Goal: Submit feedback/report problem: Submit feedback/report problem

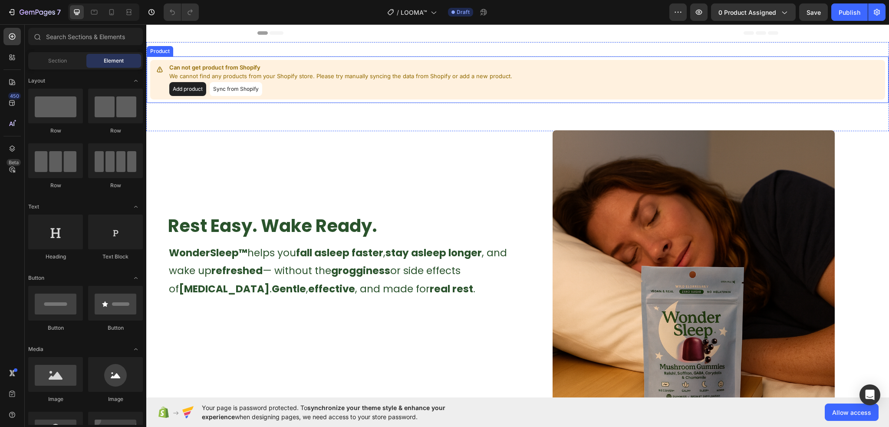
click at [198, 88] on button "Add product" at bounding box center [187, 89] width 37 height 14
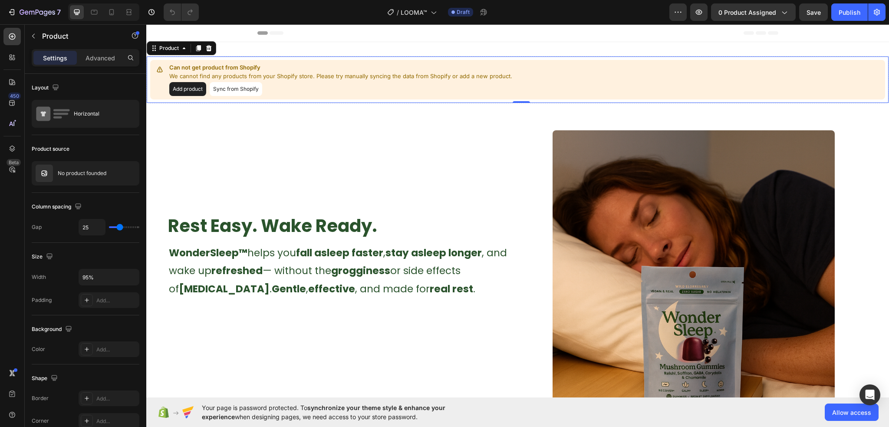
click at [252, 82] on button "Sync from Shopify" at bounding box center [236, 89] width 53 height 14
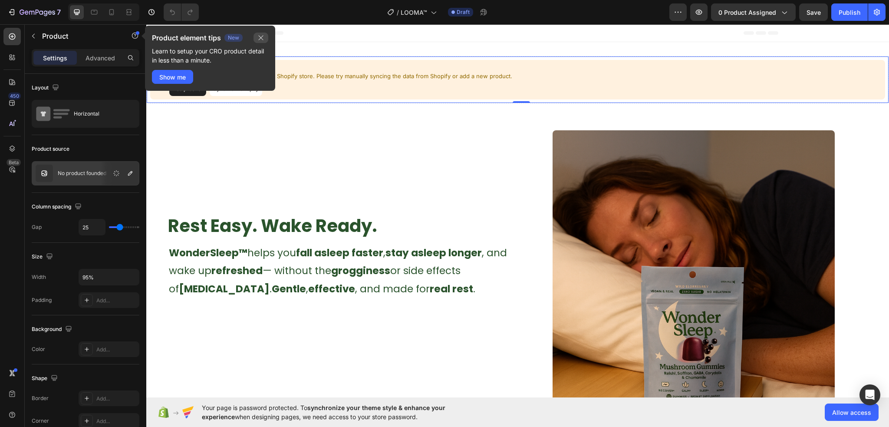
click at [262, 39] on icon "button" at bounding box center [261, 38] width 5 height 5
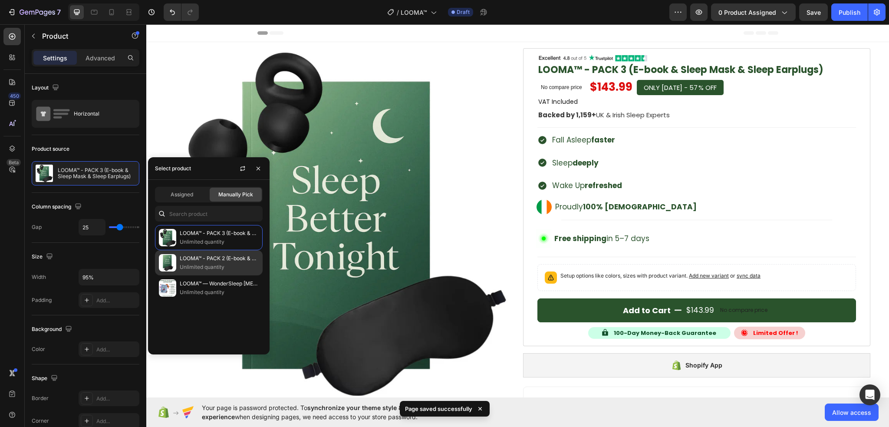
drag, startPoint x: 212, startPoint y: 285, endPoint x: 207, endPoint y: 259, distance: 26.6
click at [212, 284] on p "LOOMA™ — WonderSleep [MEDICAL_DATA]-Free Sleep Gummies" at bounding box center [219, 283] width 79 height 9
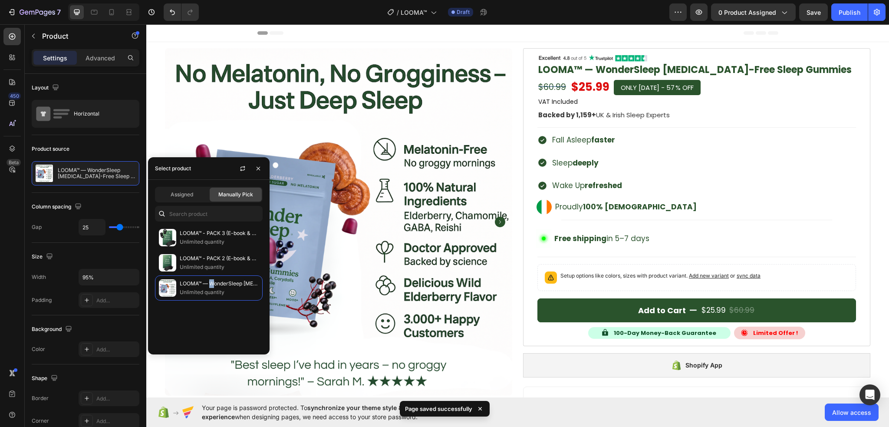
click at [190, 190] on div "Assigned" at bounding box center [182, 194] width 52 height 14
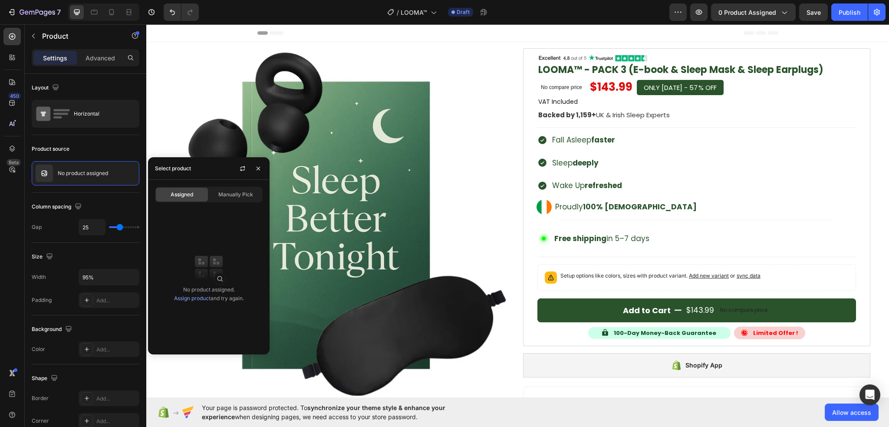
click at [201, 299] on link "Assign product" at bounding box center [192, 298] width 36 height 7
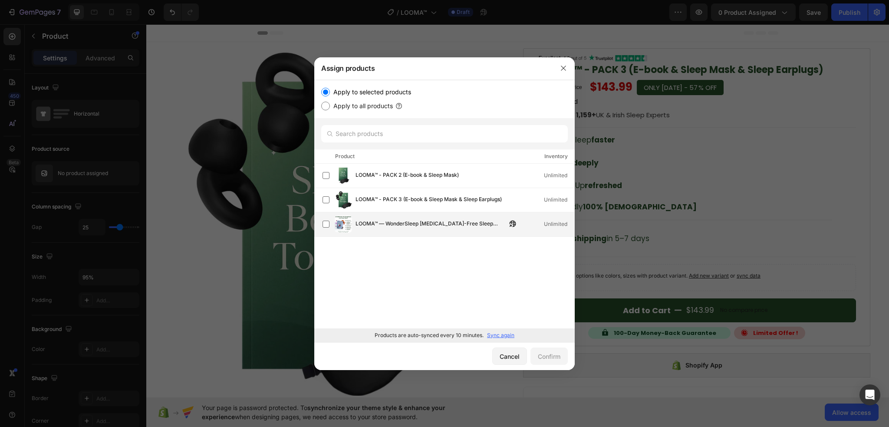
click at [385, 228] on span "LOOMA™ — WonderSleep [MEDICAL_DATA]-Free Sleep Gummies" at bounding box center [430, 224] width 151 height 10
click at [559, 355] on div "Confirm" at bounding box center [549, 355] width 23 height 9
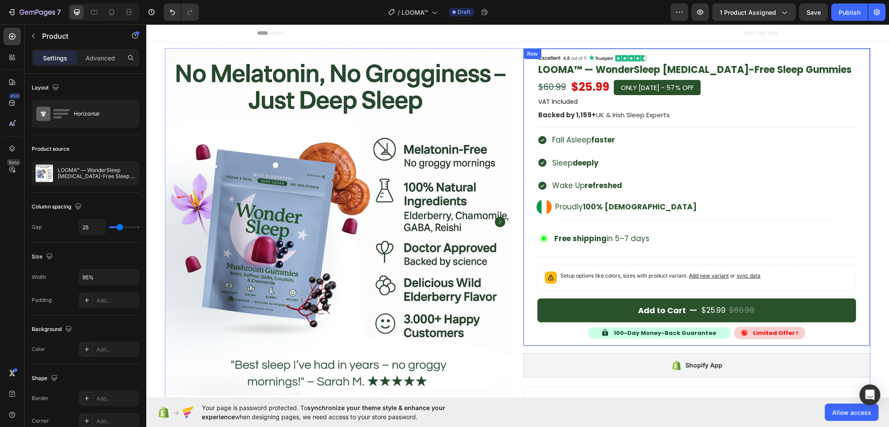
click at [599, 123] on div "Image Row Image Row LOOMA™ — WonderSleep Melatonin-Free Sleep Gummies (P) Title…" at bounding box center [696, 195] width 319 height 288
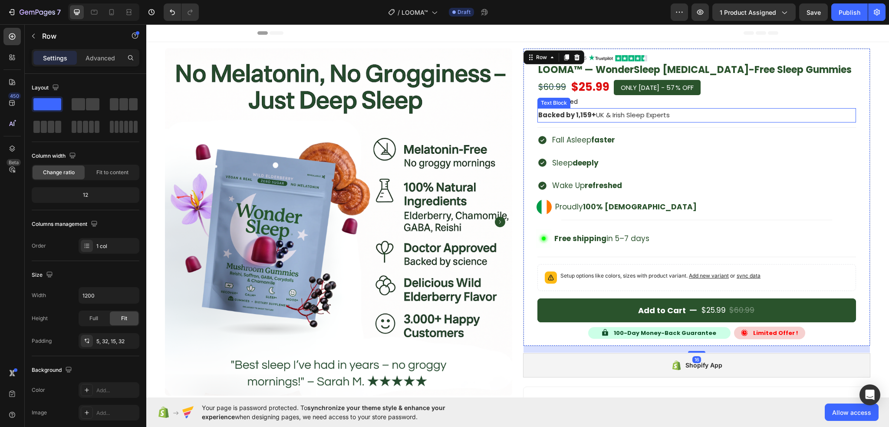
click at [602, 114] on span "Backed by 1,159+ UK & Irish Sleep Experts" at bounding box center [603, 114] width 131 height 9
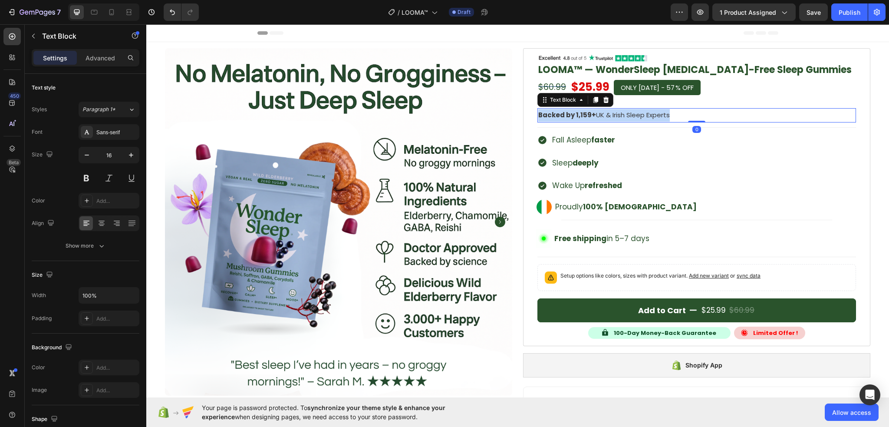
click at [602, 114] on span "Backed by 1,159+ UK & Irish Sleep Experts" at bounding box center [603, 114] width 131 height 9
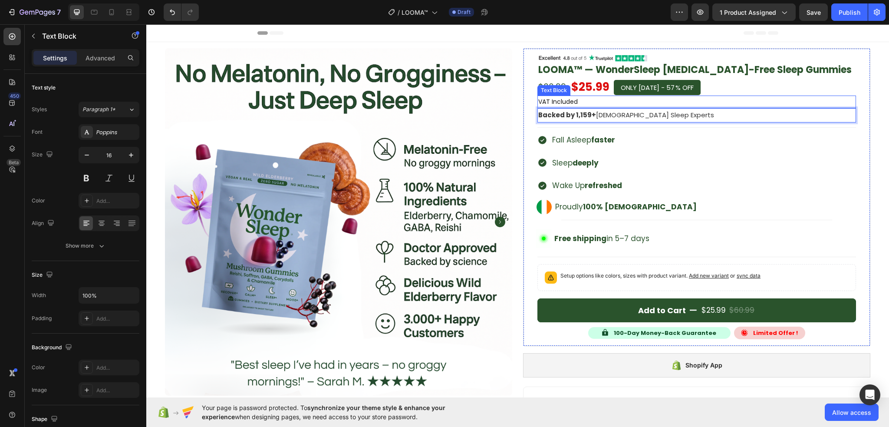
click at [581, 97] on p "VAT Included" at bounding box center [696, 101] width 317 height 11
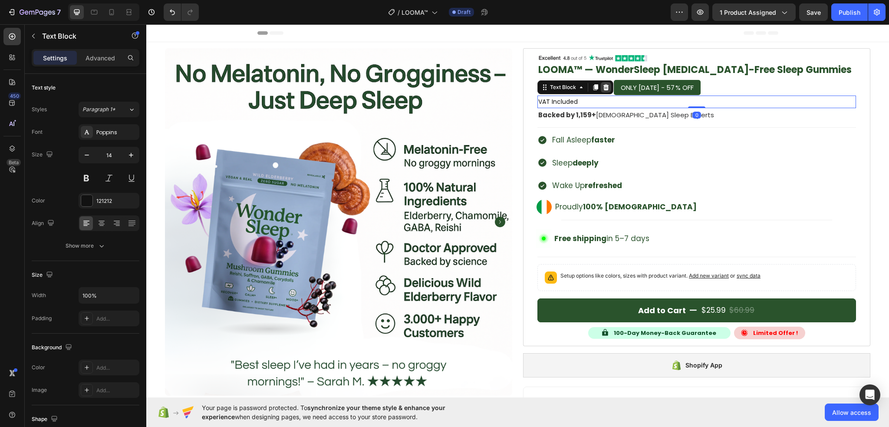
click at [602, 84] on icon at bounding box center [605, 87] width 7 height 7
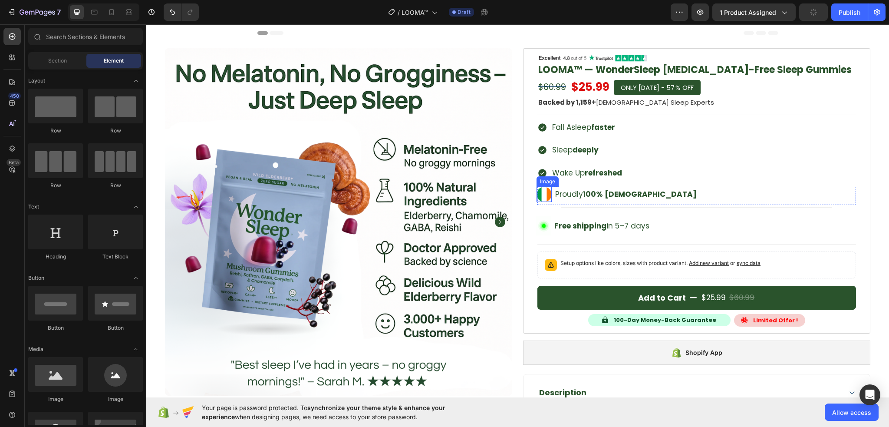
click at [545, 193] on img at bounding box center [543, 194] width 15 height 15
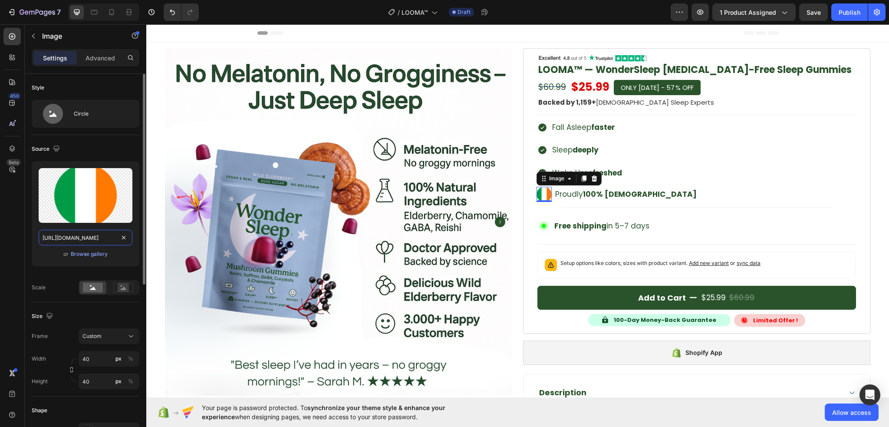
drag, startPoint x: 129, startPoint y: 239, endPoint x: 121, endPoint y: 238, distance: 8.3
paste input "https://cdn.countryflags.com/thumbs/canada/flag-round-250.png"
type input "https://cdn.countryflags.com/thumbs/canada/flag-round-250.png"
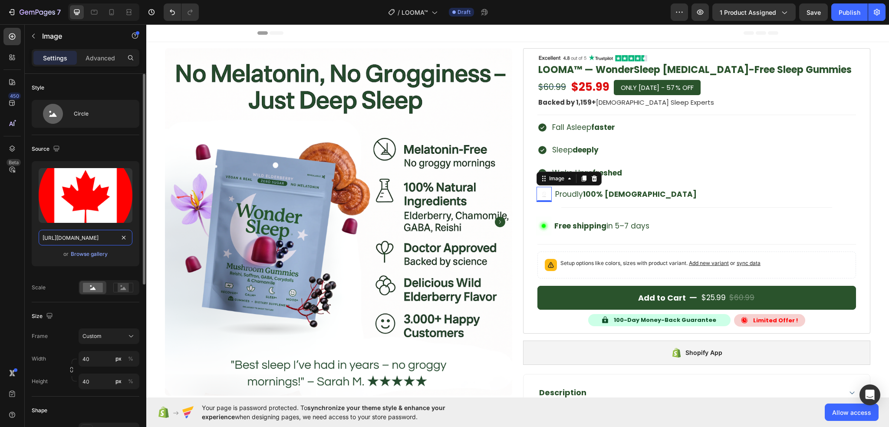
scroll to position [0, 90]
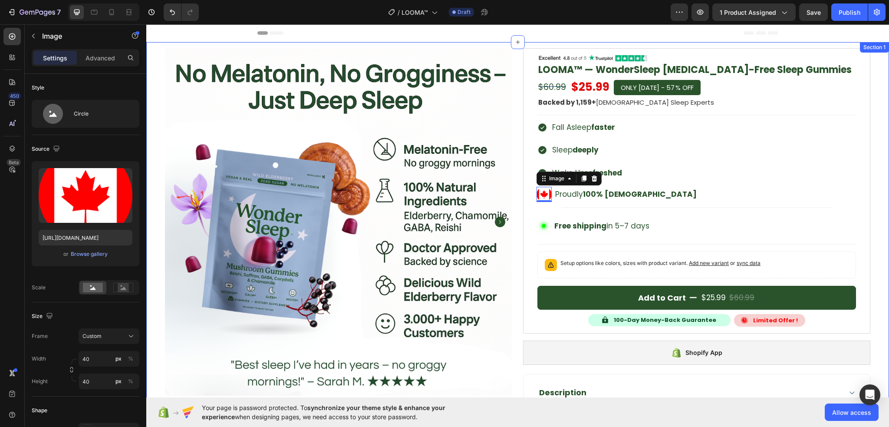
click at [871, 191] on div "Product Images 100-Night Trial – Money-Back Guarantee Item List Free Shipping A…" at bounding box center [517, 340] width 742 height 568
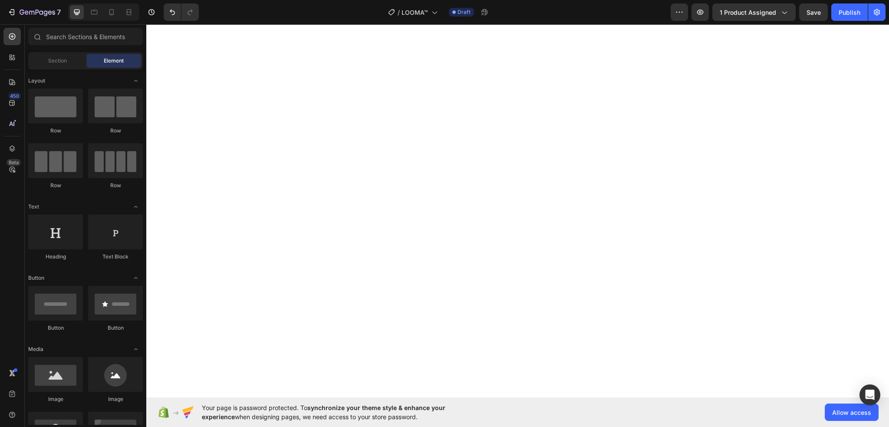
scroll to position [0, 0]
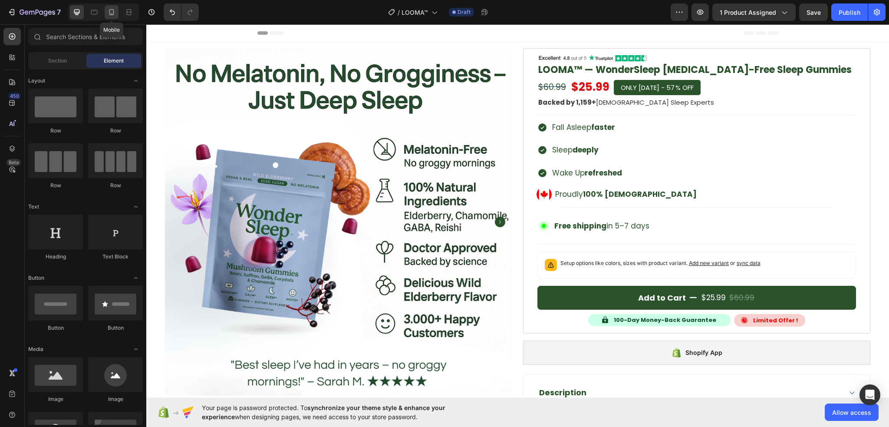
click at [115, 15] on icon at bounding box center [111, 12] width 9 height 9
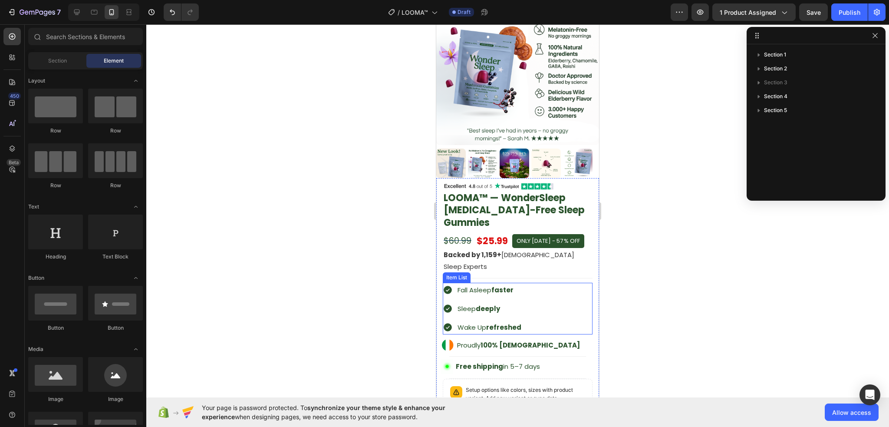
scroll to position [144, 0]
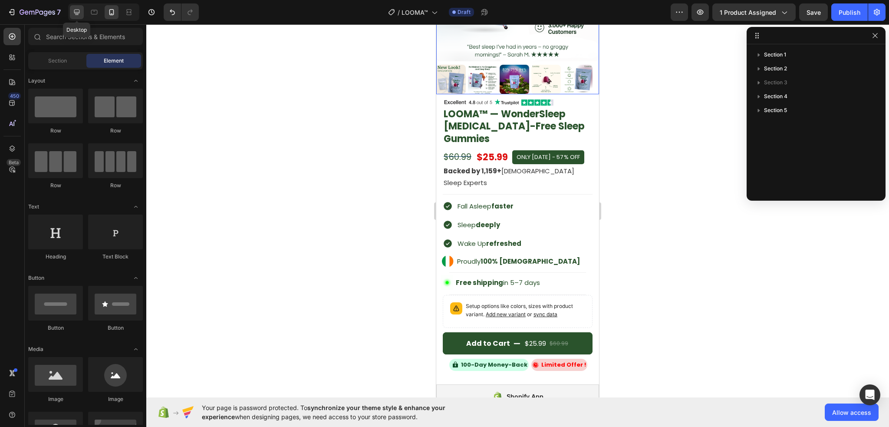
click at [81, 16] on div at bounding box center [77, 12] width 14 height 14
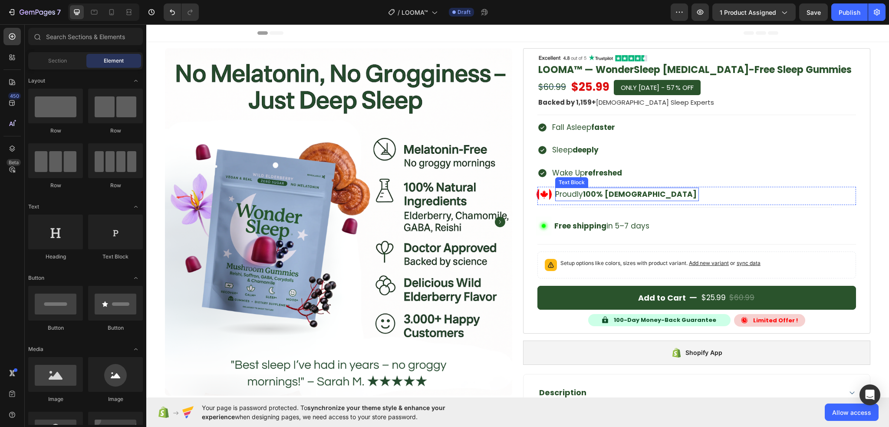
click at [601, 193] on strong "100% Irish" at bounding box center [640, 194] width 114 height 10
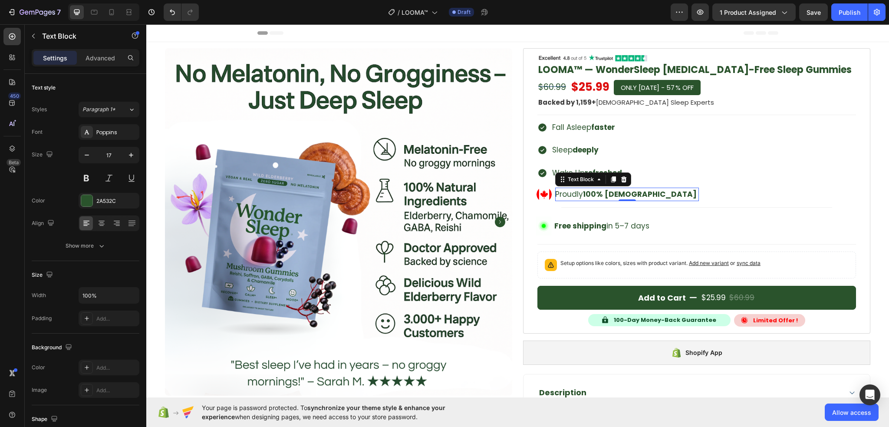
click at [572, 191] on p "Proudly 100% Irish" at bounding box center [627, 193] width 144 height 13
click at [626, 194] on strong "100% Canadian" at bounding box center [640, 194] width 114 height 10
drag, startPoint x: 109, startPoint y: 15, endPoint x: 69, endPoint y: 61, distance: 61.2
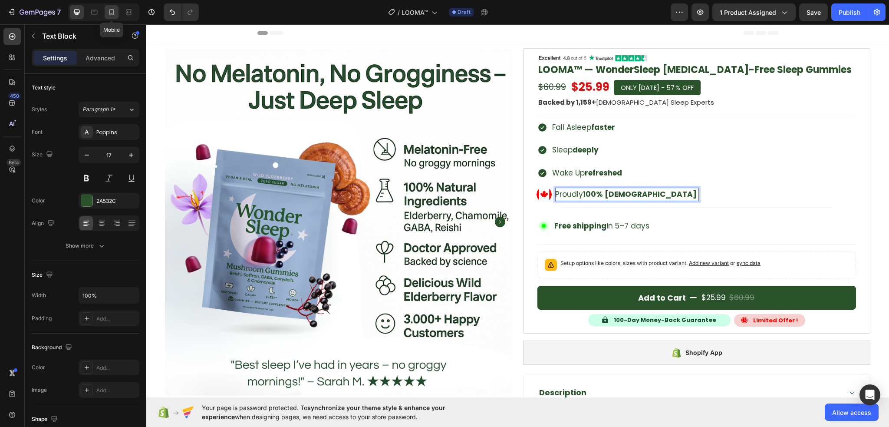
click at [109, 15] on icon at bounding box center [111, 12] width 9 height 9
type input "15"
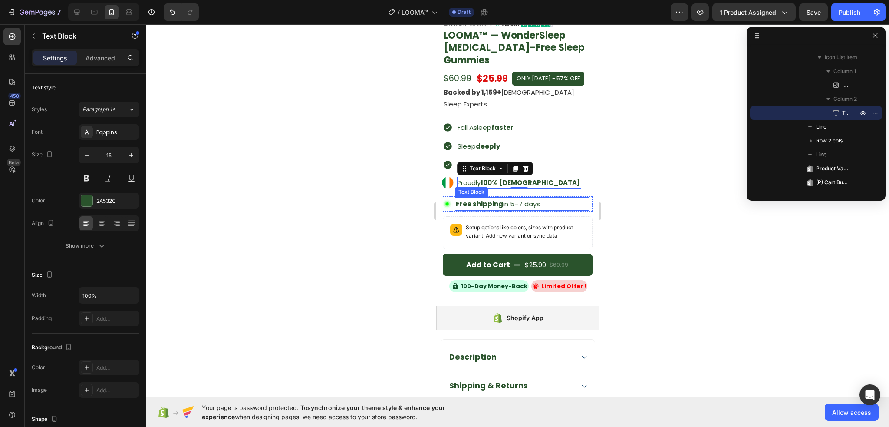
scroll to position [181, 0]
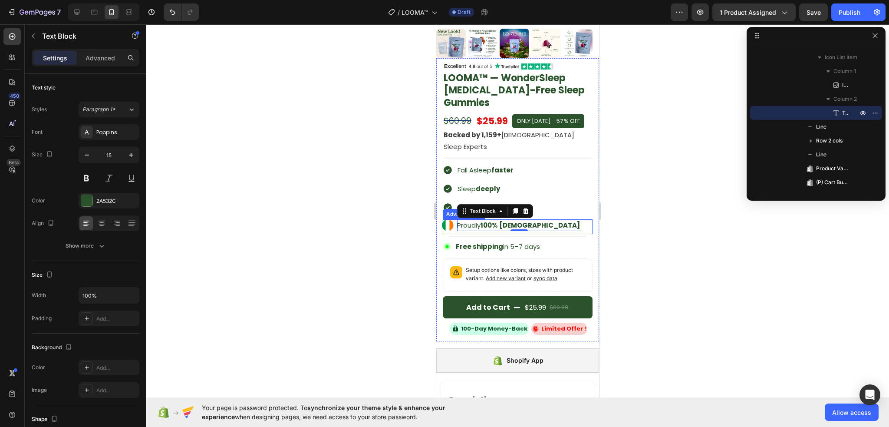
click at [452, 219] on div "Image" at bounding box center [448, 225] width 12 height 12
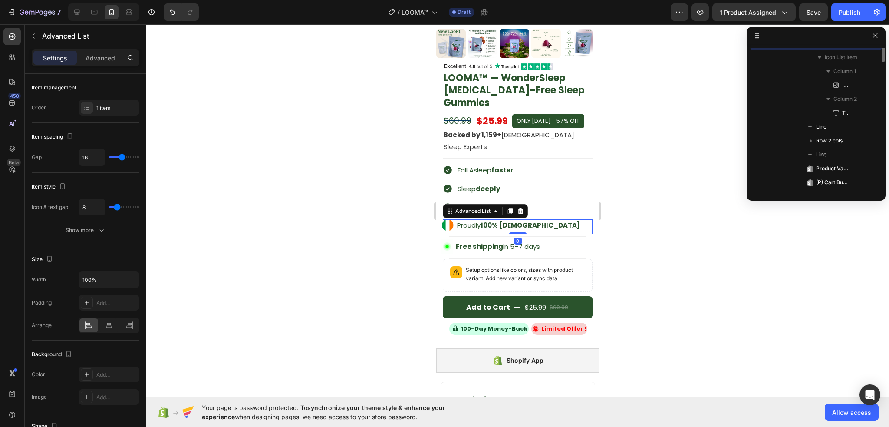
scroll to position [150, 0]
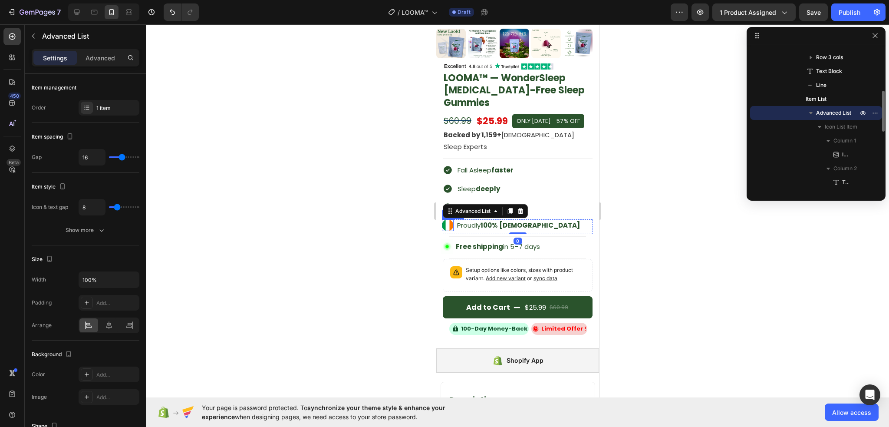
click at [448, 219] on img at bounding box center [448, 225] width 12 height 12
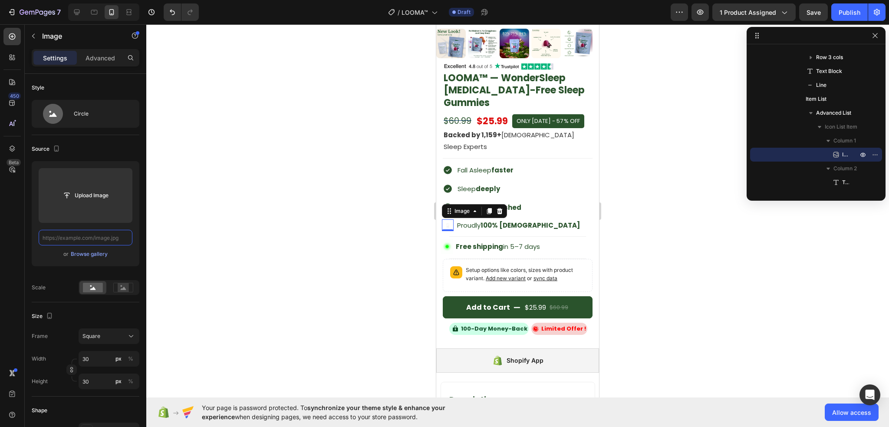
scroll to position [0, 0]
click at [125, 234] on input "text" at bounding box center [86, 238] width 94 height 16
paste input "https://cdn.countryflags.com/thumbs/canada/flag-round-250.png"
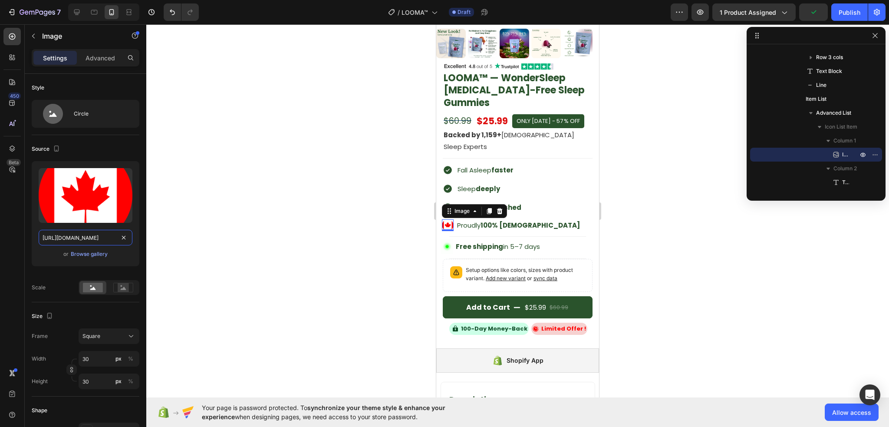
scroll to position [0, 90]
type input "https://cdn.countryflags.com/thumbs/canada/flag-round-250.png"
click at [739, 220] on div at bounding box center [517, 225] width 742 height 402
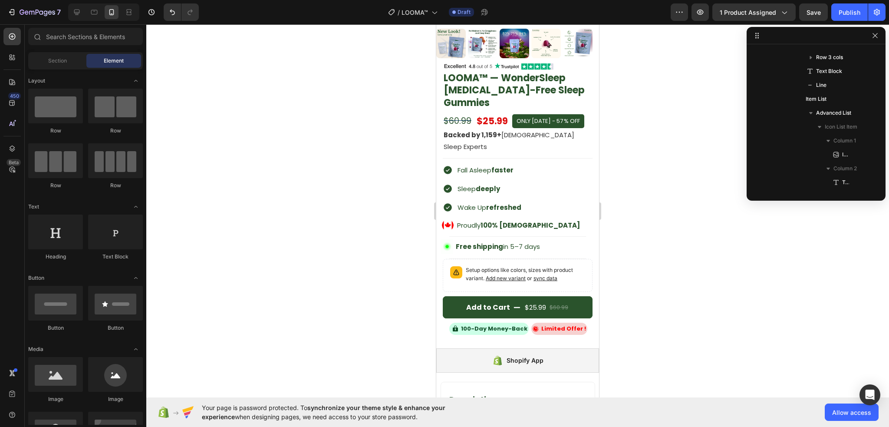
click at [877, 39] on button "button" at bounding box center [875, 35] width 10 height 10
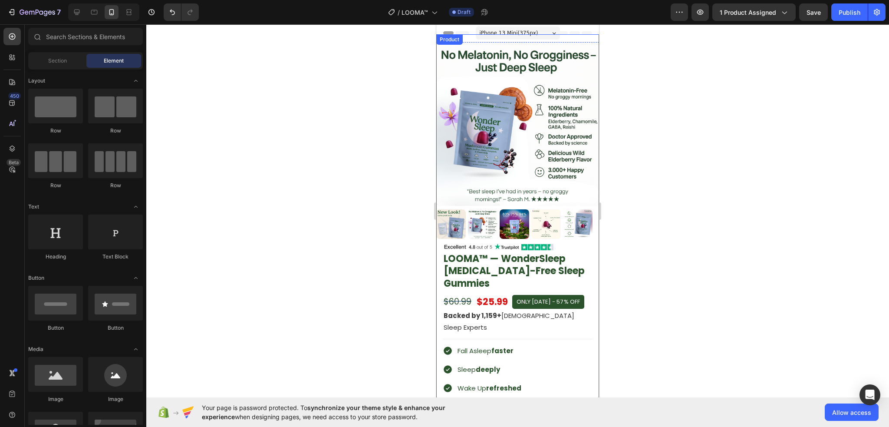
click at [518, 35] on div "Product Images 100-Night Trial – Money-Back Guarantee Item List Free Shipping A…" at bounding box center [517, 423] width 163 height 778
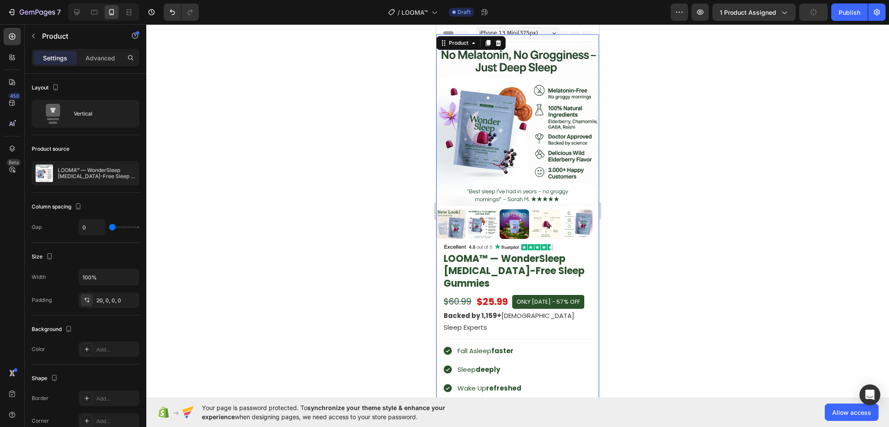
click at [529, 26] on div "iPhone 13 Mini ( 375 px)" at bounding box center [518, 32] width 84 height 13
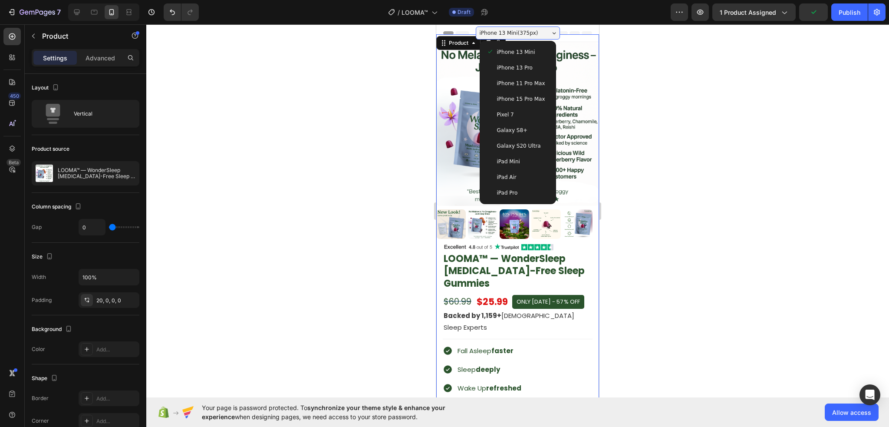
click at [510, 67] on span "iPhone 13 Pro" at bounding box center [515, 67] width 36 height 9
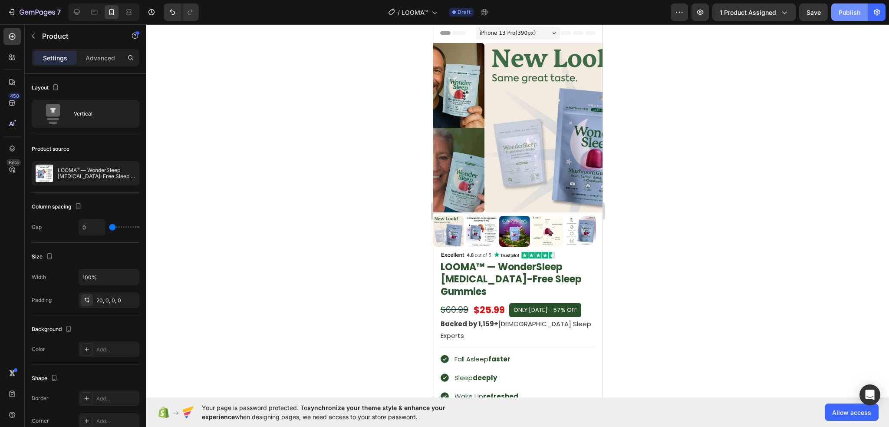
click at [856, 12] on div "Publish" at bounding box center [849, 12] width 22 height 9
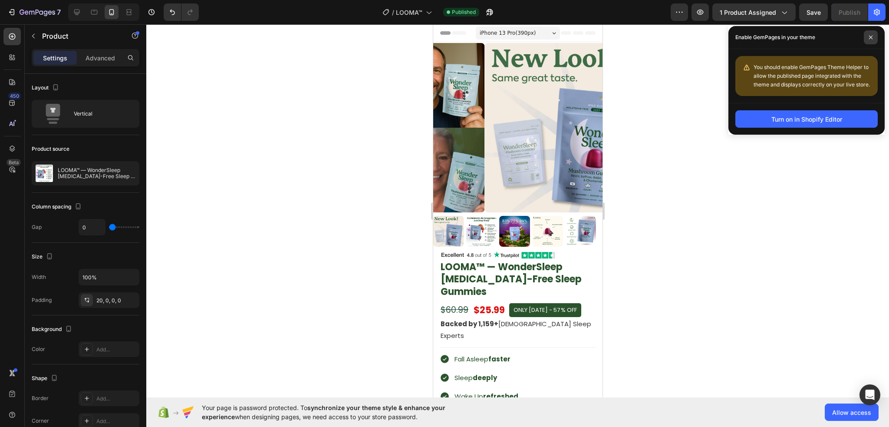
click at [870, 37] on icon at bounding box center [870, 37] width 3 height 3
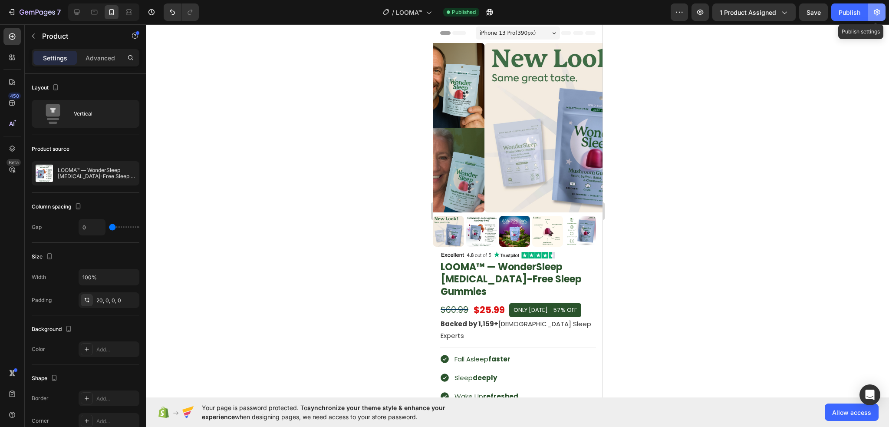
click at [880, 13] on icon "button" at bounding box center [876, 12] width 9 height 9
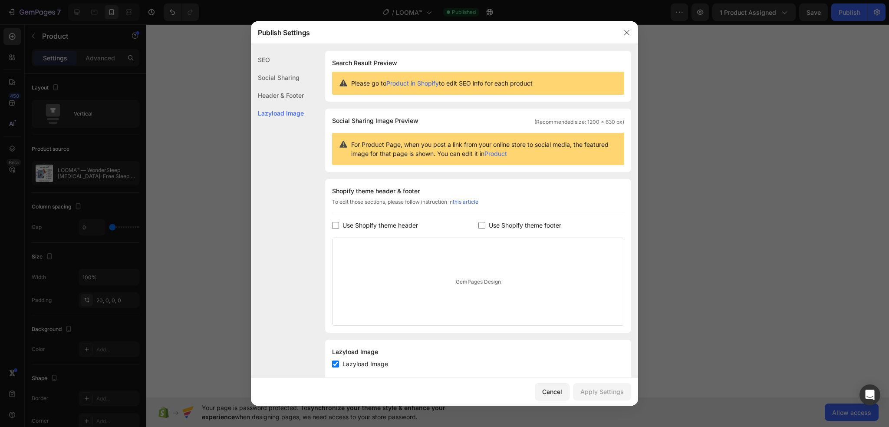
click at [273, 69] on div "SEO" at bounding box center [277, 78] width 53 height 18
click at [633, 32] on div at bounding box center [626, 32] width 23 height 23
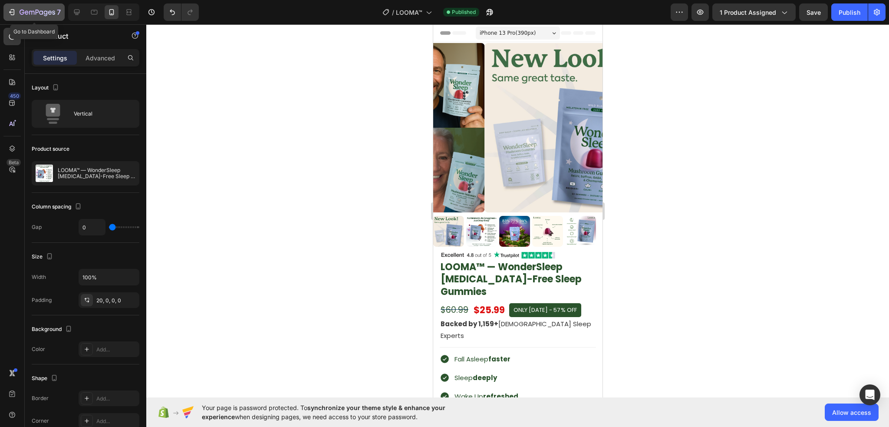
click at [40, 12] on icon "button" at bounding box center [38, 12] width 36 height 7
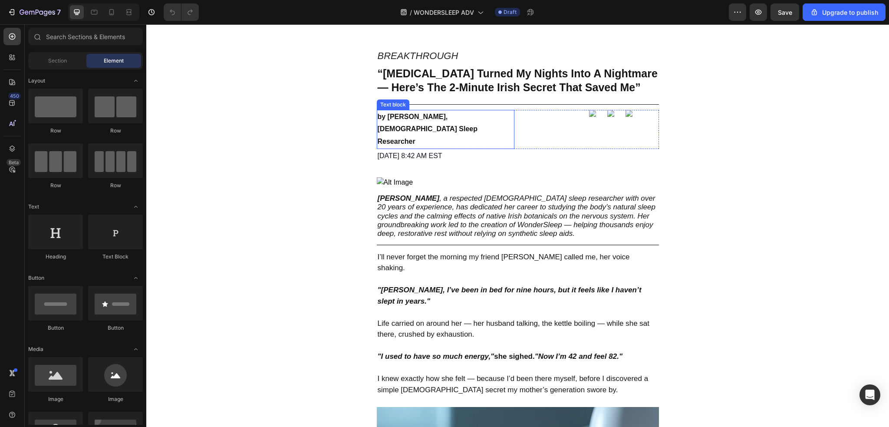
click at [437, 122] on p "by [PERSON_NAME], [DEMOGRAPHIC_DATA] Sleep Researcher" at bounding box center [446, 129] width 136 height 37
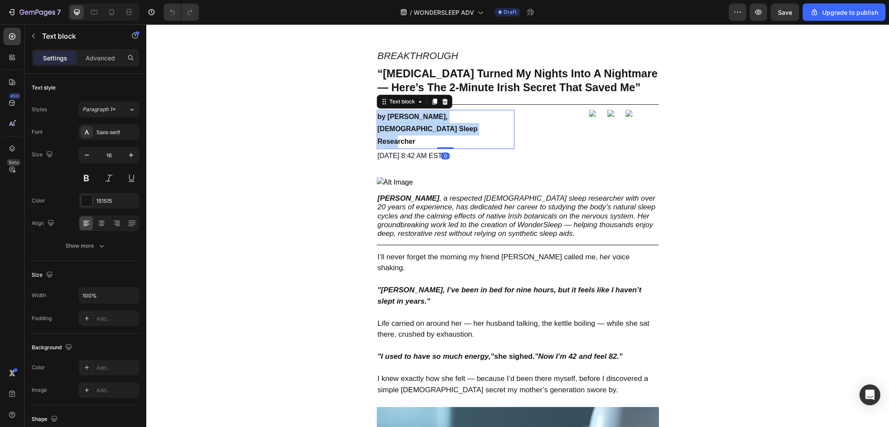
click at [437, 122] on p "by [PERSON_NAME], [DEMOGRAPHIC_DATA] Sleep Researcher" at bounding box center [446, 129] width 136 height 37
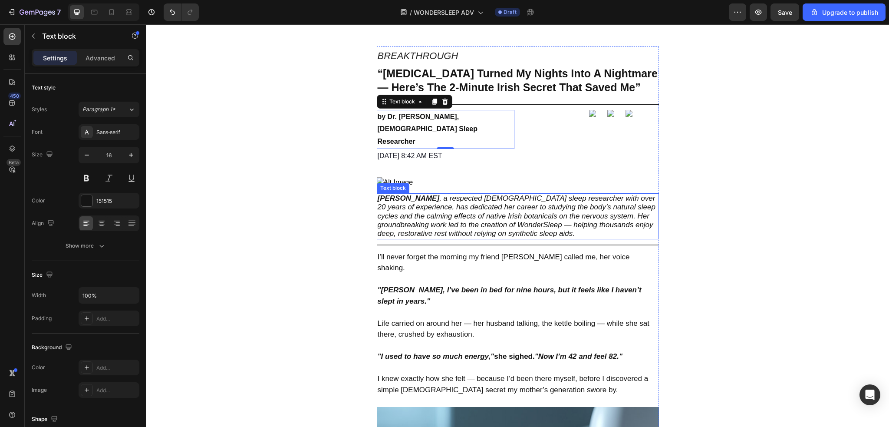
click at [465, 207] on p "[PERSON_NAME] , a respected [DEMOGRAPHIC_DATA] sleep researcher with over 20 ye…" at bounding box center [518, 216] width 280 height 44
click at [466, 207] on p "[PERSON_NAME] , a respected [DEMOGRAPHIC_DATA] sleep researcher with over 20 ye…" at bounding box center [518, 216] width 280 height 44
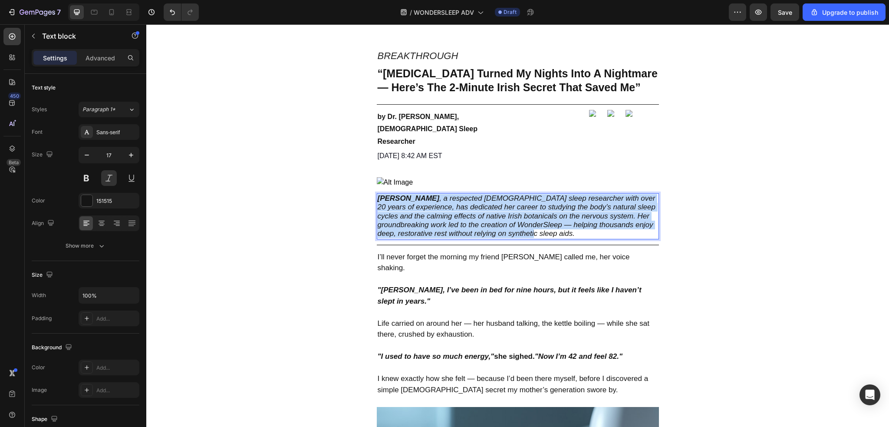
click at [466, 208] on p "[PERSON_NAME] , a respected [DEMOGRAPHIC_DATA] sleep researcher with over 20 ye…" at bounding box center [518, 216] width 280 height 44
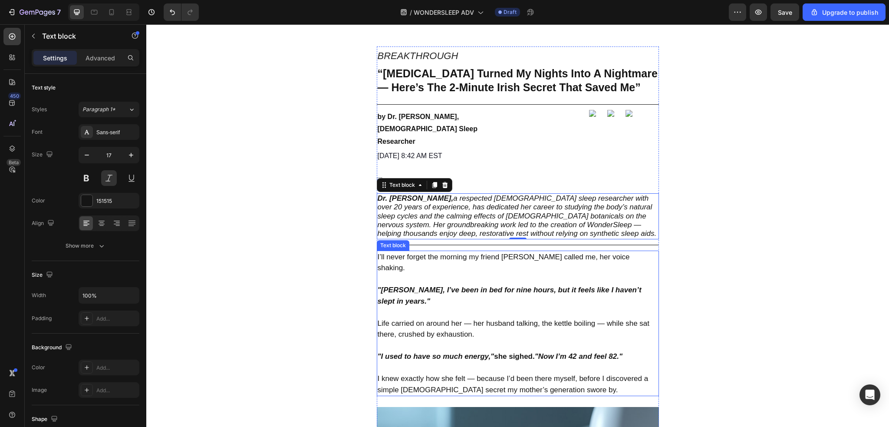
click at [425, 306] on p at bounding box center [518, 311] width 280 height 11
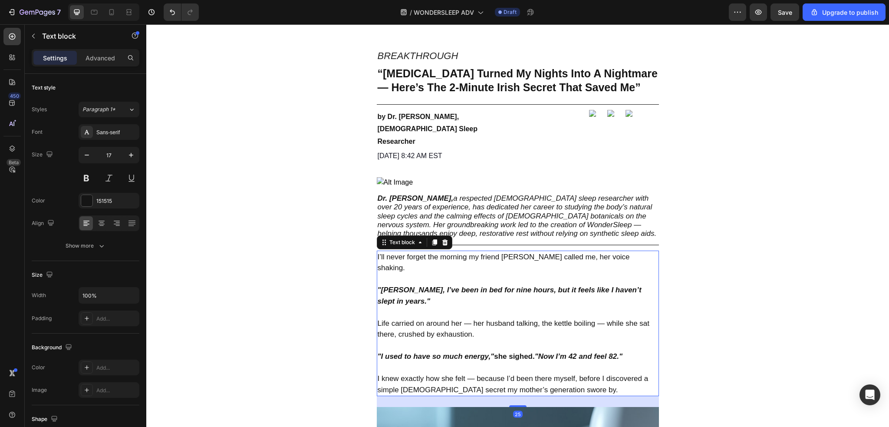
click at [427, 306] on p at bounding box center [518, 311] width 280 height 11
click at [428, 306] on p "Rich Text Editor. Editing area: main" at bounding box center [518, 311] width 280 height 11
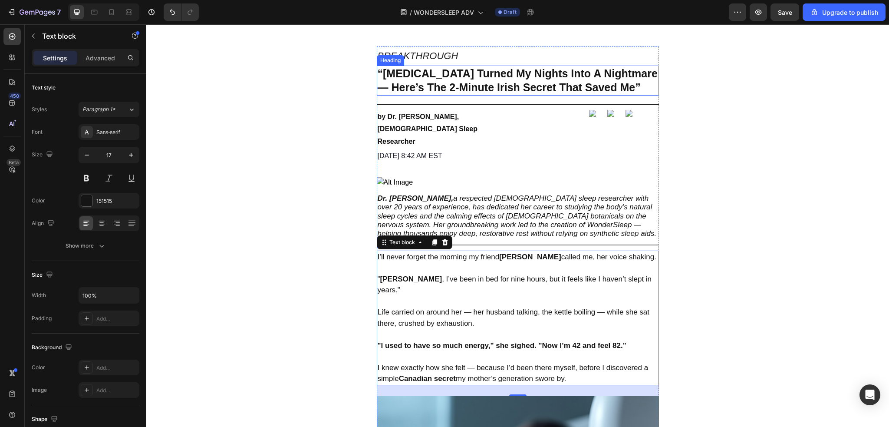
click at [414, 72] on h2 "“[MEDICAL_DATA] turned my nights into a nightmare — here’s the 2-minute irish s…" at bounding box center [518, 81] width 282 height 30
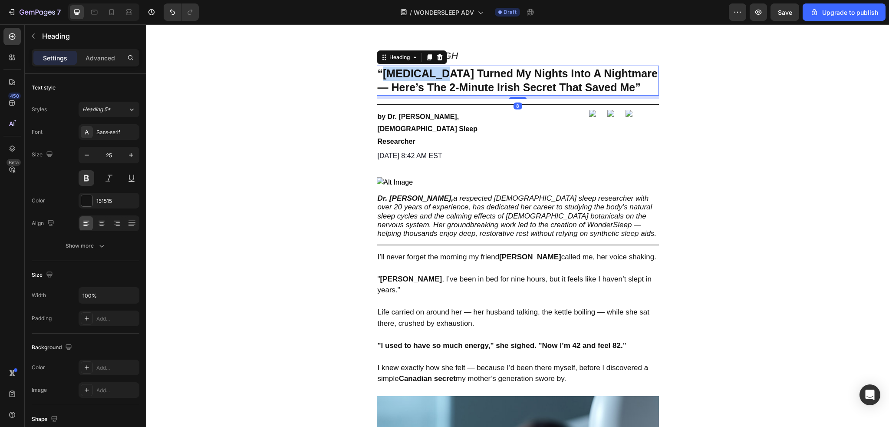
click at [414, 72] on h2 "“[MEDICAL_DATA] turned my nights into a nightmare — here’s the 2-minute irish s…" at bounding box center [518, 81] width 282 height 30
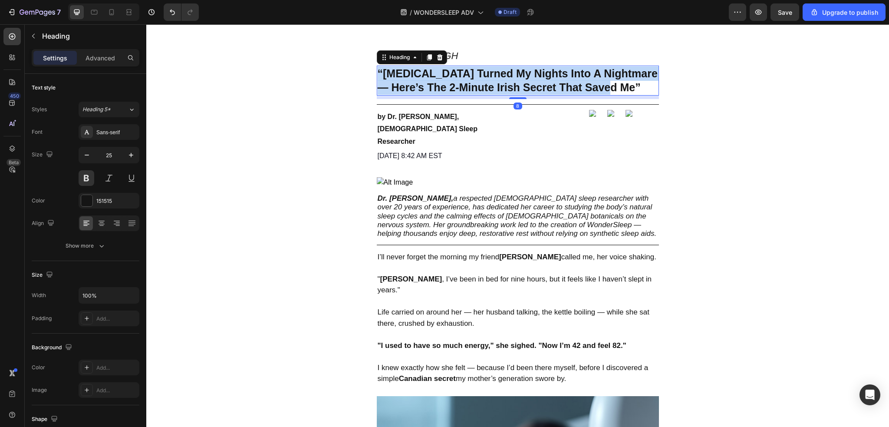
click at [414, 73] on p "“[MEDICAL_DATA] turned my nights into a nightmare — here’s the 2-minute irish s…" at bounding box center [518, 80] width 280 height 28
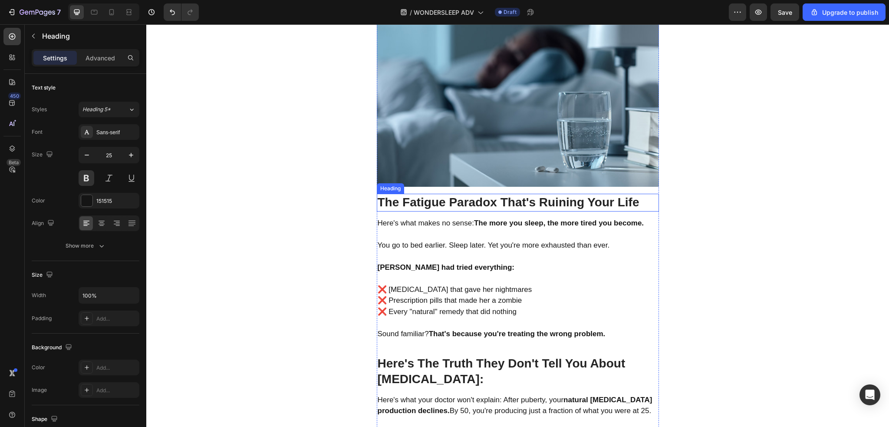
scroll to position [434, 0]
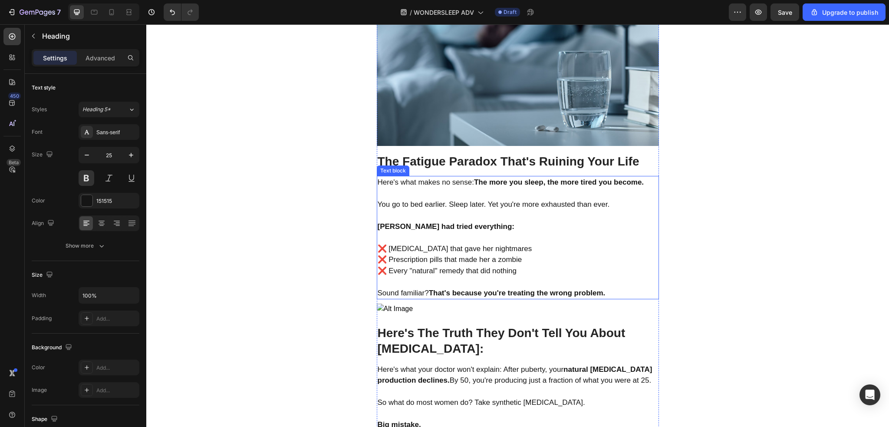
click at [443, 243] on p "❌ [MEDICAL_DATA] that gave her nightmares ❌ Prescription pills that made her a …" at bounding box center [518, 259] width 280 height 33
click at [444, 243] on p "❌ [MEDICAL_DATA] that gave her nightmares ❌ Prescription pills that made her a …" at bounding box center [518, 259] width 280 height 33
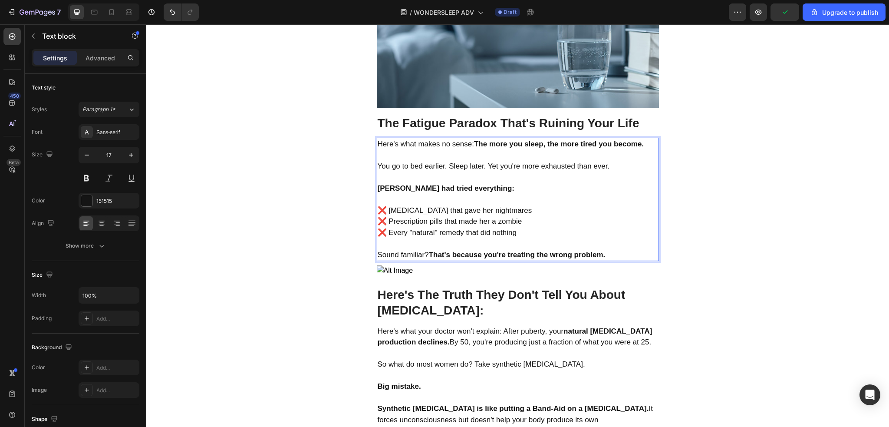
scroll to position [506, 0]
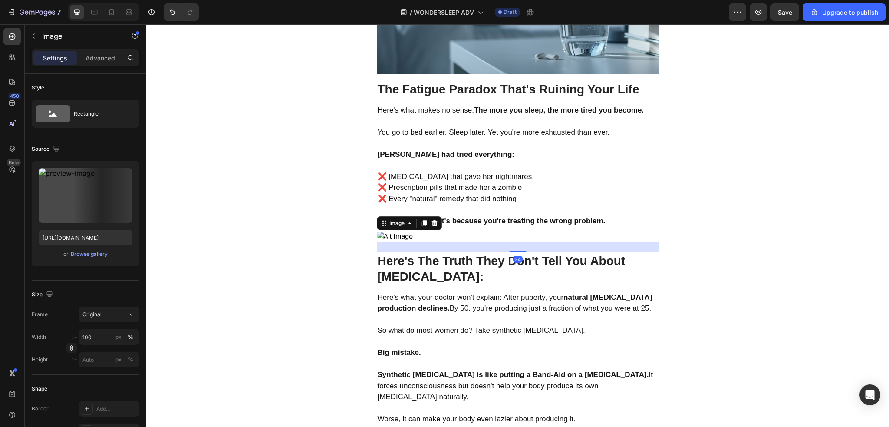
click at [428, 231] on img at bounding box center [518, 236] width 282 height 10
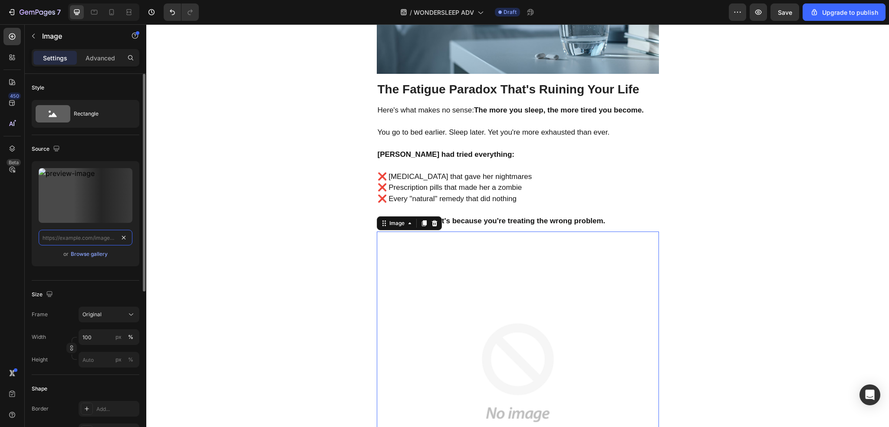
scroll to position [0, 0]
paste input "[URL][DOMAIN_NAME]"
type input "[URL][DOMAIN_NAME]"
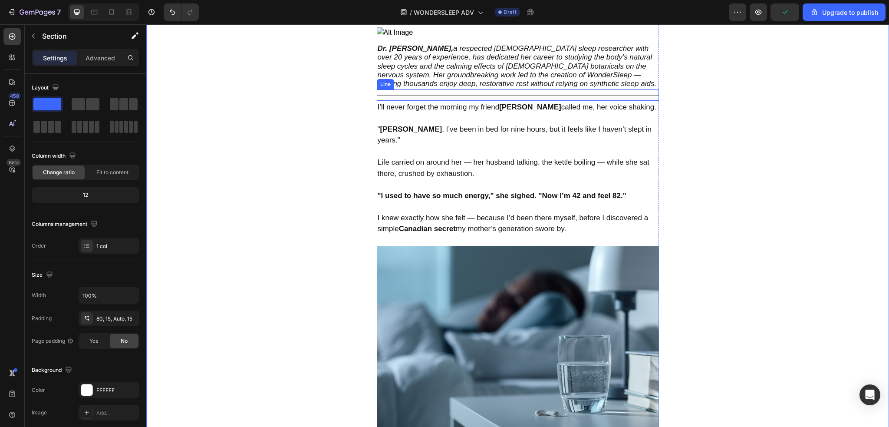
scroll to position [0, 0]
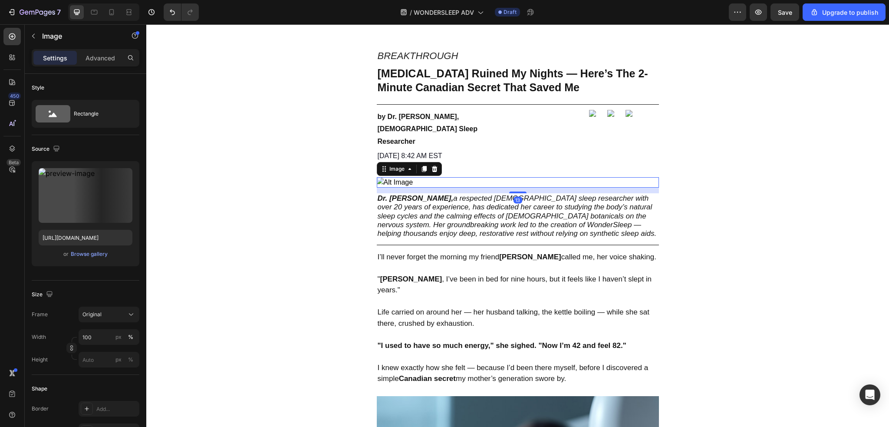
click at [427, 177] on img at bounding box center [518, 182] width 282 height 10
click at [100, 211] on input "file" at bounding box center [86, 209] width 60 height 15
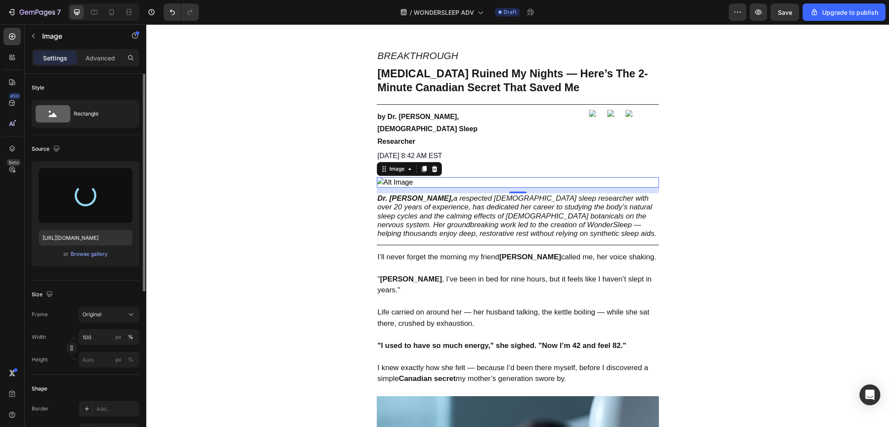
type input "[URL][DOMAIN_NAME]"
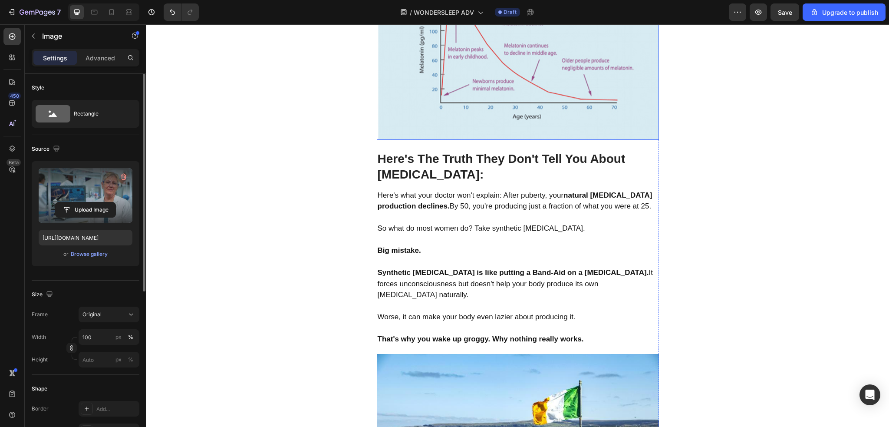
scroll to position [940, 0]
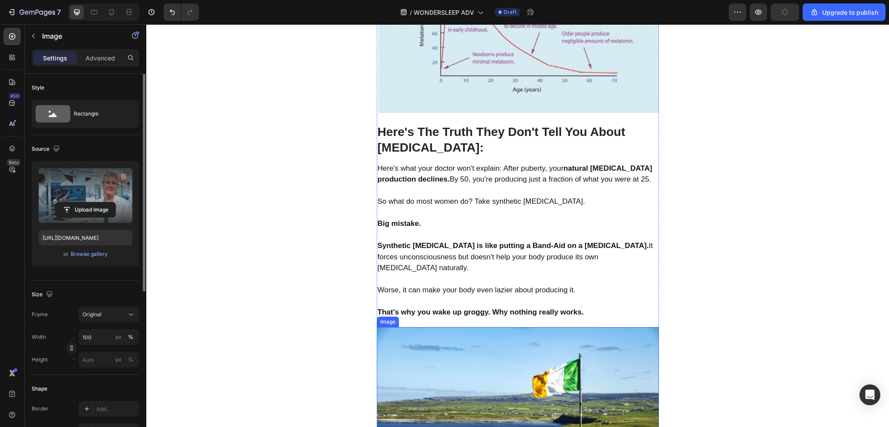
click at [524, 284] on p "Worse, it can make your body even lazier about producing it." at bounding box center [518, 295] width 280 height 22
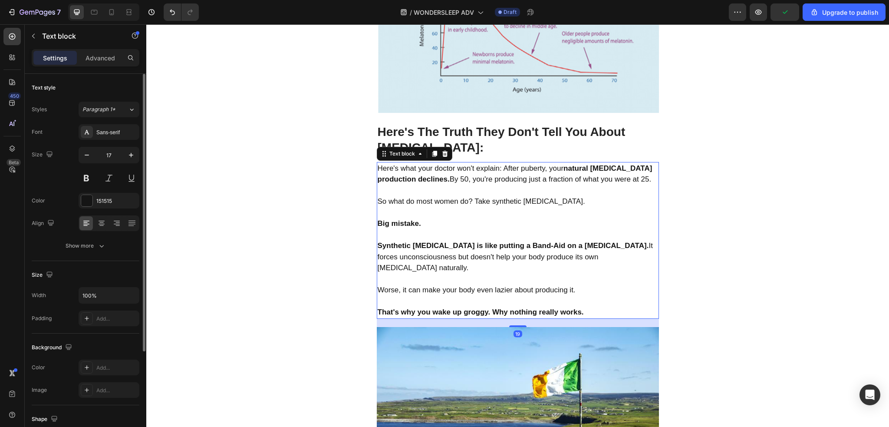
click at [498, 241] on strong "Synthetic [MEDICAL_DATA] is like putting a Band-Aid on a [MEDICAL_DATA]." at bounding box center [513, 245] width 271 height 8
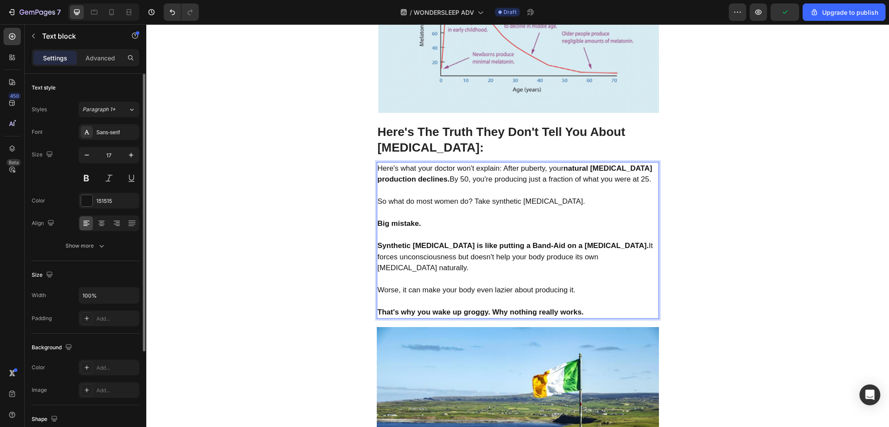
click at [498, 241] on strong "Synthetic [MEDICAL_DATA] is like putting a Band-Aid on a [MEDICAL_DATA]." at bounding box center [513, 245] width 271 height 8
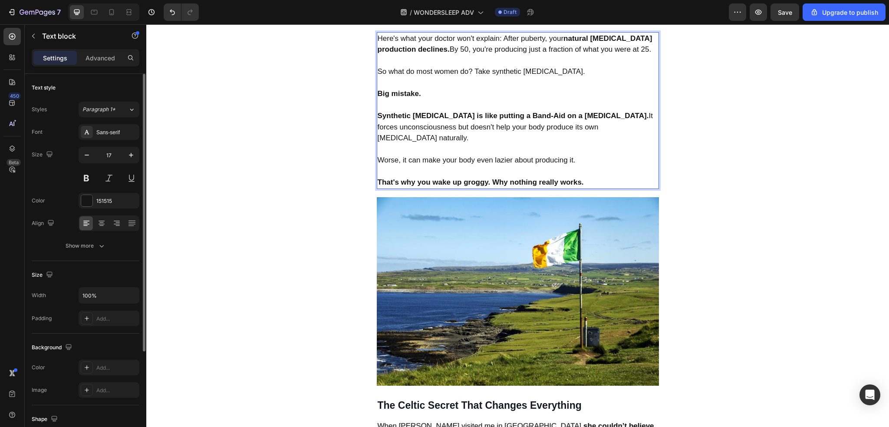
scroll to position [1085, 0]
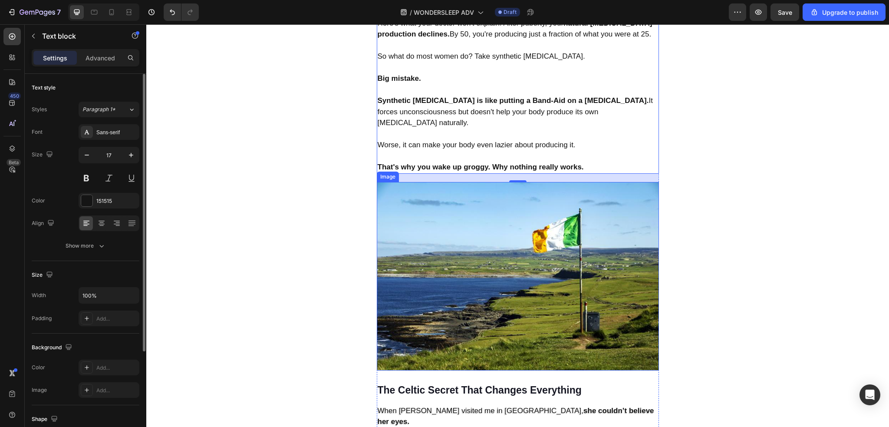
click at [483, 250] on img at bounding box center [518, 276] width 282 height 188
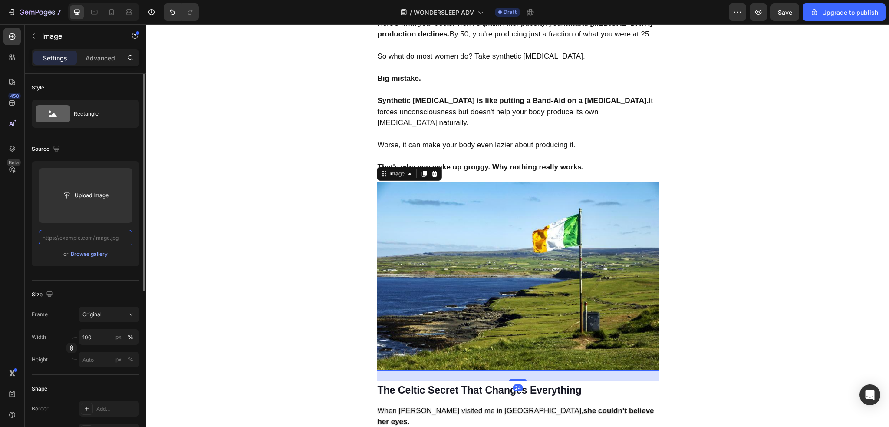
scroll to position [0, 239]
paste input "[URL][DOMAIN_NAME]"
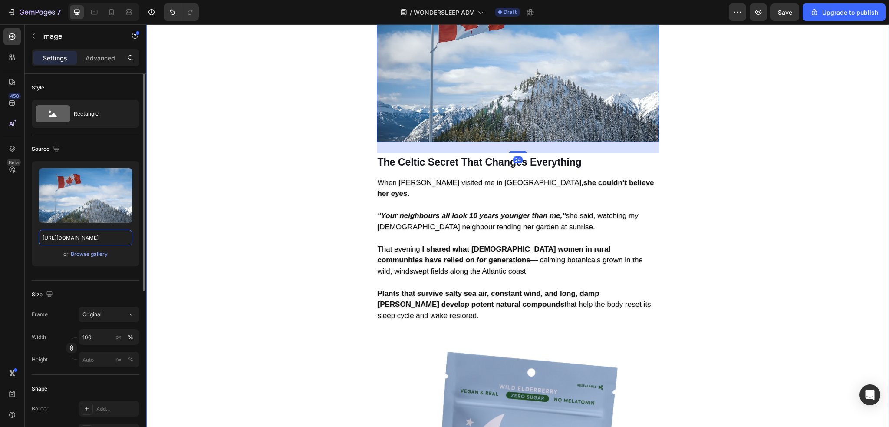
scroll to position [1302, 0]
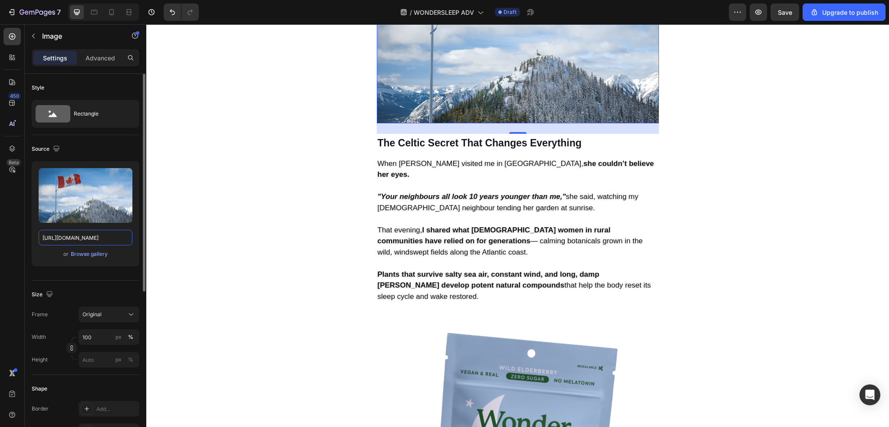
type input "[URL][DOMAIN_NAME]"
click at [458, 137] on strong "the celtic secret that changes everything" at bounding box center [480, 142] width 204 height 11
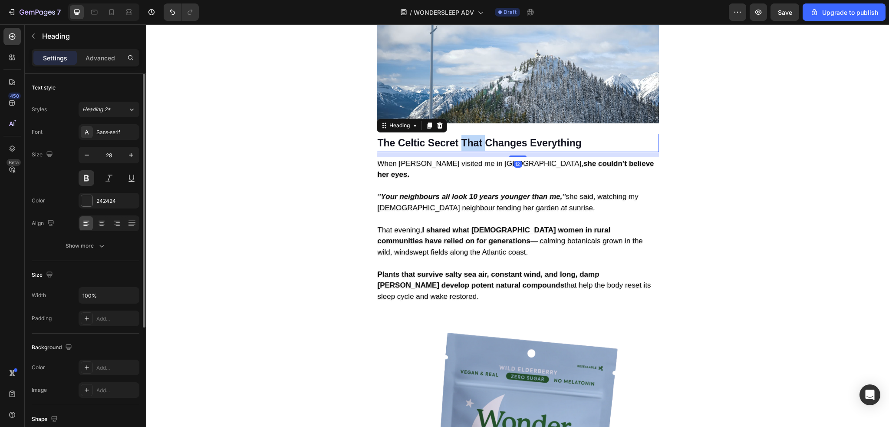
click at [457, 137] on strong "the celtic secret that changes everything" at bounding box center [480, 142] width 204 height 11
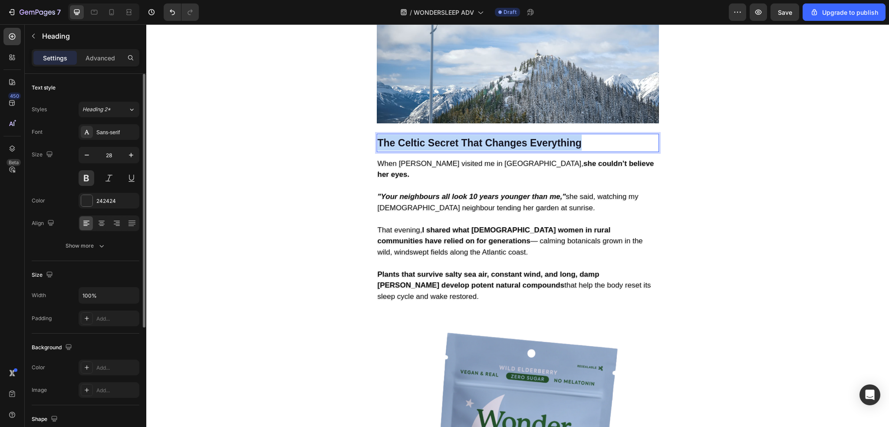
click at [457, 137] on strong "the celtic secret that changes everything" at bounding box center [480, 142] width 204 height 11
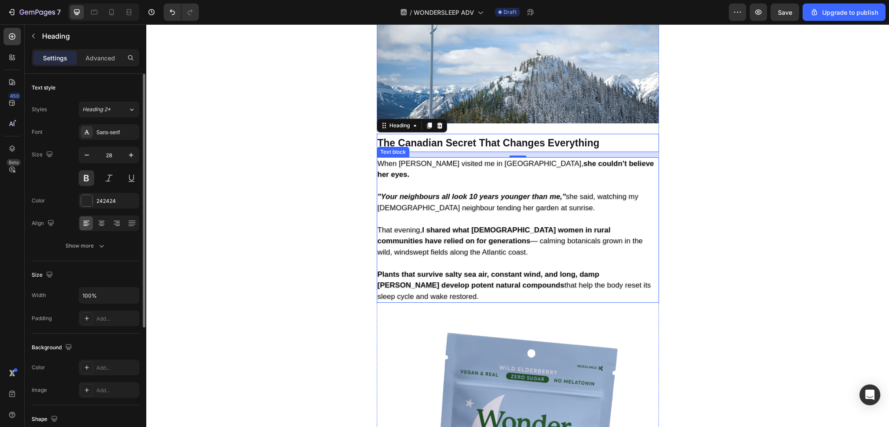
click at [424, 191] on p ""Your neighbours all look 10 years younger than me," she said, watching my [DEM…" at bounding box center [518, 202] width 280 height 22
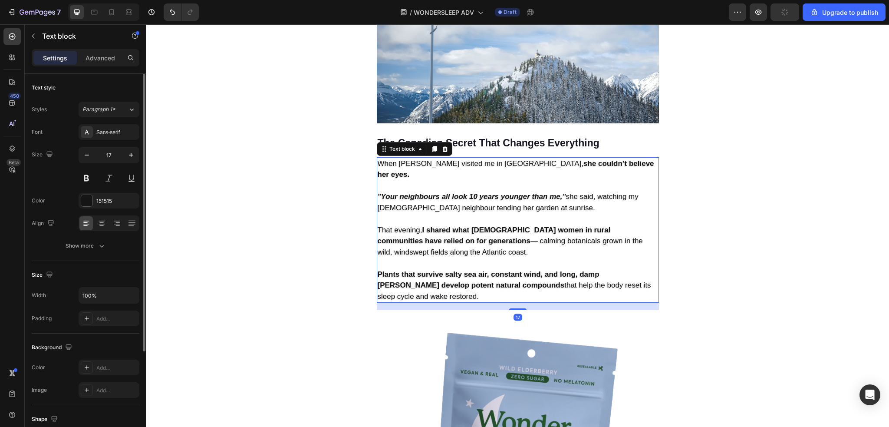
click at [424, 191] on p ""Your neighbours all look 10 years younger than me," she said, watching my [DEM…" at bounding box center [518, 202] width 280 height 22
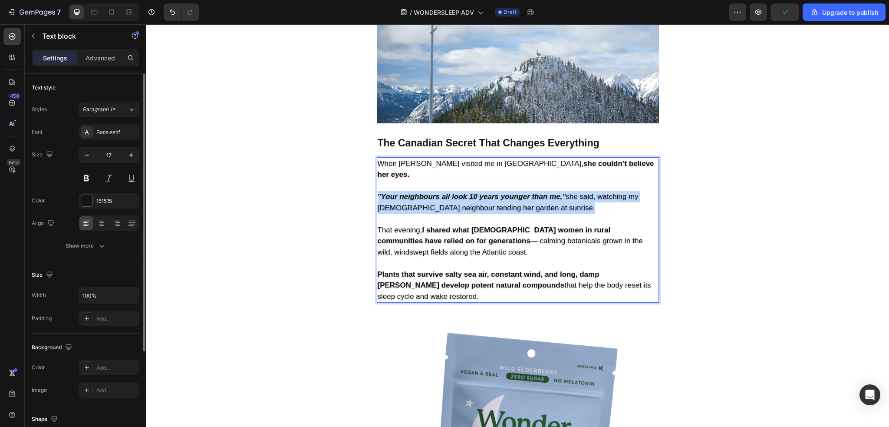
click at [424, 191] on p ""Your neighbours all look 10 years younger than me," she said, watching my [DEM…" at bounding box center [518, 202] width 280 height 22
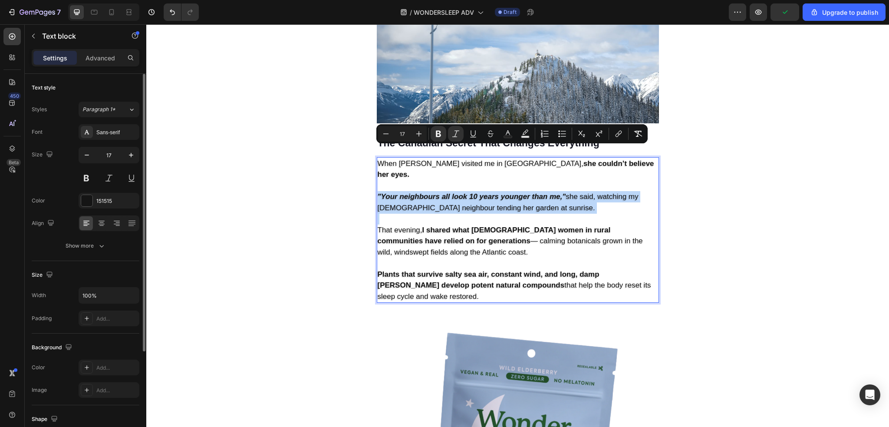
click at [424, 191] on p ""Your neighbours all look 10 years younger than me," she said, watching my [DEM…" at bounding box center [518, 202] width 280 height 22
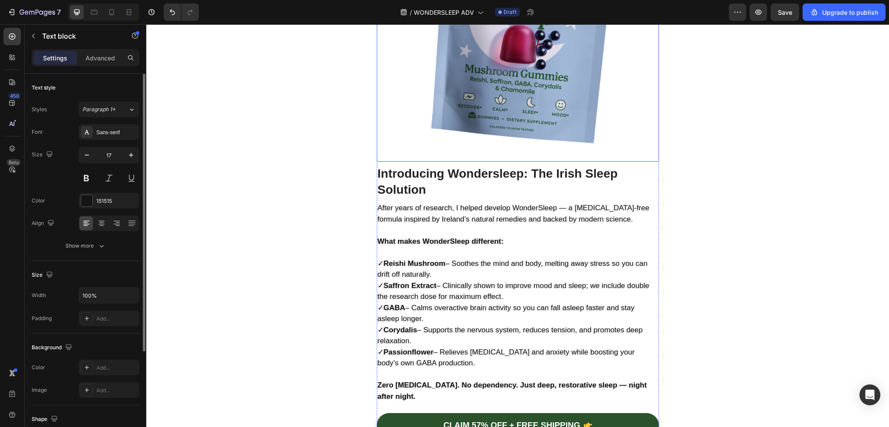
scroll to position [1736, 0]
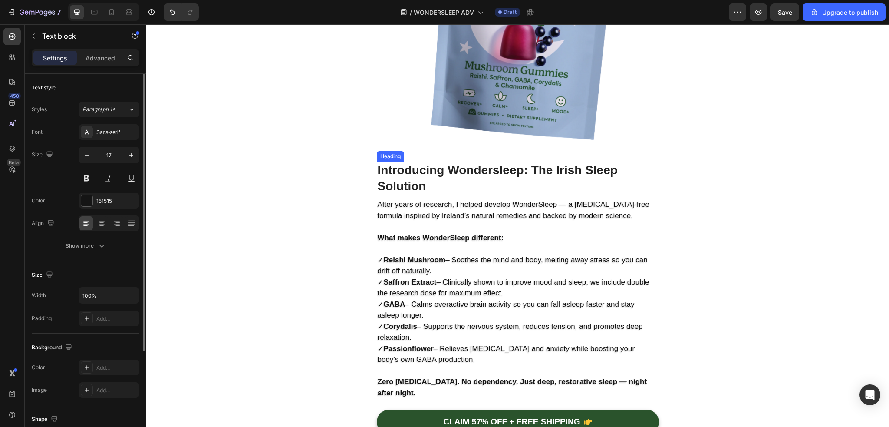
click at [533, 161] on h2 "introducing wondersleep: the irish sleep solution" at bounding box center [518, 177] width 282 height 33
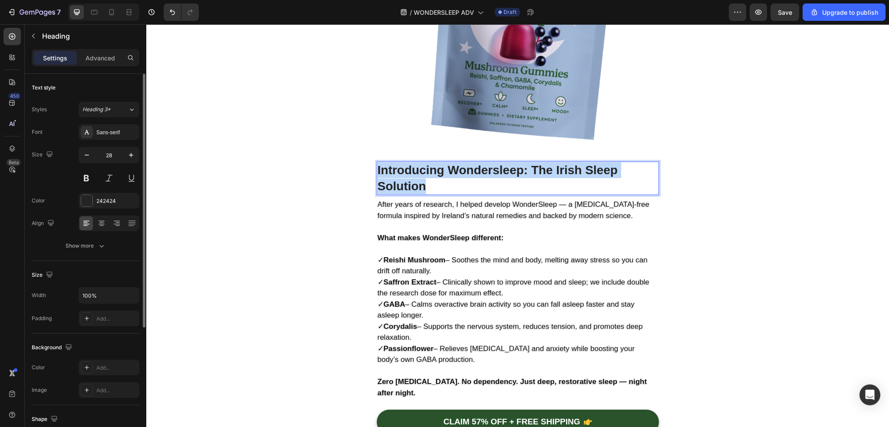
click at [533, 162] on p "introducing wondersleep: the irish sleep solution" at bounding box center [518, 178] width 280 height 32
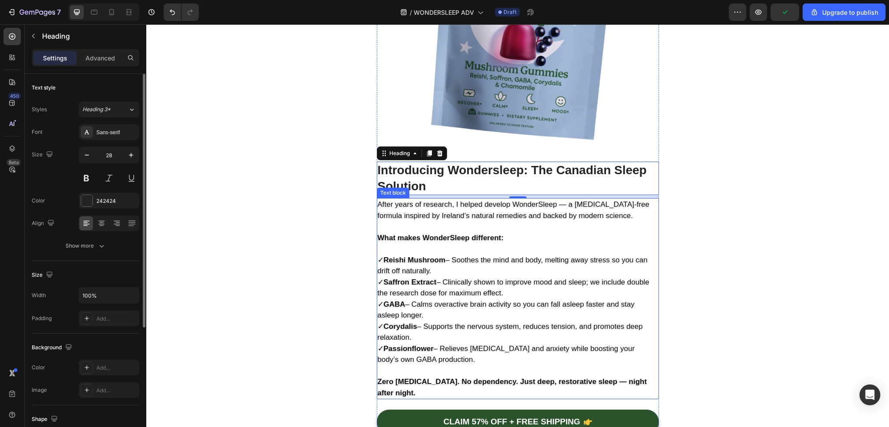
click at [394, 254] on p "✓ Reishi Mushroom – Soothes the mind and body, melting away stress so you can d…" at bounding box center [518, 309] width 280 height 111
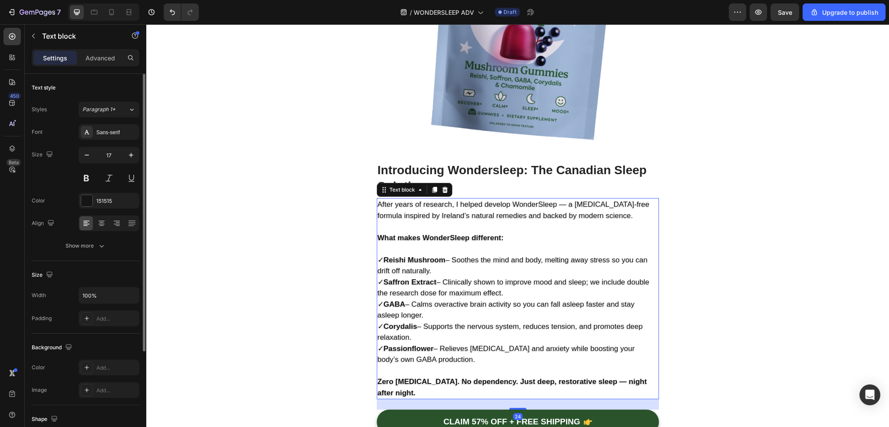
drag, startPoint x: 465, startPoint y: 253, endPoint x: 458, endPoint y: 253, distance: 7.4
click at [463, 254] on p "✓ Reishi Mushroom – Soothes the mind and body, melting away stress so you can d…" at bounding box center [518, 309] width 280 height 111
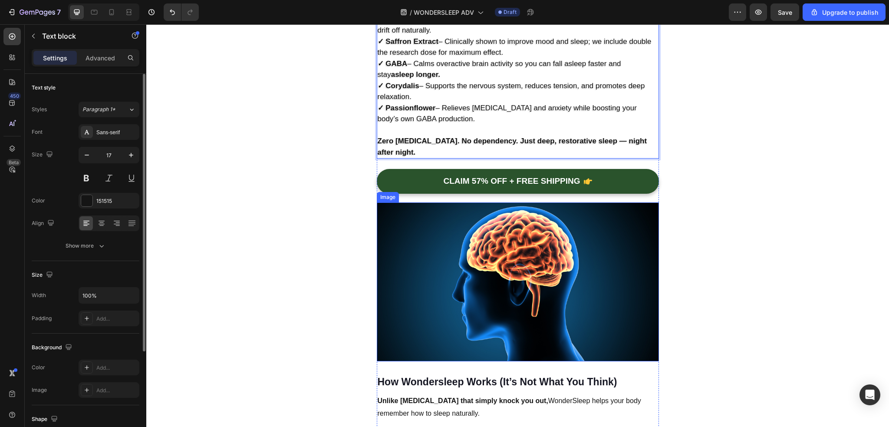
scroll to position [2170, 0]
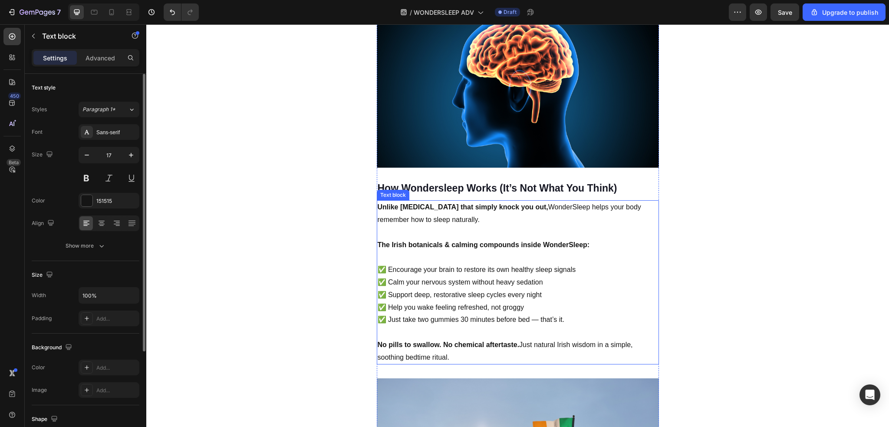
click at [478, 313] on p "✅ Just take two gummies 30 minutes before bed — that’s it." at bounding box center [518, 319] width 280 height 13
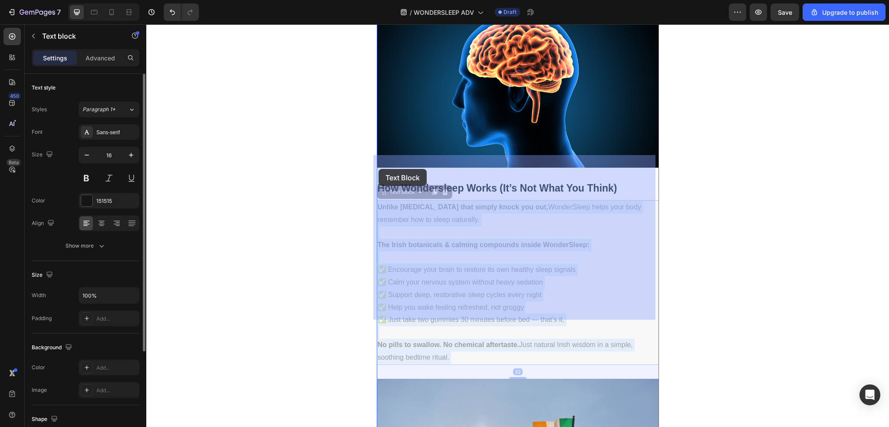
drag, startPoint x: 451, startPoint y: 308, endPoint x: 394, endPoint y: 167, distance: 152.1
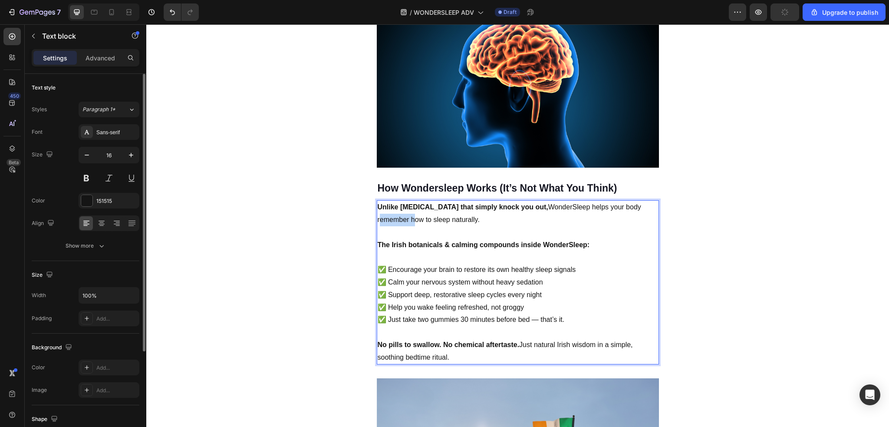
click at [394, 201] on p "Unlike [MEDICAL_DATA] that simply knock you out, WonderSleep helps your body re…" at bounding box center [518, 213] width 280 height 25
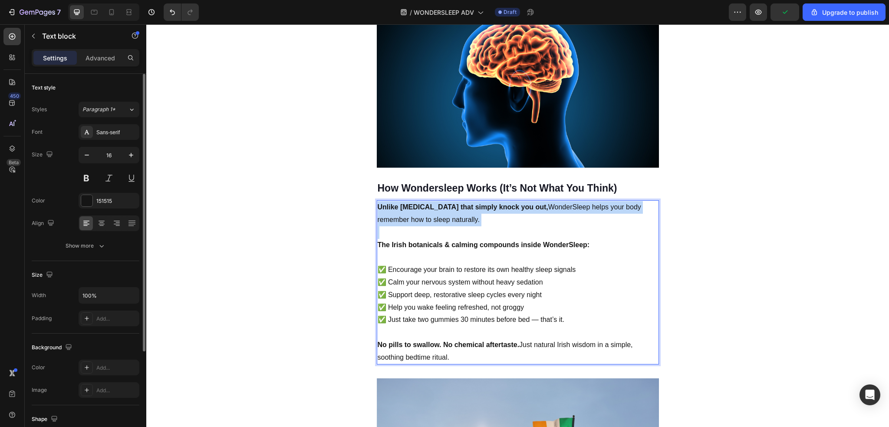
click at [394, 201] on p "Unlike [MEDICAL_DATA] that simply knock you out, WonderSleep helps your body re…" at bounding box center [518, 213] width 280 height 25
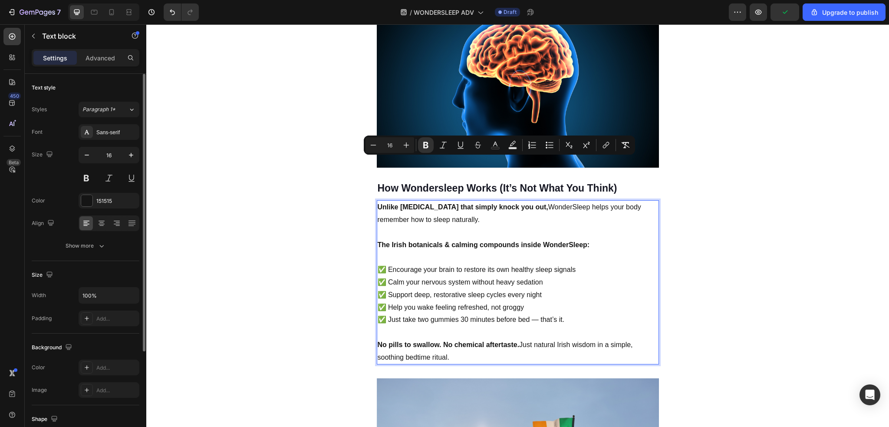
click at [479, 313] on p "✅ Just take two gummies 30 minutes before bed — that’s it." at bounding box center [518, 319] width 280 height 13
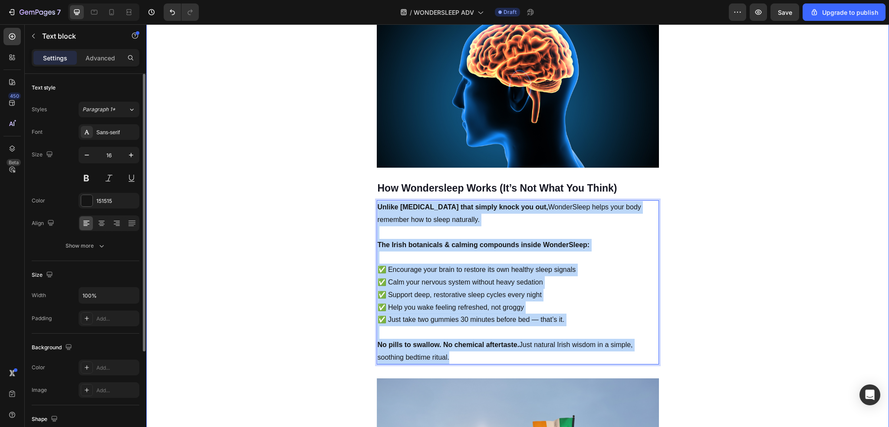
drag, startPoint x: 454, startPoint y: 313, endPoint x: 366, endPoint y: 155, distance: 180.9
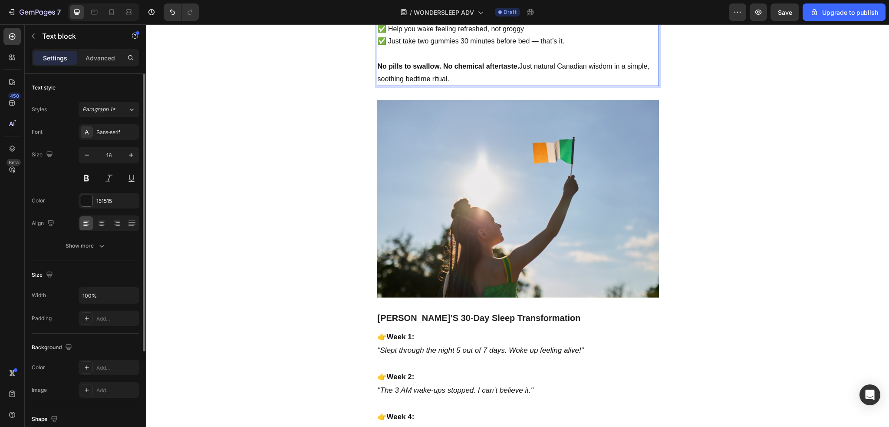
scroll to position [2459, 0]
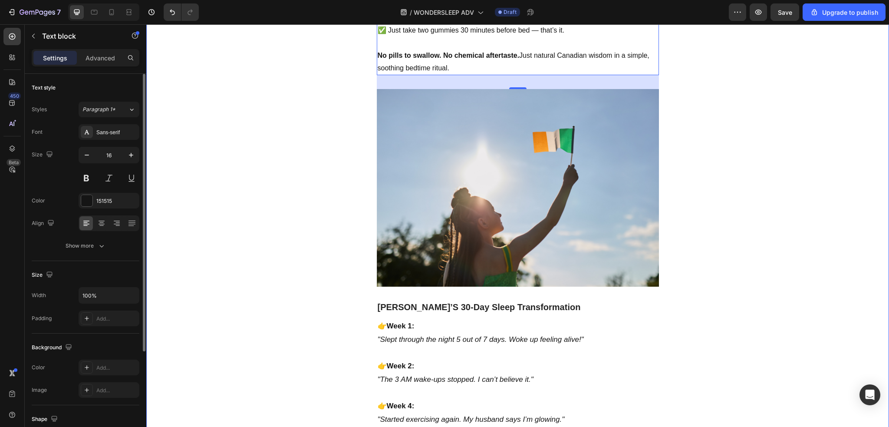
click at [540, 123] on img at bounding box center [518, 187] width 282 height 197
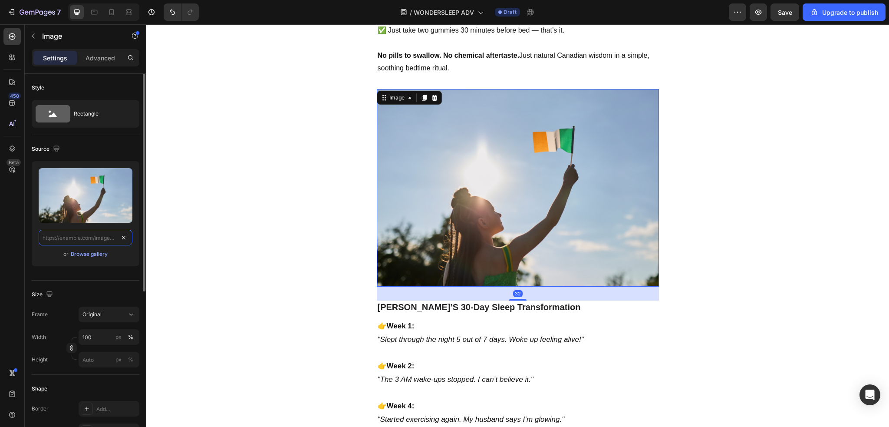
scroll to position [0, 0]
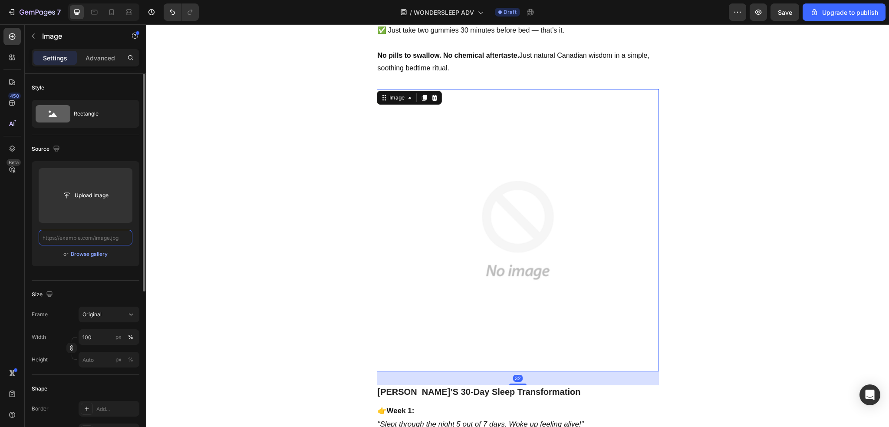
paste input "[URL][DOMAIN_NAME]"
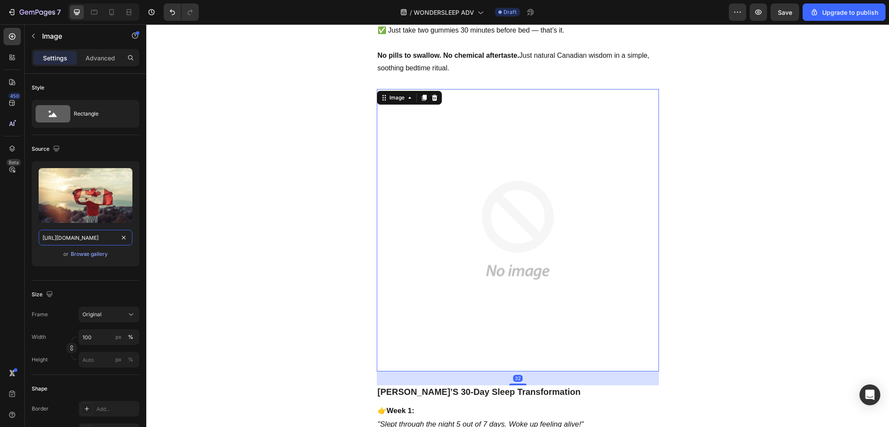
scroll to position [0, 177]
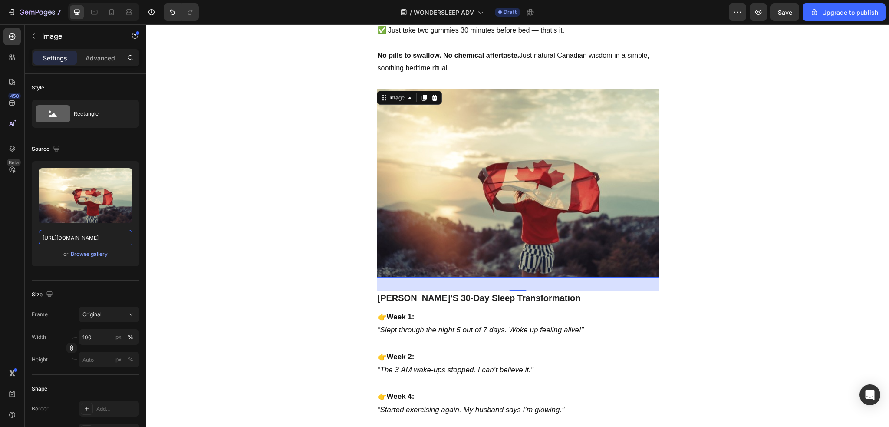
type input "[URL][DOMAIN_NAME]"
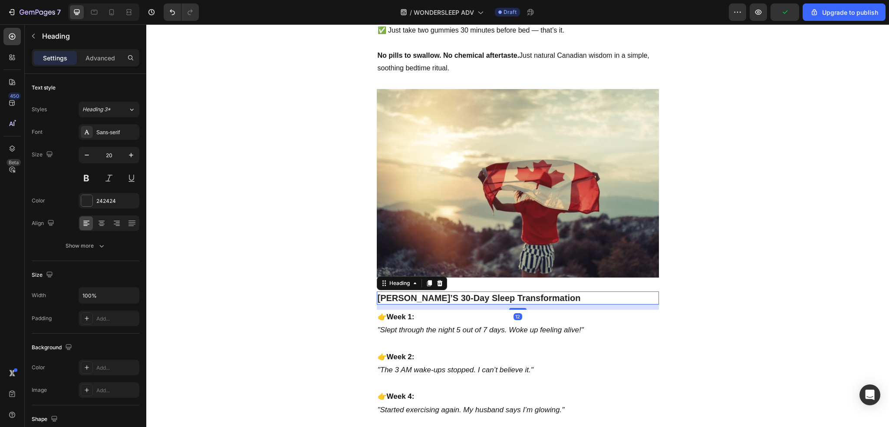
click at [460, 291] on h2 "[PERSON_NAME]’s 30-day sleep transformation" at bounding box center [518, 297] width 282 height 13
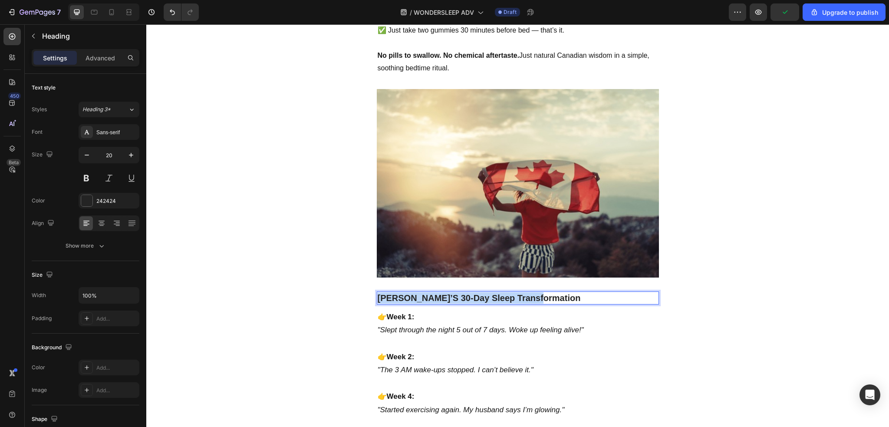
click at [460, 292] on p "[PERSON_NAME]’s 30-day sleep transformation" at bounding box center [518, 297] width 280 height 11
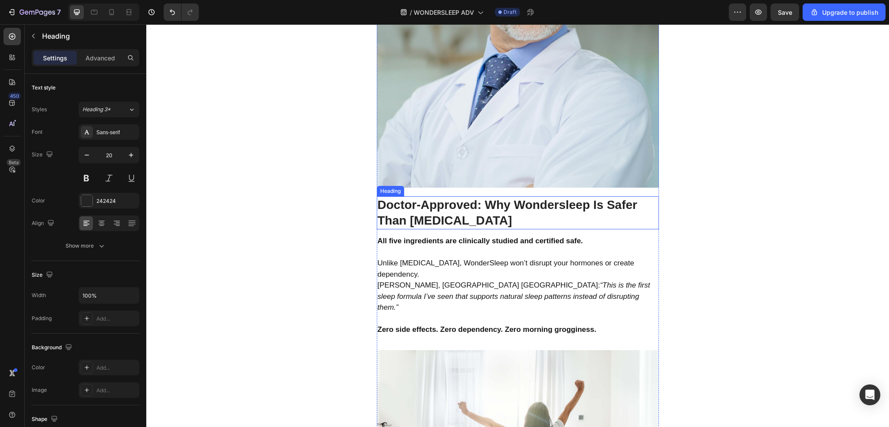
scroll to position [3038, 0]
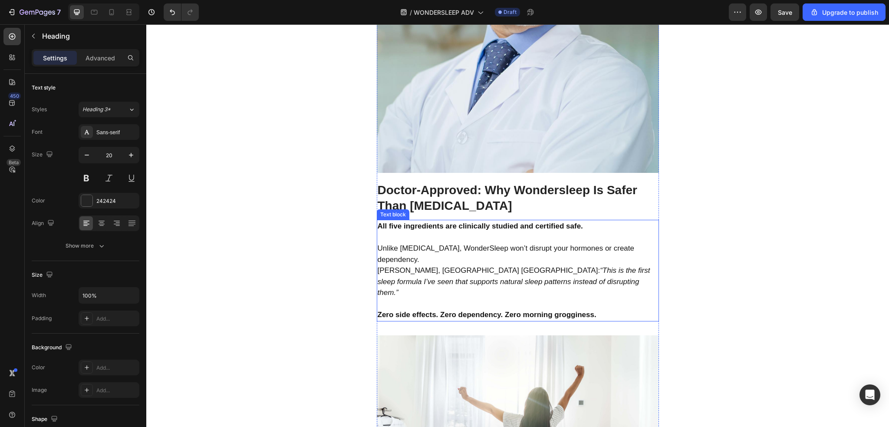
click at [517, 243] on p "Unlike [MEDICAL_DATA], WonderSleep won’t disrupt your hormones or create depend…" at bounding box center [518, 254] width 280 height 22
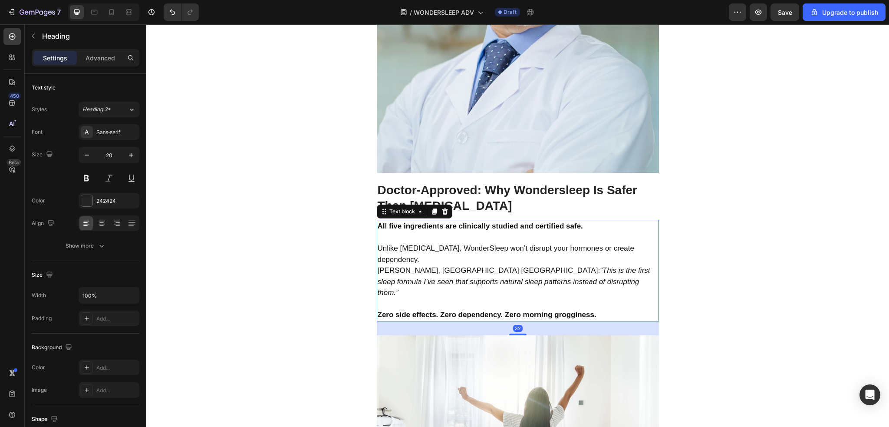
click at [517, 243] on p "Unlike [MEDICAL_DATA], WonderSleep won’t disrupt your hormones or create depend…" at bounding box center [518, 254] width 280 height 22
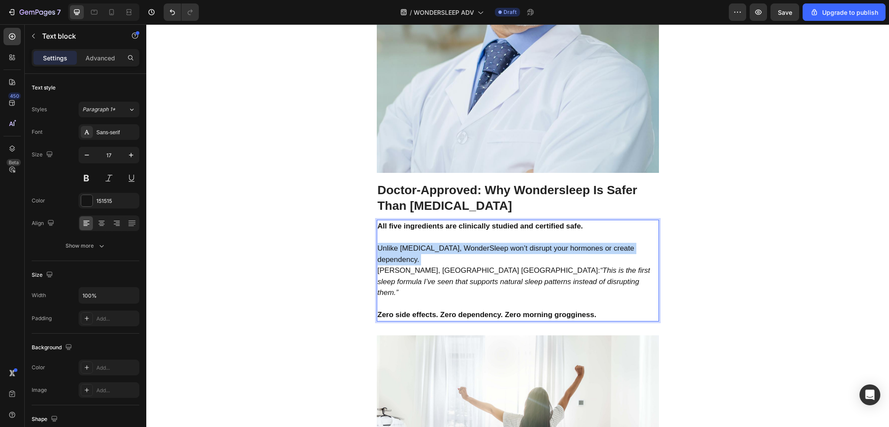
click at [517, 243] on p "Unlike [MEDICAL_DATA], WonderSleep won’t disrupt your hormones or create depend…" at bounding box center [518, 254] width 280 height 22
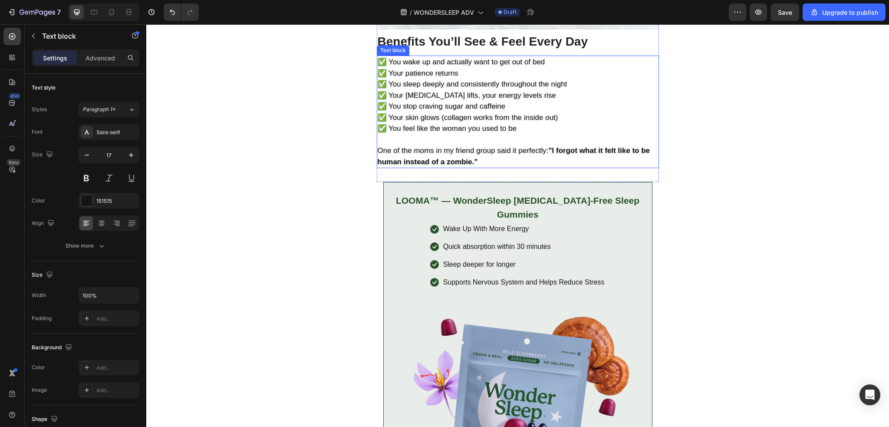
scroll to position [3543, 0]
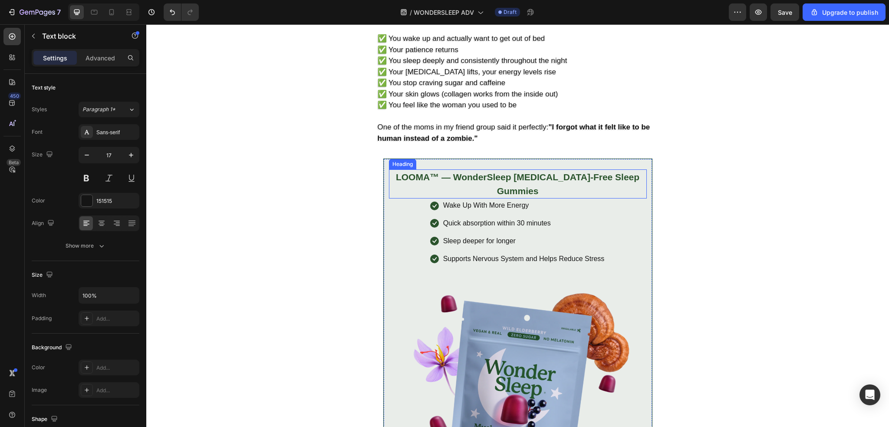
click at [540, 172] on strong "LOOMA™ — WonderSleep [MEDICAL_DATA]-Free Sleep Gummies" at bounding box center [517, 184] width 243 height 24
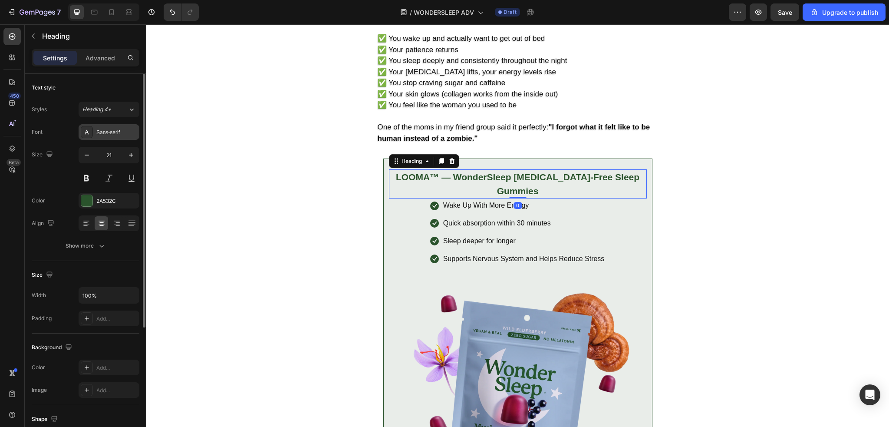
click at [105, 137] on div "Sans-serif" at bounding box center [109, 132] width 61 height 16
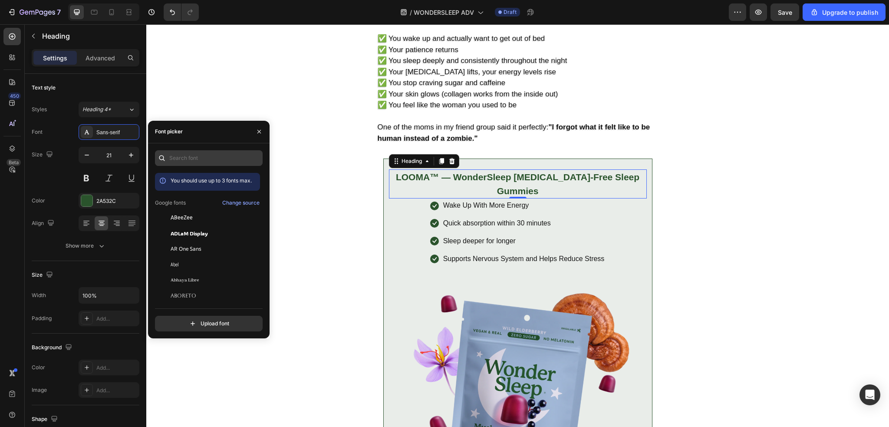
drag, startPoint x: 208, startPoint y: 148, endPoint x: 205, endPoint y: 155, distance: 8.5
click at [208, 148] on div "You should use up to 3 fonts max. Google fonts Change source ABeeZee [PERSON_NA…" at bounding box center [209, 240] width 122 height 195
click at [204, 157] on input "text" at bounding box center [209, 158] width 108 height 16
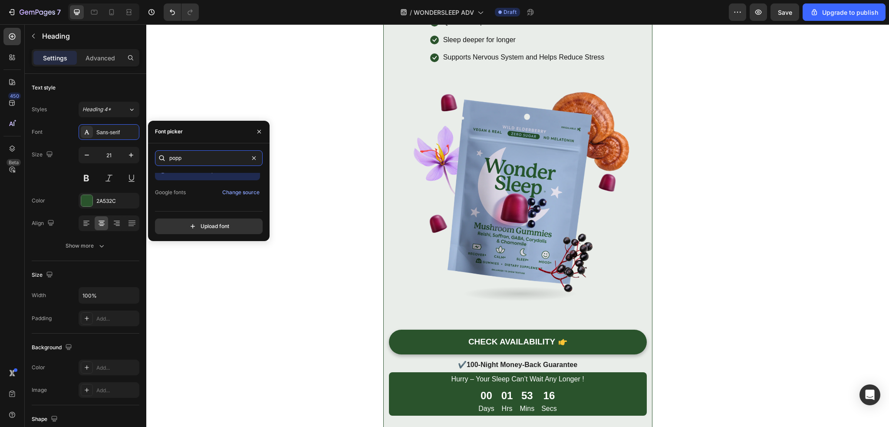
scroll to position [21, 0]
type input "popp"
click at [186, 194] on span "Poppins" at bounding box center [181, 196] width 21 height 8
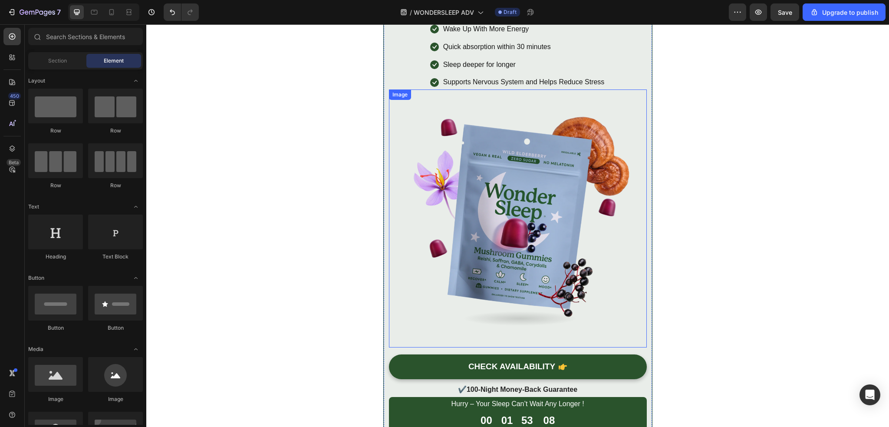
scroll to position [3629, 0]
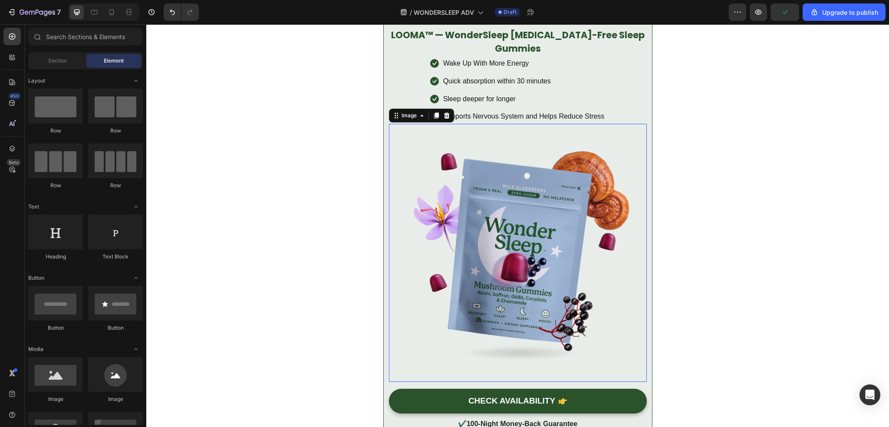
click at [562, 177] on img at bounding box center [518, 253] width 258 height 258
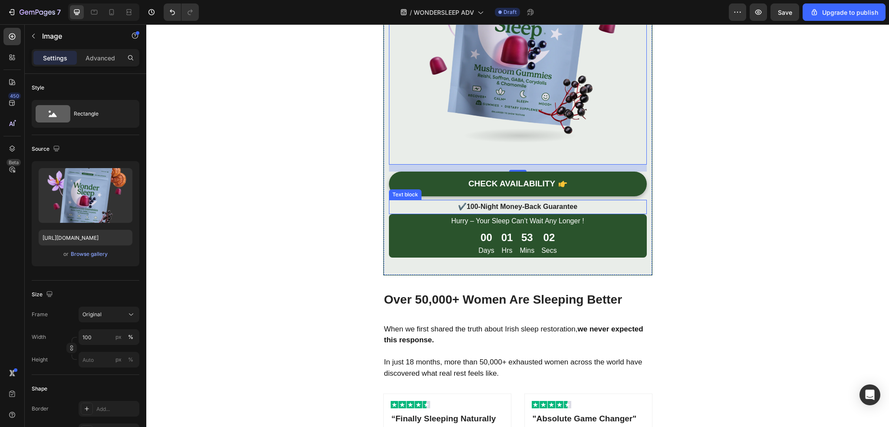
scroll to position [3991, 0]
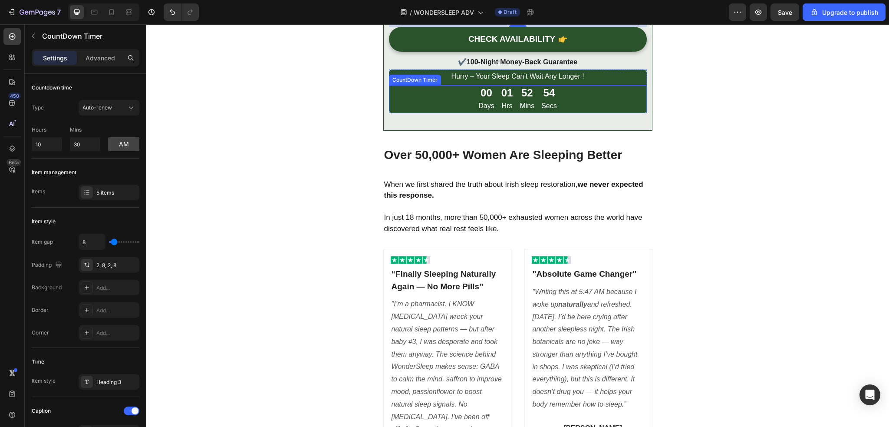
click at [541, 99] on div "54" at bounding box center [549, 92] width 16 height 13
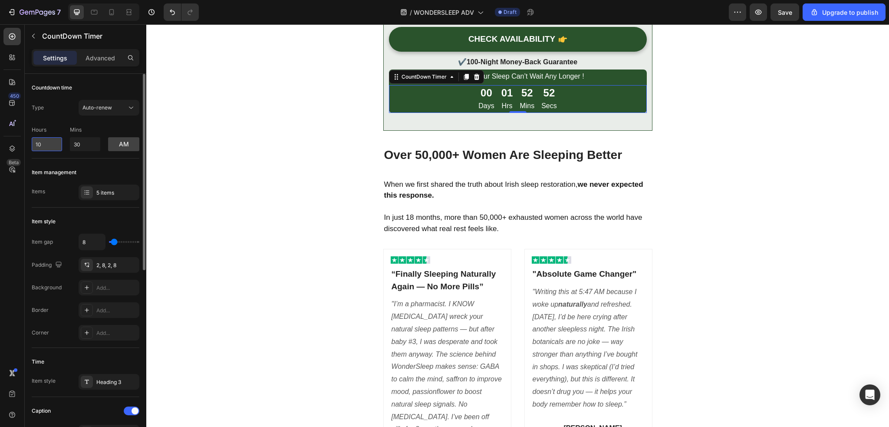
click at [56, 148] on input "10" at bounding box center [47, 144] width 30 height 14
type input "12"
click at [87, 150] on input "30" at bounding box center [85, 144] width 30 height 14
type input "3"
type input "0"
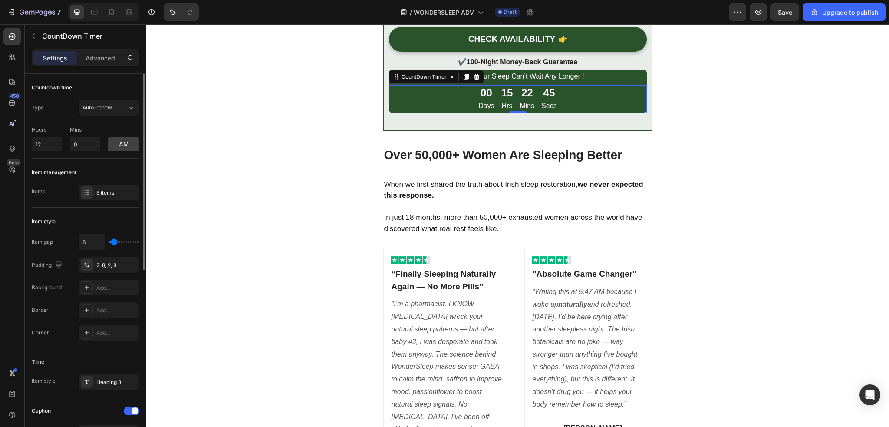
click at [66, 121] on div "Type Auto-renew Hours 12 Mins 0 am" at bounding box center [86, 125] width 108 height 51
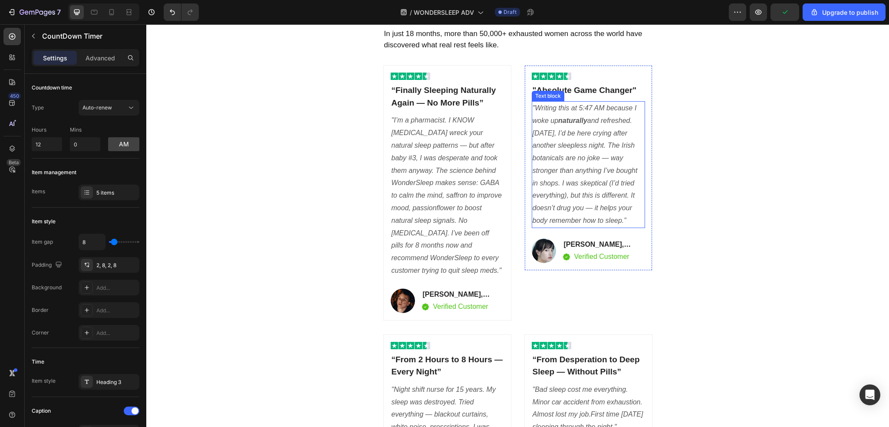
scroll to position [4208, 0]
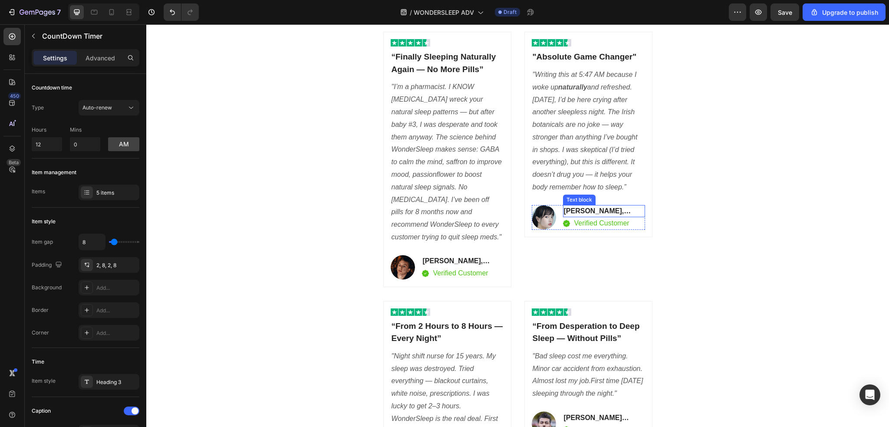
click at [614, 207] on p "[PERSON_NAME], [GEOGRAPHIC_DATA]" at bounding box center [604, 211] width 80 height 10
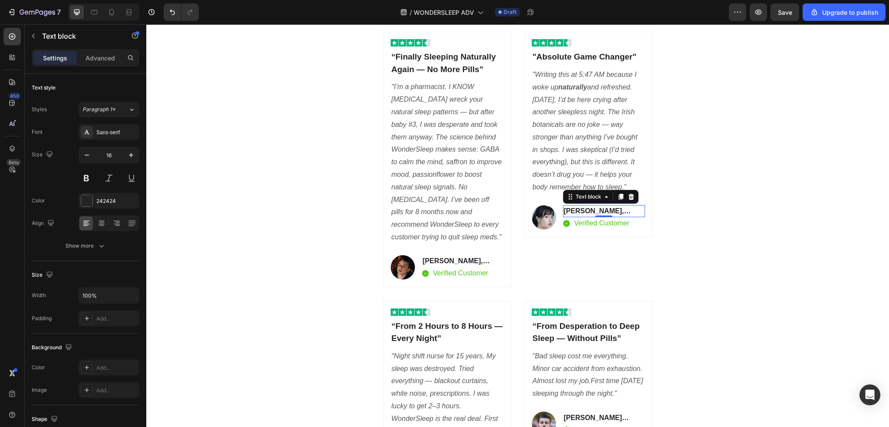
click at [609, 210] on p "[PERSON_NAME], [GEOGRAPHIC_DATA]" at bounding box center [604, 211] width 80 height 10
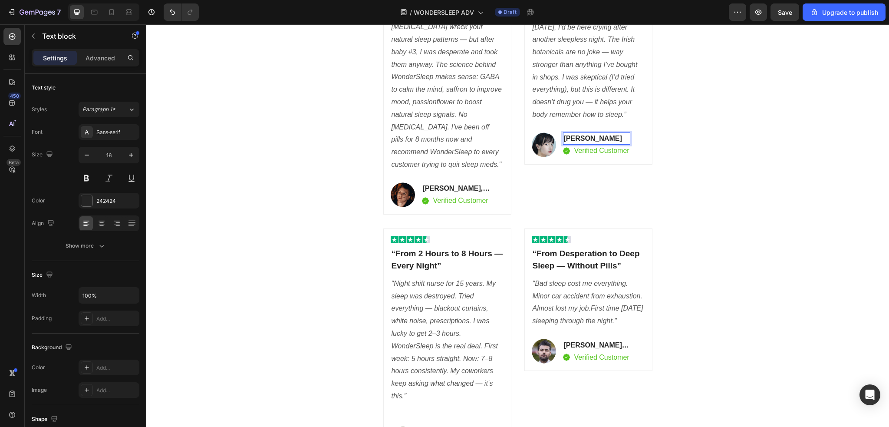
scroll to position [4353, 0]
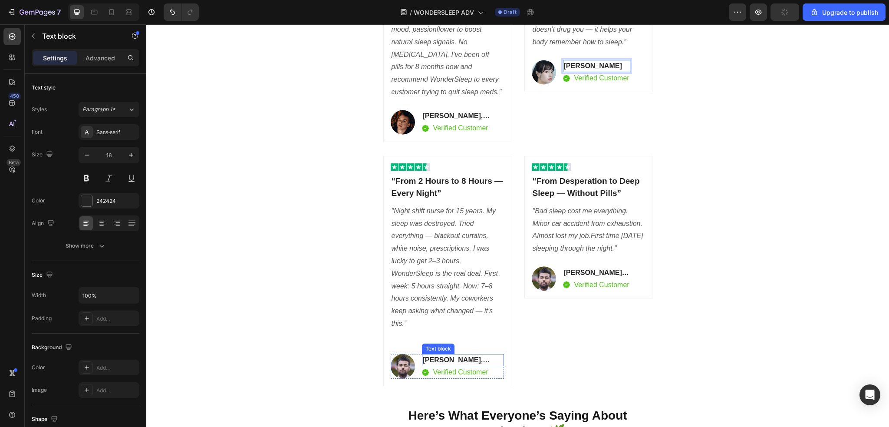
click at [477, 354] on div "[PERSON_NAME], Nurse, [GEOGRAPHIC_DATA]" at bounding box center [463, 360] width 82 height 12
click at [476, 355] on p "[PERSON_NAME], Nurse, [GEOGRAPHIC_DATA]" at bounding box center [463, 360] width 80 height 10
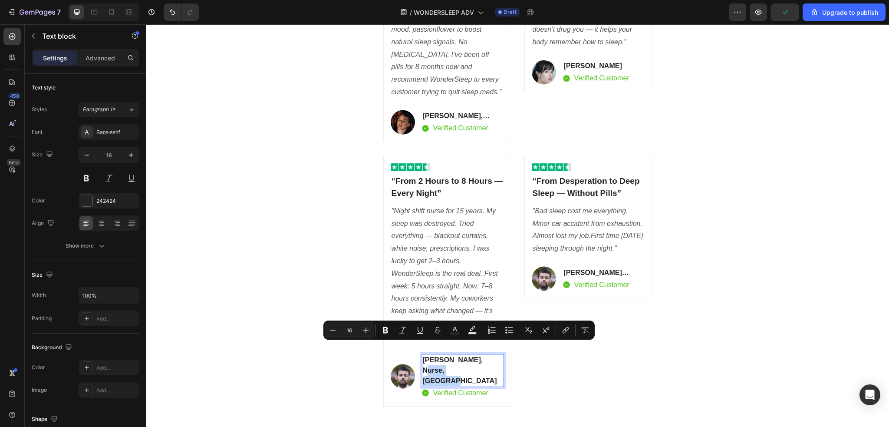
drag, startPoint x: 476, startPoint y: 348, endPoint x: 484, endPoint y: 356, distance: 11.4
click at [484, 356] on p "[PERSON_NAME], Nurse, [GEOGRAPHIC_DATA]" at bounding box center [463, 370] width 80 height 31
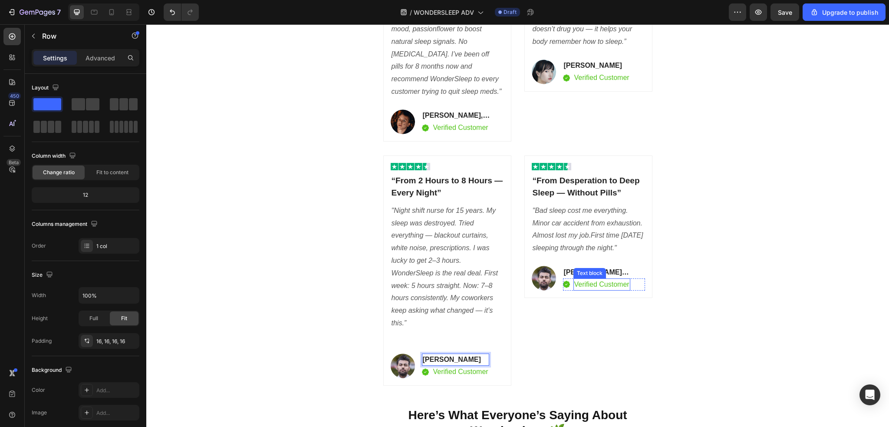
click at [609, 252] on div "Image “From Desperation to Deep Sleep — Without Pills” Heading "Bad sleep cost …" at bounding box center [588, 227] width 113 height 128
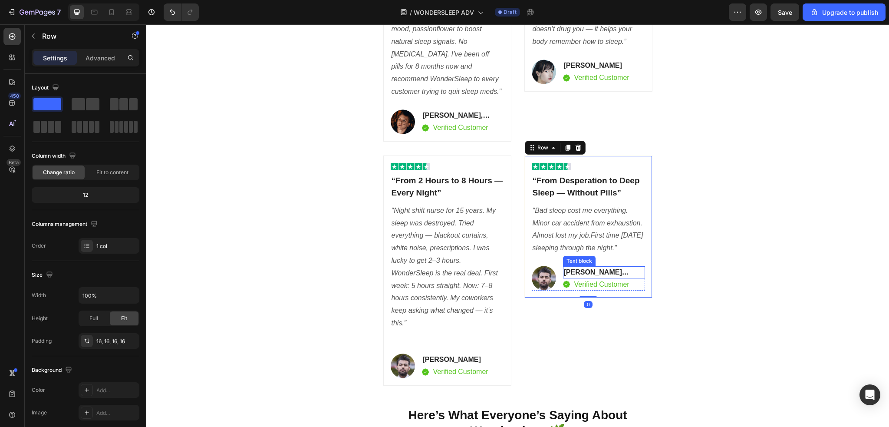
click at [603, 268] on strong "[PERSON_NAME] [GEOGRAPHIC_DATA]" at bounding box center [601, 277] width 74 height 18
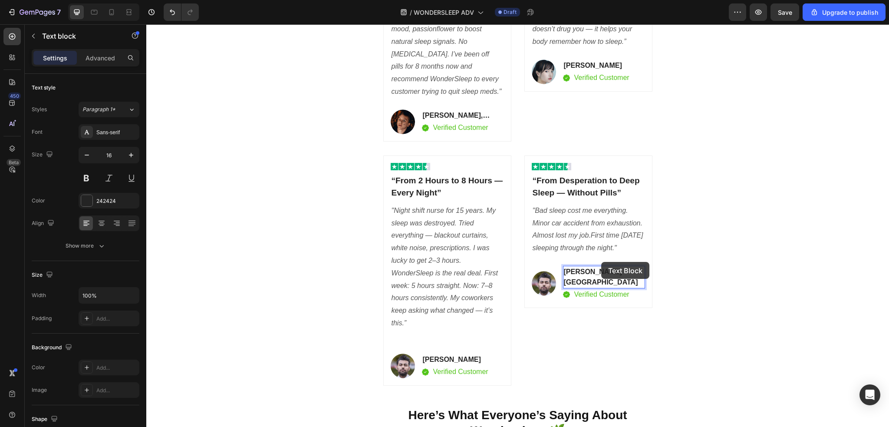
scroll to position [4353, 0]
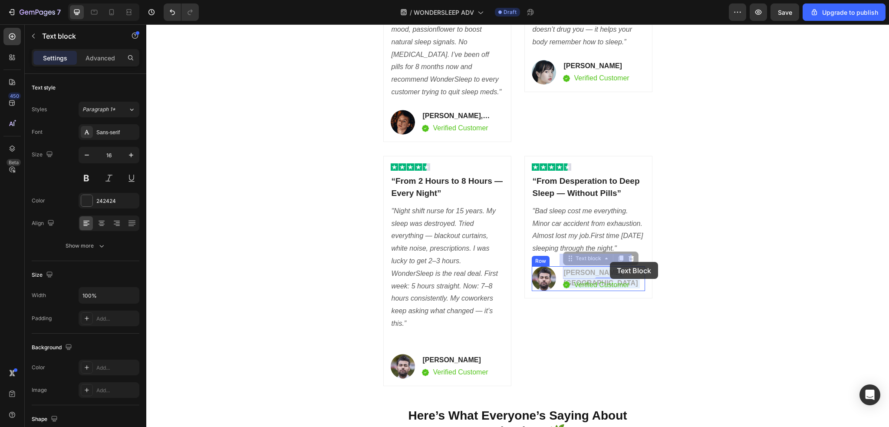
drag, startPoint x: 599, startPoint y: 262, endPoint x: 608, endPoint y: 259, distance: 9.4
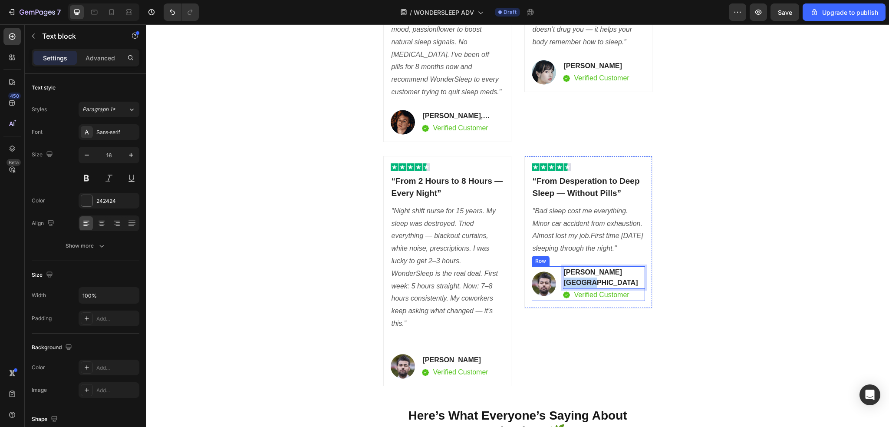
drag, startPoint x: 604, startPoint y: 258, endPoint x: 634, endPoint y: 263, distance: 31.1
click at [634, 266] on div "Image [PERSON_NAME] Scotland Text block 0 Image Verified Customer Text block Ro…" at bounding box center [588, 283] width 113 height 35
click at [588, 269] on strong "[PERSON_NAME]" at bounding box center [593, 272] width 58 height 7
drag, startPoint x: 590, startPoint y: 259, endPoint x: 542, endPoint y: 256, distance: 47.4
click at [558, 266] on div "Image [PERSON_NAME] Text block 0 Image Verified Customer Text block Row Row" at bounding box center [588, 278] width 113 height 25
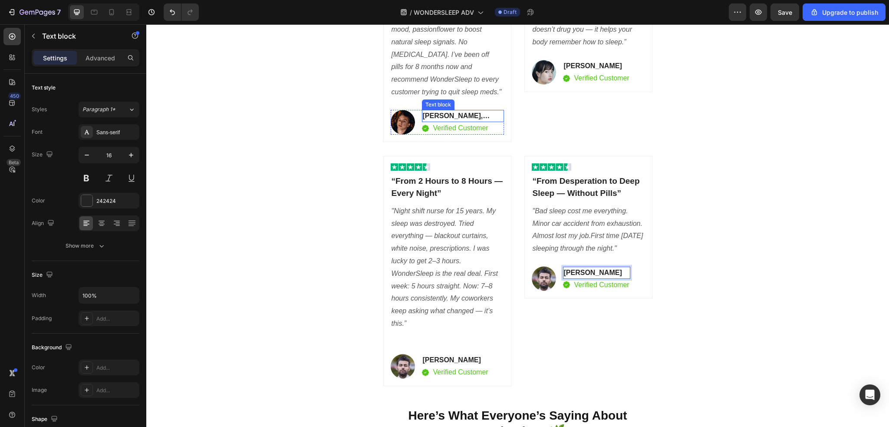
click at [434, 111] on p "[PERSON_NAME], Pharmacist, [GEOGRAPHIC_DATA]" at bounding box center [463, 116] width 80 height 10
click at [437, 112] on strong "[PERSON_NAME], Pharmacist, [GEOGRAPHIC_DATA]" at bounding box center [460, 126] width 74 height 28
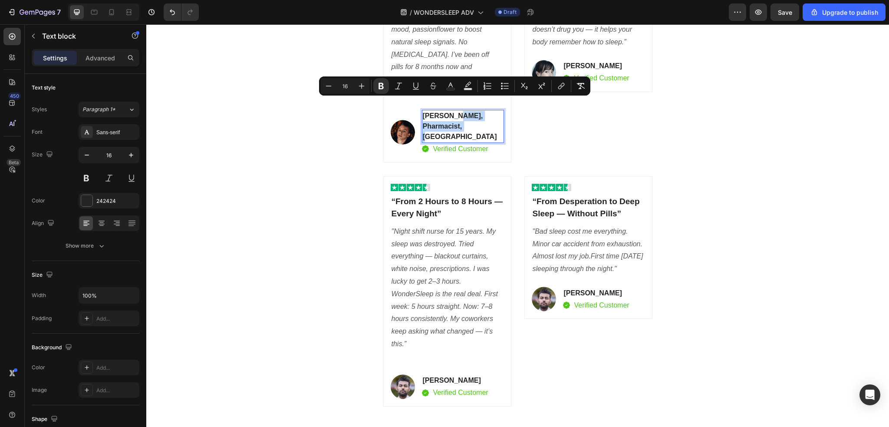
drag, startPoint x: 449, startPoint y: 104, endPoint x: 466, endPoint y: 118, distance: 22.2
click at [466, 118] on p "[PERSON_NAME], Pharmacist, [GEOGRAPHIC_DATA]" at bounding box center [463, 126] width 80 height 31
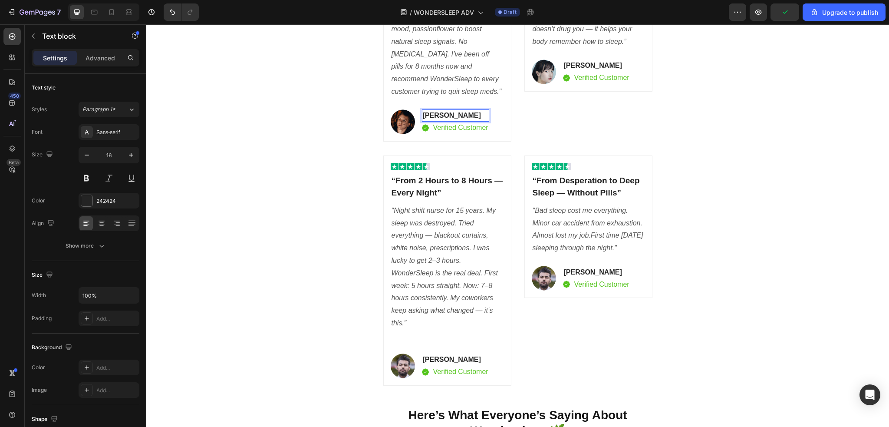
click at [436, 112] on strong "[PERSON_NAME]" at bounding box center [452, 115] width 58 height 7
click at [437, 112] on strong "[PERSON_NAME]" at bounding box center [452, 115] width 58 height 7
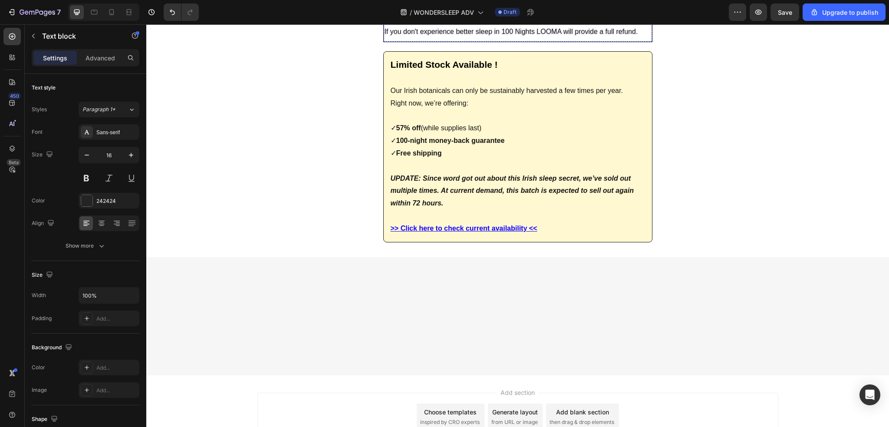
scroll to position [5366, 0]
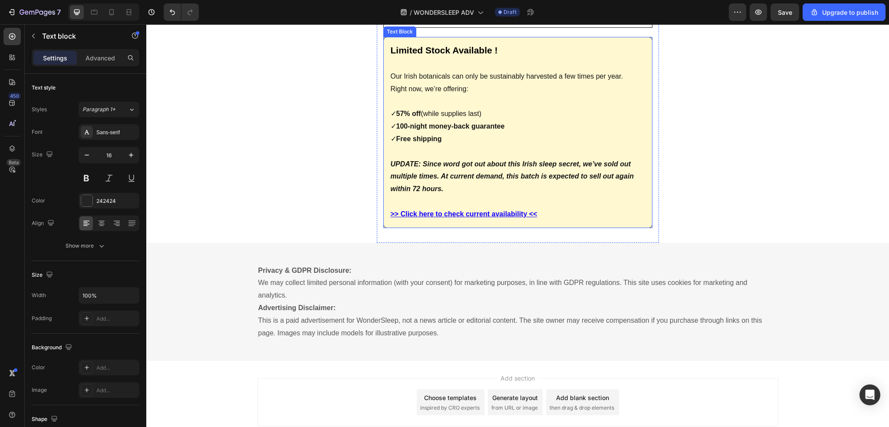
drag, startPoint x: 404, startPoint y: 306, endPoint x: 472, endPoint y: 306, distance: 68.1
click at [404, 195] on p "UPDATE: Since word got out about this Irish sleep secret, we’ve sold out multip…" at bounding box center [518, 176] width 254 height 37
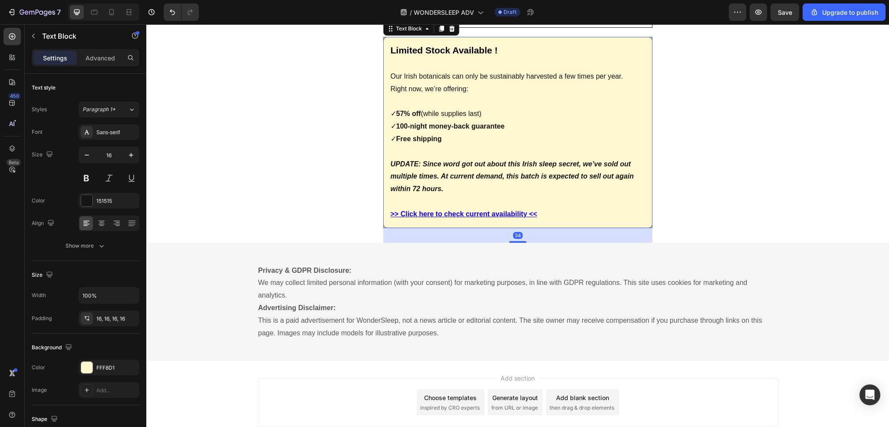
click at [453, 193] on strong "UPDATE: Since word got out about this Irish sleep secret, we’ve sold out multip…" at bounding box center [512, 176] width 243 height 33
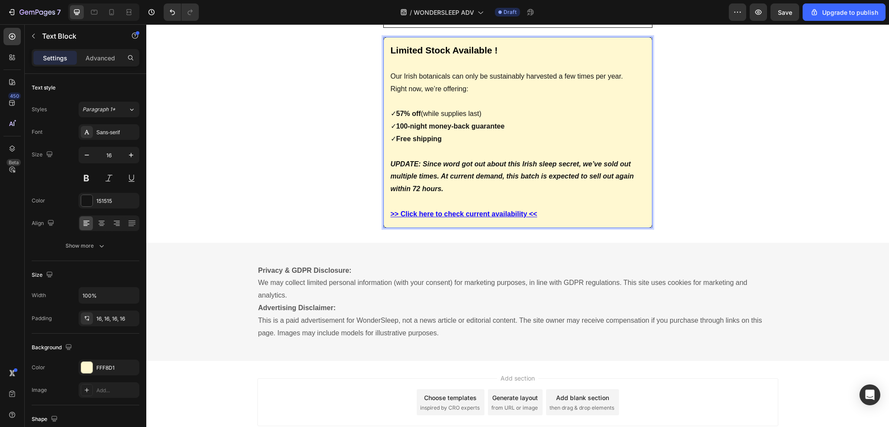
click at [447, 195] on p "UPDATE: Since word got out about this Irish sleep secret, we’ve sold out multip…" at bounding box center [518, 176] width 254 height 37
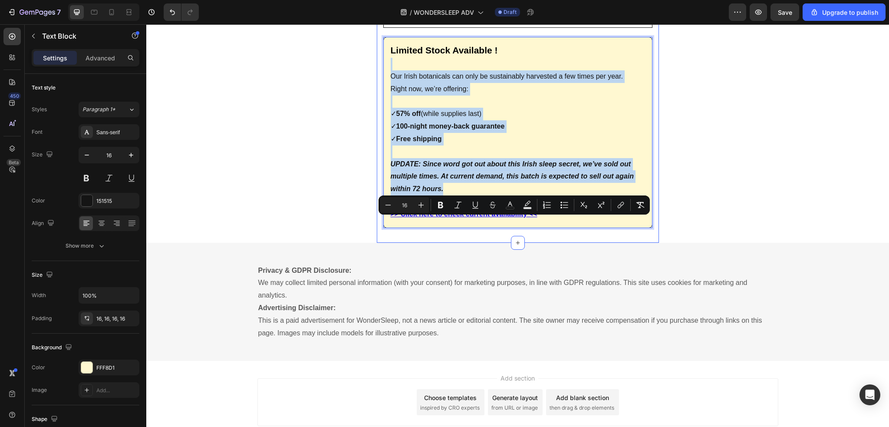
drag, startPoint x: 446, startPoint y: 336, endPoint x: 376, endPoint y: 210, distance: 144.5
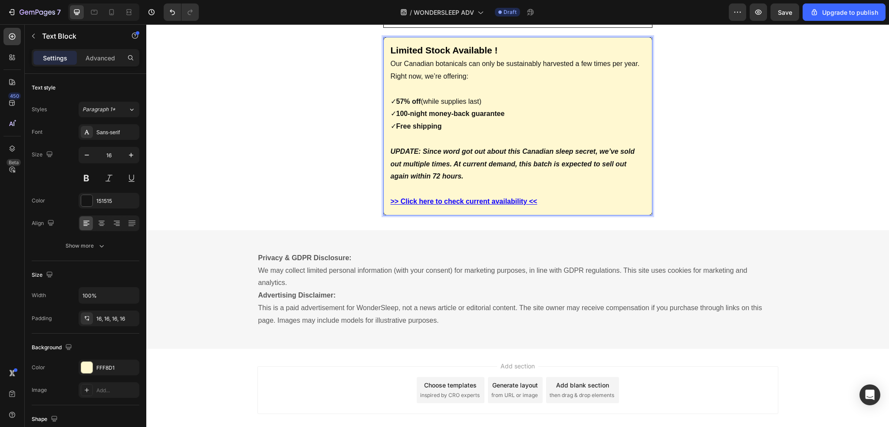
click at [384, 210] on div "Limited Stock Available ! Our [DEMOGRAPHIC_DATA] botanicals can only be sustain…" at bounding box center [517, 126] width 269 height 178
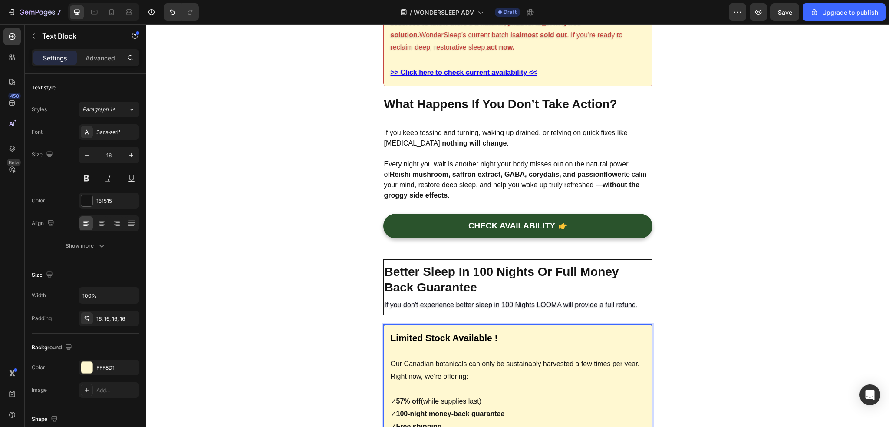
scroll to position [5076, 0]
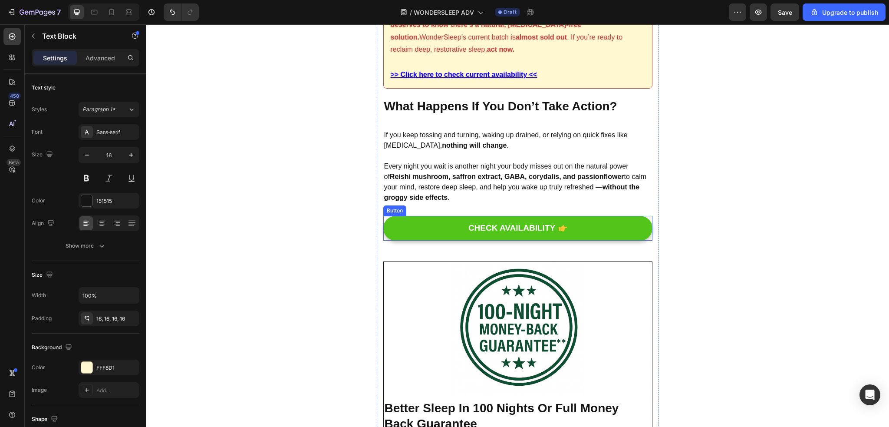
click at [550, 240] on link "CHECK AVAILABILITY" at bounding box center [517, 228] width 269 height 25
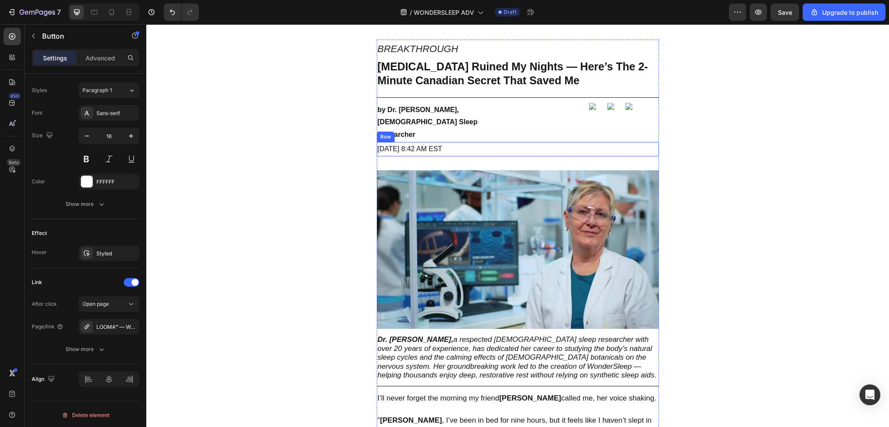
scroll to position [0, 0]
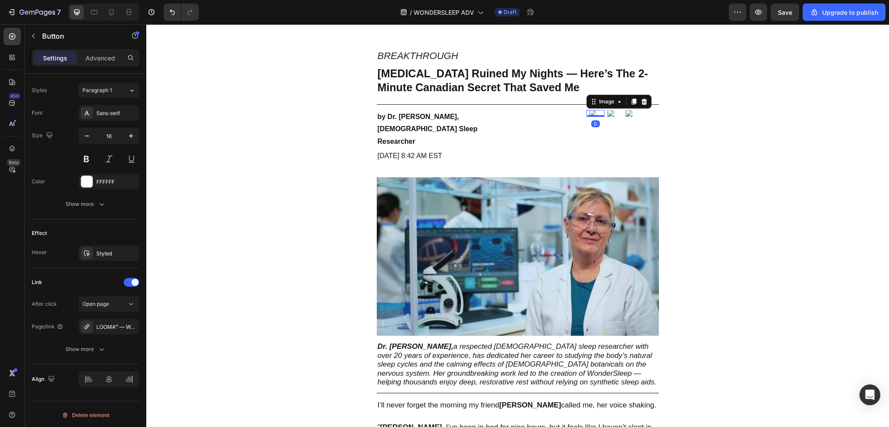
click at [589, 111] on img at bounding box center [595, 113] width 13 height 7
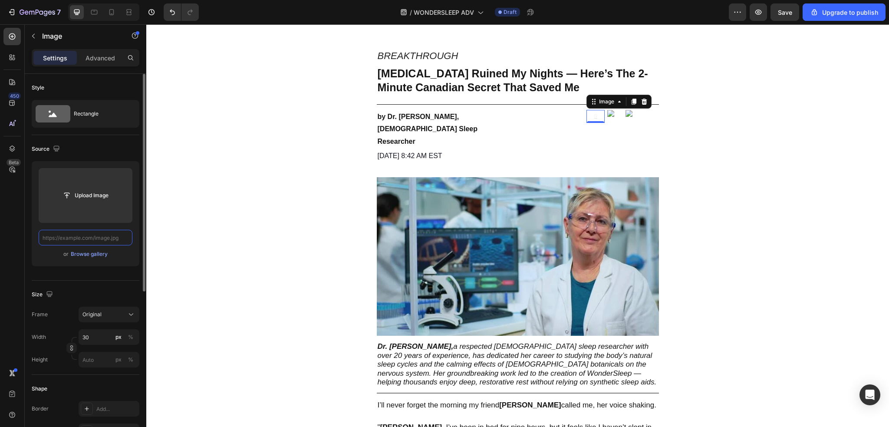
click at [76, 230] on input "text" at bounding box center [86, 238] width 94 height 16
paste input "[URL][DOMAIN_NAME]"
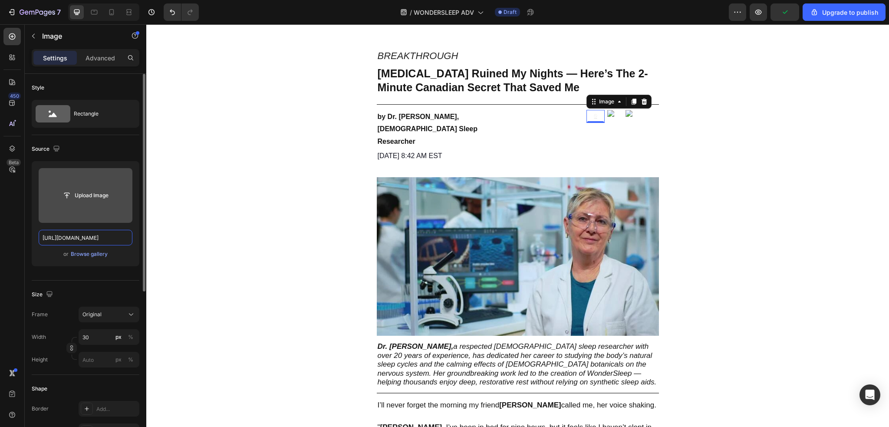
scroll to position [0, 552]
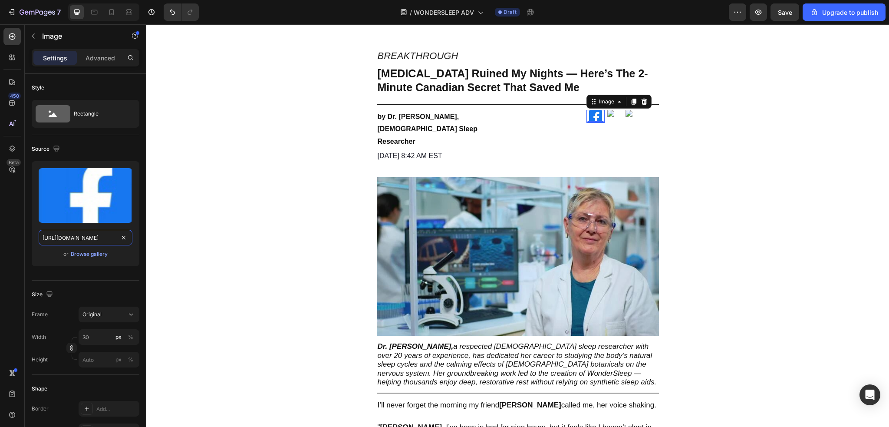
type input "[URL][DOMAIN_NAME]"
click at [608, 116] on div "Image" at bounding box center [613, 113] width 18 height 7
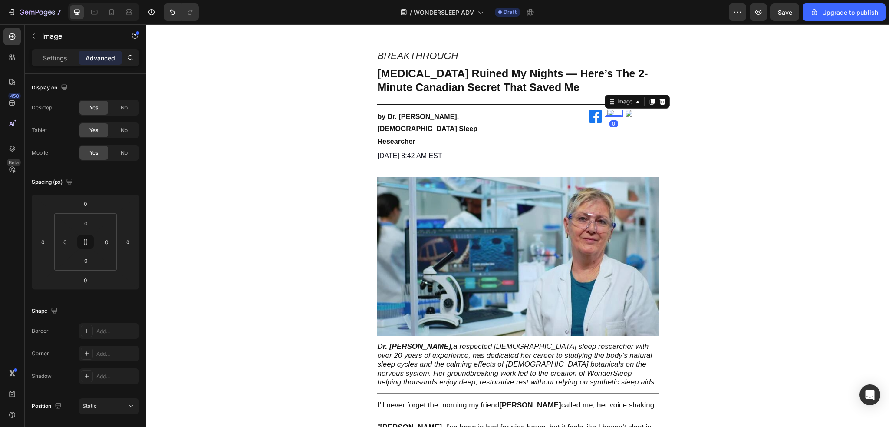
click at [607, 113] on img at bounding box center [613, 113] width 13 height 7
click at [54, 59] on p "Settings" at bounding box center [55, 57] width 24 height 9
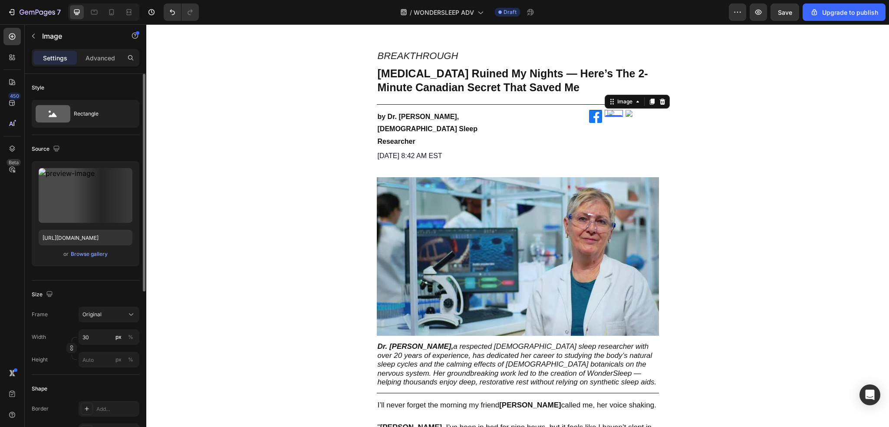
click at [75, 228] on div "Upload Image [URL][DOMAIN_NAME] or Browse gallery" at bounding box center [86, 213] width 108 height 105
click at [78, 236] on input "[URL][DOMAIN_NAME]" at bounding box center [86, 238] width 94 height 16
paste input "[DOMAIN_NAME][URL]"
type input "[URL][DOMAIN_NAME]"
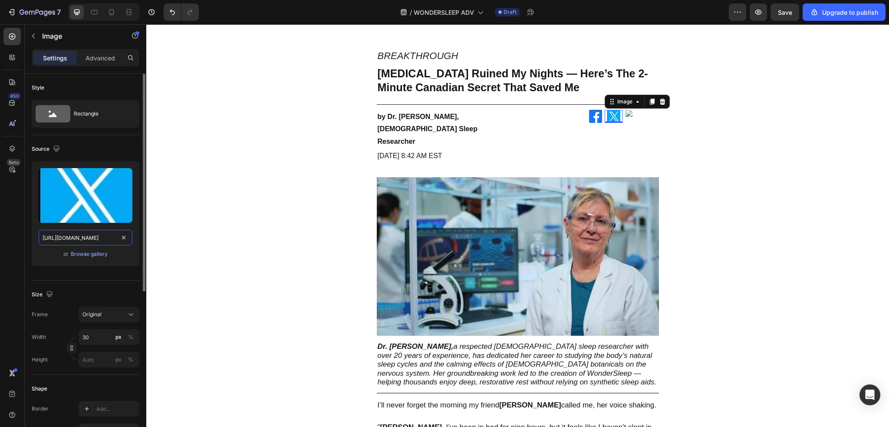
scroll to position [0, 553]
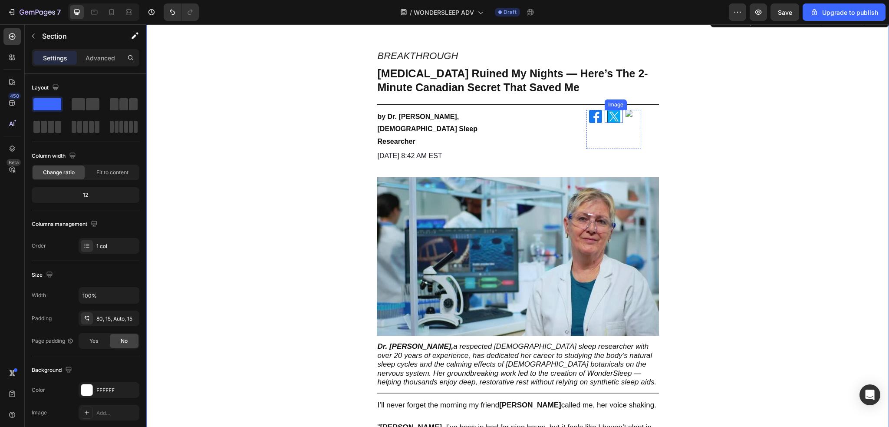
click at [614, 119] on img at bounding box center [613, 116] width 13 height 13
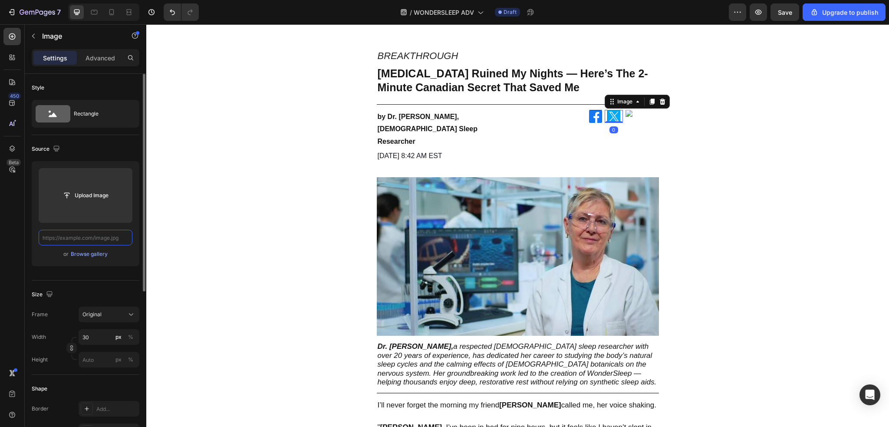
scroll to position [0, 0]
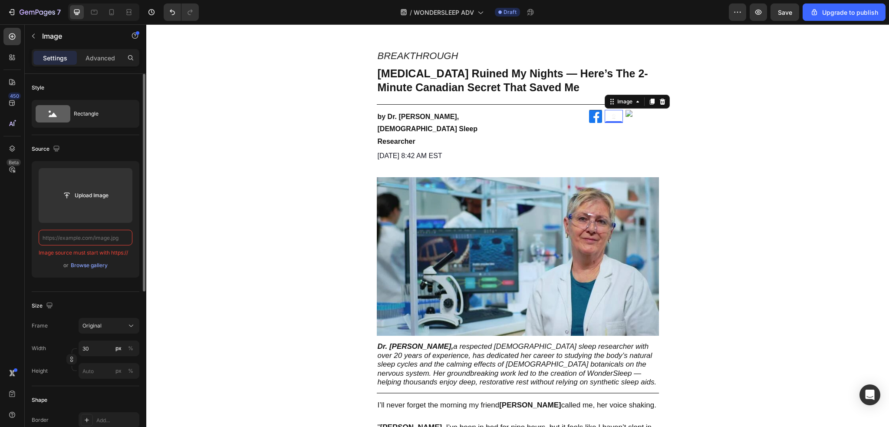
click at [93, 239] on input "text" at bounding box center [86, 238] width 94 height 16
paste input "[URL][DOMAIN_NAME]"
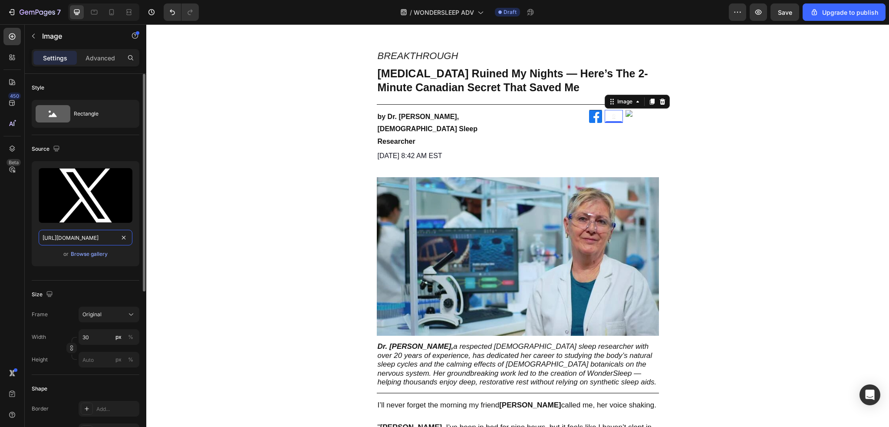
scroll to position [0, 174]
type input "[URL][DOMAIN_NAME]"
click at [628, 116] on div "Image" at bounding box center [632, 129] width 18 height 39
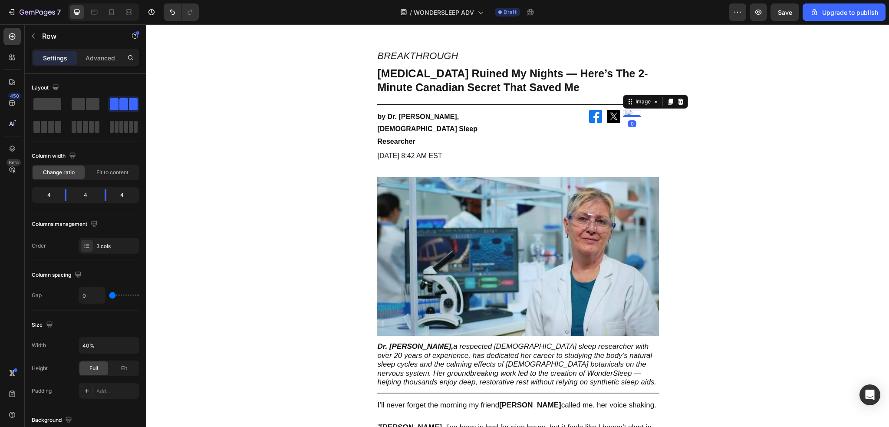
click at [627, 115] on div "Image 0" at bounding box center [632, 113] width 18 height 7
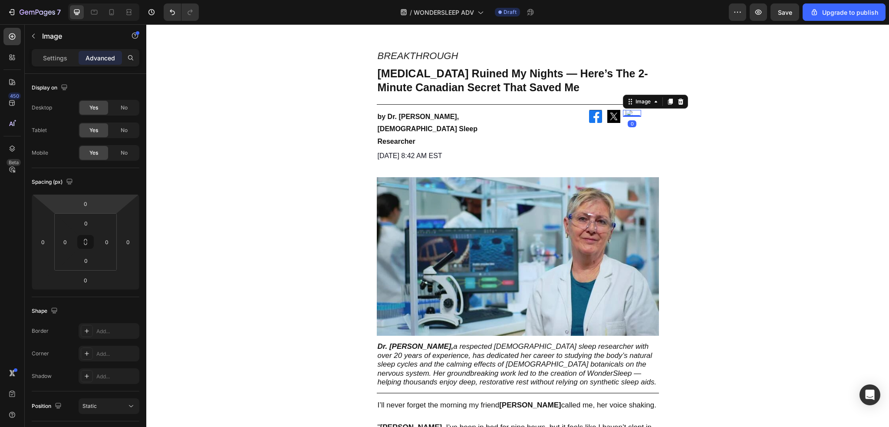
click at [72, 60] on div "Settings" at bounding box center [54, 58] width 43 height 14
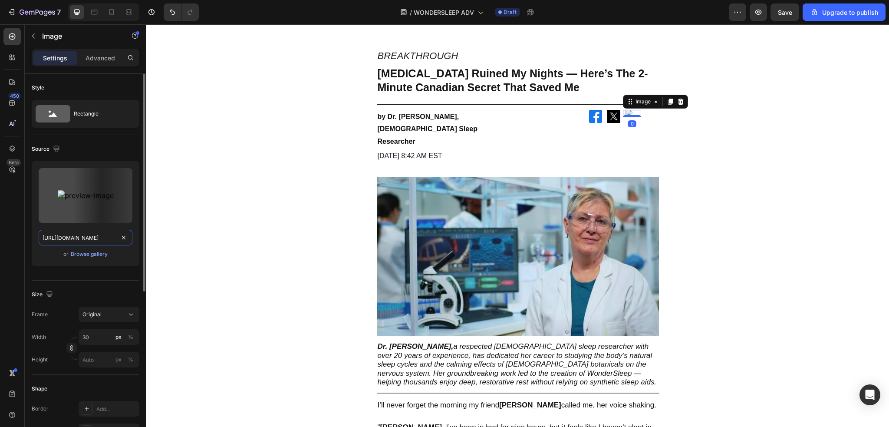
click at [100, 237] on input "[URL][DOMAIN_NAME]" at bounding box center [86, 238] width 94 height 16
paste input "[DOMAIN_NAME][URL]"
type input "[URL][DOMAIN_NAME]"
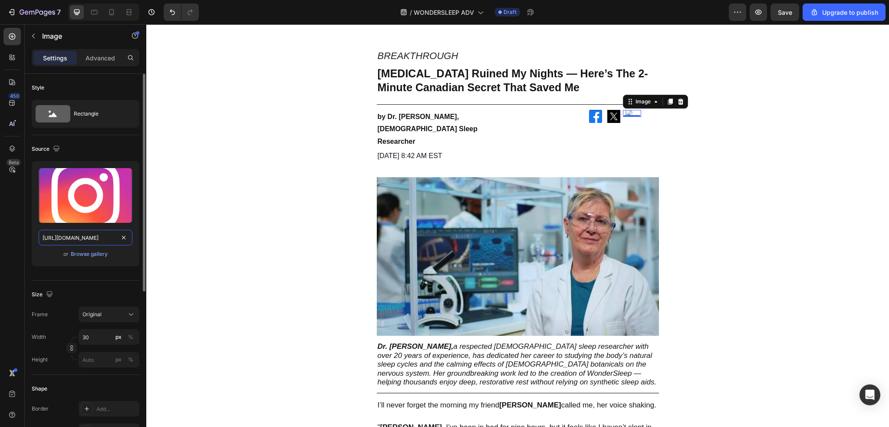
scroll to position [0, 264]
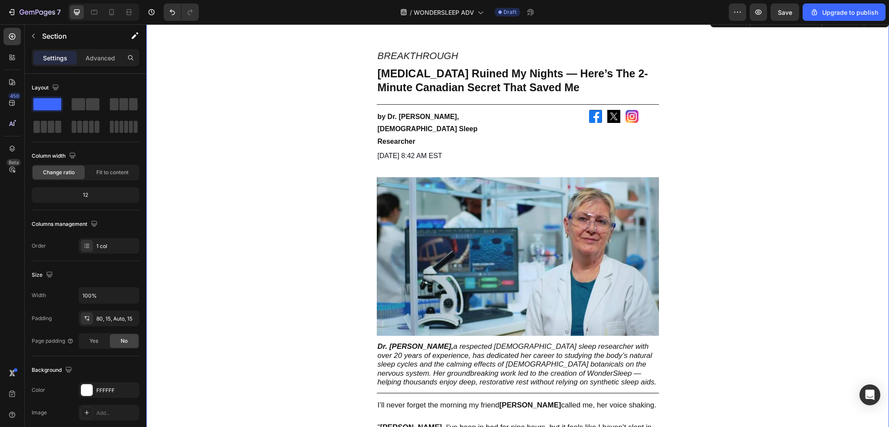
drag, startPoint x: 722, startPoint y: 168, endPoint x: 713, endPoint y: 166, distance: 8.9
click at [814, 22] on div "7 / WONDERSLEEP ADV Draft Preview Save Upgrade to publish" at bounding box center [444, 12] width 889 height 25
click at [815, 19] on button "Upgrade to publish" at bounding box center [843, 11] width 83 height 17
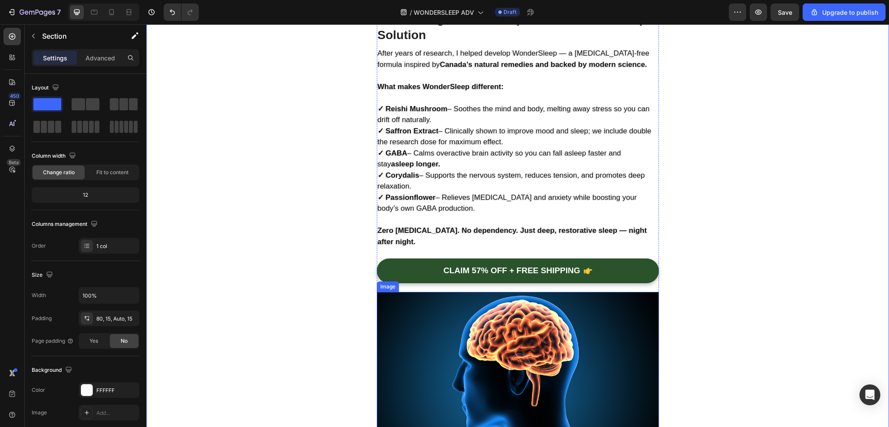
scroll to position [1880, 0]
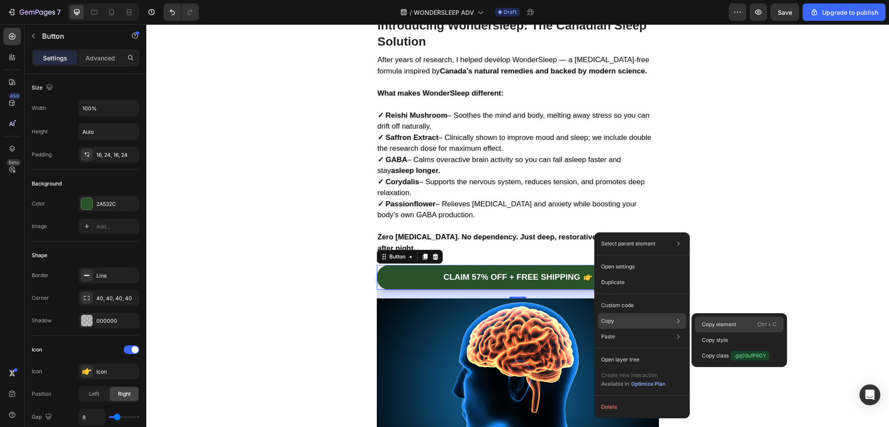
click at [710, 327] on p "Copy element" at bounding box center [719, 324] width 34 height 8
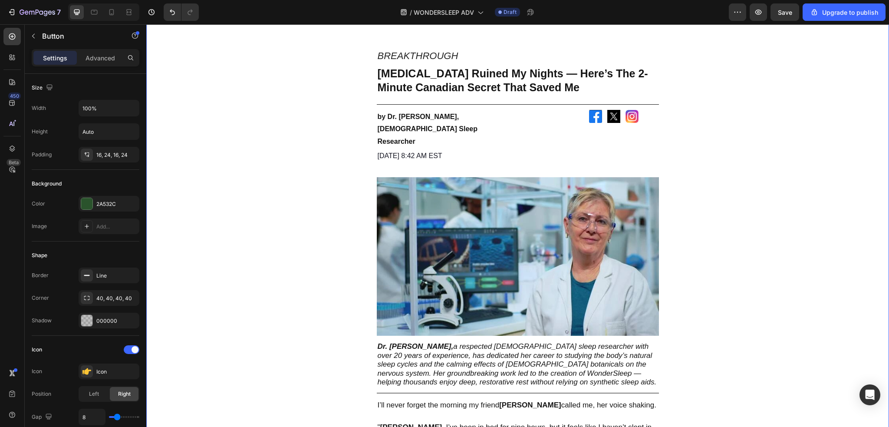
scroll to position [217, 0]
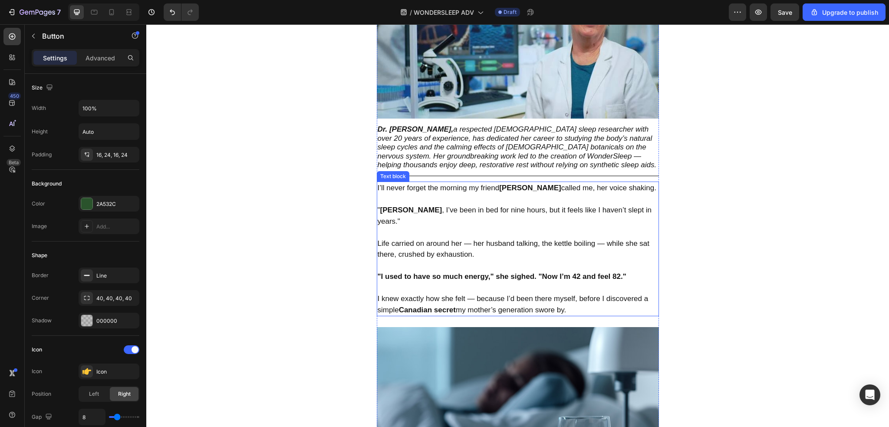
click at [618, 238] on p "Life carried on around her — her husband talking, the kettle boiling — while sh…" at bounding box center [518, 249] width 280 height 22
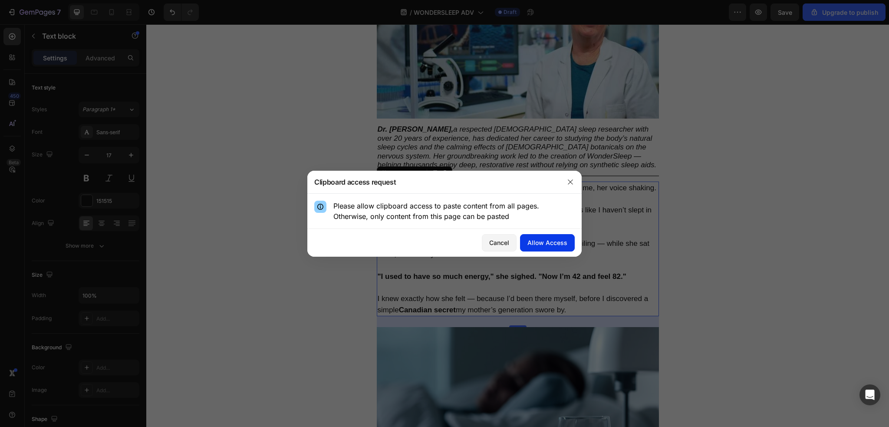
click at [554, 237] on button "Allow Access" at bounding box center [547, 242] width 55 height 17
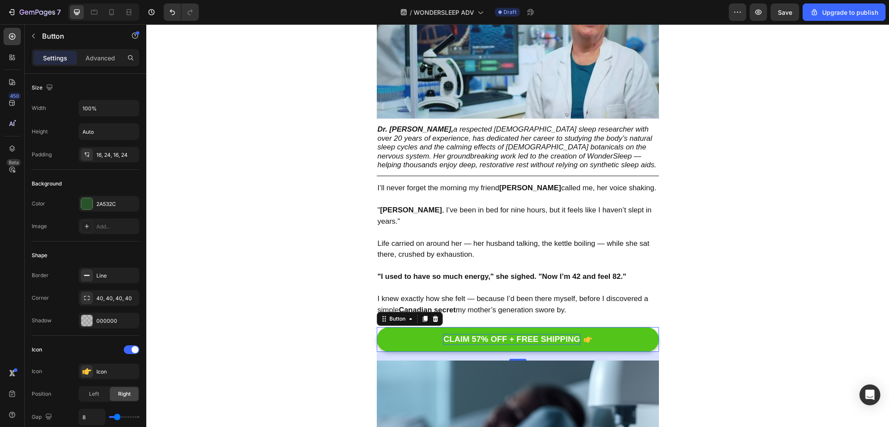
click at [514, 334] on p "CLAIM 57% OFF + FREE SHIPPING" at bounding box center [511, 339] width 137 height 11
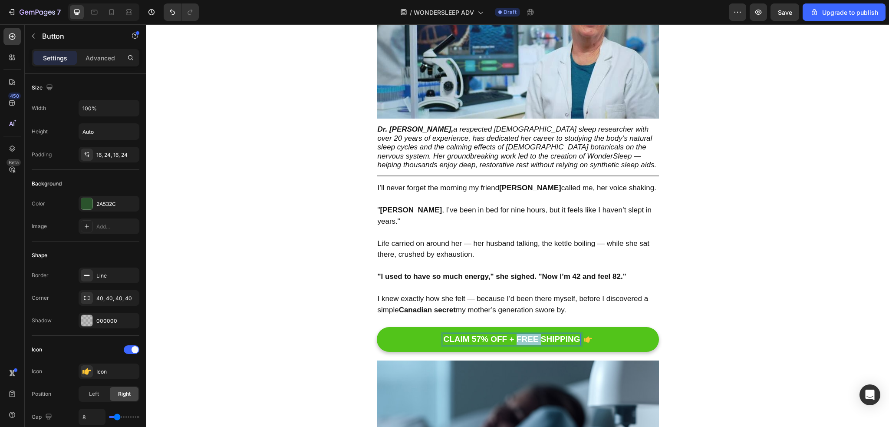
click at [515, 334] on p "CLAIM 57% OFF + FREE SHIPPING" at bounding box center [511, 339] width 137 height 11
click at [516, 334] on p "CLAIM 57% OFF + FREE SHIPPING" at bounding box center [511, 339] width 137 height 11
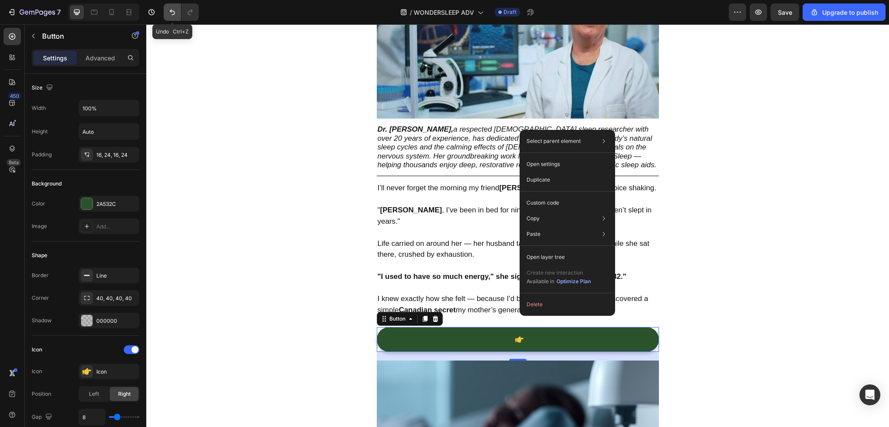
click at [170, 13] on icon "Undo/Redo" at bounding box center [172, 12] width 9 height 9
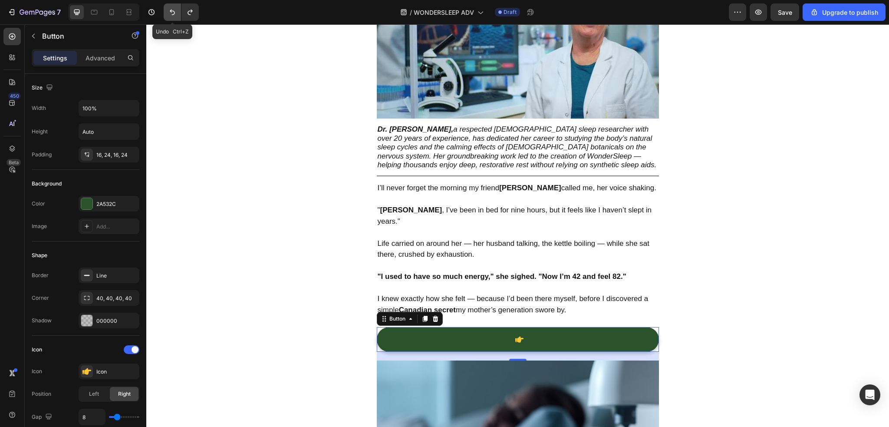
click at [170, 13] on icon "Undo/Redo" at bounding box center [172, 12] width 9 height 9
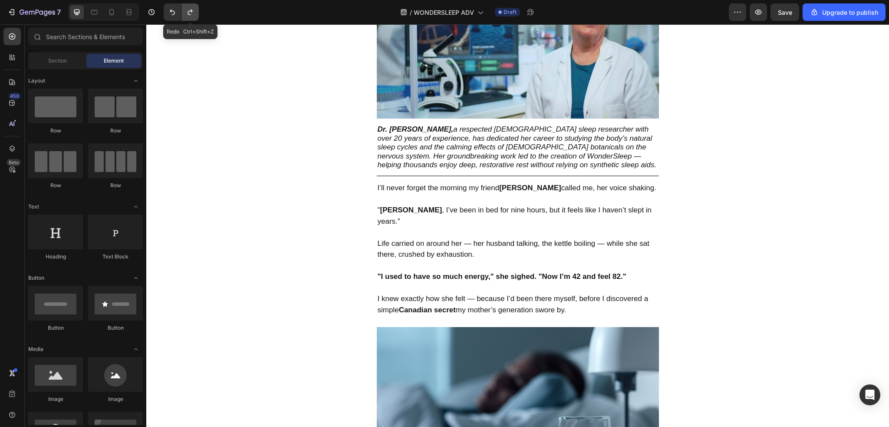
click at [191, 20] on button "Undo/Redo" at bounding box center [189, 11] width 17 height 17
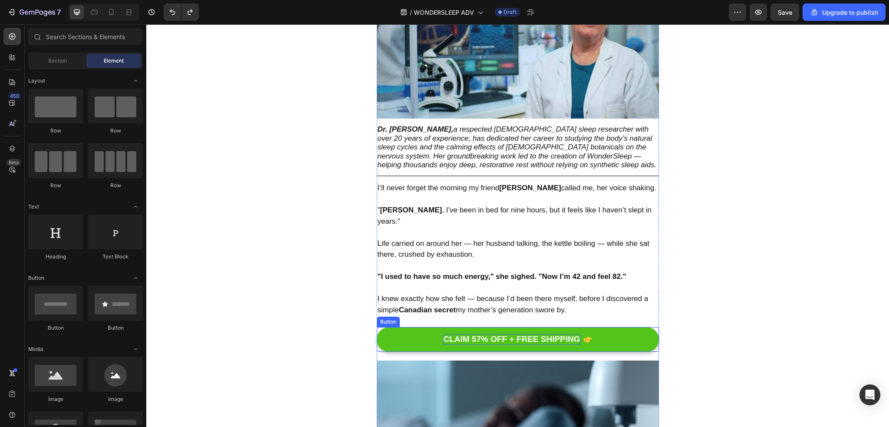
click at [496, 334] on p "CLAIM 57% OFF + FREE SHIPPING" at bounding box center [511, 339] width 137 height 11
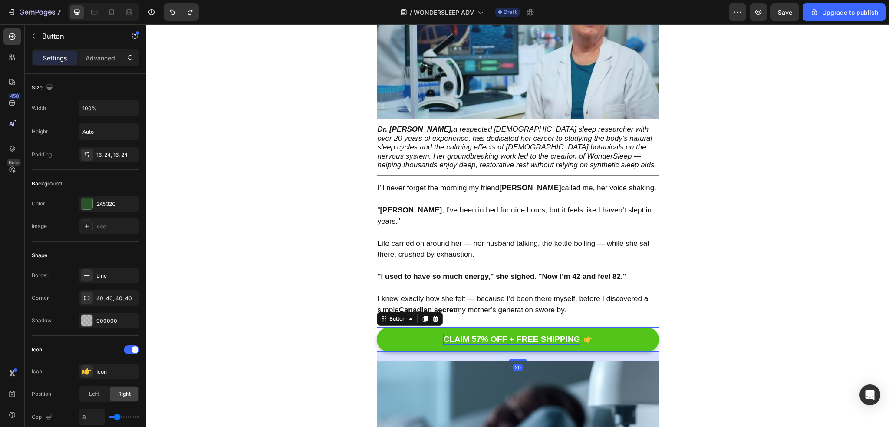
click at [496, 334] on p "CLAIM 57% OFF + FREE SHIPPING" at bounding box center [511, 339] width 137 height 11
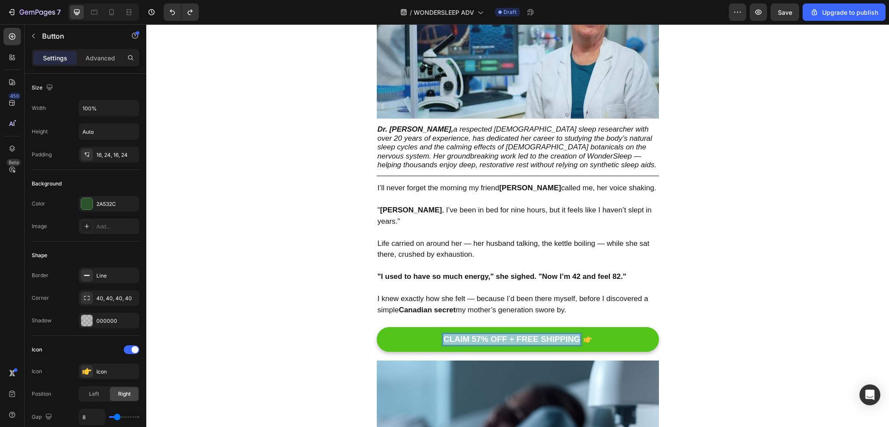
click at [497, 334] on p "CLAIM 57% OFF + FREE SHIPPING" at bounding box center [511, 339] width 137 height 11
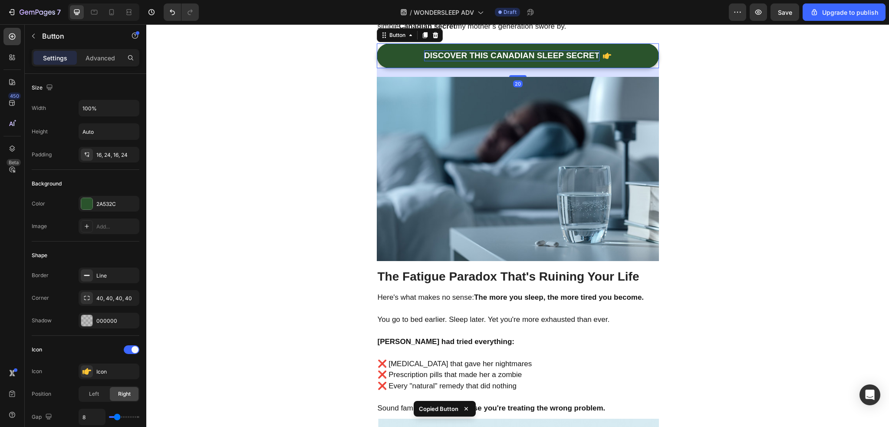
scroll to position [506, 0]
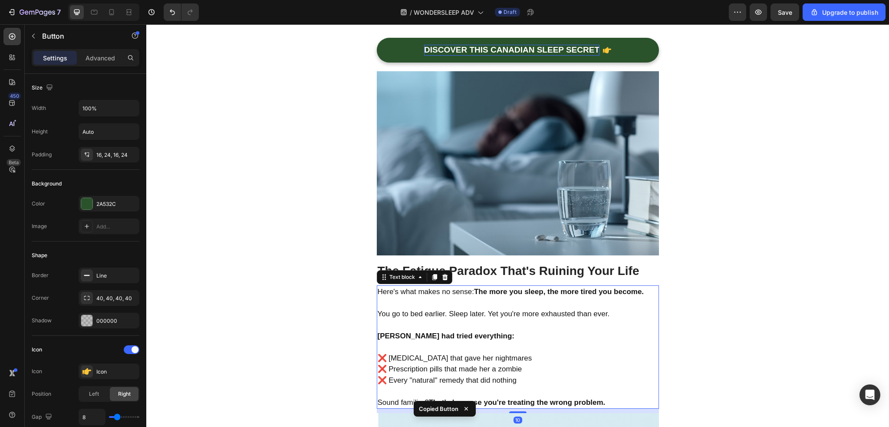
click at [618, 352] on p "❌ [MEDICAL_DATA] that gave her nightmares ❌ Prescription pills that made her a …" at bounding box center [518, 368] width 280 height 33
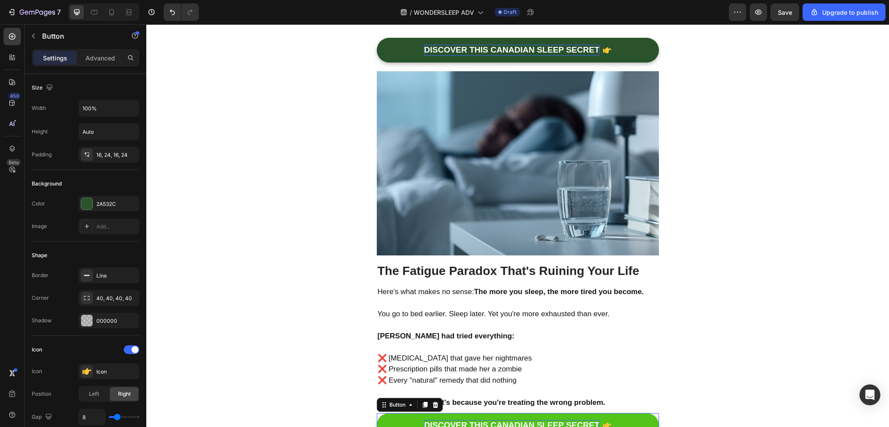
click at [553, 420] on p "DISCOVER THIS CANADIAN SLEEP SECRET" at bounding box center [511, 425] width 175 height 11
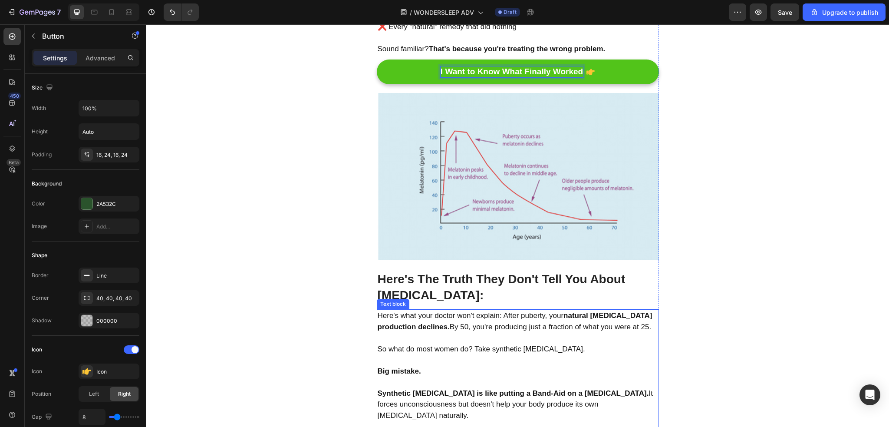
scroll to position [1012, 0]
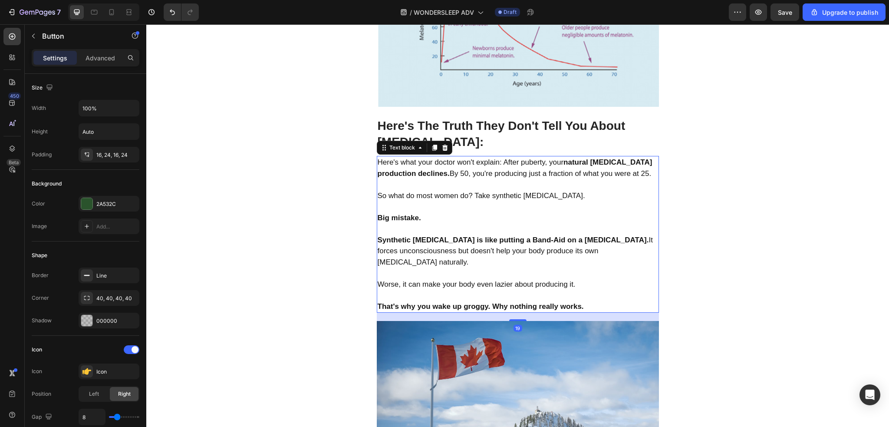
click at [598, 279] on p "Worse, it can make your body even lazier about producing it." at bounding box center [518, 290] width 280 height 22
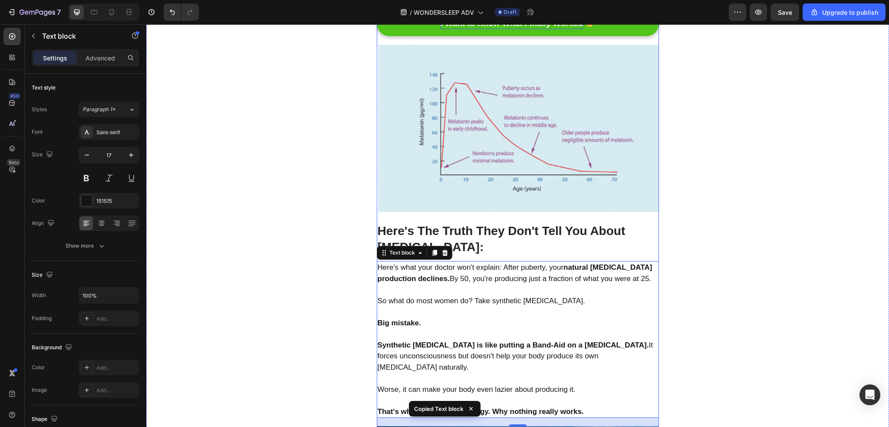
scroll to position [795, 0]
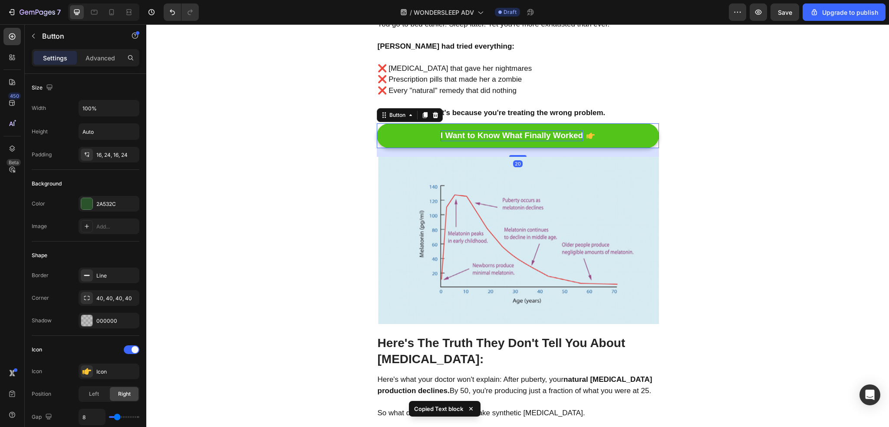
click at [548, 130] on p "I Want to Know What Finally Worked" at bounding box center [511, 135] width 142 height 11
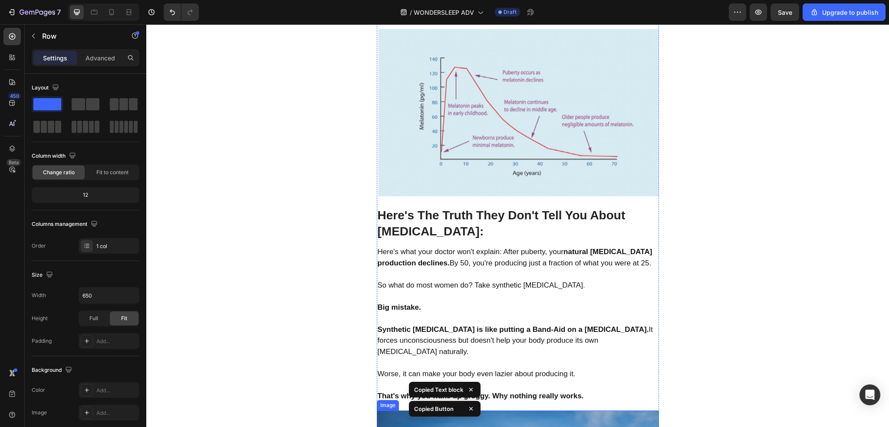
scroll to position [1085, 0]
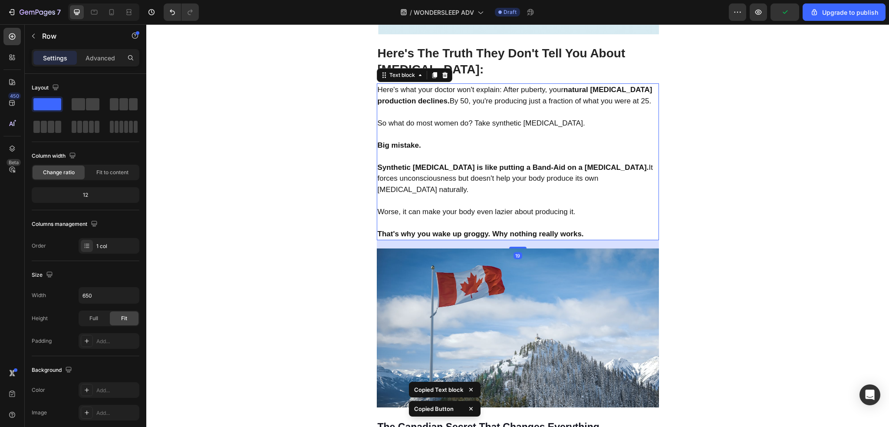
click at [575, 206] on p "Worse, it can make your body even lazier about producing it." at bounding box center [518, 217] width 280 height 22
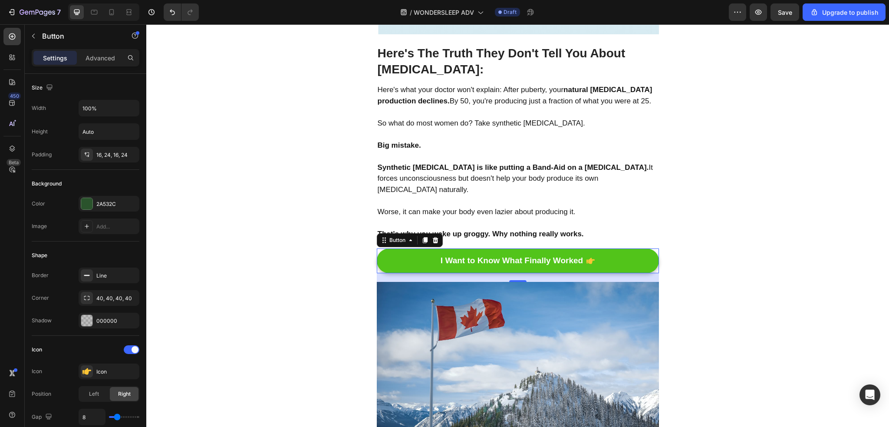
click at [525, 248] on link "I Want to Know What Finally Worked" at bounding box center [518, 260] width 282 height 25
click at [526, 255] on p "I Want to Know What Finally Worked" at bounding box center [511, 260] width 142 height 11
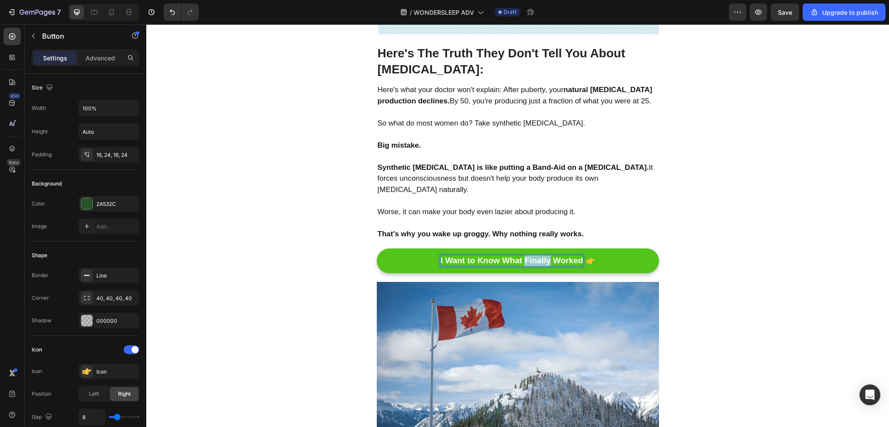
click at [526, 255] on p "I Want to Know What Finally Worked" at bounding box center [511, 260] width 142 height 11
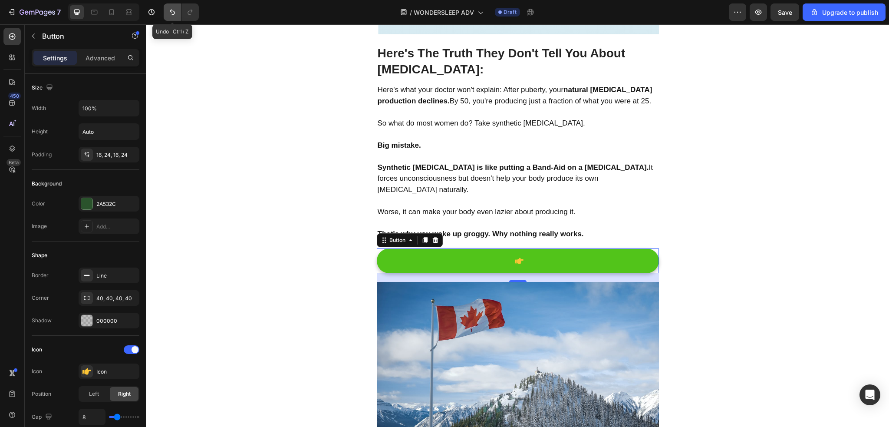
click at [178, 14] on button "Undo/Redo" at bounding box center [172, 11] width 17 height 17
click at [177, 14] on button "Undo/Redo" at bounding box center [172, 11] width 17 height 17
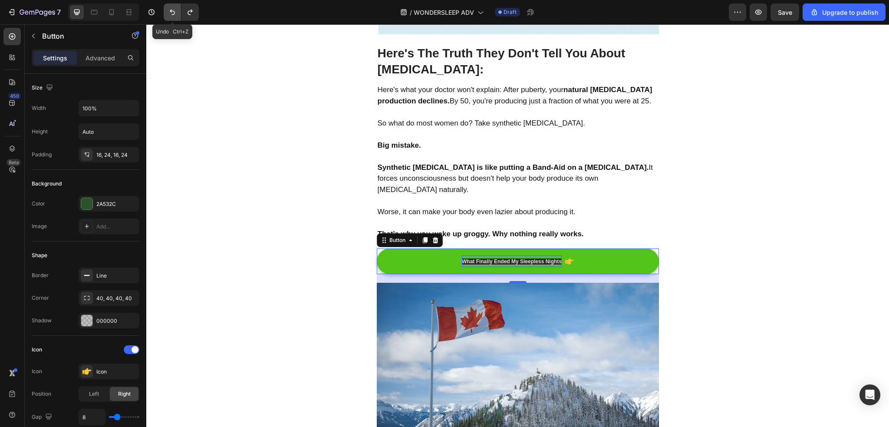
click at [173, 13] on icon "Undo/Redo" at bounding box center [172, 12] width 9 height 9
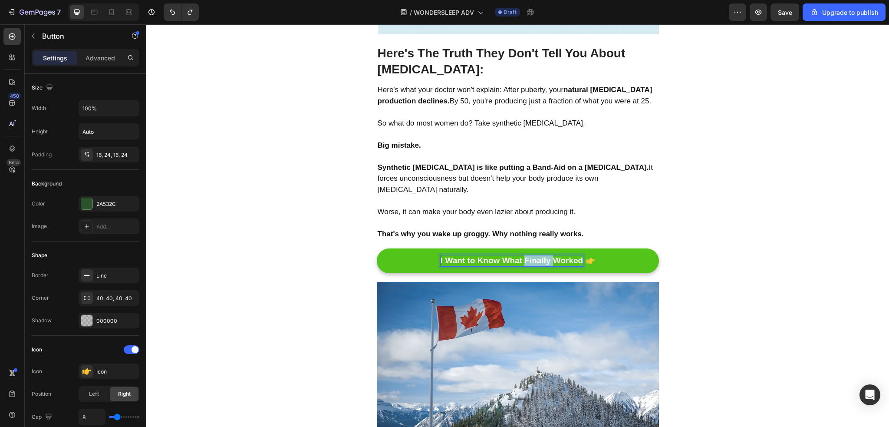
click at [525, 255] on p "I Want to Know What Finally Worked" at bounding box center [511, 260] width 142 height 11
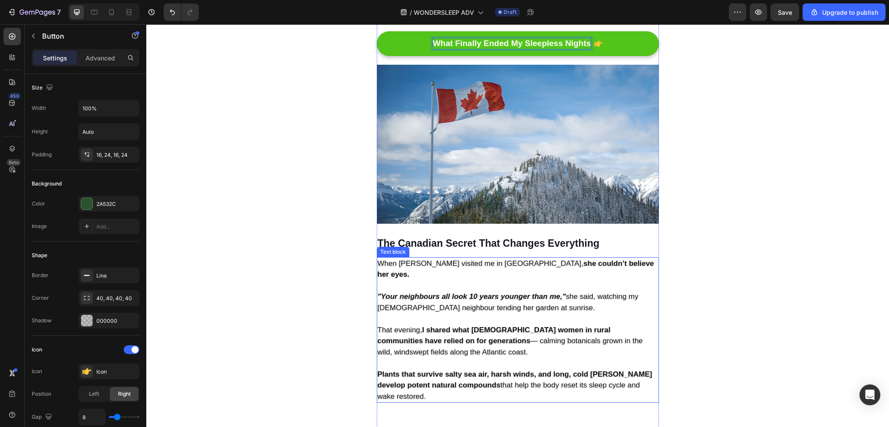
scroll to position [1374, 0]
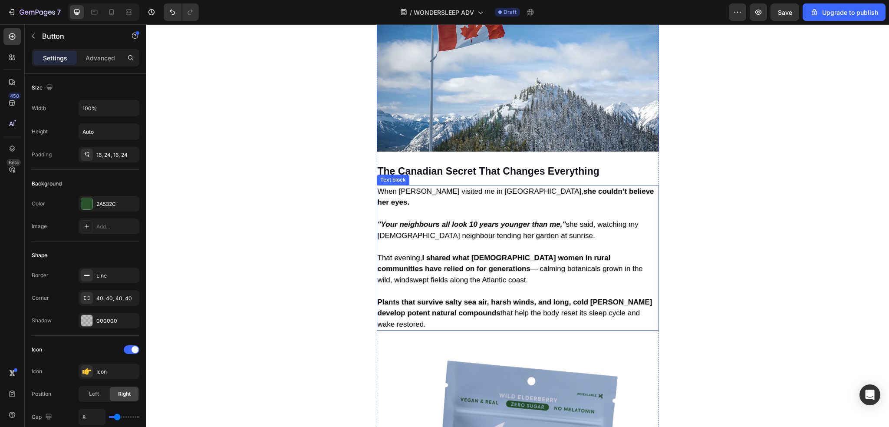
click at [574, 219] on p ""Your neighbours all look 10 years younger than me," she said, watching my [DEM…" at bounding box center [518, 230] width 280 height 22
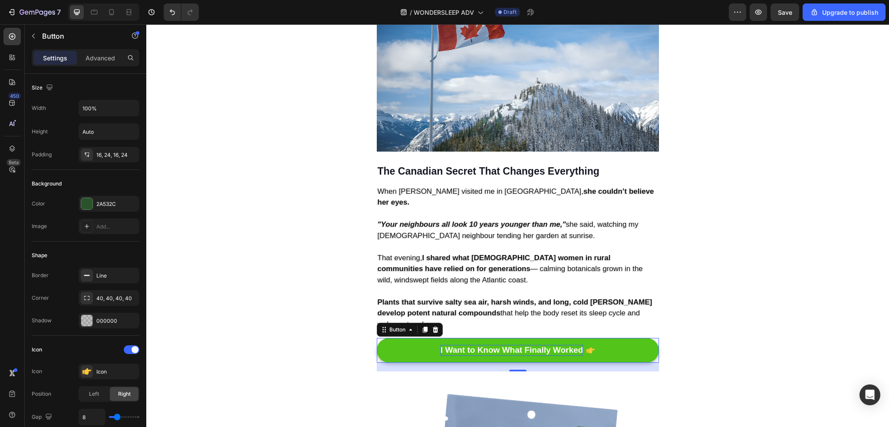
click at [512, 345] on p "I Want to Know What Finally Worked" at bounding box center [511, 350] width 142 height 11
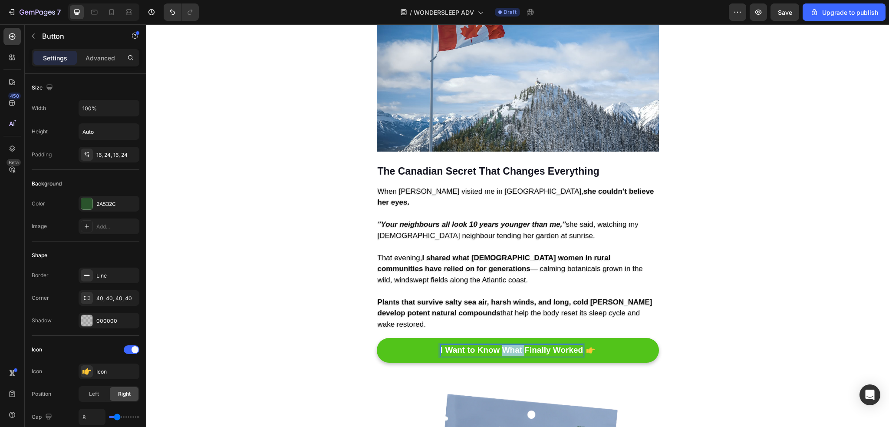
click at [512, 345] on p "I Want to Know What Finally Worked" at bounding box center [511, 350] width 142 height 11
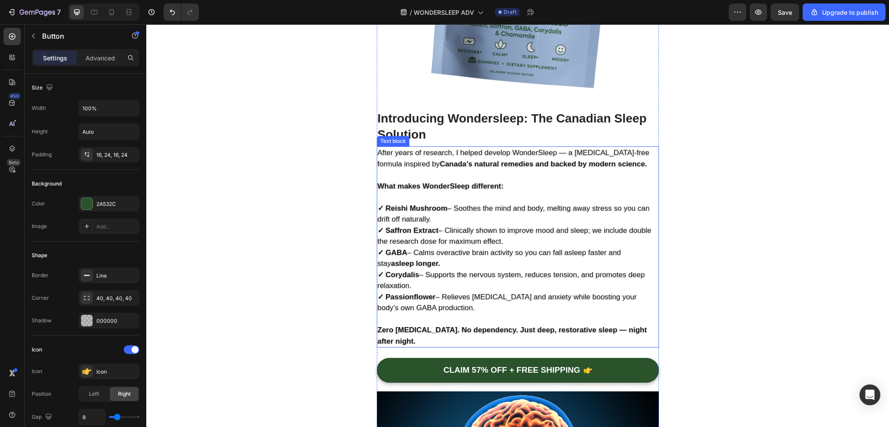
scroll to position [1953, 0]
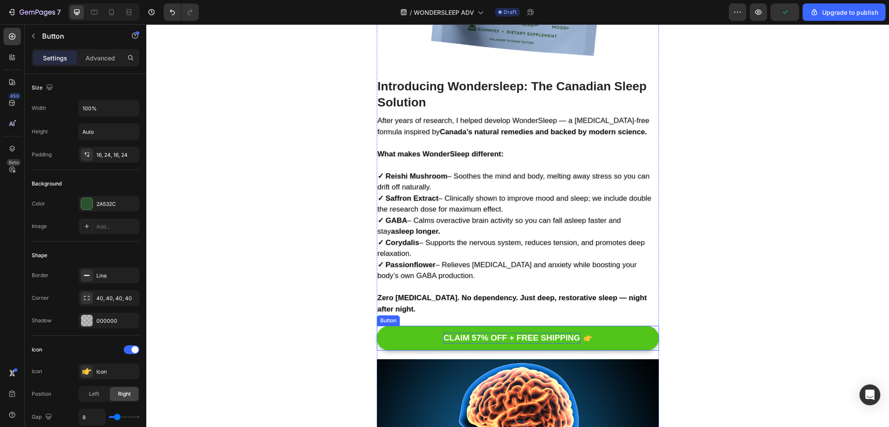
click at [534, 332] on p "CLAIM 57% OFF + FREE SHIPPING" at bounding box center [511, 337] width 137 height 11
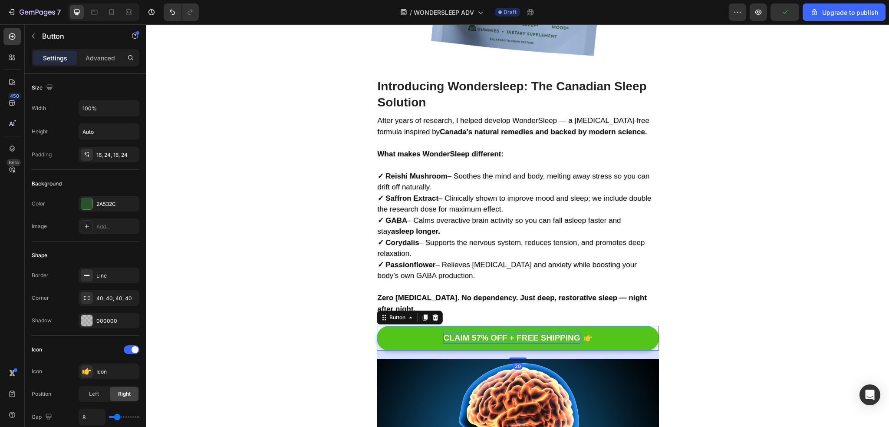
click at [534, 332] on p "CLAIM 57% OFF + FREE SHIPPING" at bounding box center [511, 337] width 137 height 11
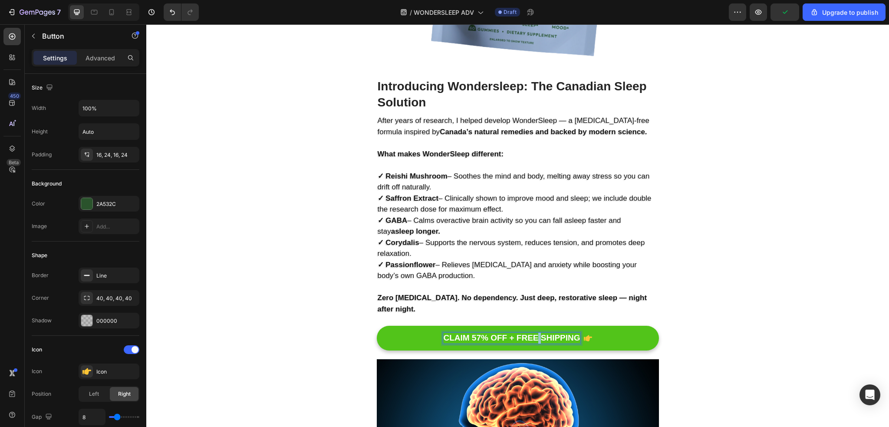
click at [534, 332] on p "CLAIM 57% OFF + FREE SHIPPING" at bounding box center [511, 337] width 137 height 11
click at [536, 332] on p "CLAIM 57% OFF + FREE SHIPPING" at bounding box center [511, 337] width 137 height 11
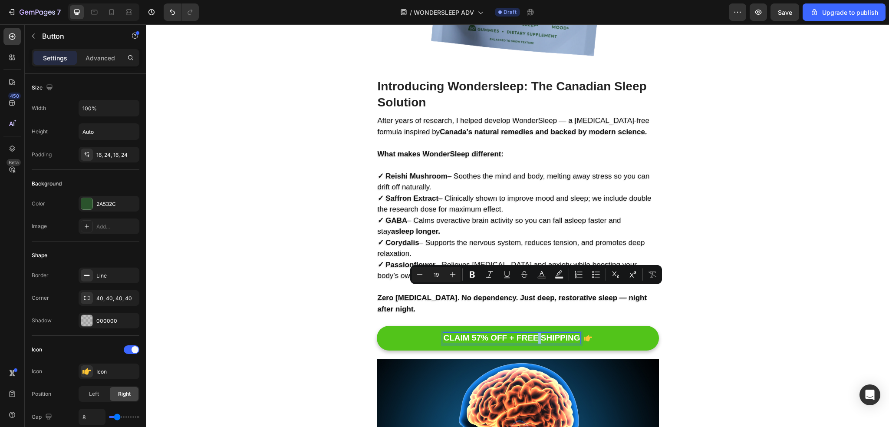
click at [536, 332] on p "CLAIM 57% OFF + FREE SHIPPING" at bounding box center [511, 337] width 137 height 11
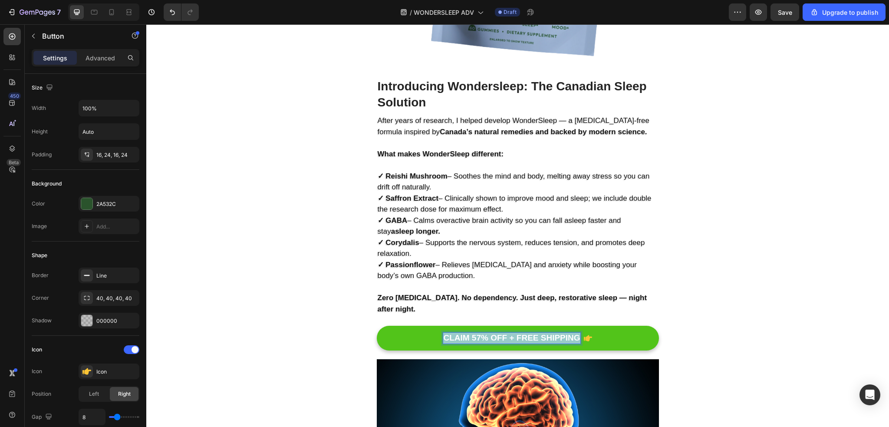
click at [537, 332] on p "CLAIM 57% OFF + FREE SHIPPING" at bounding box center [511, 337] width 137 height 11
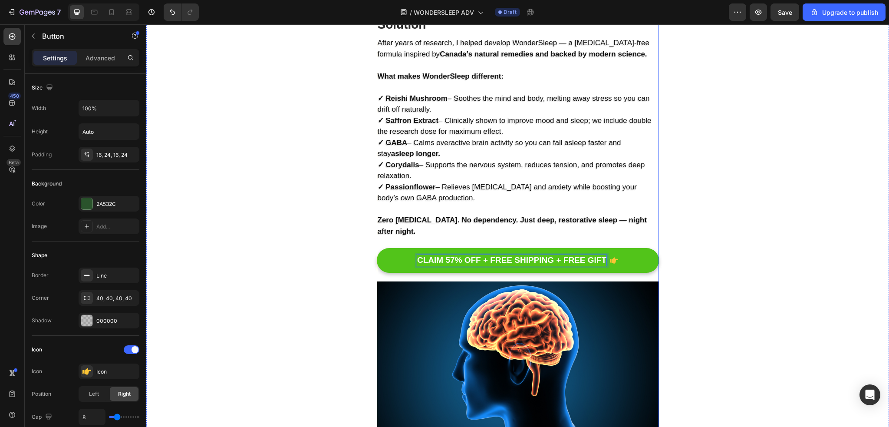
scroll to position [2242, 0]
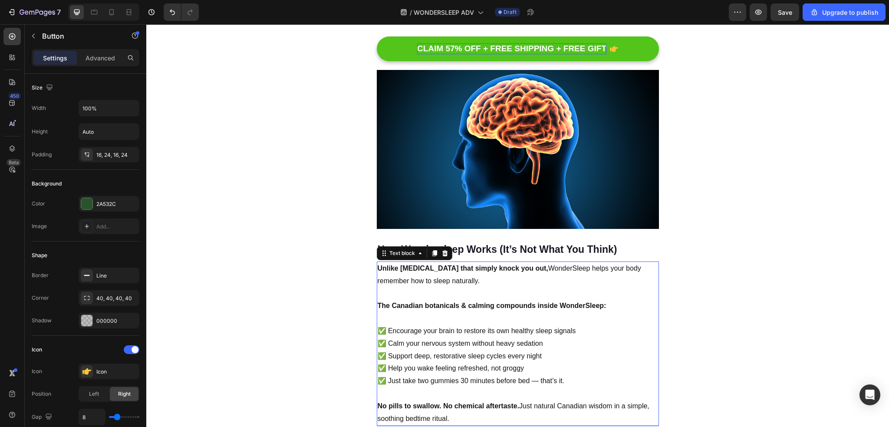
click at [573, 325] on p "✅ Encourage your brain to restore its own healthy sleep signals ✅ Calm your ner…" at bounding box center [518, 350] width 280 height 50
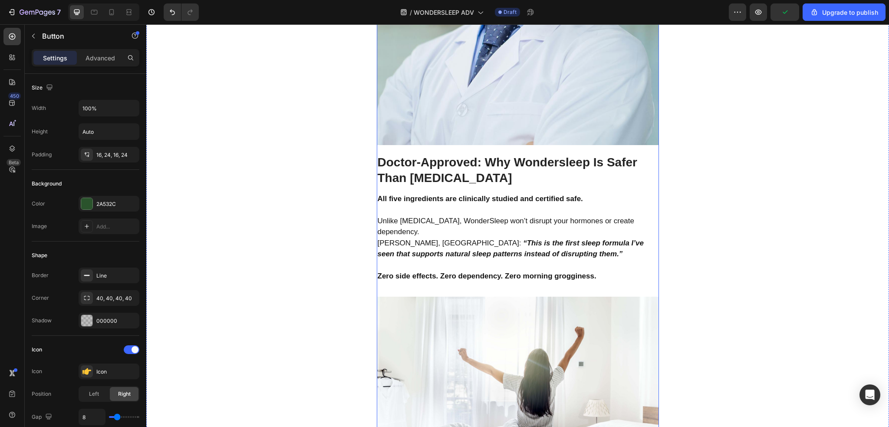
scroll to position [3110, 0]
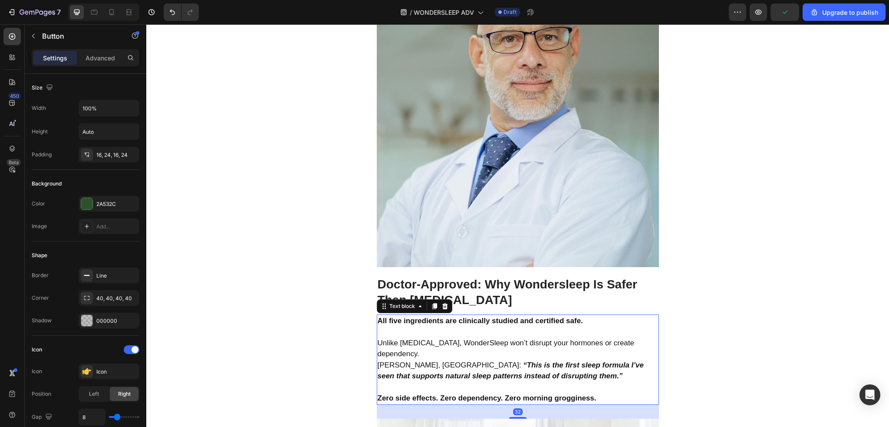
click at [558, 314] on div "All five ingredients are clinically studied and certified safe. Unlike [MEDICAL…" at bounding box center [518, 359] width 282 height 90
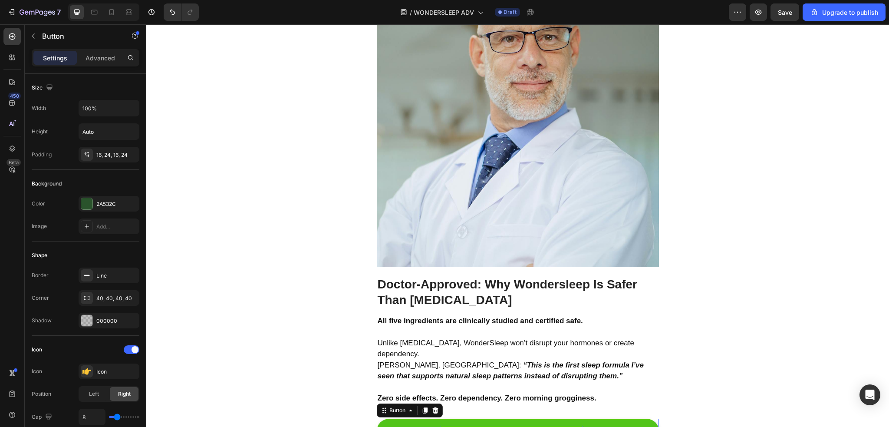
click at [519, 425] on p "I Want to Know What Finally Worked" at bounding box center [511, 430] width 142 height 11
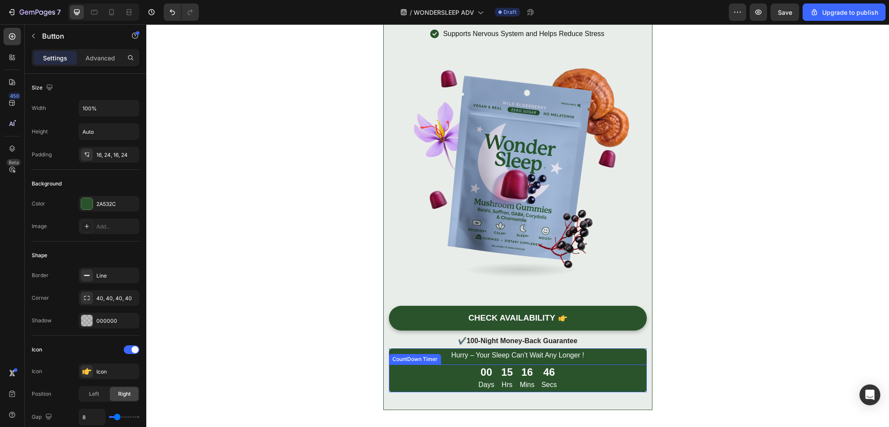
scroll to position [4122, 0]
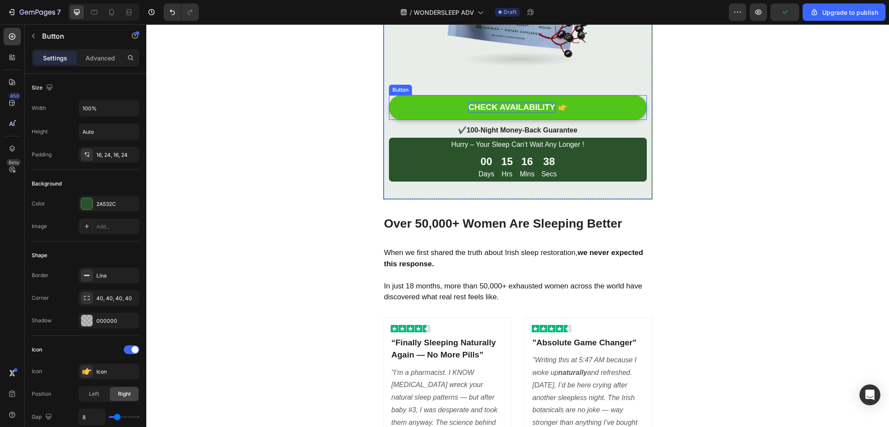
click at [490, 105] on div "CHECK AVAILABILITY" at bounding box center [511, 107] width 87 height 11
click at [490, 105] on p "CHECK AVAILABILITY" at bounding box center [511, 107] width 87 height 11
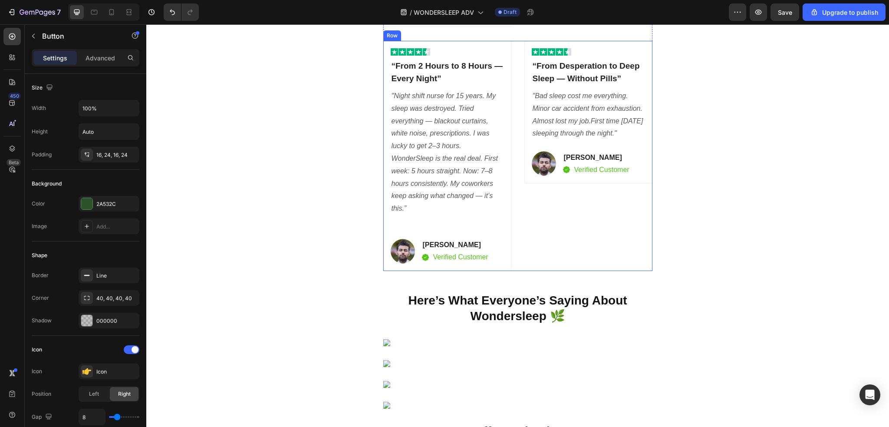
scroll to position [4701, 0]
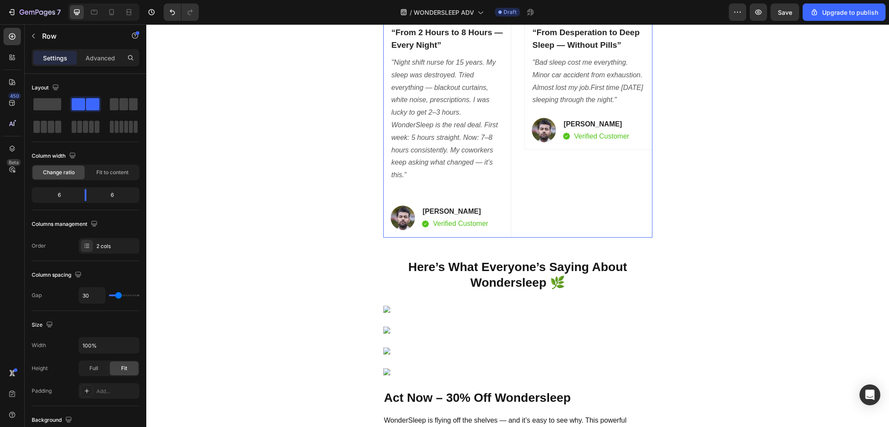
click at [519, 195] on div "Image “From 2 Hours to 8 Hours — Every Night” Heading "Night shift nurse for 15…" at bounding box center [517, 122] width 269 height 230
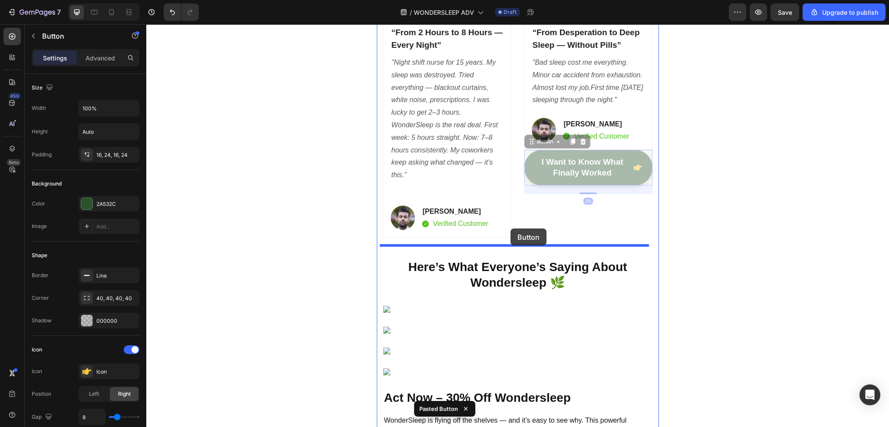
drag, startPoint x: 550, startPoint y: 129, endPoint x: 510, endPoint y: 228, distance: 106.5
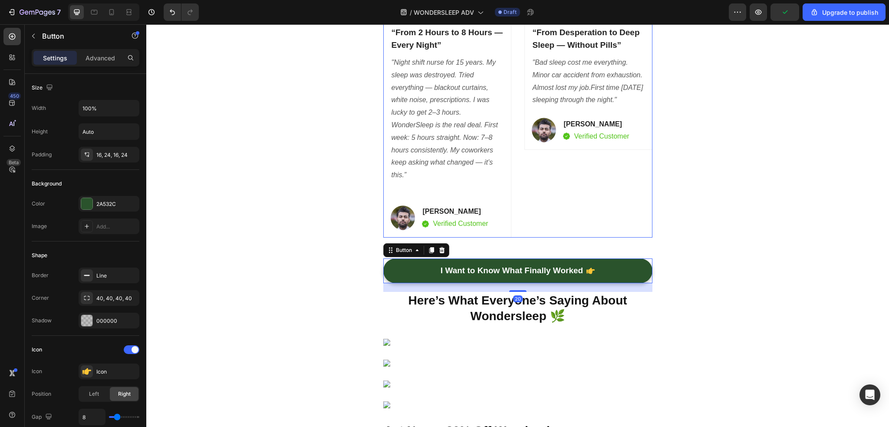
click at [513, 217] on div "Image “From 2 Hours to 8 Hours — Every Night” Heading "Night shift nurse for 15…" at bounding box center [517, 122] width 269 height 230
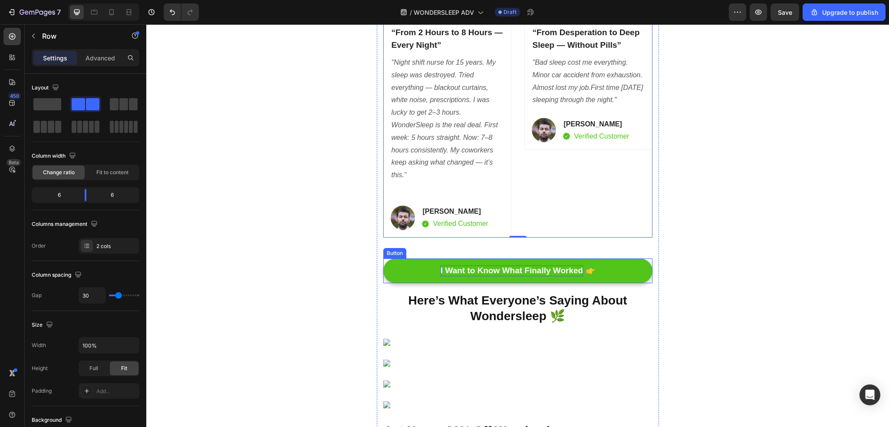
click at [552, 265] on p "I Want to Know What Finally Worked" at bounding box center [511, 270] width 142 height 11
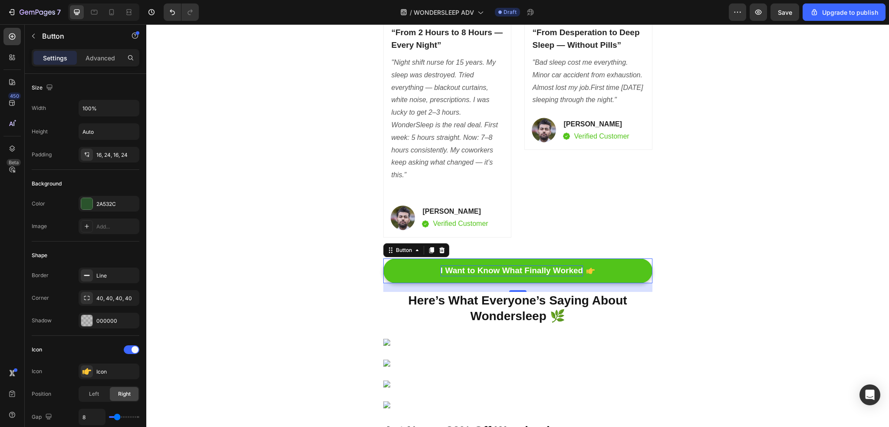
click at [552, 265] on p "I Want to Know What Finally Worked" at bounding box center [511, 270] width 142 height 11
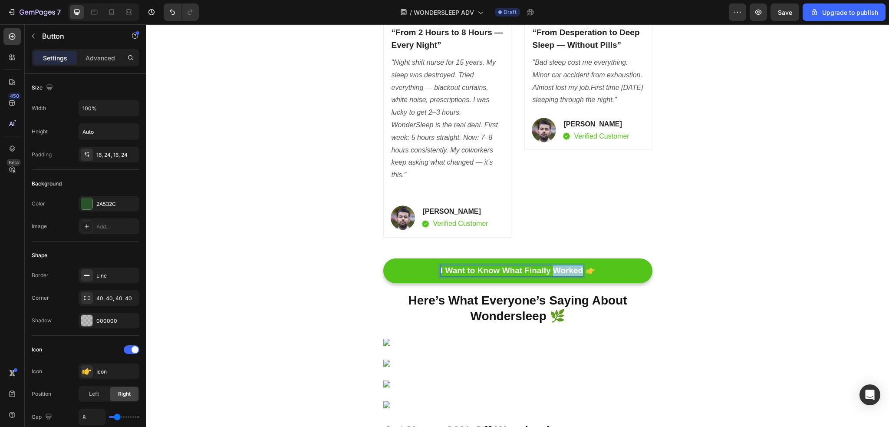
click at [552, 265] on p "I Want to Know What Finally Worked" at bounding box center [511, 270] width 142 height 11
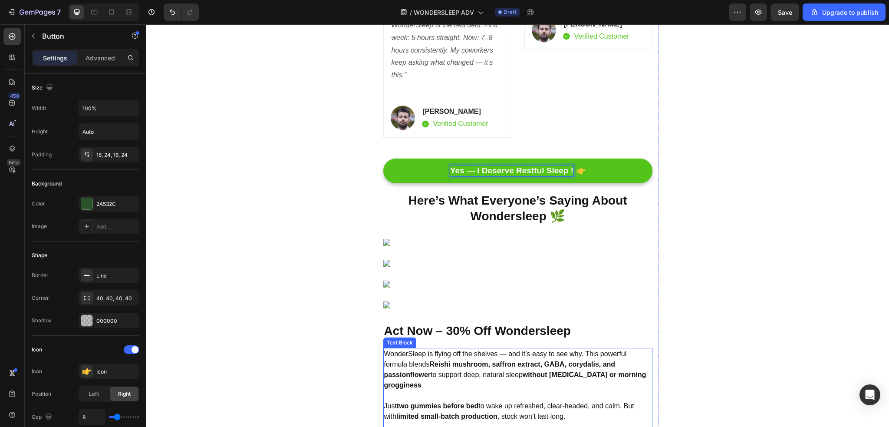
scroll to position [4918, 0]
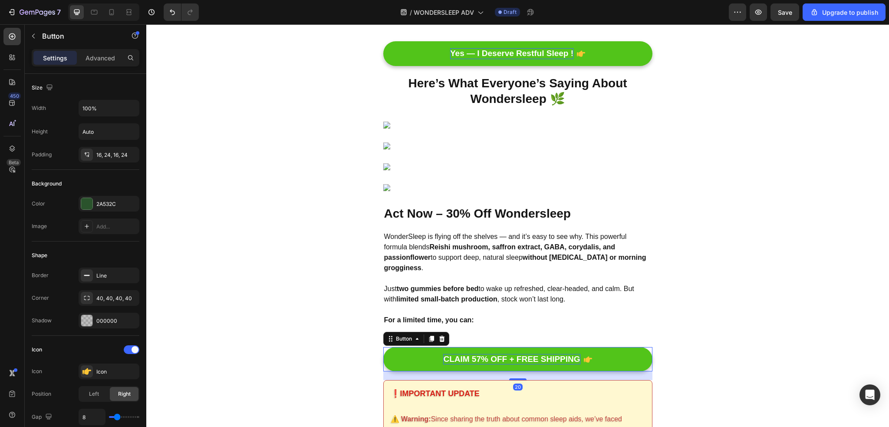
click at [536, 347] on link "CLAIM 57% OFF + FREE SHIPPING" at bounding box center [517, 359] width 269 height 25
click at [536, 354] on p "CLAIM 57% OFF + FREE SHIPPING" at bounding box center [511, 359] width 137 height 11
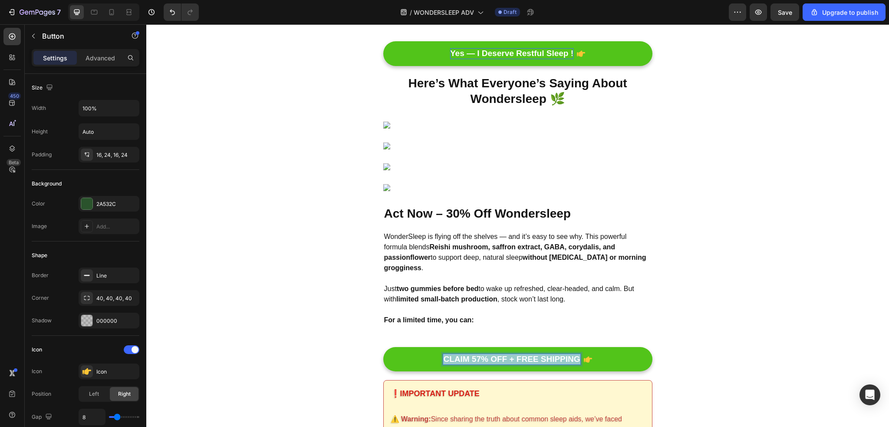
click at [536, 354] on p "CLAIM 57% OFF + FREE SHIPPING" at bounding box center [511, 359] width 137 height 11
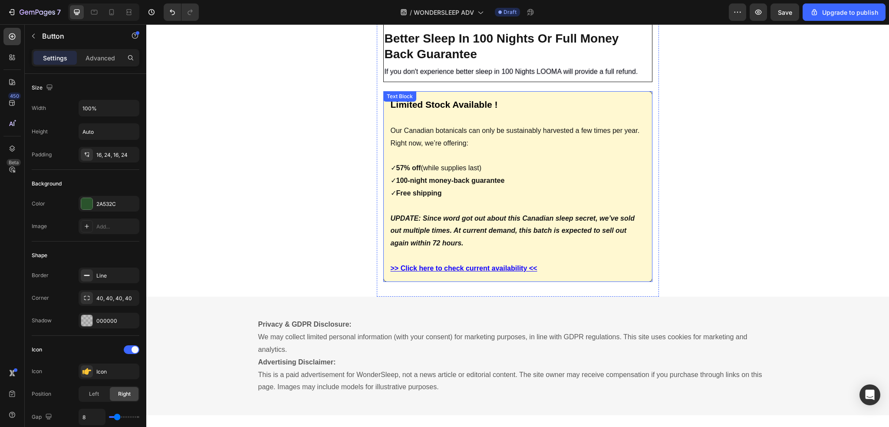
scroll to position [5495, 0]
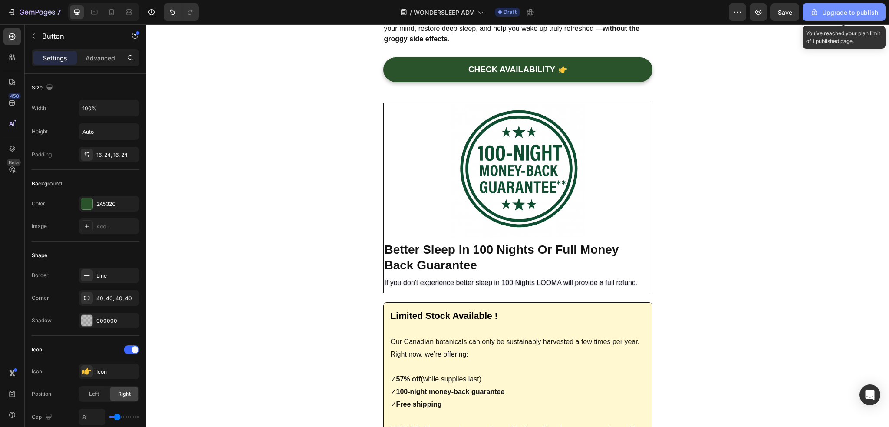
click at [826, 7] on button "Upgrade to publish" at bounding box center [843, 11] width 83 height 17
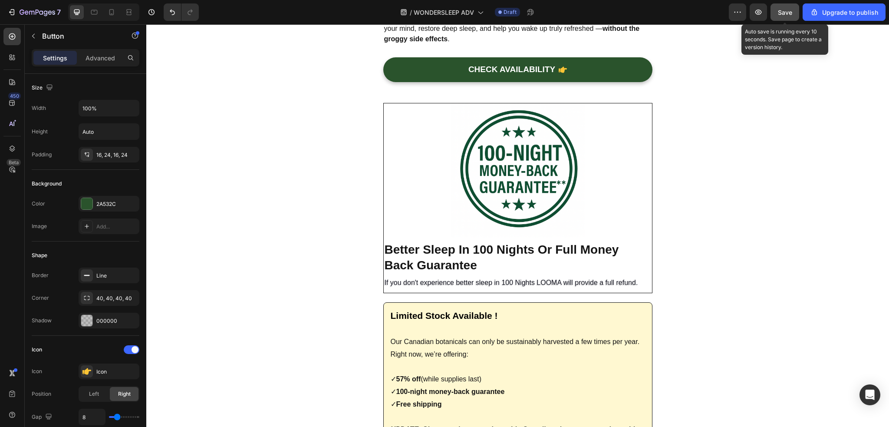
click at [792, 9] on span "Save" at bounding box center [785, 12] width 14 height 7
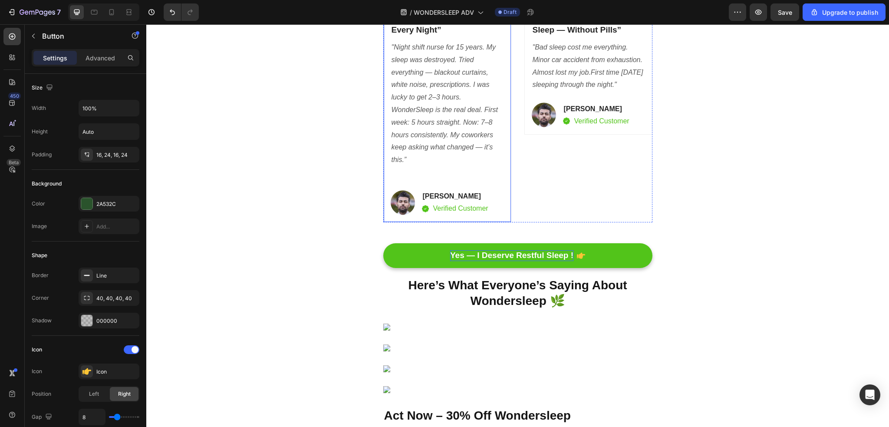
scroll to position [4844, 0]
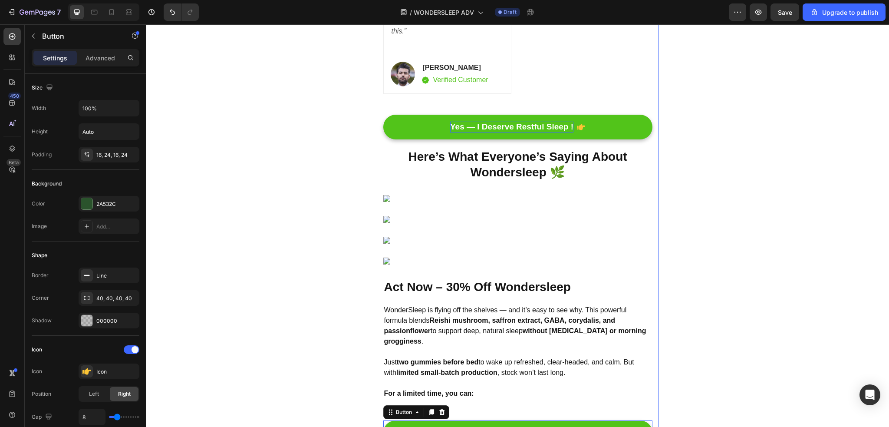
click at [412, 195] on img at bounding box center [517, 198] width 269 height 7
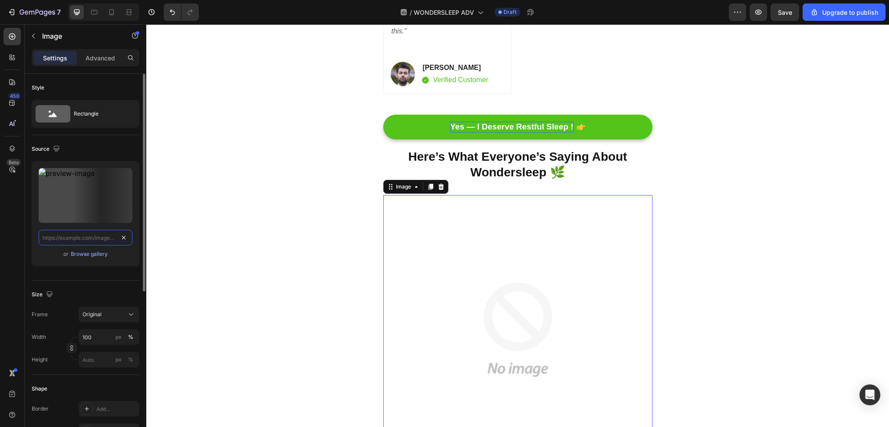
scroll to position [0, 0]
paste input "[URL][DOMAIN_NAME]"
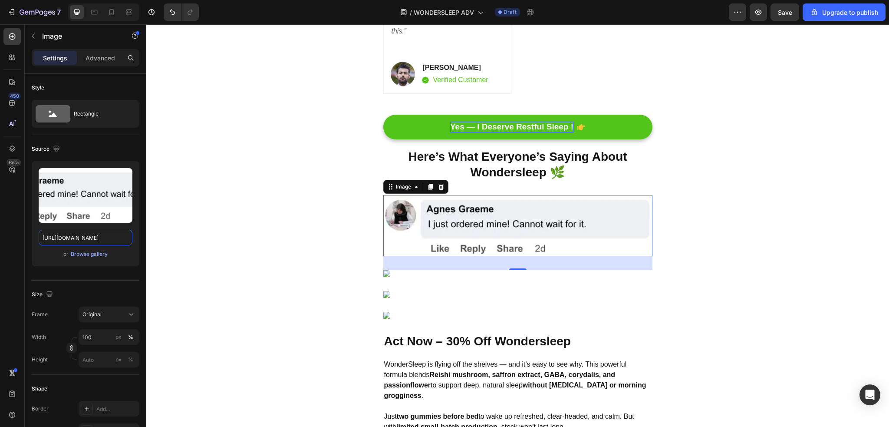
type input "[URL][DOMAIN_NAME]"
click at [408, 277] on div "LOOMA™ — WonderSleep [MEDICAL_DATA]-Free Sleep Gummies Heading Icon Wake Up Wit…" at bounding box center [517, 106] width 269 height 2211
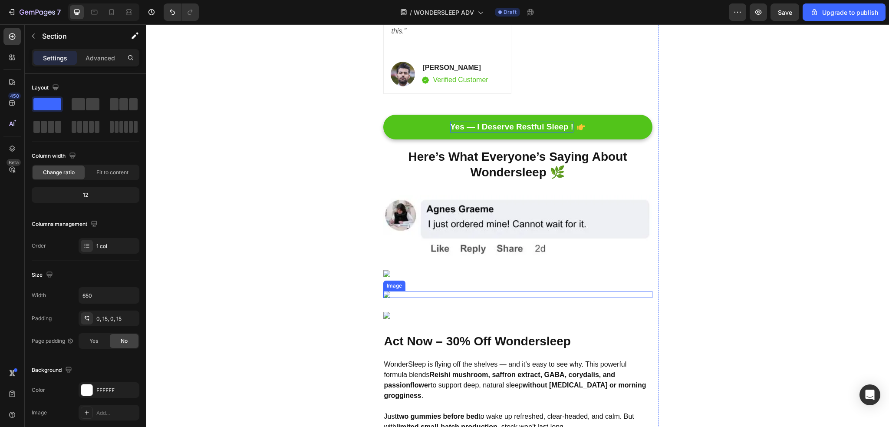
click at [396, 291] on img at bounding box center [517, 294] width 269 height 7
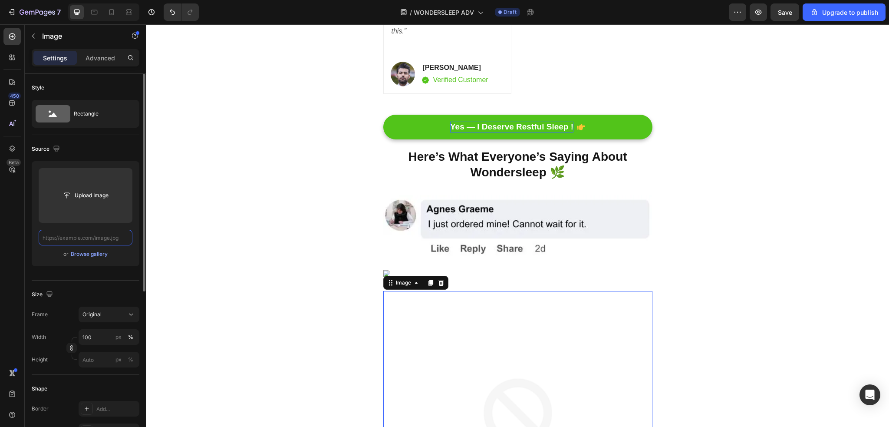
paste input "[URL][DOMAIN_NAME]"
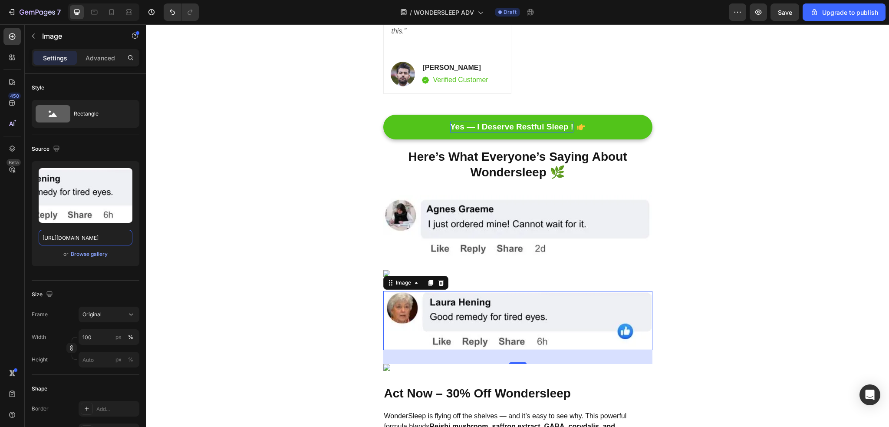
type input "[URL][DOMAIN_NAME]"
click at [483, 270] on img at bounding box center [517, 273] width 269 height 7
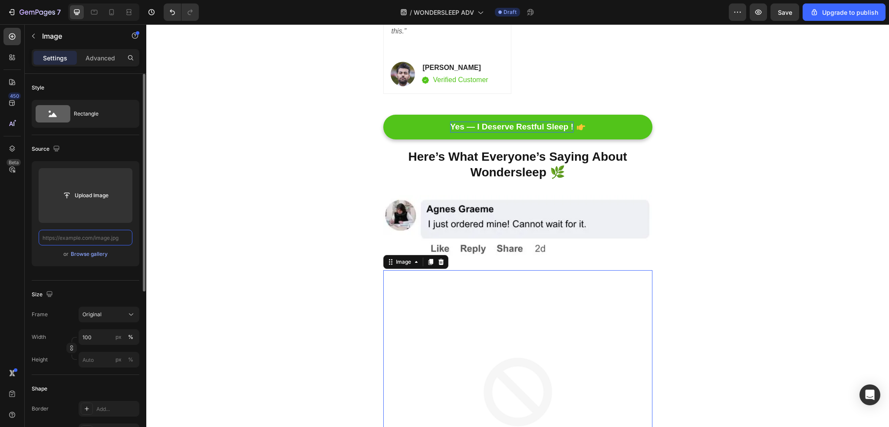
paste input "[URL][DOMAIN_NAME]"
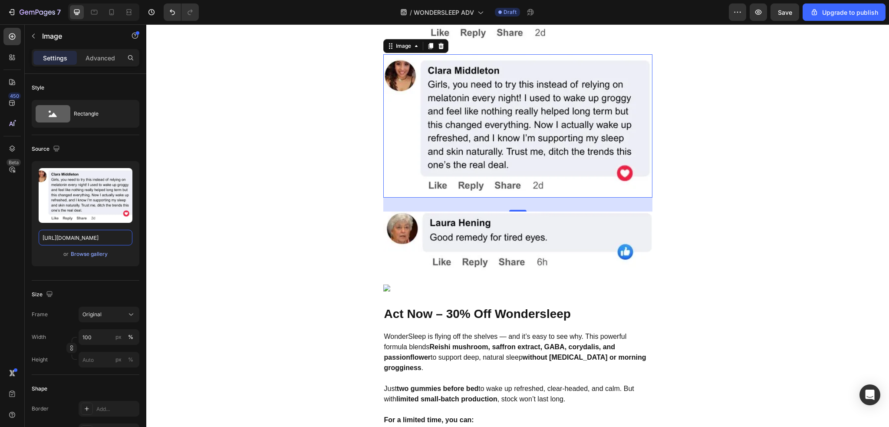
scroll to position [5061, 0]
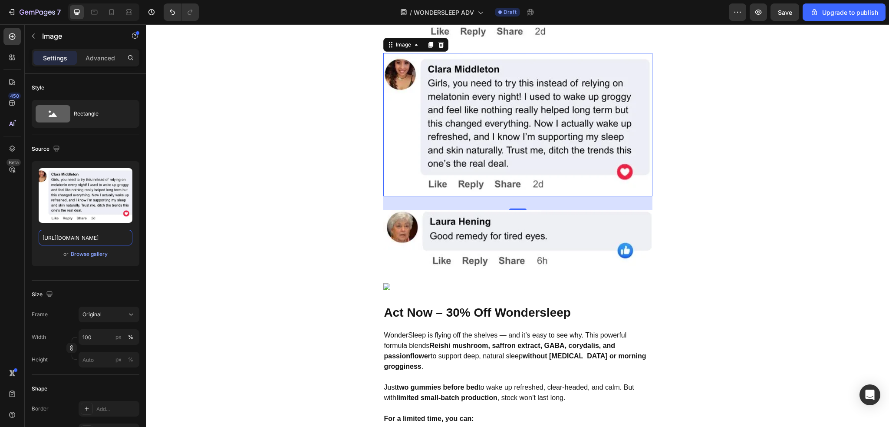
type input "[URL][DOMAIN_NAME]"
click at [514, 283] on img at bounding box center [517, 286] width 269 height 7
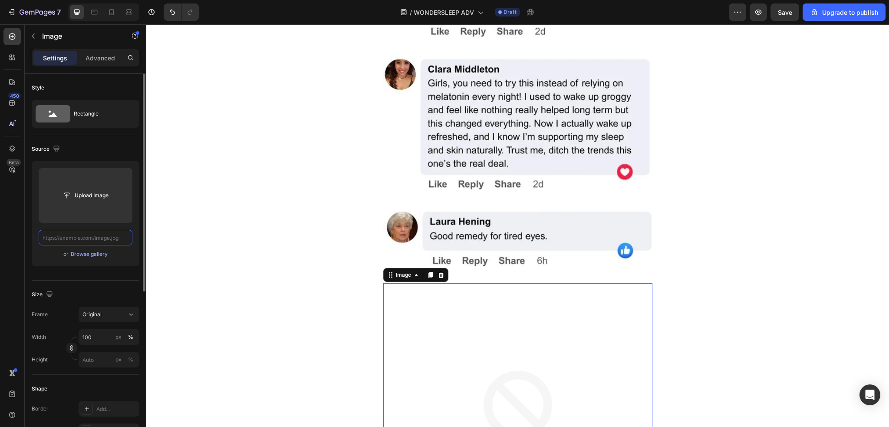
paste input "[URL][DOMAIN_NAME]"
type input "[URL][DOMAIN_NAME]"
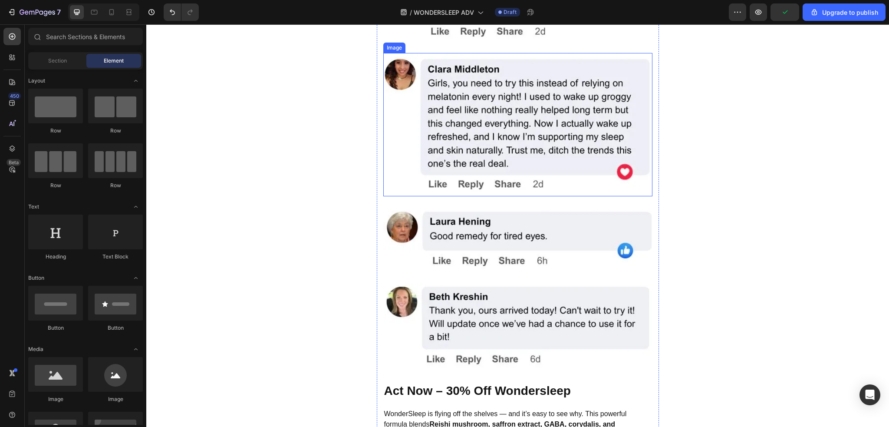
scroll to position [5133, 0]
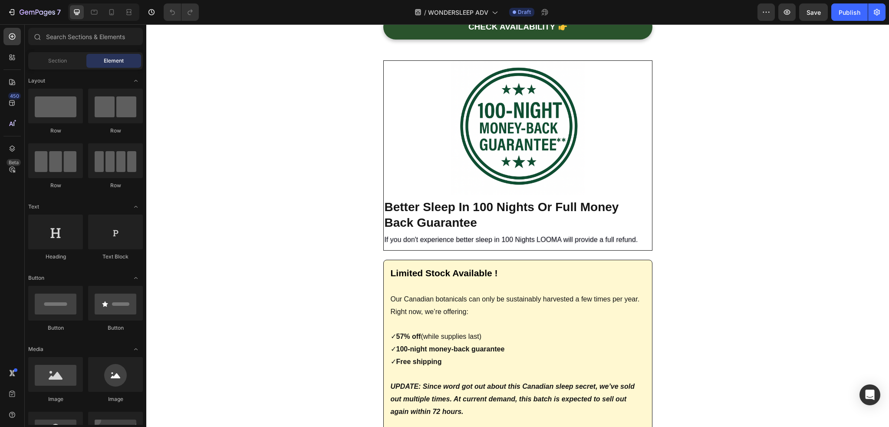
scroll to position [5279, 0]
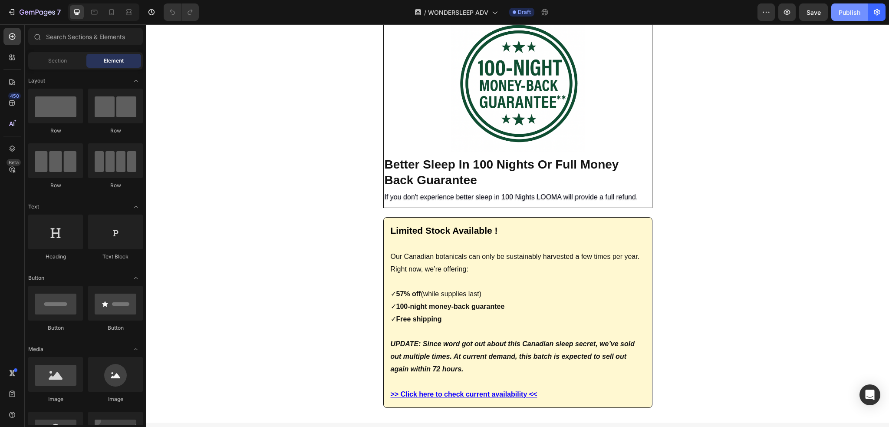
click at [857, 14] on div "Publish" at bounding box center [849, 12] width 22 height 9
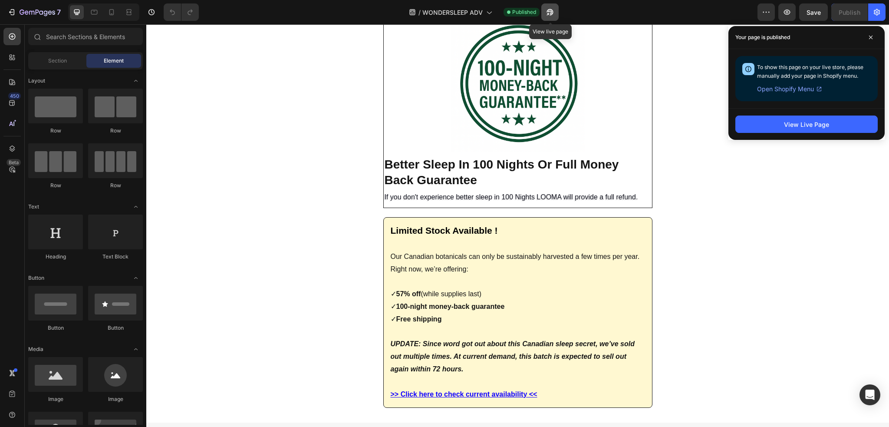
click at [549, 14] on icon "button" at bounding box center [548, 14] width 2 height 2
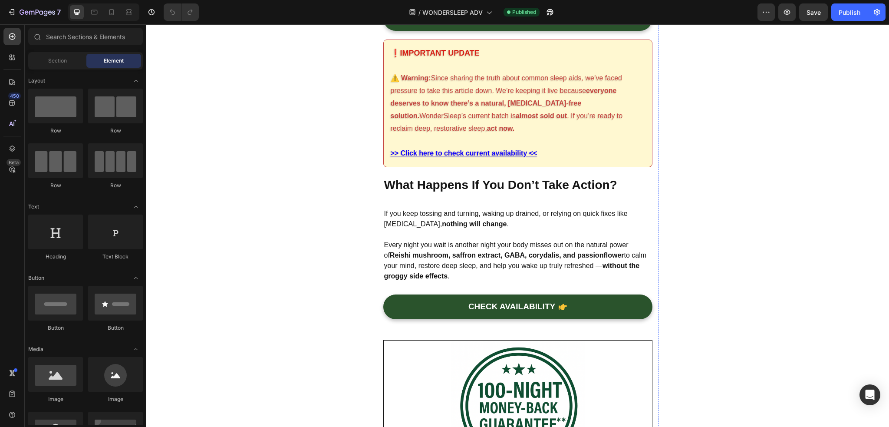
scroll to position [3110, 0]
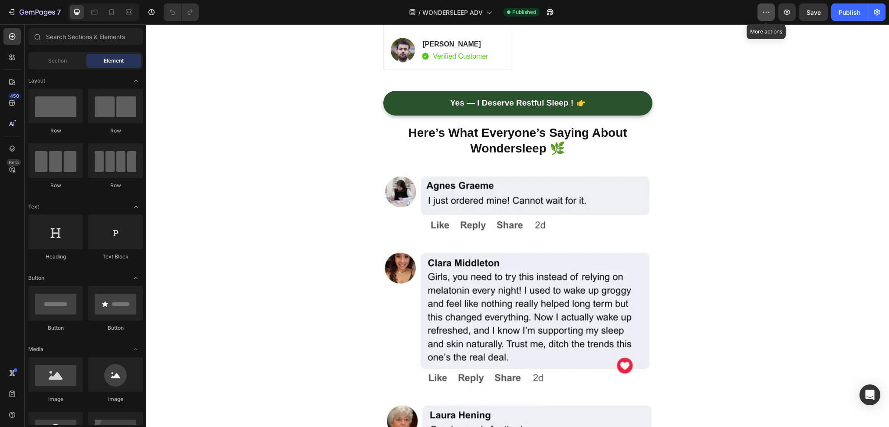
click at [768, 13] on icon "button" at bounding box center [766, 12] width 9 height 9
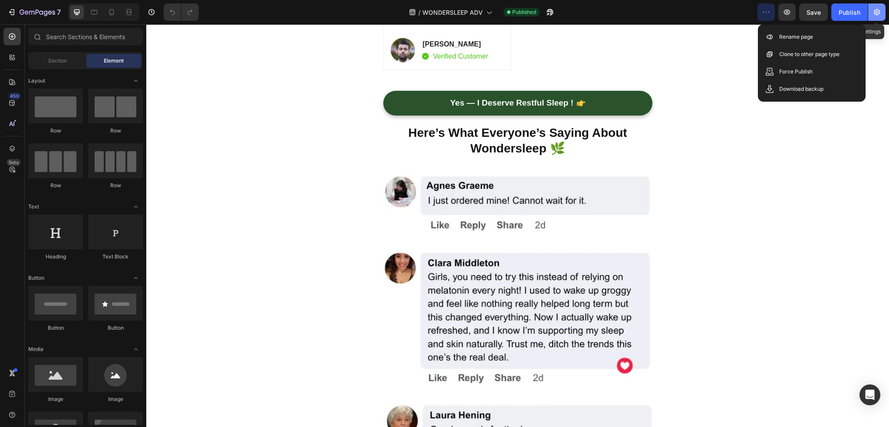
click at [880, 18] on button "button" at bounding box center [876, 11] width 17 height 17
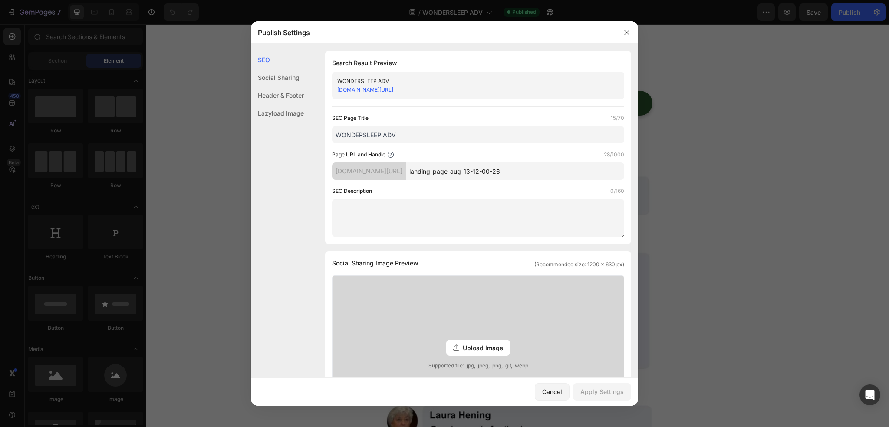
click at [271, 113] on div "Lazyload Image" at bounding box center [277, 113] width 53 height 18
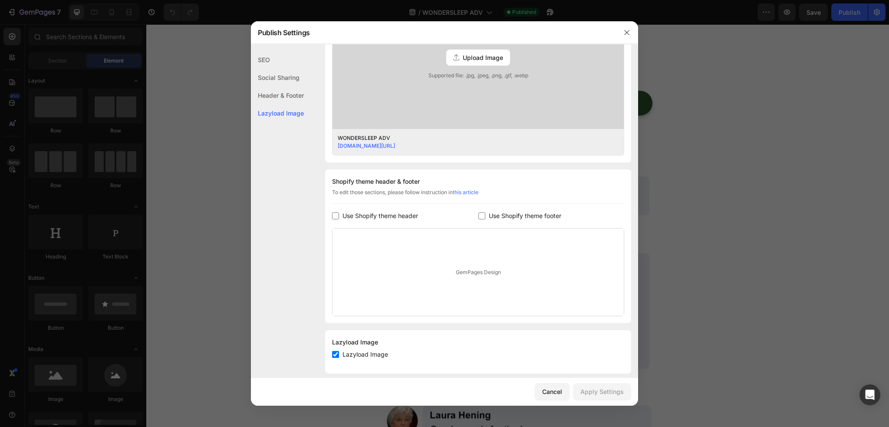
click at [273, 105] on div "Lazyload Image" at bounding box center [277, 113] width 53 height 18
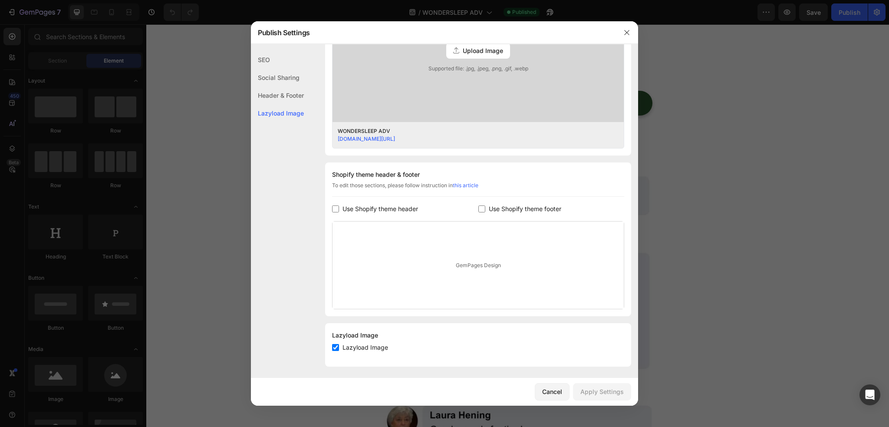
scroll to position [299, 0]
click at [278, 104] on div "Header & Footer" at bounding box center [277, 113] width 53 height 18
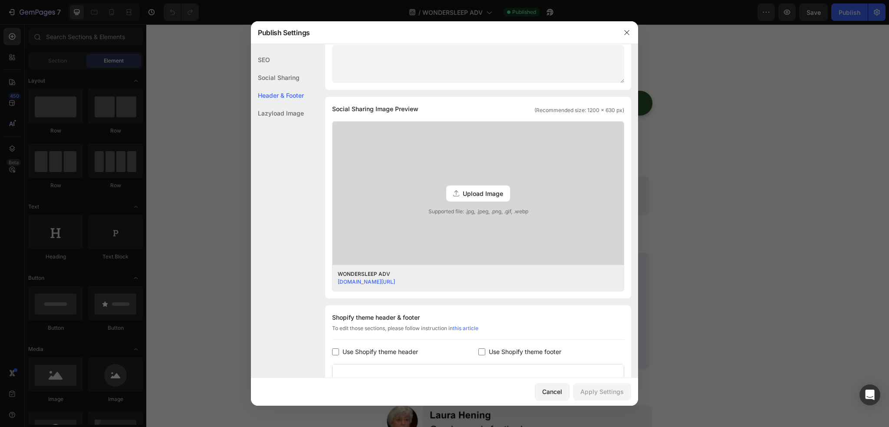
scroll to position [0, 0]
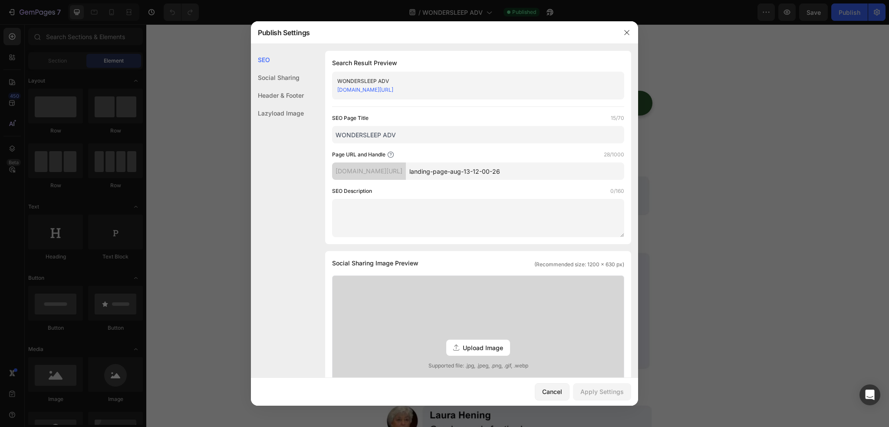
click at [277, 104] on div "Header & Footer" at bounding box center [277, 113] width 53 height 18
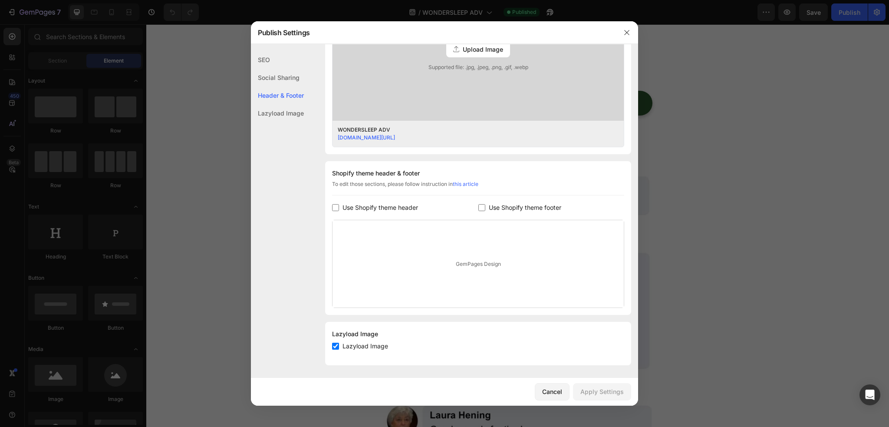
scroll to position [299, 0]
click at [295, 115] on div "Lazyload Image" at bounding box center [277, 113] width 53 height 18
click at [279, 69] on div "SEO" at bounding box center [277, 78] width 53 height 18
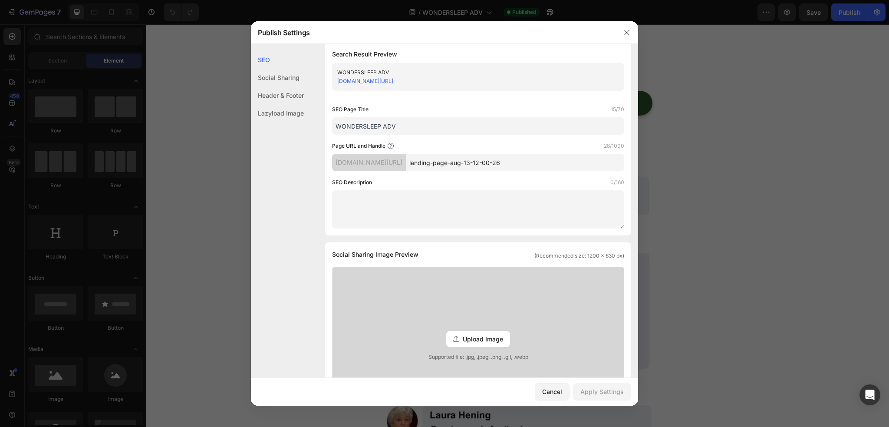
scroll to position [0, 0]
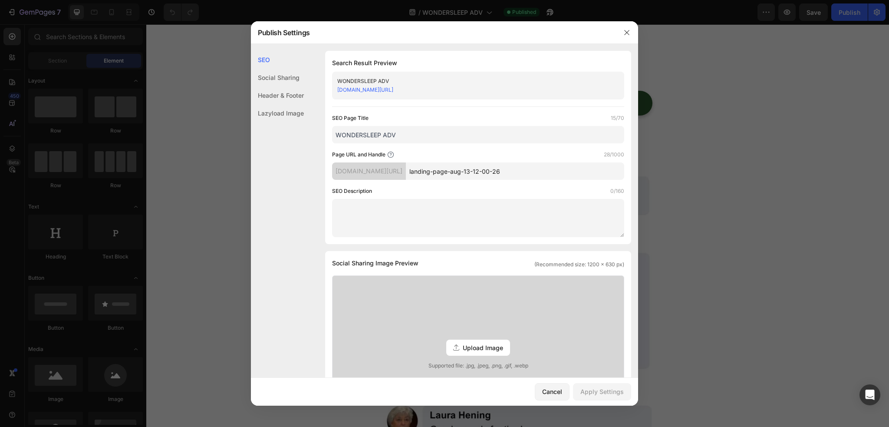
drag, startPoint x: 479, startPoint y: 172, endPoint x: 549, endPoint y: 171, distance: 70.3
click at [551, 175] on input "landing-page-aug-13-12-00-26" at bounding box center [515, 170] width 218 height 17
type input "landing-page-adv"
drag, startPoint x: 601, startPoint y: 389, endPoint x: 601, endPoint y: 380, distance: 9.1
click at [601, 389] on div "Apply Settings" at bounding box center [601, 391] width 43 height 9
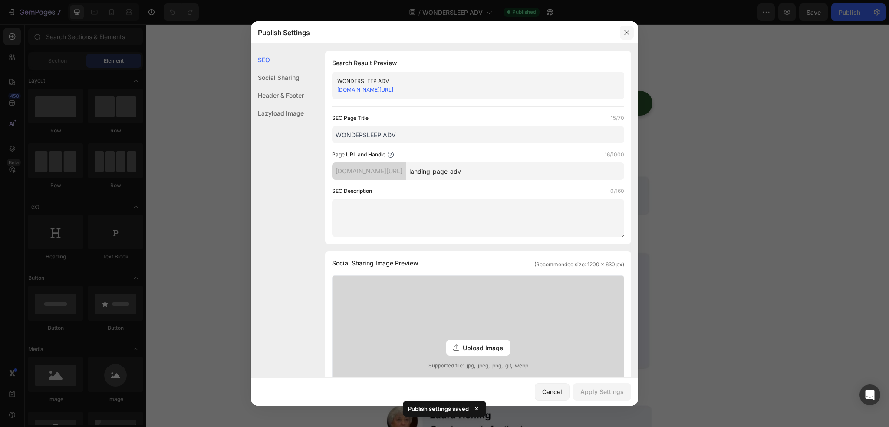
click at [629, 36] on icon "button" at bounding box center [626, 32] width 7 height 7
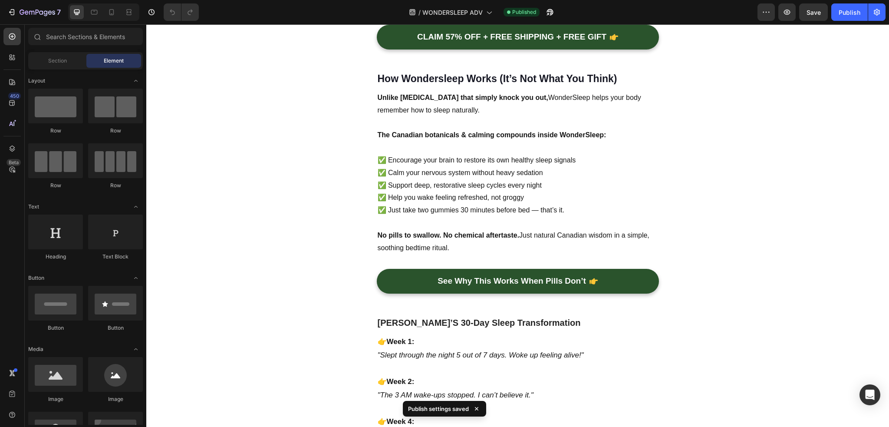
scroll to position [969, 0]
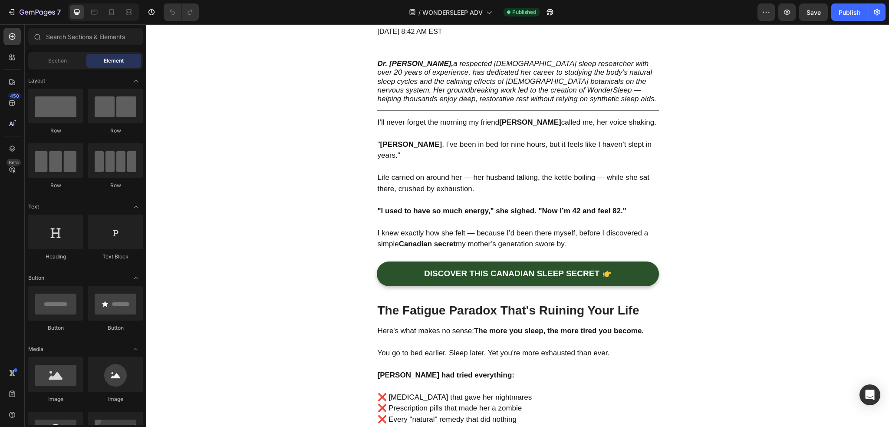
drag, startPoint x: 887, startPoint y: 40, endPoint x: 1011, endPoint y: 48, distance: 124.8
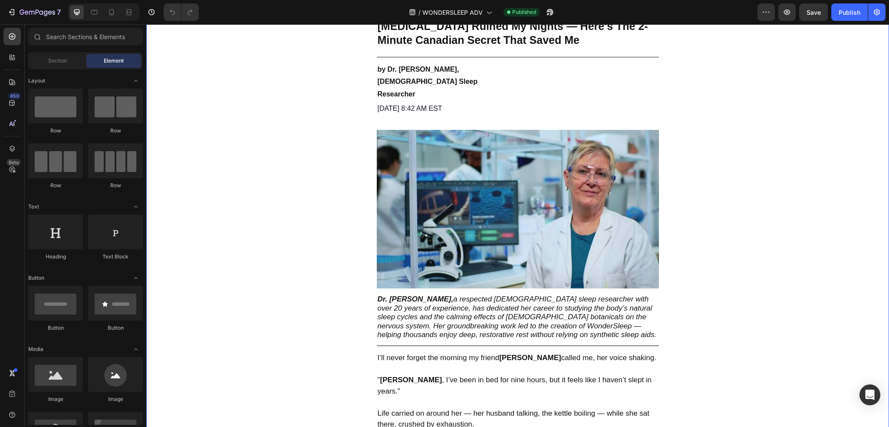
scroll to position [0, 0]
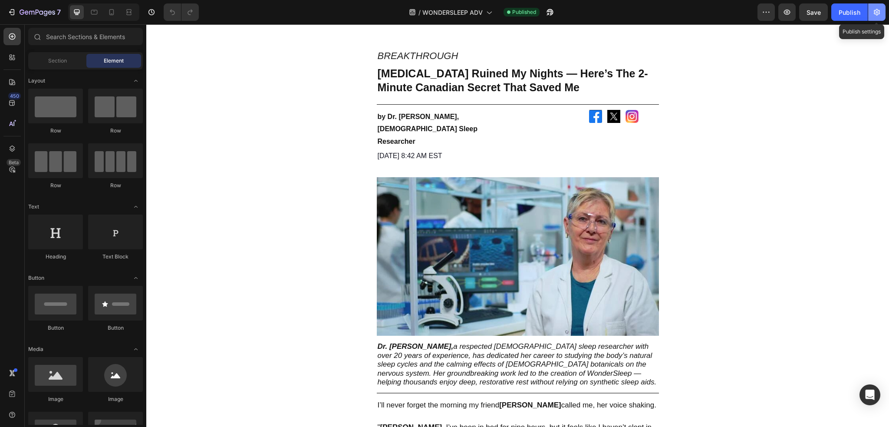
click at [875, 13] on icon "button" at bounding box center [877, 12] width 6 height 7
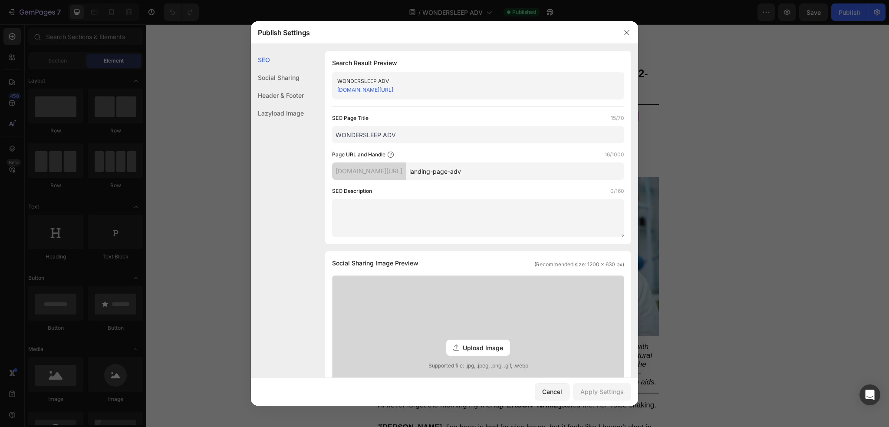
drag, startPoint x: 292, startPoint y: 112, endPoint x: 290, endPoint y: 99, distance: 12.7
click at [292, 112] on div "Lazyload Image" at bounding box center [277, 113] width 53 height 18
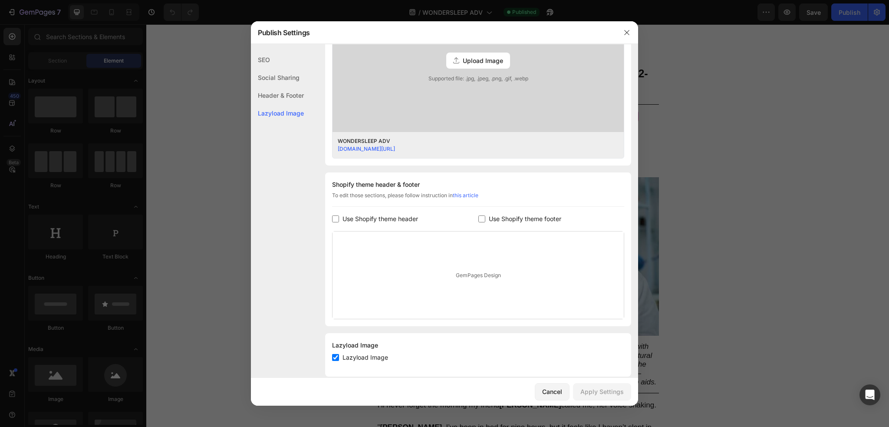
click at [290, 104] on div "Header & Footer" at bounding box center [277, 113] width 53 height 18
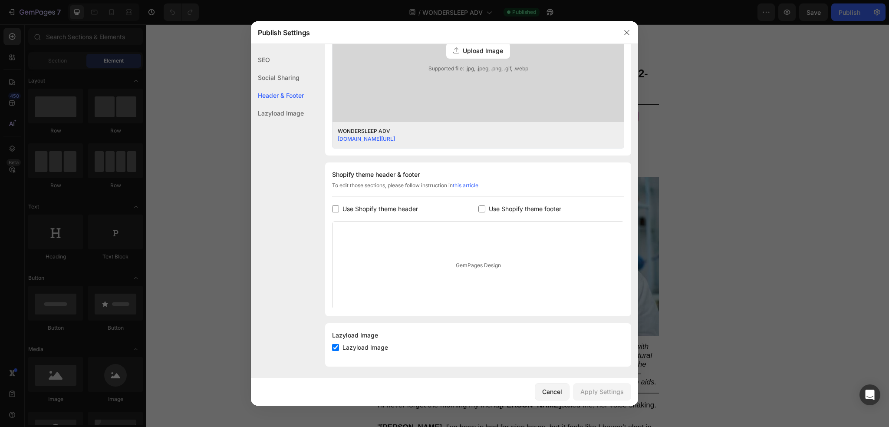
scroll to position [299, 0]
click at [394, 203] on span "Use Shopify theme header" at bounding box center [380, 207] width 76 height 10
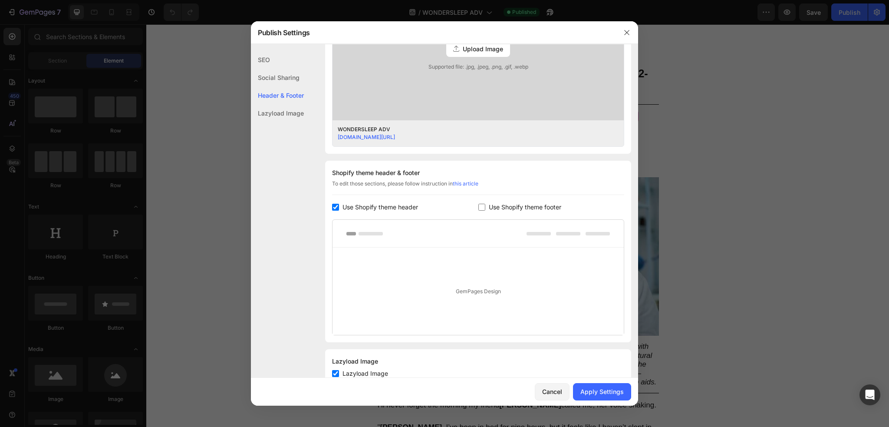
click at [393, 204] on span "Use Shopify theme header" at bounding box center [380, 207] width 76 height 10
checkbox input "false"
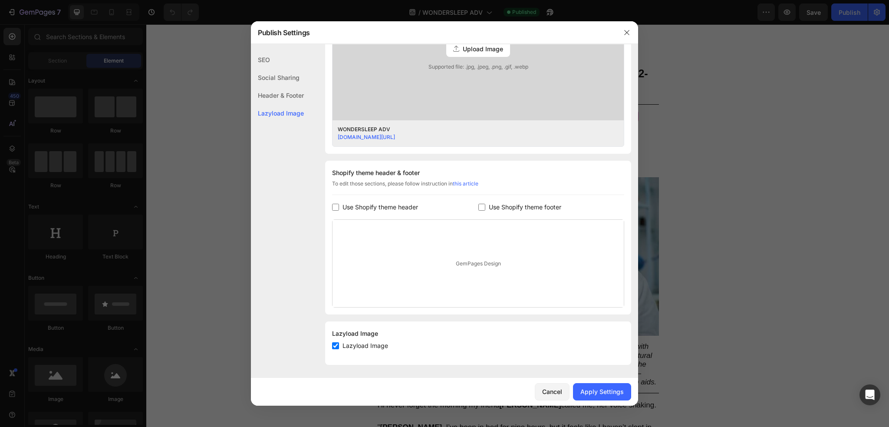
click at [503, 203] on span "Use Shopify theme footer" at bounding box center [525, 207] width 72 height 10
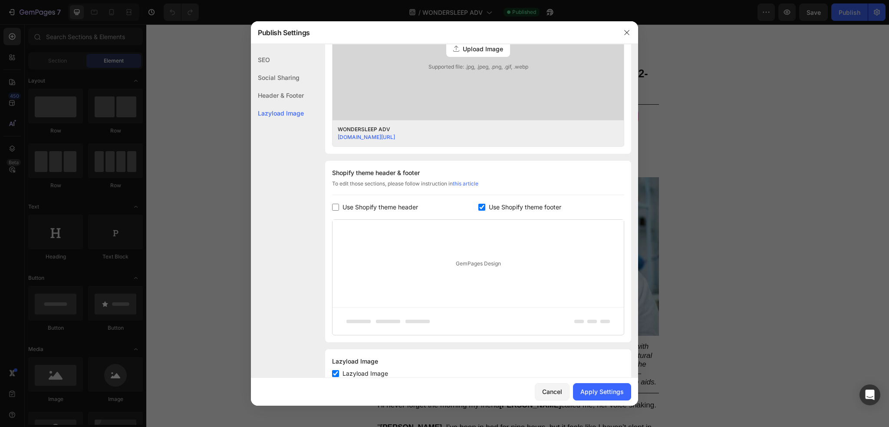
click at [503, 204] on span "Use Shopify theme footer" at bounding box center [525, 207] width 72 height 10
checkbox input "false"
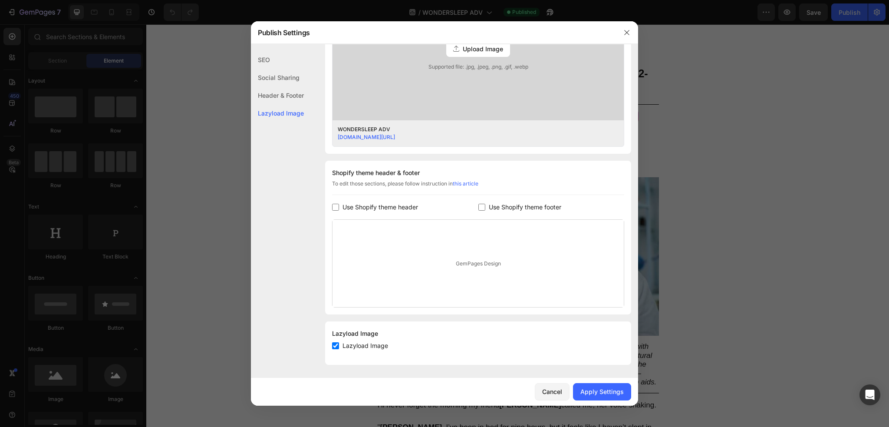
drag, startPoint x: 392, startPoint y: 209, endPoint x: 510, endPoint y: 283, distance: 139.3
click at [392, 209] on span "Use Shopify theme header" at bounding box center [380, 207] width 76 height 10
checkbox input "true"
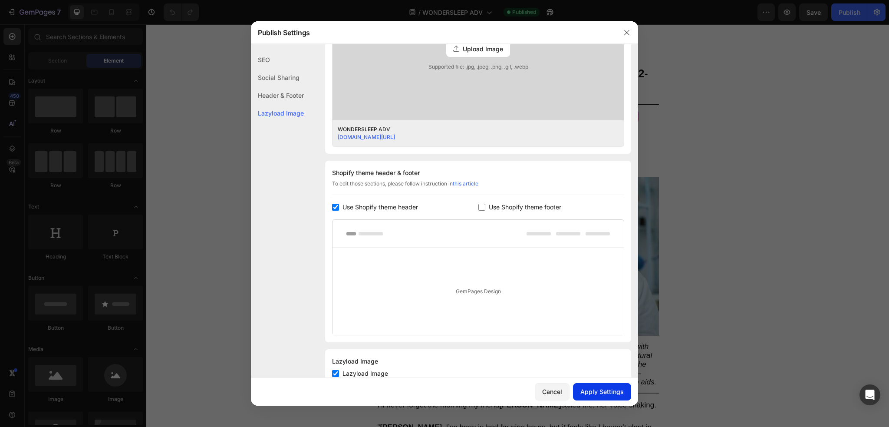
click at [596, 390] on div "Apply Settings" at bounding box center [601, 391] width 43 height 9
click at [625, 36] on button "button" at bounding box center [627, 33] width 14 height 14
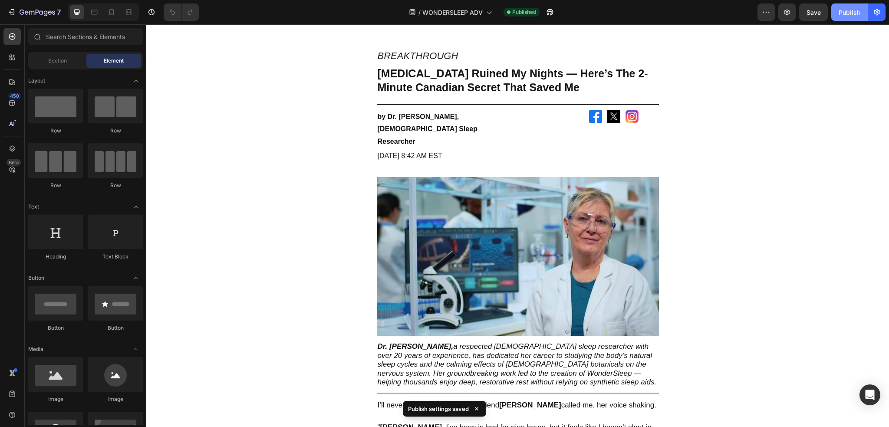
click at [837, 15] on button "Publish" at bounding box center [849, 11] width 36 height 17
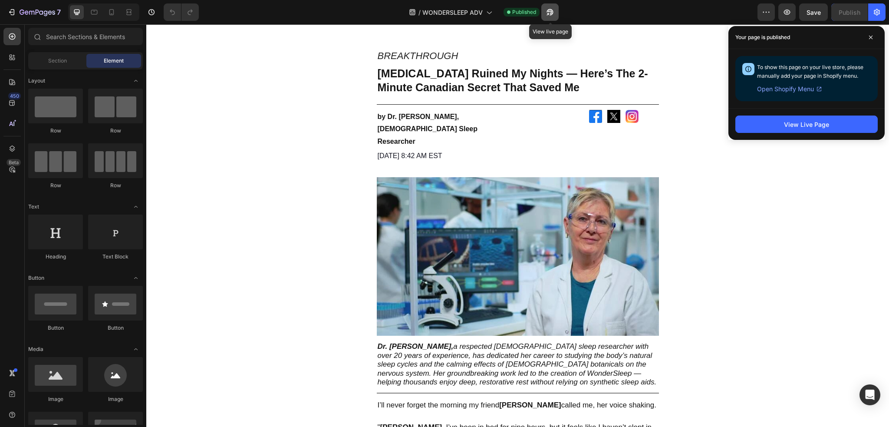
click at [552, 8] on icon "button" at bounding box center [549, 12] width 9 height 9
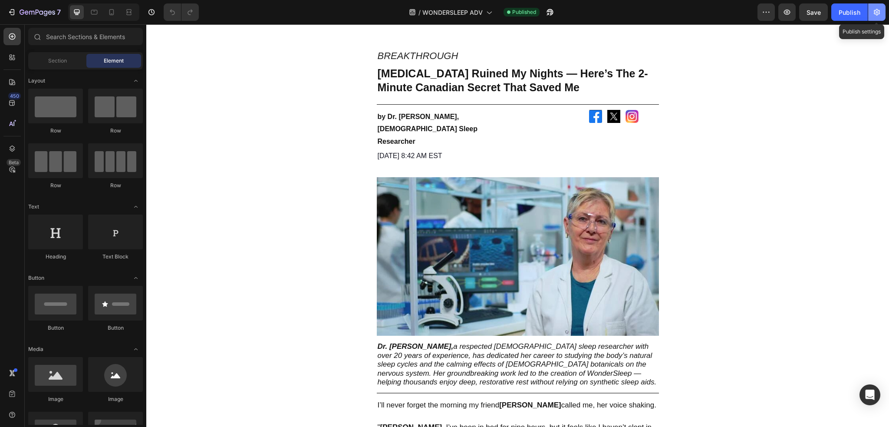
click at [878, 17] on button "button" at bounding box center [876, 11] width 17 height 17
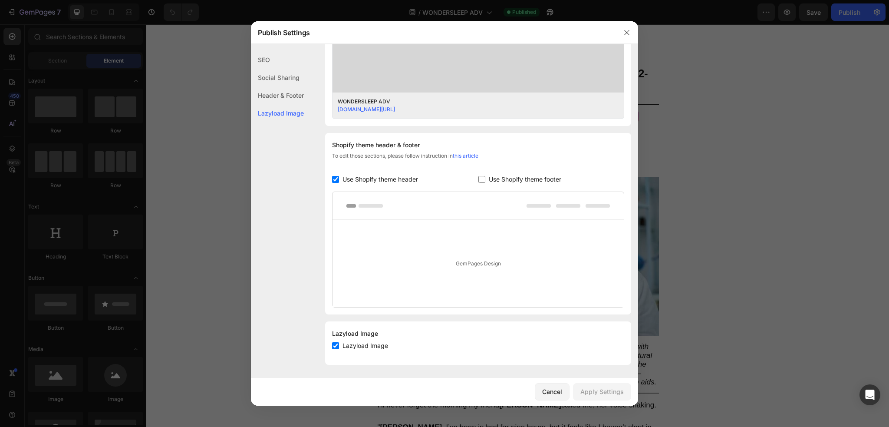
click at [355, 176] on span "Use Shopify theme header" at bounding box center [380, 179] width 76 height 10
checkbox input "false"
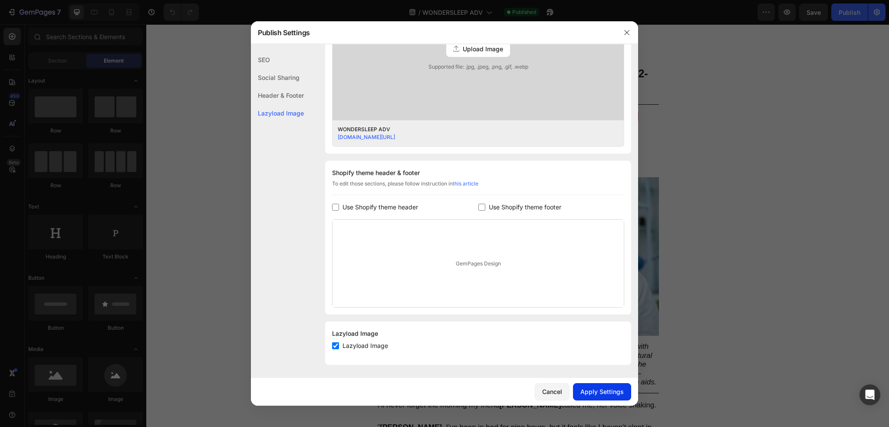
drag, startPoint x: 616, startPoint y: 390, endPoint x: 601, endPoint y: 335, distance: 57.6
click at [615, 390] on div "Apply Settings" at bounding box center [601, 391] width 43 height 9
click at [625, 38] on button "button" at bounding box center [627, 33] width 14 height 14
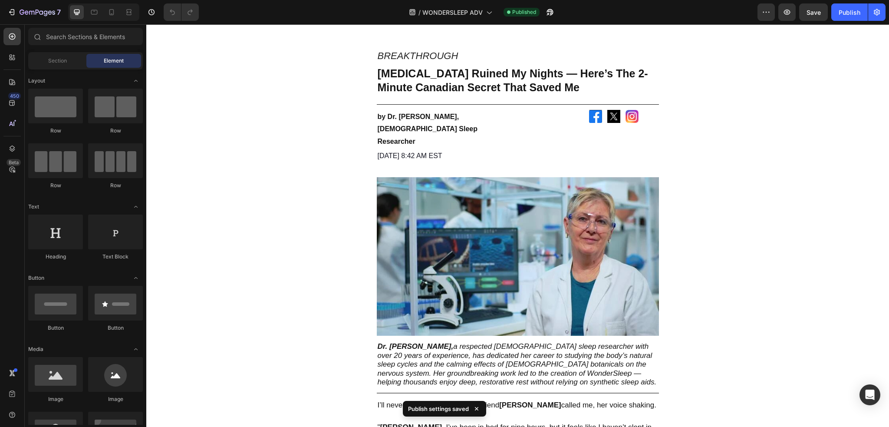
click at [855, 23] on div "7 Version history / WONDERSLEEP ADV Published Preview Save Publish" at bounding box center [444, 12] width 889 height 25
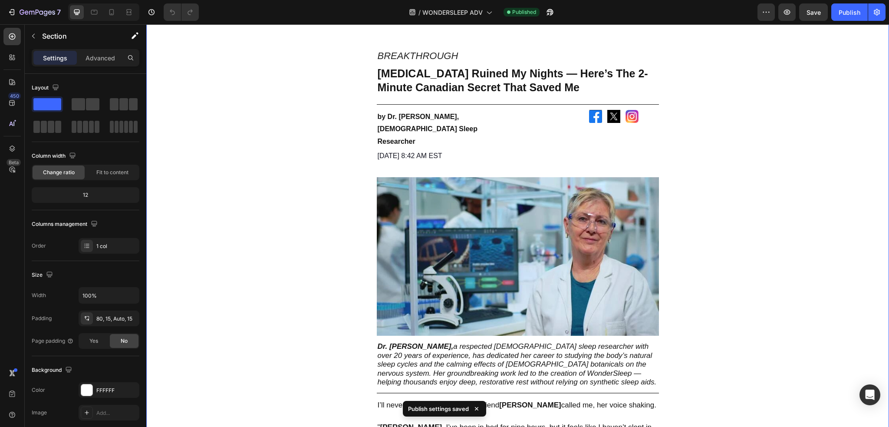
click at [409, 53] on h2 "BREAKTHROUGH" at bounding box center [518, 55] width 282 height 19
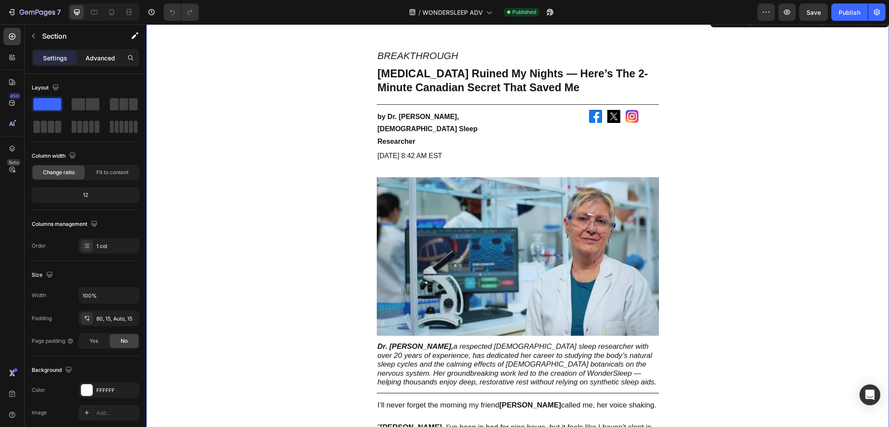
click at [109, 64] on div "Advanced" at bounding box center [100, 58] width 43 height 14
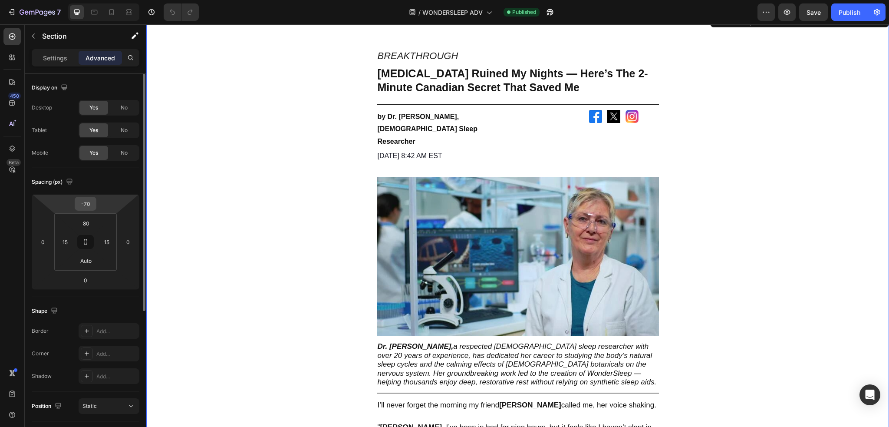
drag, startPoint x: 81, startPoint y: 213, endPoint x: 85, endPoint y: 197, distance: 15.8
click at [78, 199] on div "-70 0 0 0 80 15 Auto 15" at bounding box center [86, 241] width 108 height 95
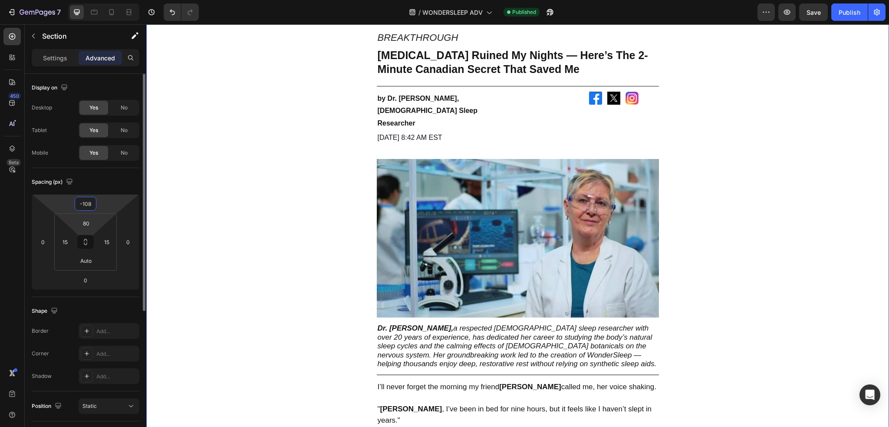
drag, startPoint x: 92, startPoint y: 210, endPoint x: 89, endPoint y: 214, distance: 5.2
click at [87, 0] on html "7 Version history / WONDERSLEEP ADV Published Preview Save Publish 450 Beta Sec…" at bounding box center [444, 0] width 889 height 0
type input "-106"
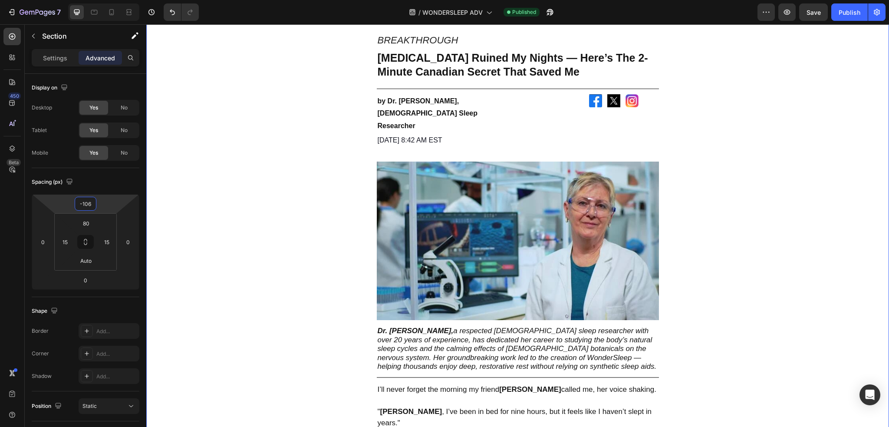
click at [863, 10] on button "Publish" at bounding box center [849, 11] width 36 height 17
click at [553, 15] on icon "button" at bounding box center [549, 12] width 9 height 9
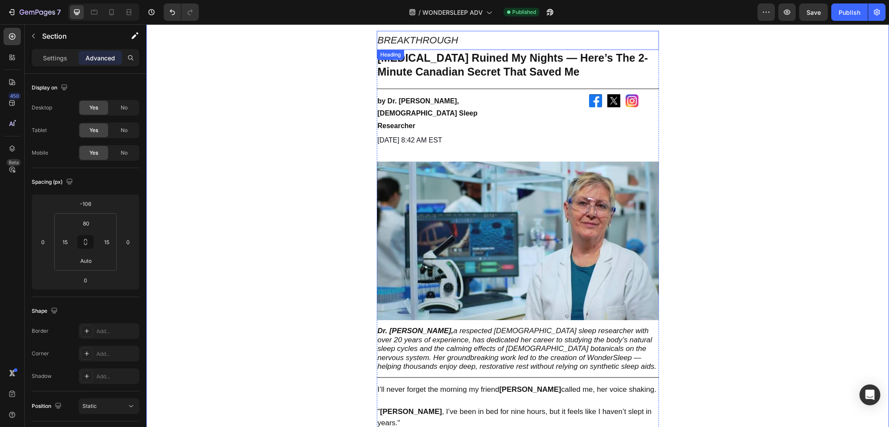
click at [406, 41] on h2 "BREAKTHROUGH" at bounding box center [518, 40] width 282 height 19
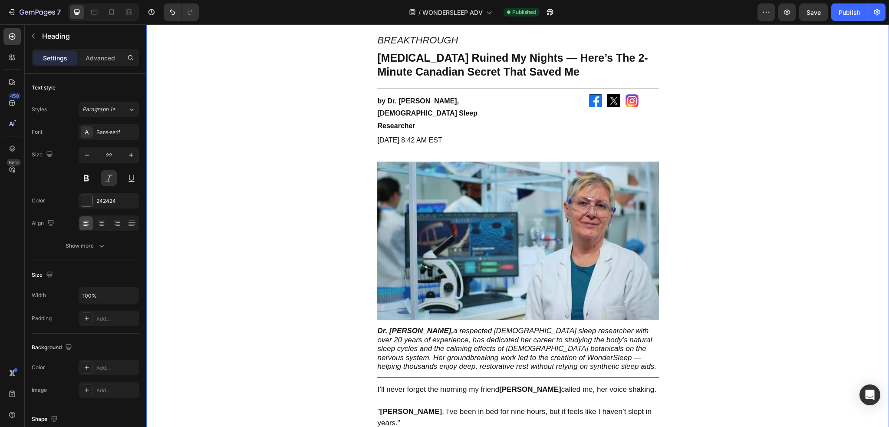
drag, startPoint x: 666, startPoint y: 59, endPoint x: 633, endPoint y: 35, distance: 40.9
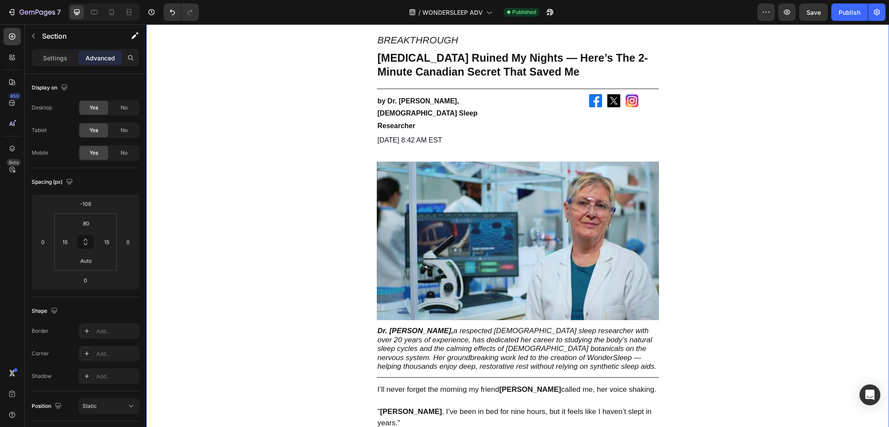
drag, startPoint x: 691, startPoint y: 79, endPoint x: 615, endPoint y: 77, distance: 76.4
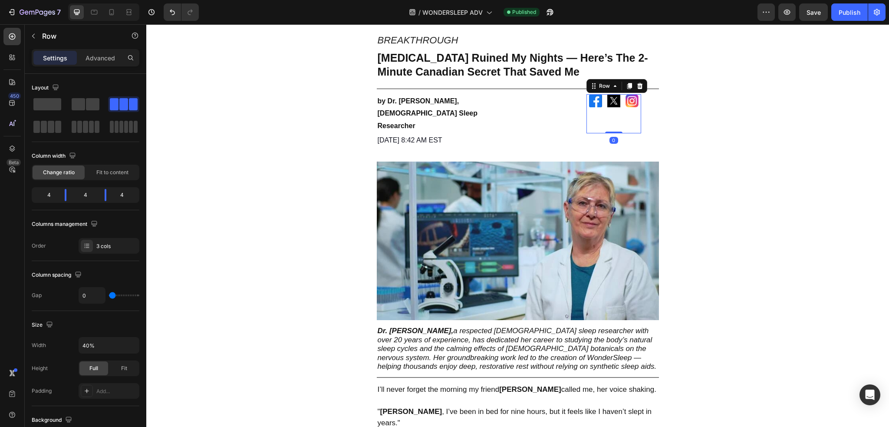
click at [604, 113] on div "Image" at bounding box center [613, 113] width 18 height 39
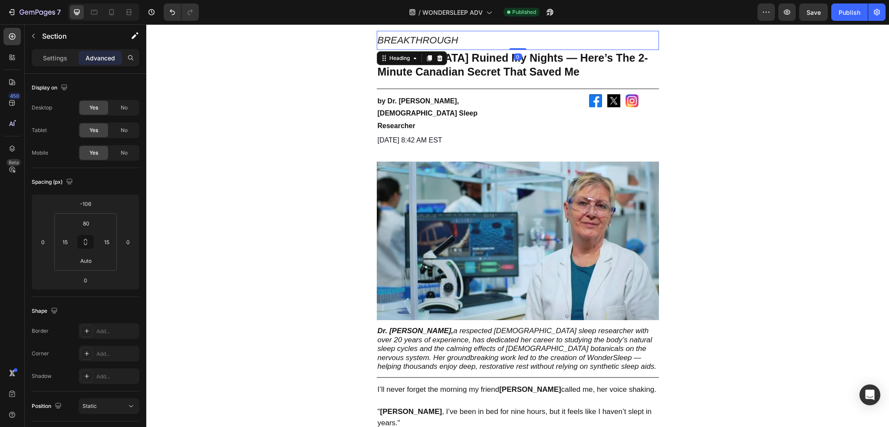
click at [377, 44] on h2 "BREAKTHROUGH" at bounding box center [518, 40] width 282 height 19
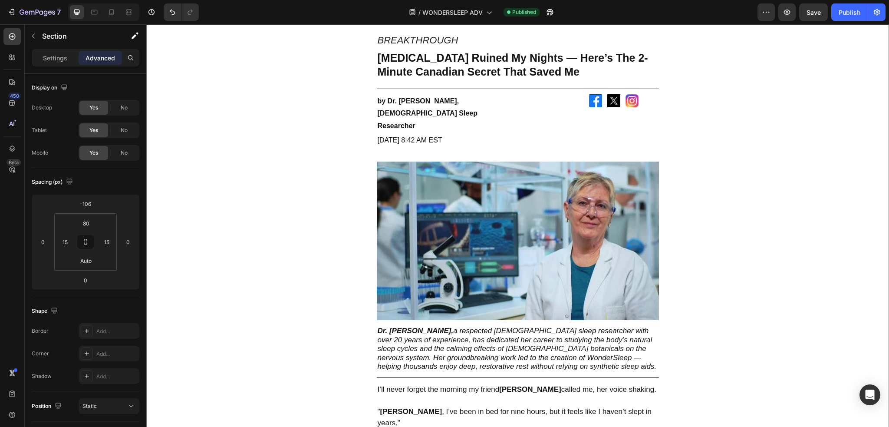
click at [94, 207] on input "-106" at bounding box center [85, 203] width 17 height 13
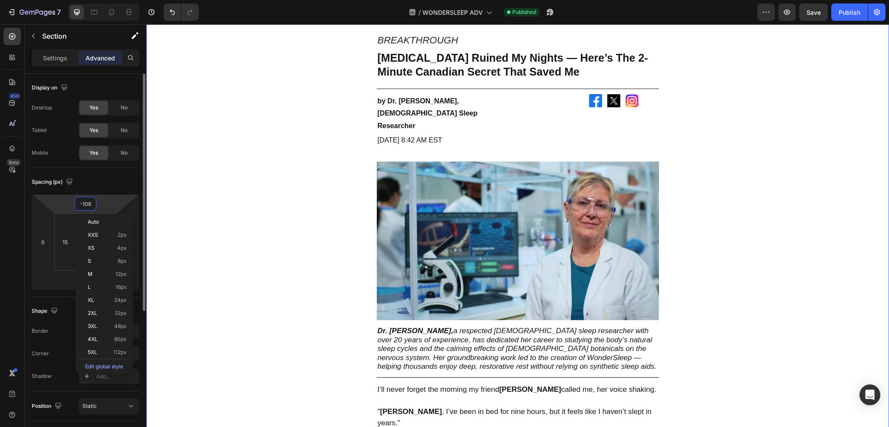
click at [89, 200] on input "-106" at bounding box center [85, 203] width 17 height 13
drag, startPoint x: 82, startPoint y: 203, endPoint x: 108, endPoint y: 210, distance: 27.1
click at [108, 210] on div "-106 0 0 0" at bounding box center [86, 241] width 108 height 95
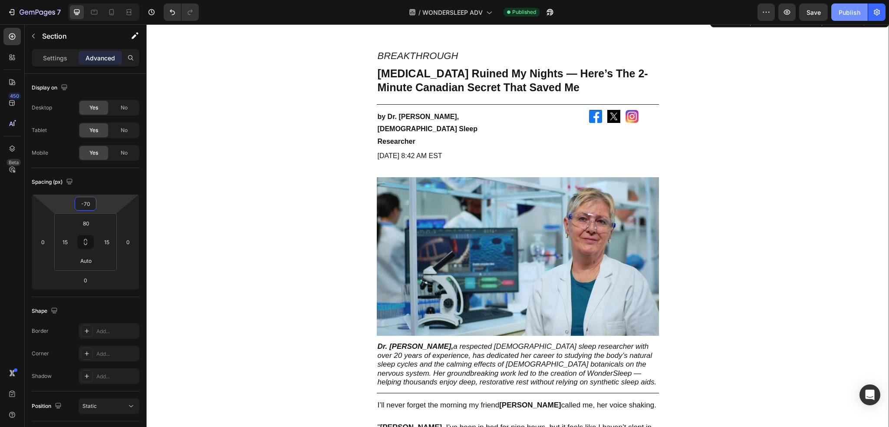
type input "-70"
click at [844, 20] on button "Publish" at bounding box center [849, 11] width 36 height 17
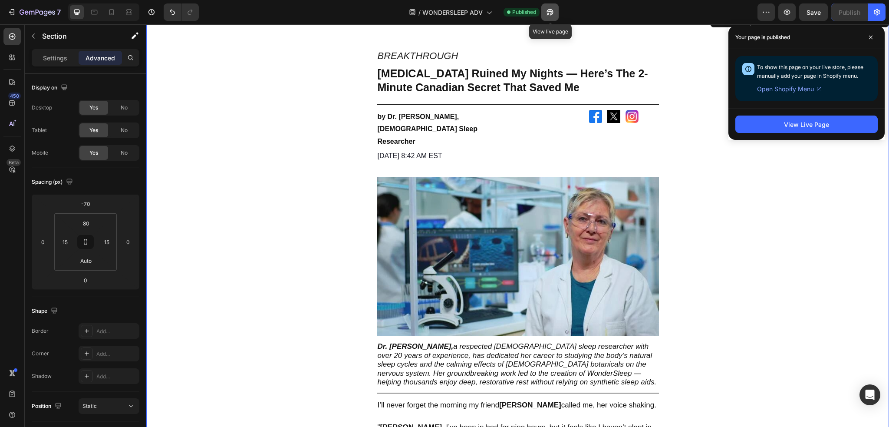
click at [557, 16] on button "button" at bounding box center [549, 11] width 17 height 17
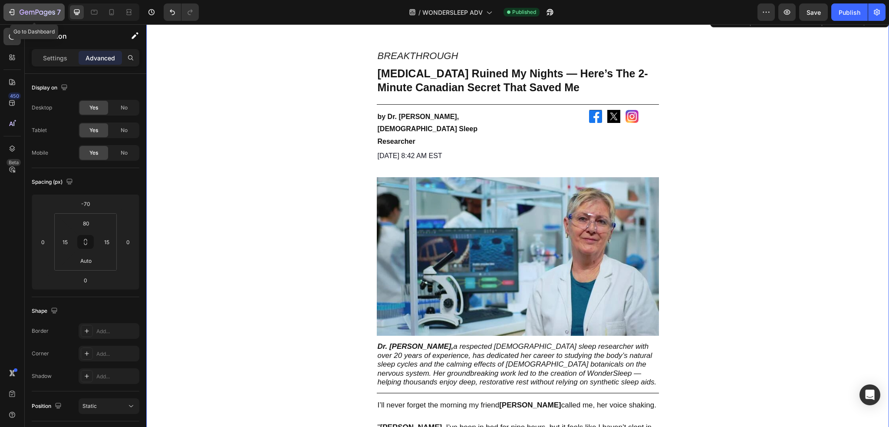
click at [41, 13] on icon "button" at bounding box center [38, 12] width 36 height 7
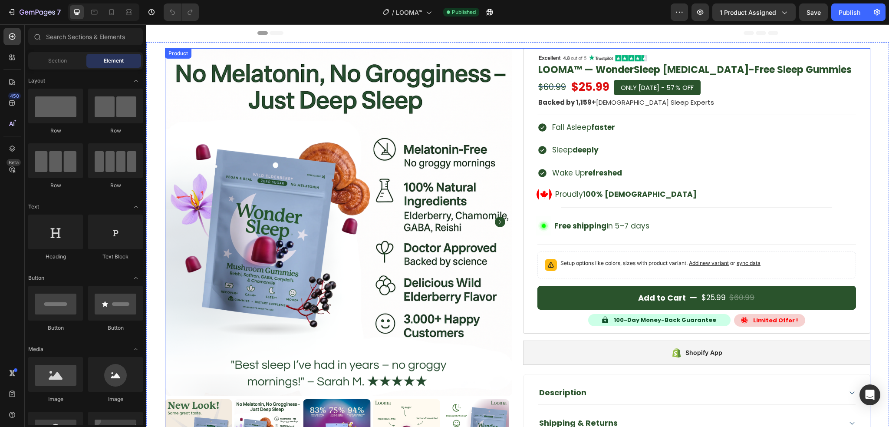
click at [514, 180] on div "Product Images 100-Night Trial – Money-Back Guarantee Item List Free Shipping A…" at bounding box center [517, 325] width 705 height 555
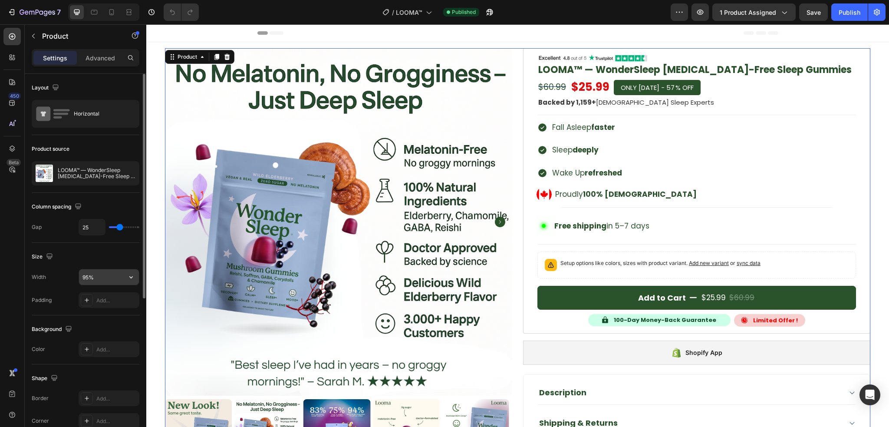
click at [93, 277] on input "95%" at bounding box center [109, 277] width 60 height 16
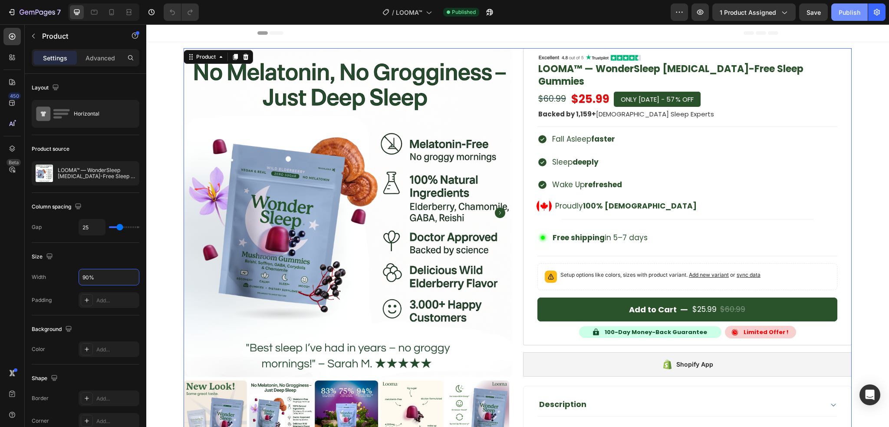
type input "90%"
click at [839, 15] on div "Publish" at bounding box center [849, 12] width 22 height 9
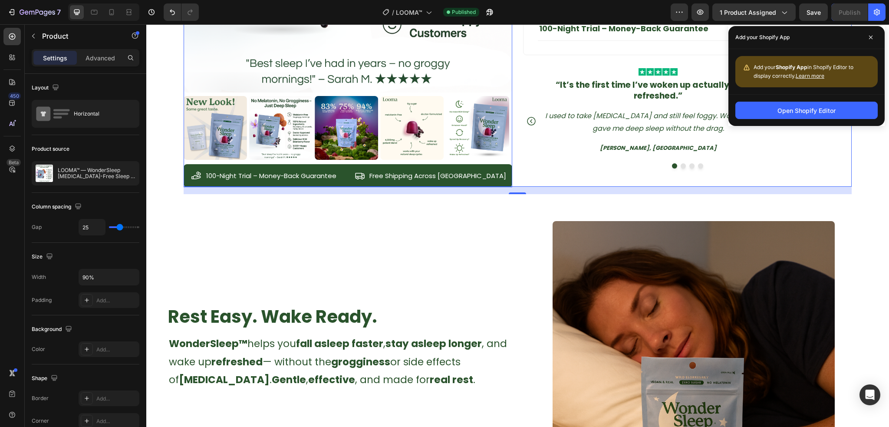
scroll to position [578, 0]
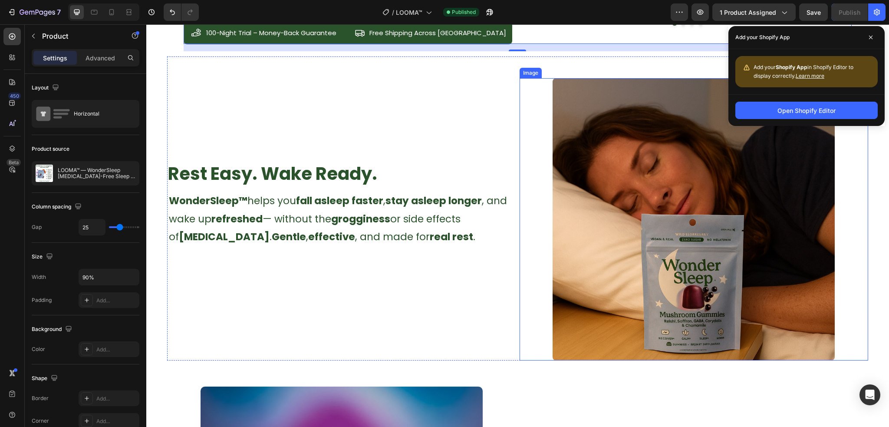
click at [519, 137] on div at bounding box center [693, 219] width 349 height 282
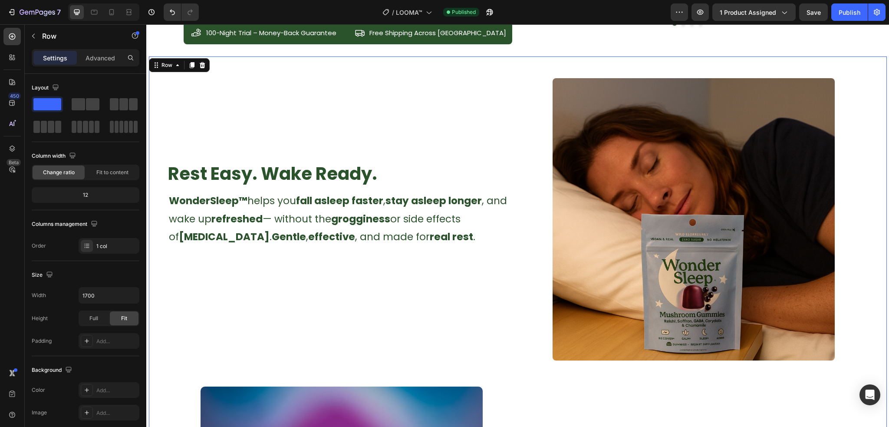
click at [132, 292] on icon "button" at bounding box center [131, 295] width 9 height 9
click at [102, 334] on p "Full 100%" at bounding box center [106, 333] width 49 height 8
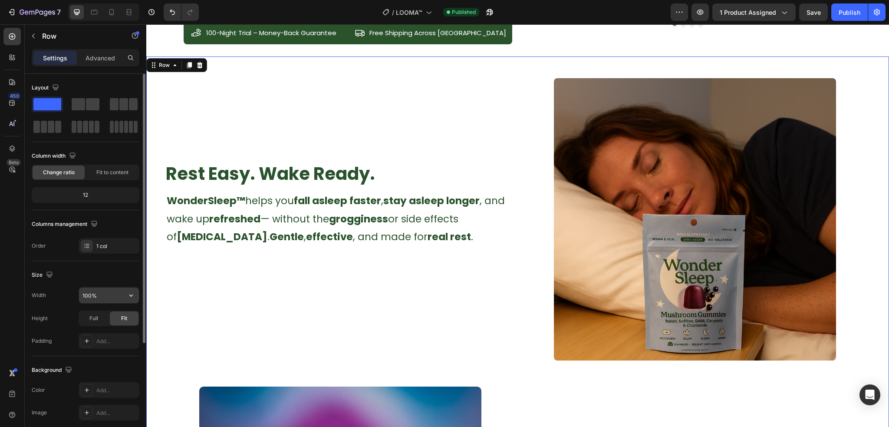
click at [85, 294] on input "100%" at bounding box center [109, 295] width 60 height 16
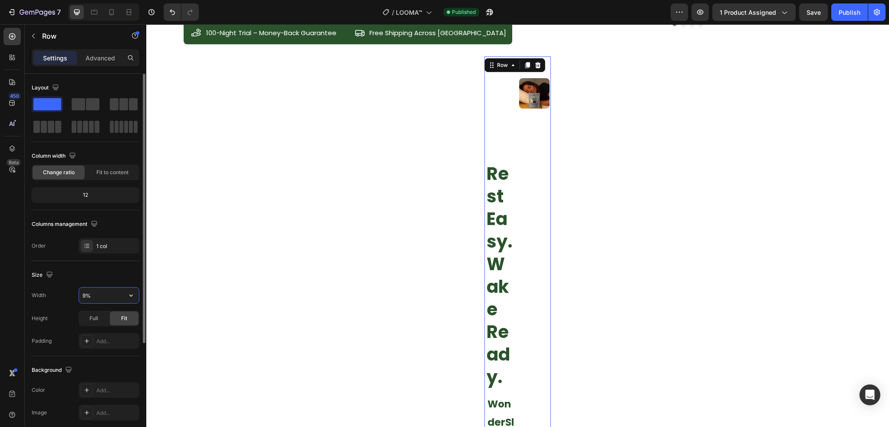
type input "90%"
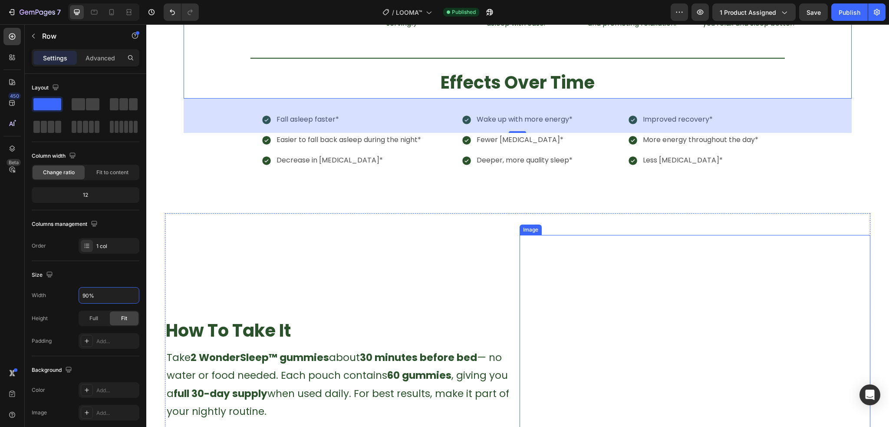
scroll to position [1446, 0]
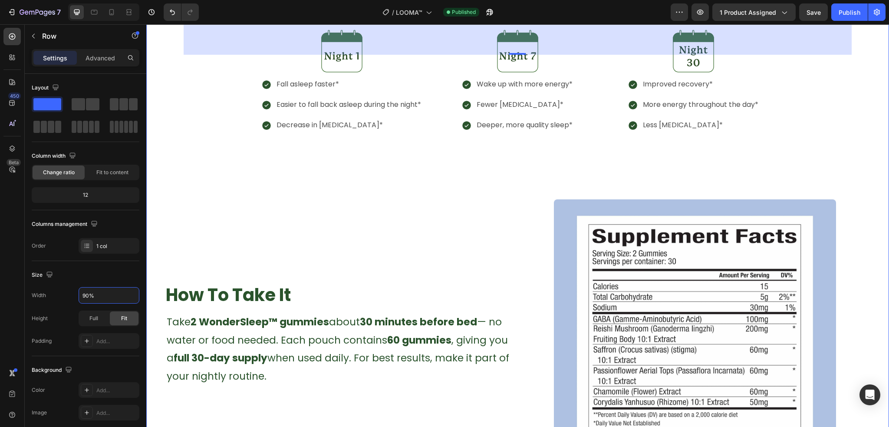
click at [787, 161] on div "rest easy. wake ready. Heading WonderSleep™ helps you fall asleep faster , stay…" at bounding box center [517, 23] width 742 height 1699
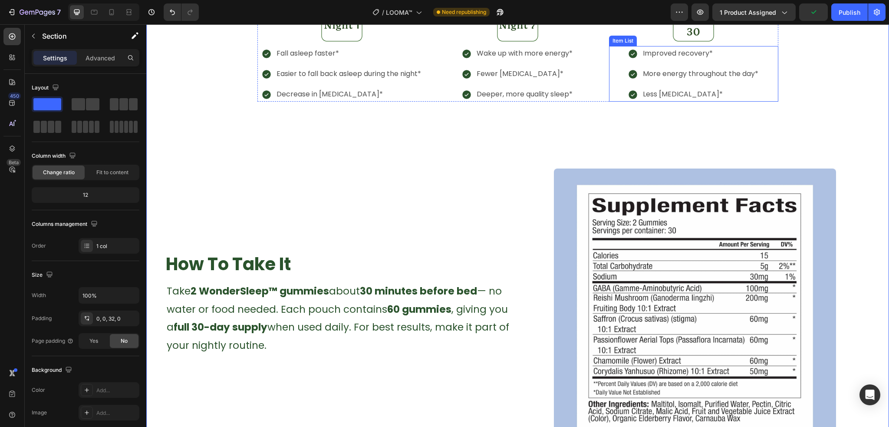
scroll to position [1519, 0]
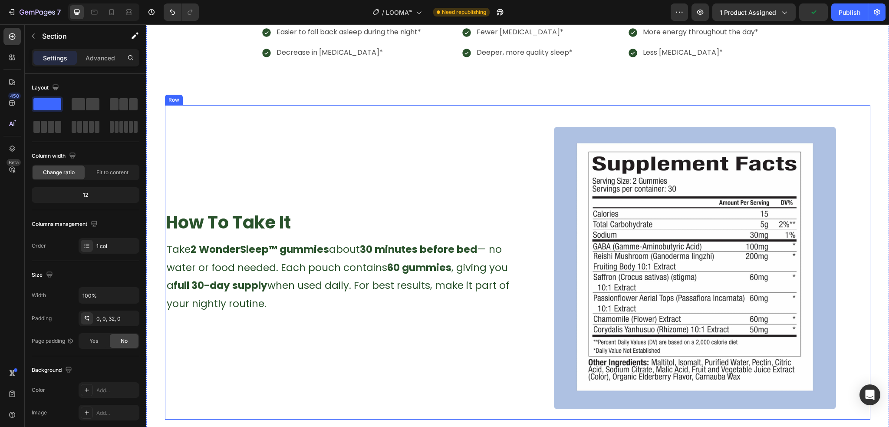
click at [196, 239] on div "how to take it Heading Take 2 WonderSleep™ gummies about 30 minutes before bed …" at bounding box center [340, 273] width 351 height 292
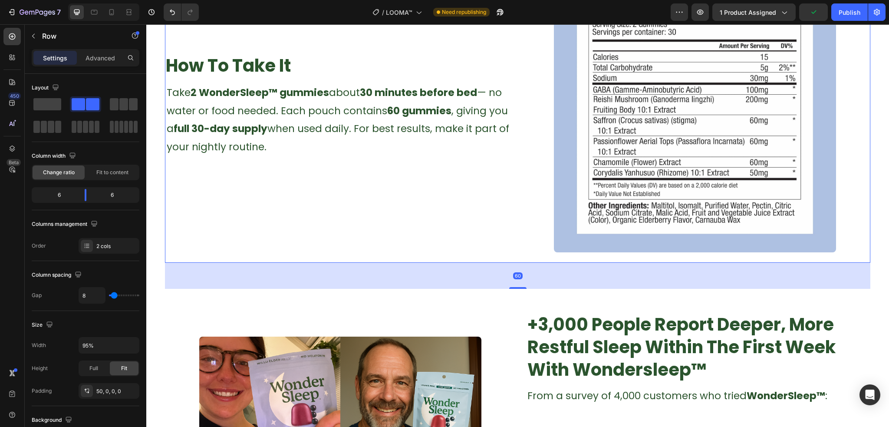
scroll to position [1736, 0]
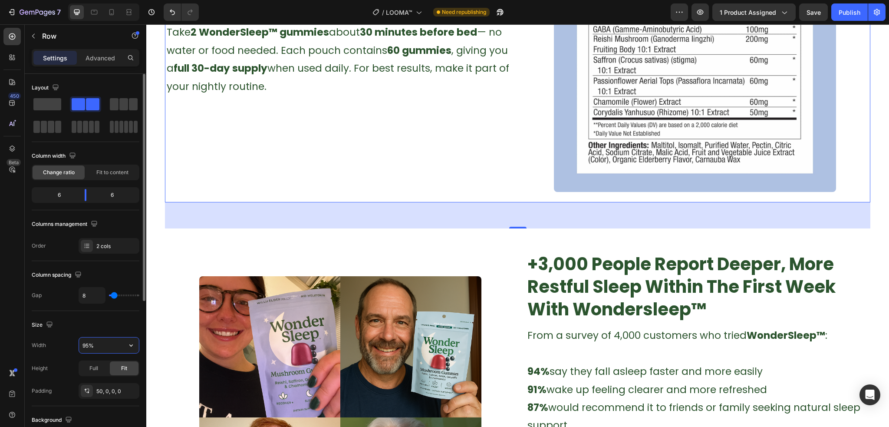
click at [92, 342] on input "95%" at bounding box center [109, 345] width 60 height 16
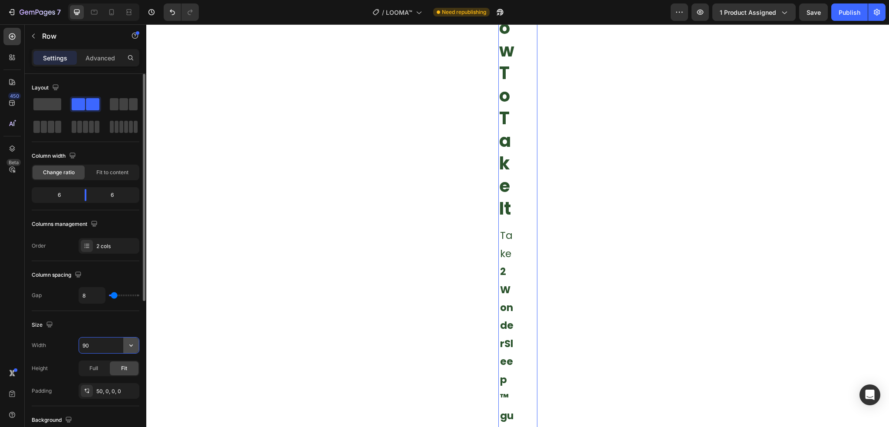
click at [135, 346] on icon "button" at bounding box center [131, 345] width 9 height 9
click at [103, 384] on p "Full 100%" at bounding box center [106, 383] width 49 height 8
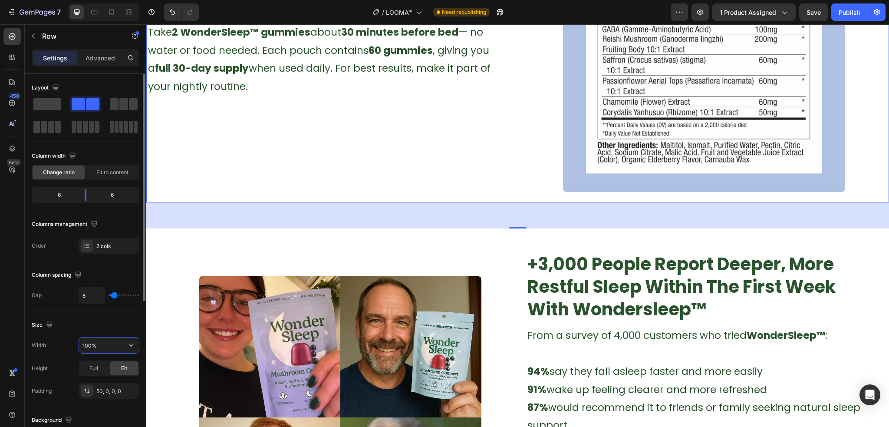
click at [105, 347] on input "100%" at bounding box center [109, 345] width 60 height 16
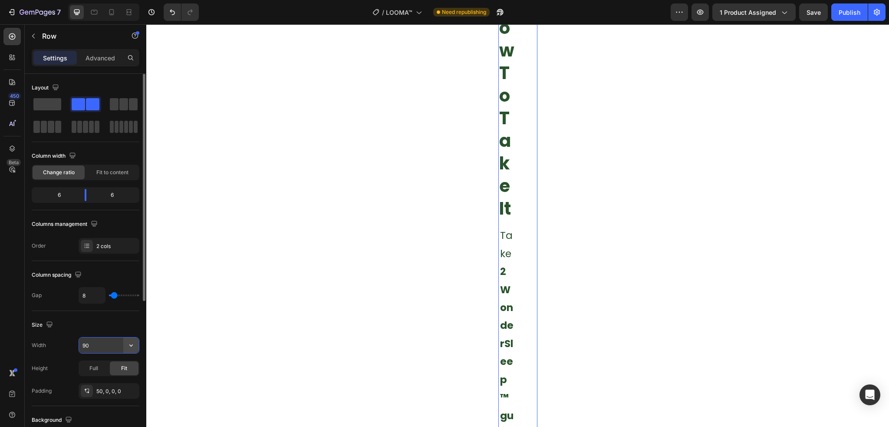
click at [129, 345] on icon "button" at bounding box center [131, 345] width 9 height 9
click at [90, 379] on span "Full" at bounding box center [86, 383] width 9 height 8
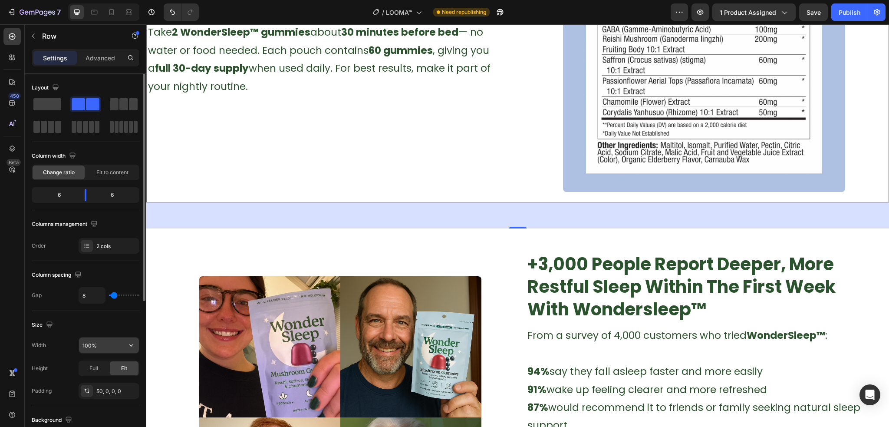
click at [92, 342] on input "100%" at bounding box center [109, 345] width 60 height 16
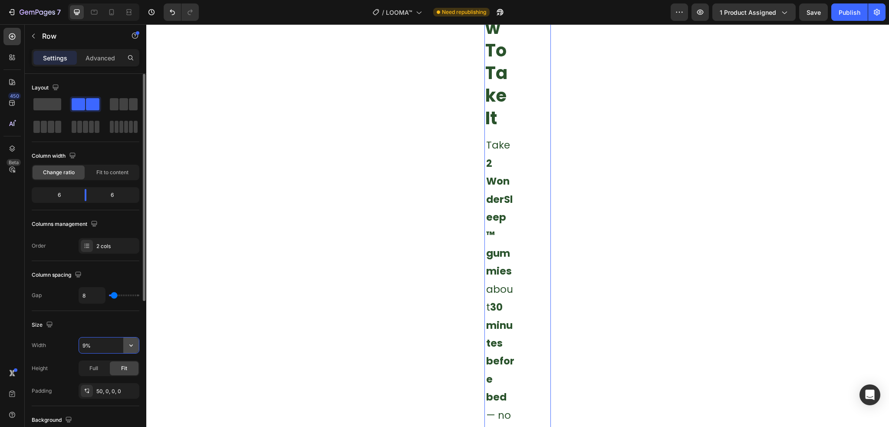
type input "90%"
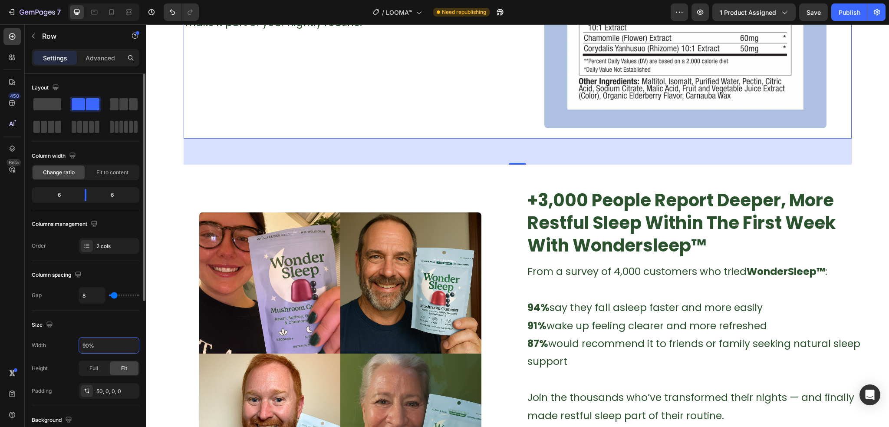
scroll to position [1880, 0]
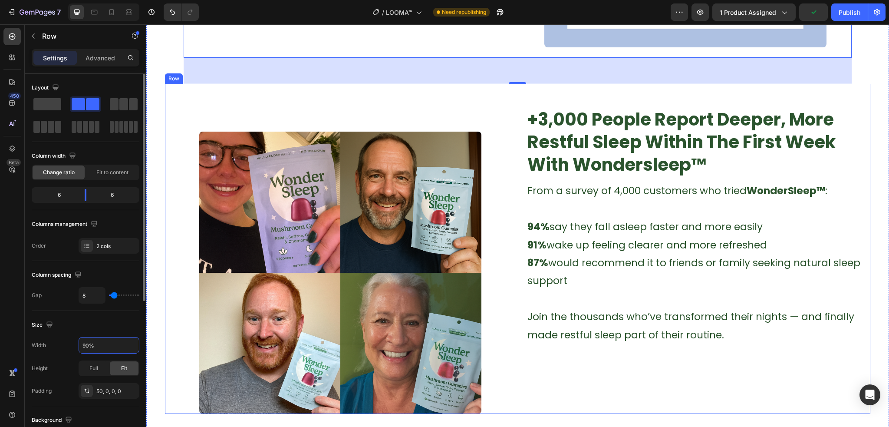
click at [512, 197] on div "Image Row +3,000 people report deeper, more restful sleep within the first week…" at bounding box center [517, 249] width 705 height 330
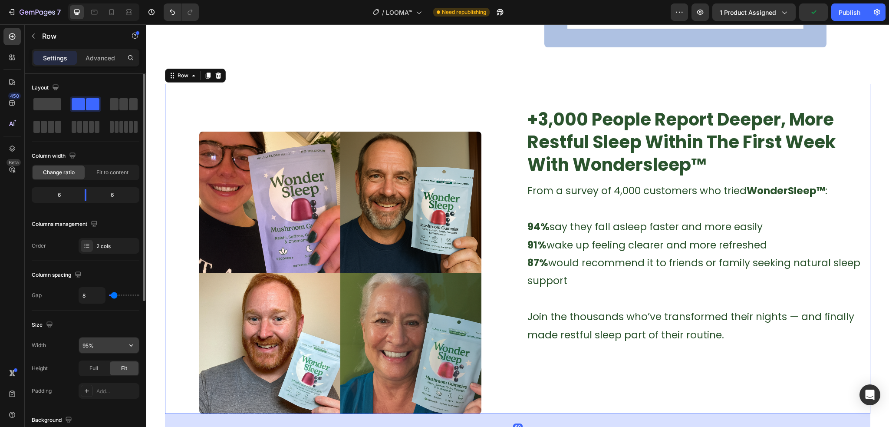
click at [89, 339] on input "95%" at bounding box center [109, 345] width 60 height 16
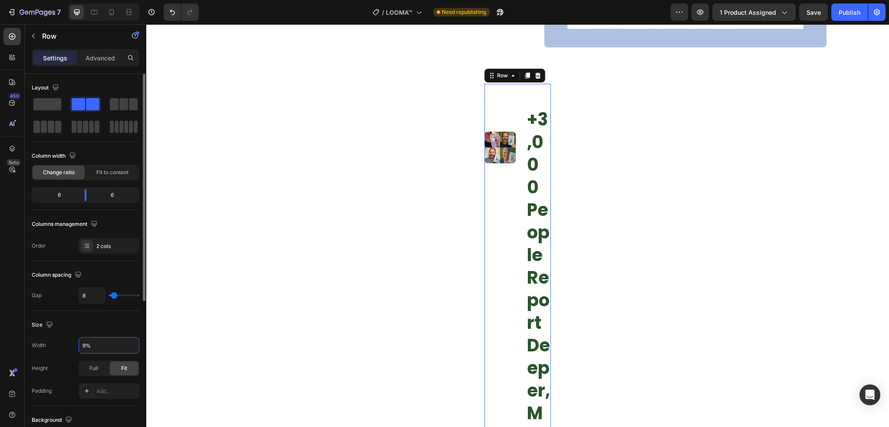
type input "90%"
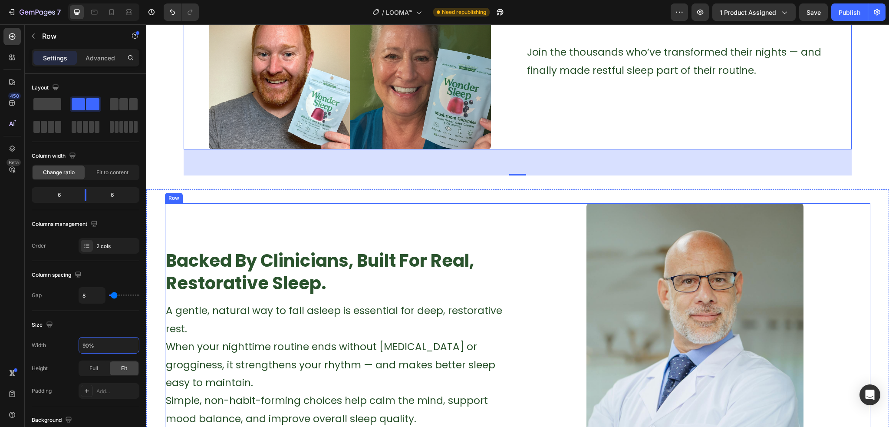
scroll to position [2242, 0]
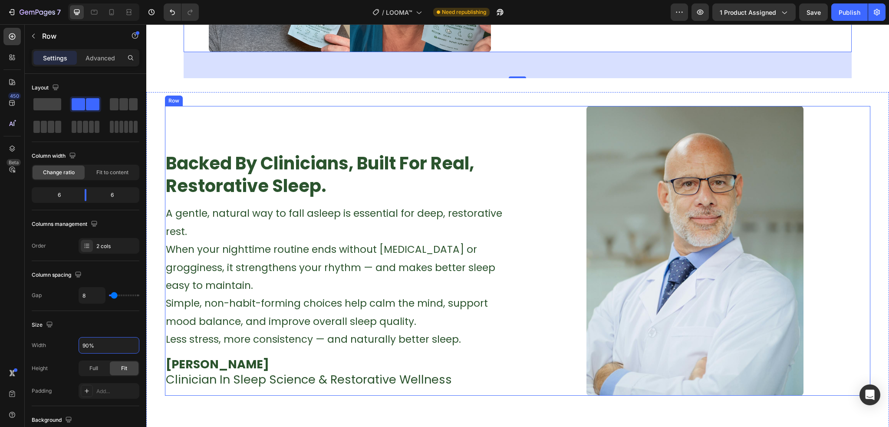
click at [512, 207] on div "backed by clinicians, built for real, restorative sleep. Heading A gentle, natu…" at bounding box center [340, 250] width 351 height 289
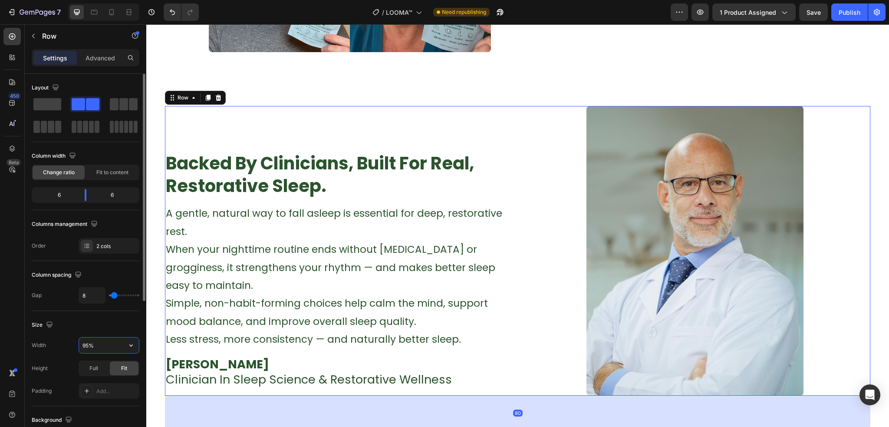
click at [89, 339] on input "95%" at bounding box center [109, 345] width 60 height 16
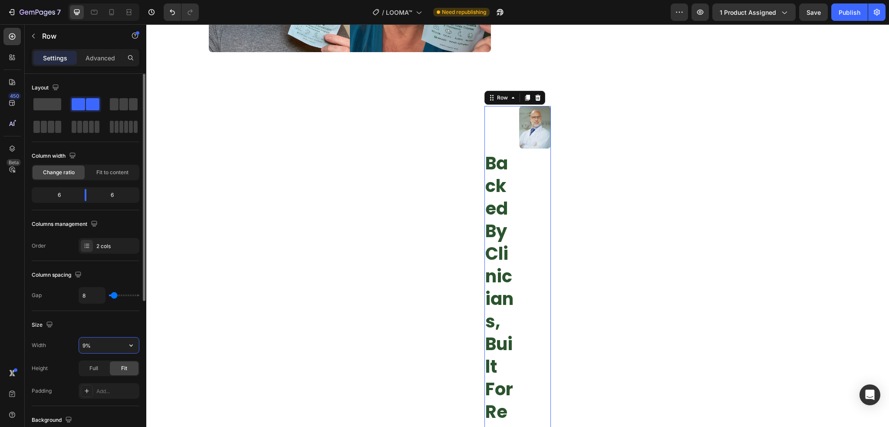
type input "90%"
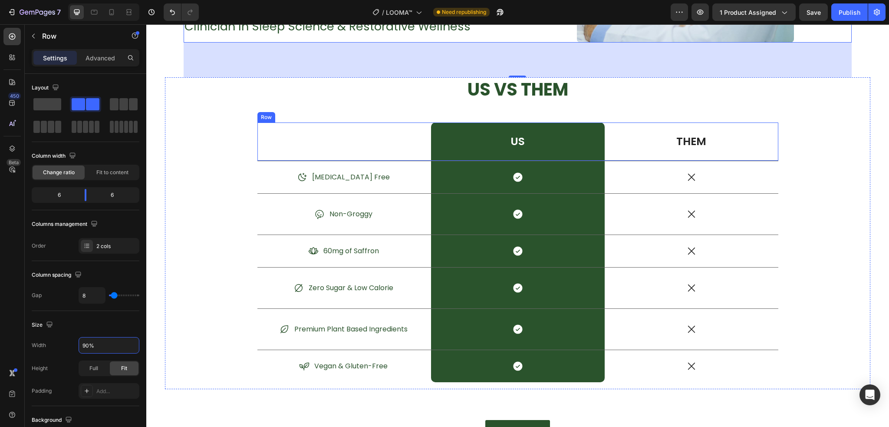
scroll to position [2531, 0]
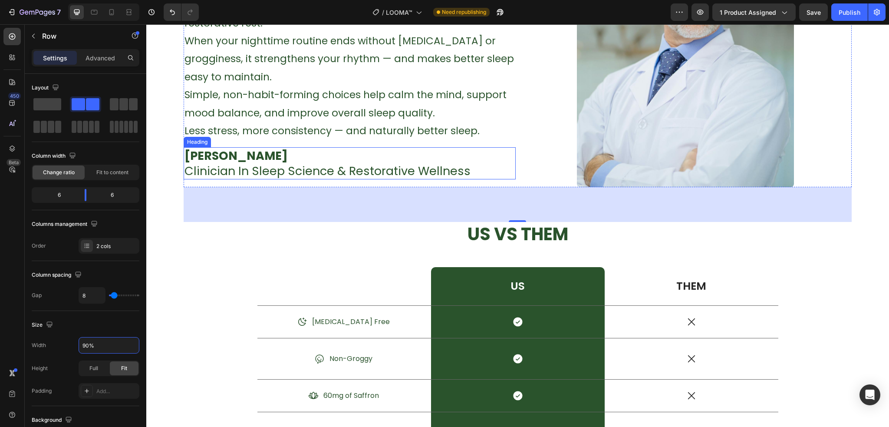
click at [230, 155] on strong "dr. erik saar" at bounding box center [235, 156] width 103 height 16
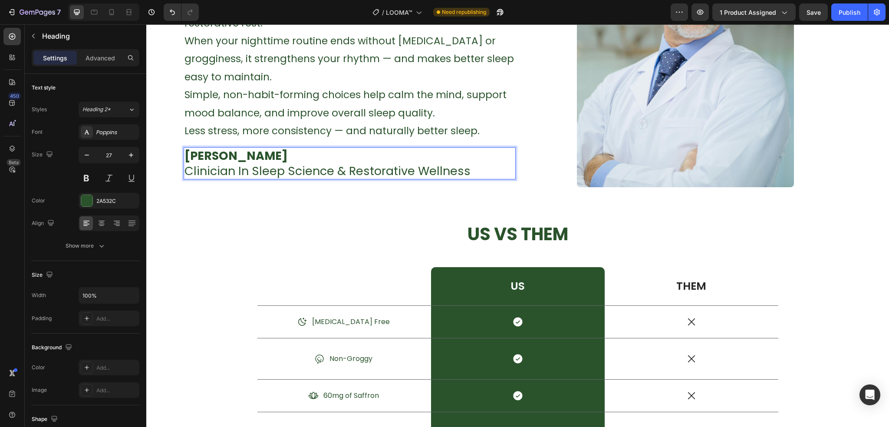
click at [256, 154] on p "dr. erik saar clinician in sleep science & restorative wellness" at bounding box center [349, 163] width 331 height 30
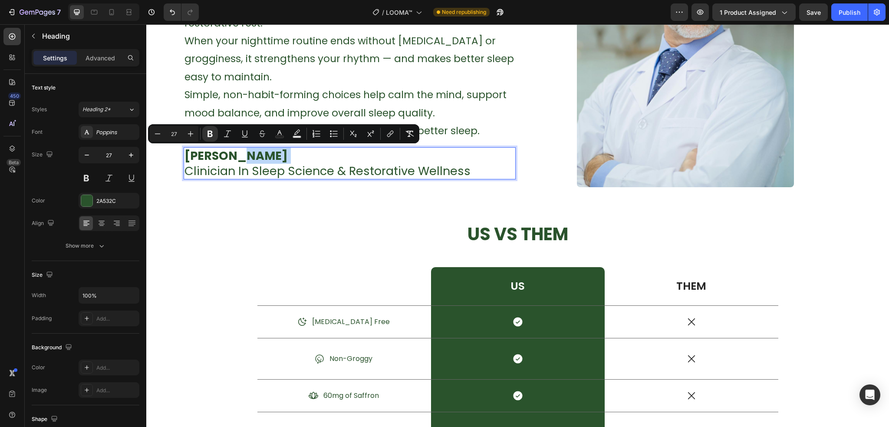
drag, startPoint x: 256, startPoint y: 154, endPoint x: 253, endPoint y: 177, distance: 23.3
click at [224, 151] on p "dr. erik saar clinician in sleep science & restorative wellness" at bounding box center [349, 163] width 331 height 30
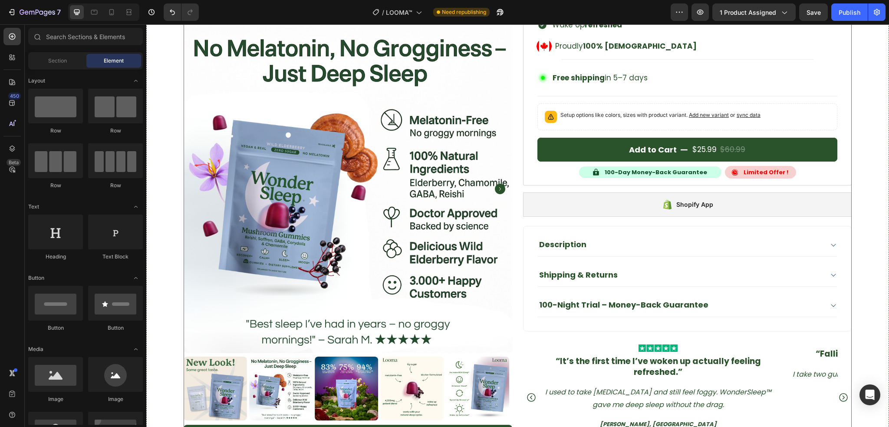
scroll to position [214, 0]
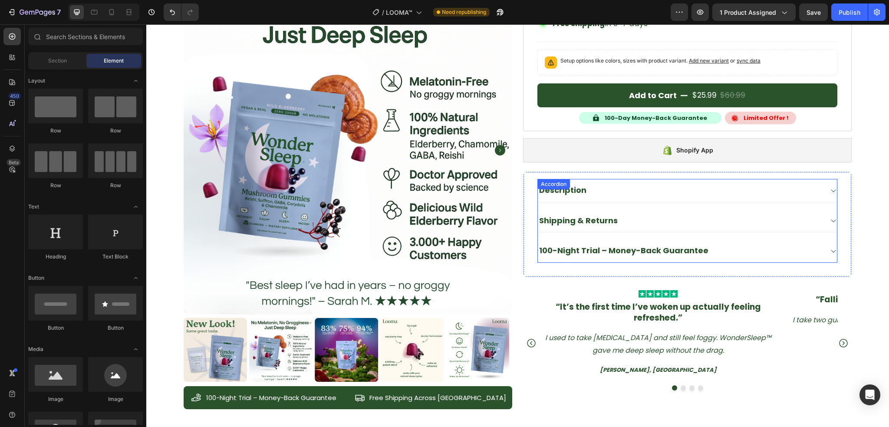
click at [605, 182] on div "Description" at bounding box center [680, 190] width 285 height 16
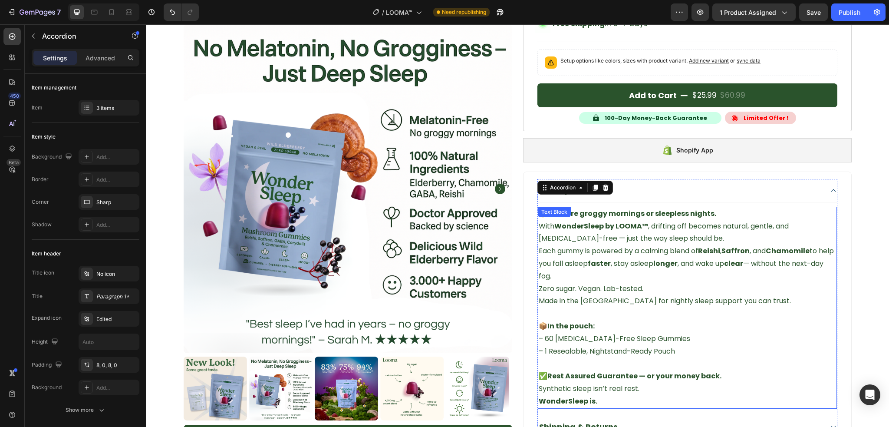
click at [621, 357] on p at bounding box center [687, 363] width 297 height 13
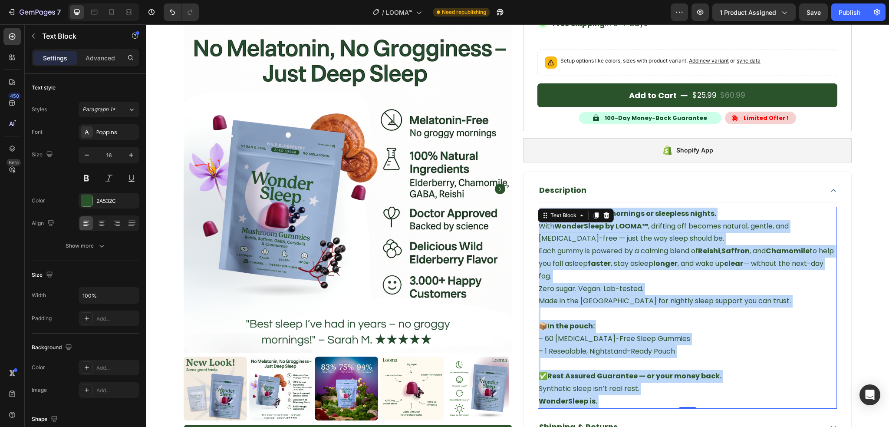
click at [642, 357] on p "Rich Text Editor. Editing area: main" at bounding box center [687, 363] width 297 height 13
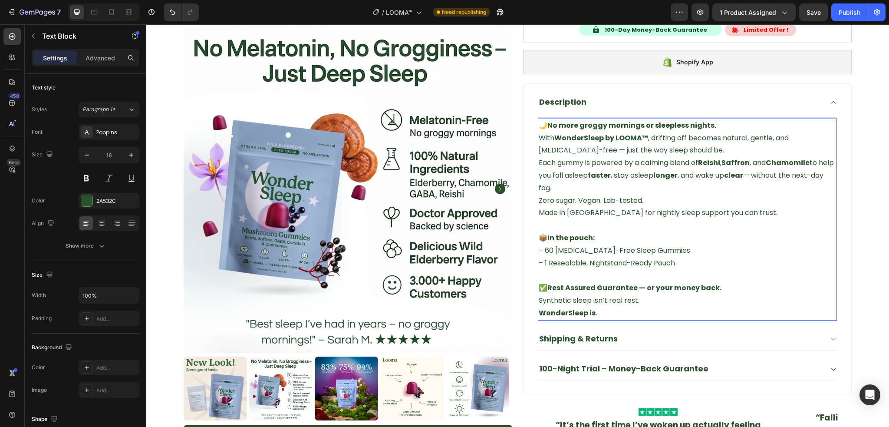
scroll to position [359, 0]
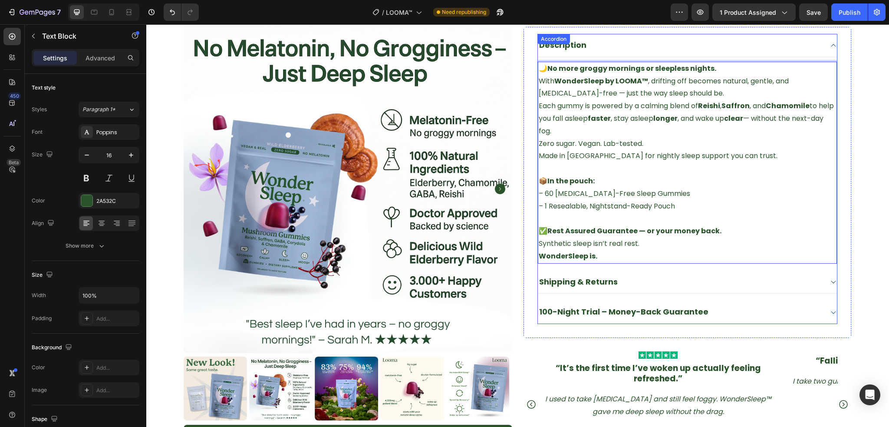
click at [635, 274] on div "Shipping & Returns" at bounding box center [680, 282] width 285 height 16
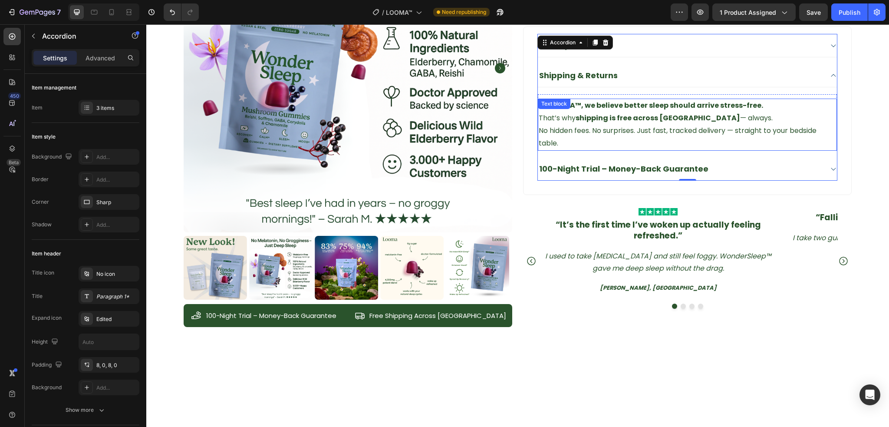
click at [679, 113] on strong "shipping is free across Europe" at bounding box center [657, 118] width 164 height 10
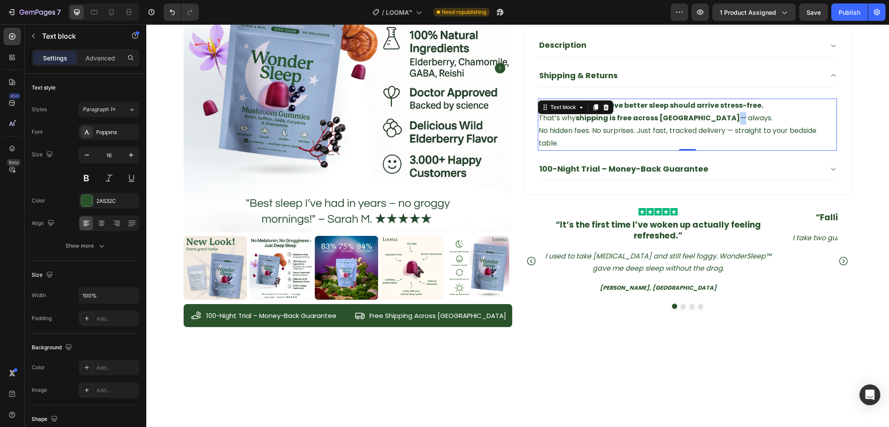
click at [679, 113] on strong "shipping is free across Europe" at bounding box center [657, 118] width 164 height 10
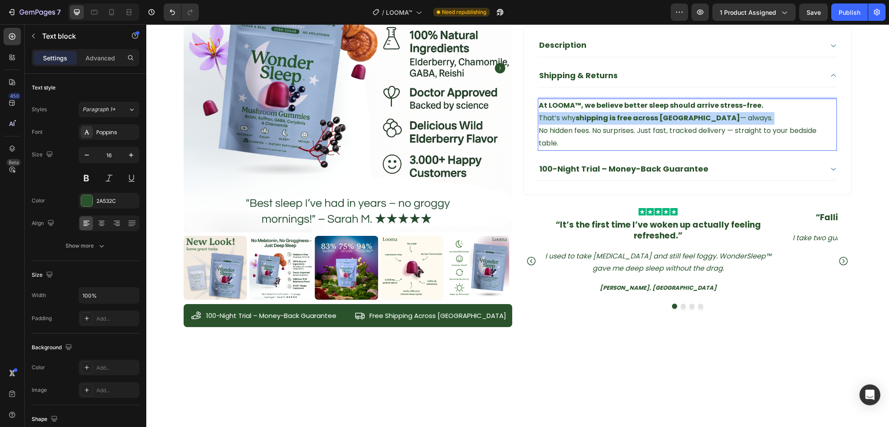
click at [679, 113] on strong "shipping is free across Europe" at bounding box center [657, 118] width 164 height 10
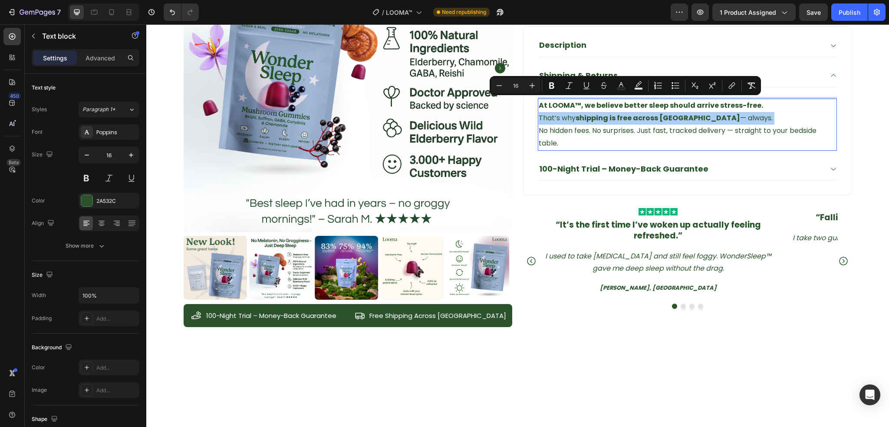
click at [652, 137] on div "Description Shipping & Returns At LOOMA™, we believe better sleep should arrive…" at bounding box center [687, 107] width 300 height 147
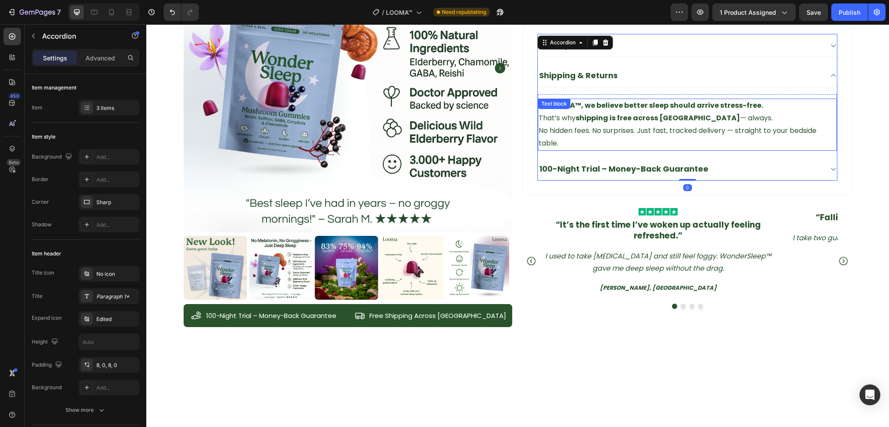
click at [589, 125] on p "No hidden fees. No surprises. Just fast, tracked delivery — straight to your be…" at bounding box center [687, 137] width 297 height 25
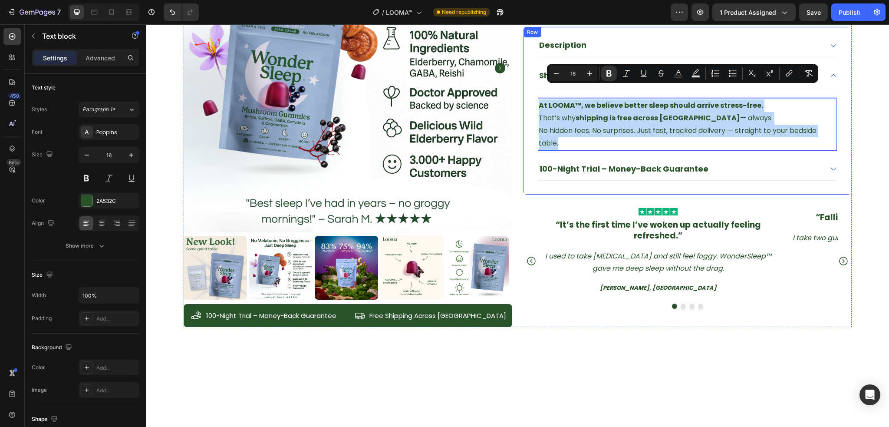
drag, startPoint x: 576, startPoint y: 125, endPoint x: 533, endPoint y: 88, distance: 56.7
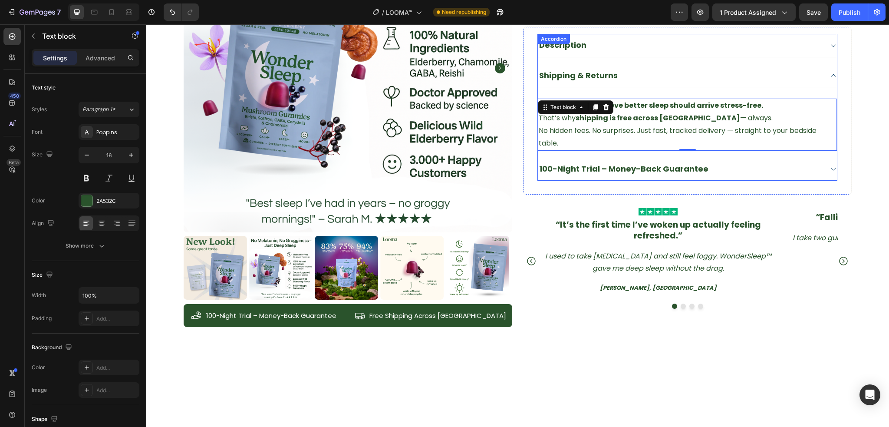
click at [654, 163] on strong "100-Night Trial – Money-Back Guarantee" at bounding box center [623, 168] width 169 height 11
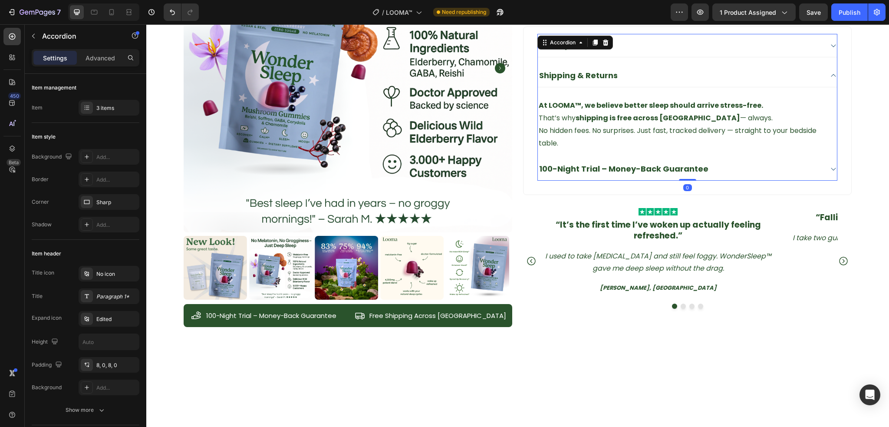
click at [717, 161] on div "100-Night Trial – Money-Back Guarantee" at bounding box center [680, 169] width 285 height 16
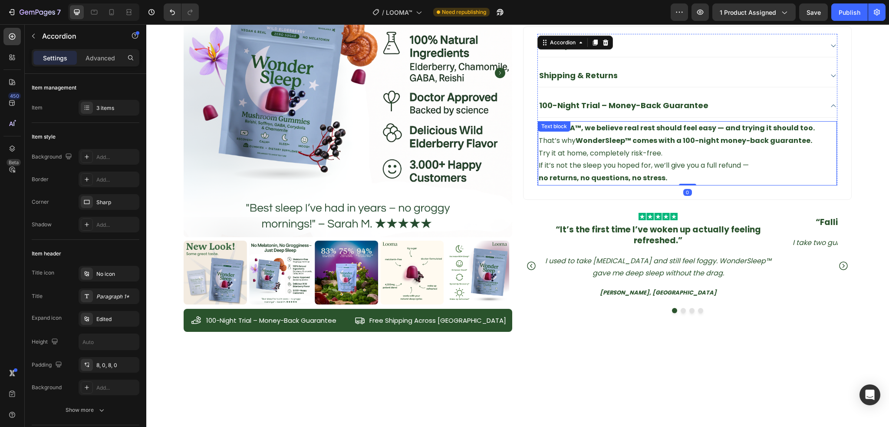
click at [656, 140] on p "That’s why WonderSleep™ comes with a 100-night money-back guarantee. Try it at …" at bounding box center [687, 147] width 297 height 25
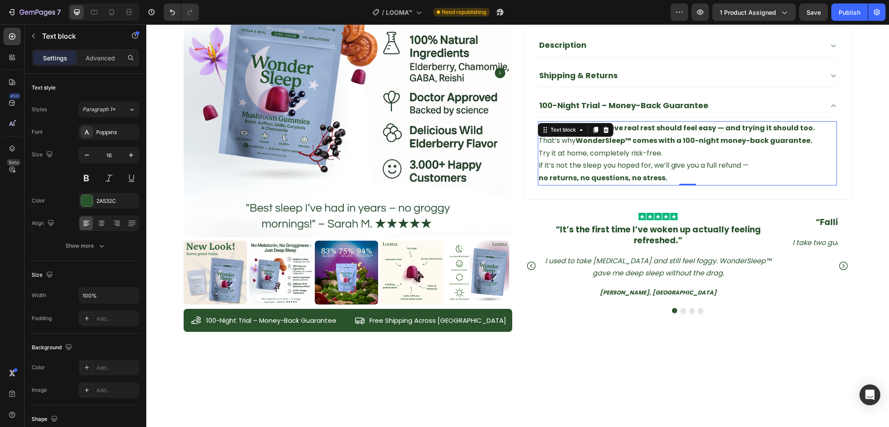
click at [655, 140] on p "That’s why WonderSleep™ comes with a 100-night money-back guarantee. Try it at …" at bounding box center [687, 147] width 297 height 25
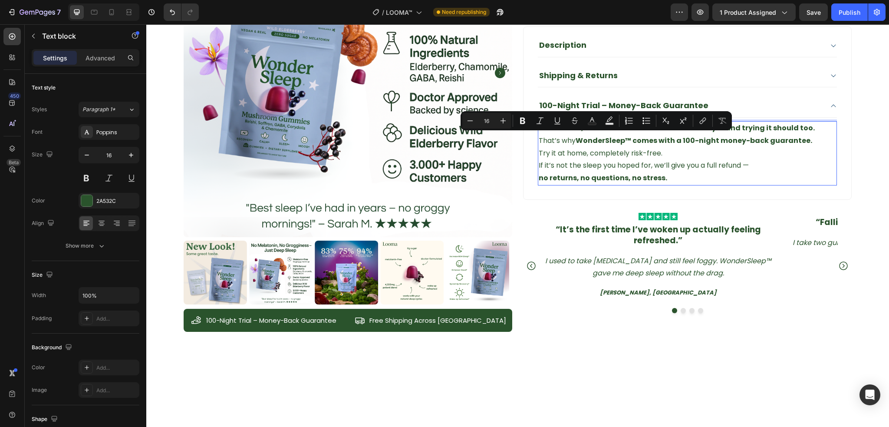
click at [656, 173] on strong "no returns, no questions, no stress." at bounding box center [603, 178] width 128 height 10
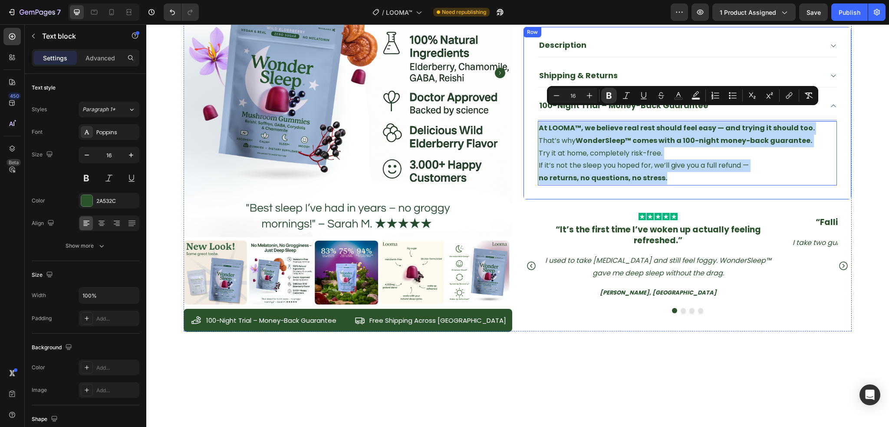
drag, startPoint x: 670, startPoint y: 165, endPoint x: 532, endPoint y: 115, distance: 147.0
click at [532, 115] on div "Description Shipping & Returns 100-Night Trial – Money-Back Guarantee At LOOMA™…" at bounding box center [687, 112] width 328 height 173
copy div "At LOOMA™, we believe real rest should feel easy — and trying it should too. Th…"
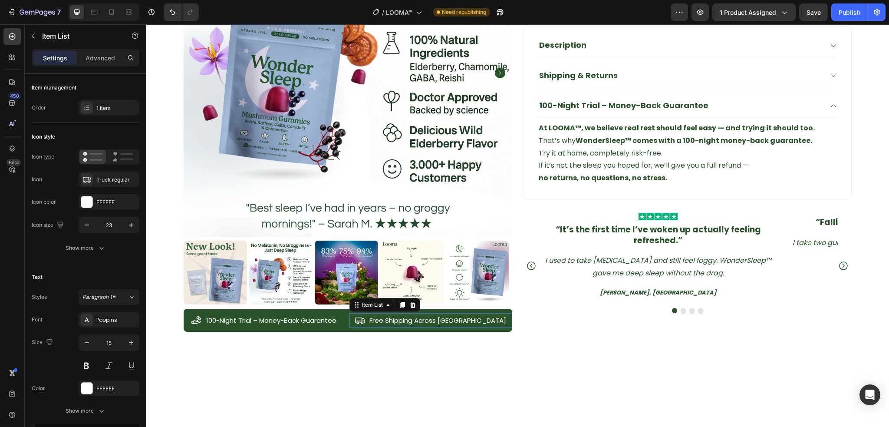
click at [474, 312] on div "Free Shipping Across EU" at bounding box center [437, 319] width 139 height 14
click at [470, 314] on p "Free Shipping Across EU" at bounding box center [437, 320] width 137 height 12
click at [473, 314] on p "Free Shipping Across EU" at bounding box center [437, 320] width 137 height 12
click at [655, 288] on strong "Emily, Dublin" at bounding box center [658, 292] width 117 height 8
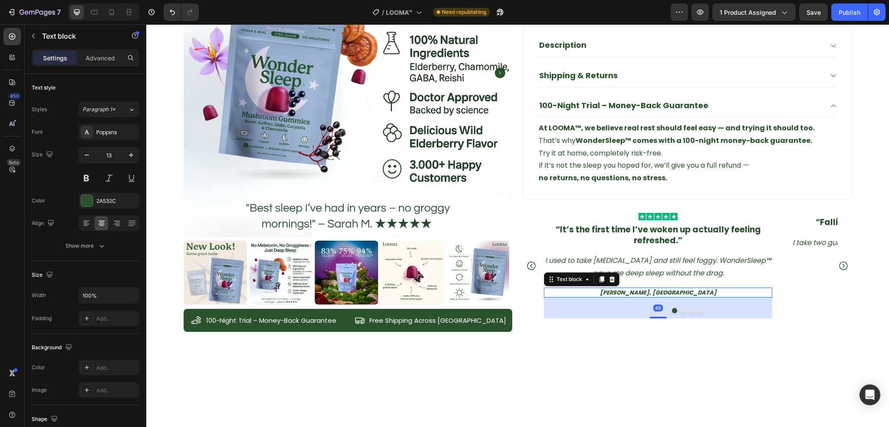
click at [675, 288] on p "Emily, Dublin" at bounding box center [658, 292] width 227 height 9
click at [692, 288] on p "Emily," at bounding box center [658, 292] width 227 height 9
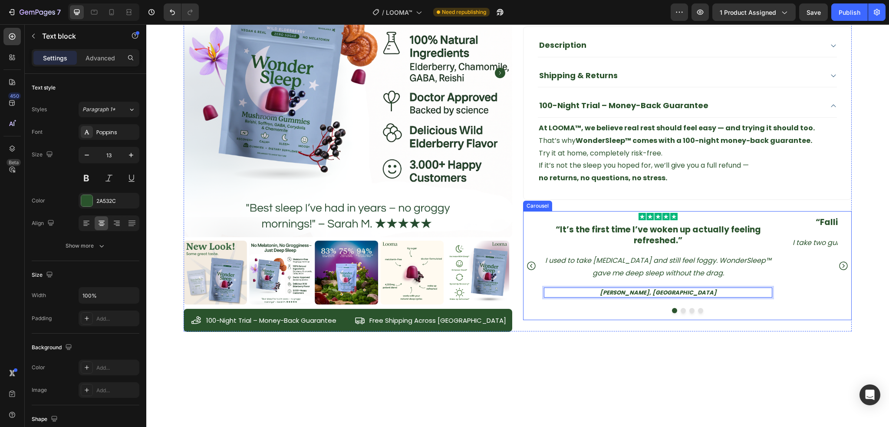
click at [680, 308] on button "Dot" at bounding box center [682, 310] width 5 height 5
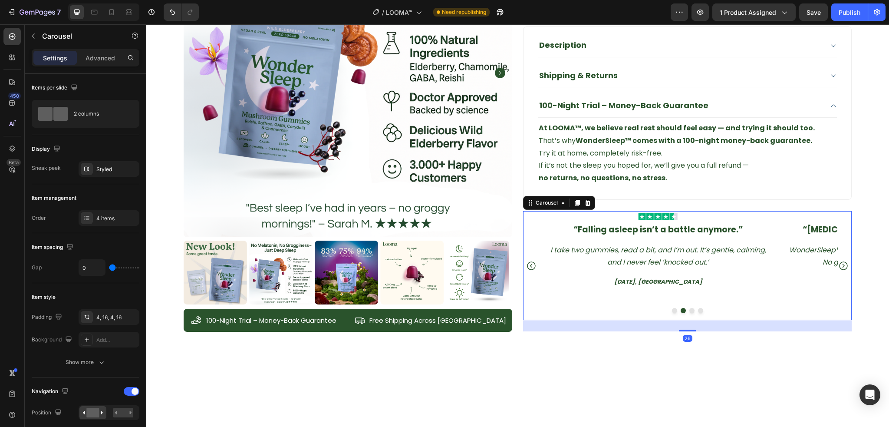
click at [676, 273] on div "Image “Falling asleep isn’t a battle anymore.” Heading I take two gummies, read…" at bounding box center [658, 265] width 228 height 105
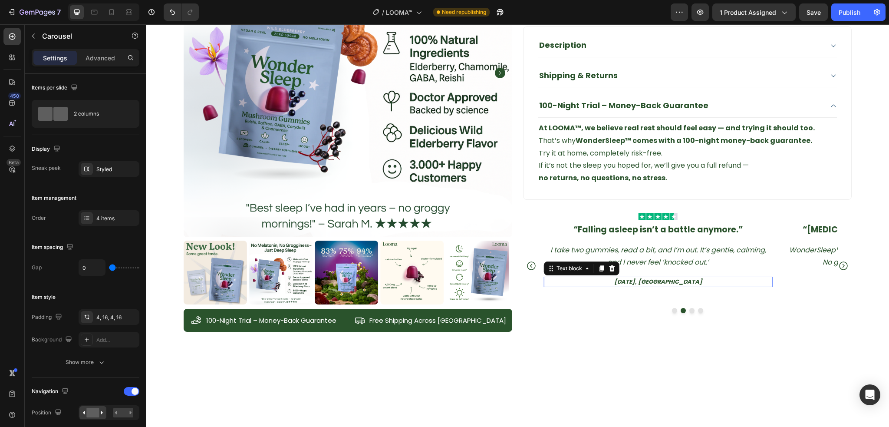
click at [679, 277] on p "Lucia, Bratislava" at bounding box center [658, 281] width 227 height 9
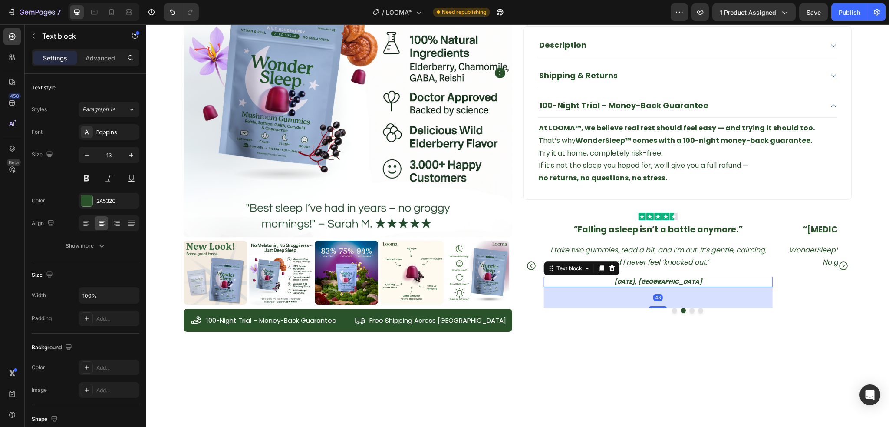
click at [693, 277] on p "Lucia, Bratislava" at bounding box center [658, 281] width 227 height 9
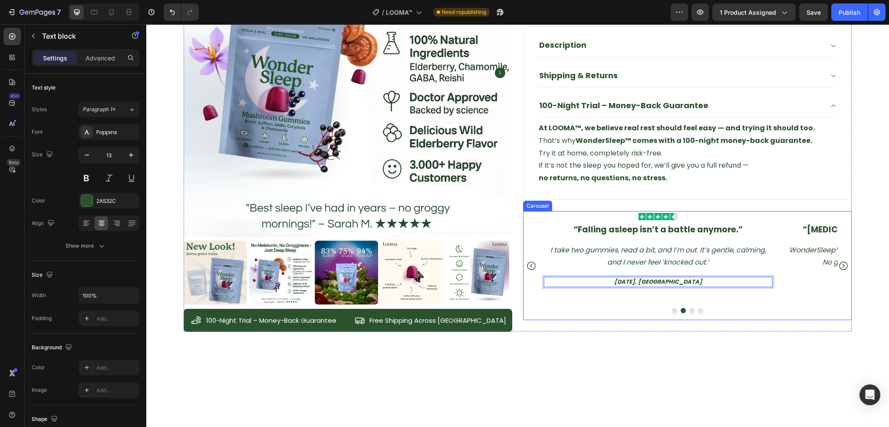
click at [840, 260] on icon "Carousel Next Arrow" at bounding box center [843, 265] width 10 height 10
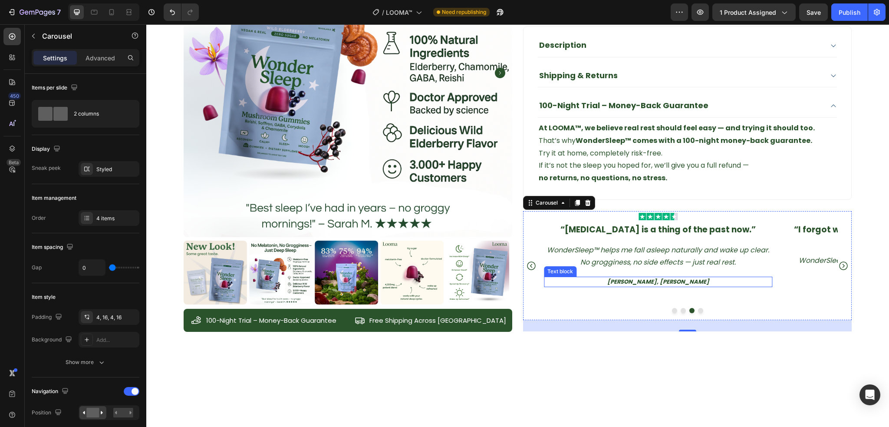
click at [677, 277] on p "Anna, Nicosia" at bounding box center [658, 281] width 227 height 9
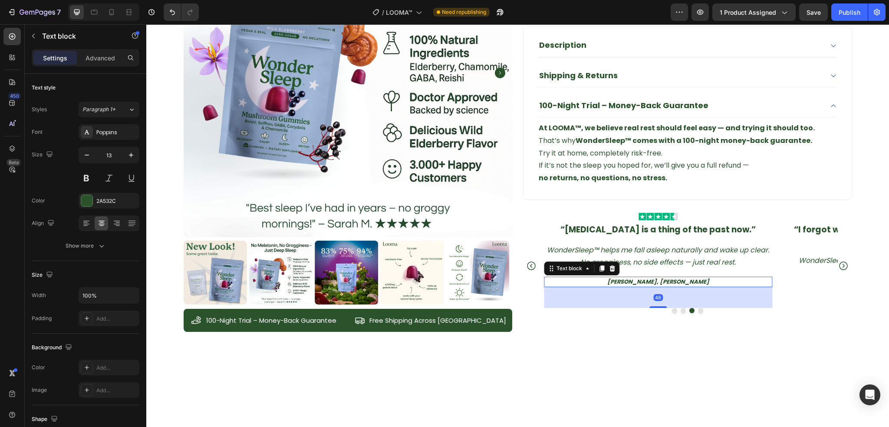
click at [674, 277] on strong "Anna, Nicosia" at bounding box center [658, 281] width 102 height 8
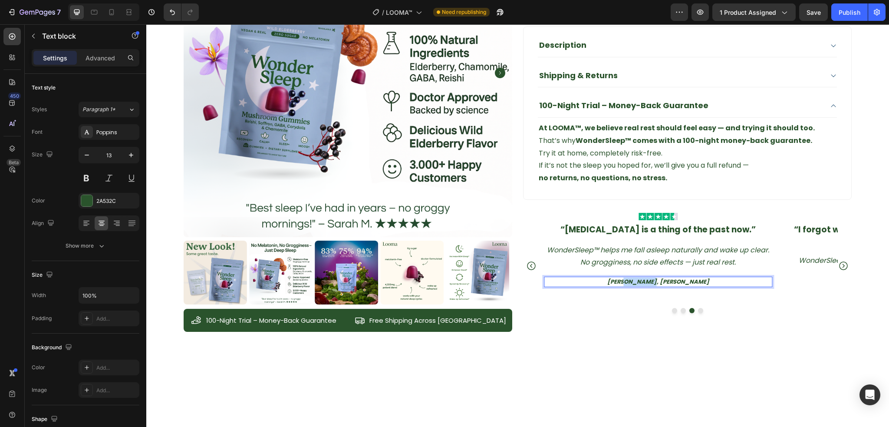
drag, startPoint x: 652, startPoint y: 266, endPoint x: 686, endPoint y: 269, distance: 33.5
click at [686, 277] on p "Anna, Nicosia" at bounding box center [658, 281] width 227 height 9
click at [839, 260] on icon "Carousel Next Arrow" at bounding box center [843, 265] width 10 height 10
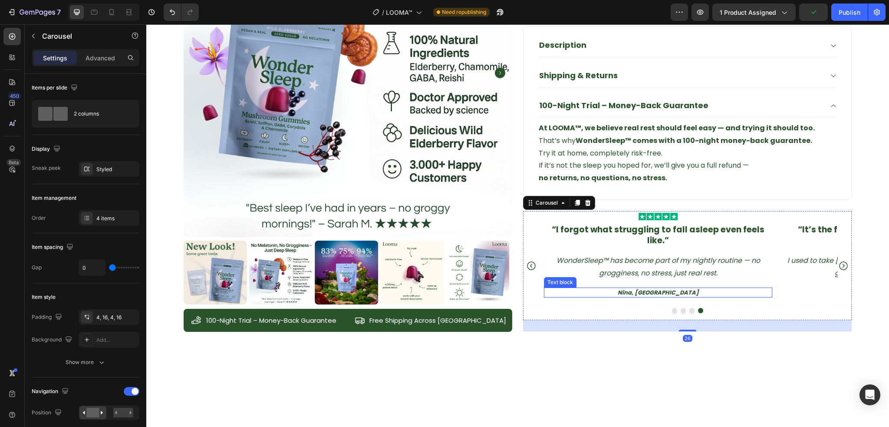
click at [657, 288] on strong "Nina, Ljubljana" at bounding box center [657, 292] width 81 height 8
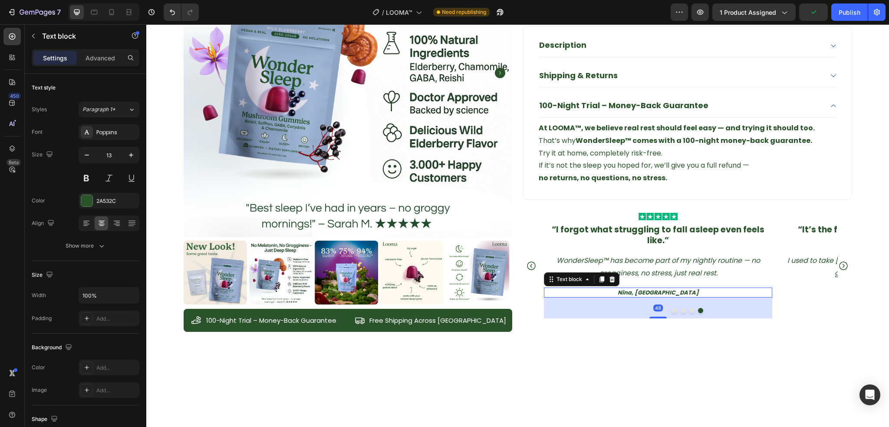
click at [651, 288] on strong "Nina, Ljubljana" at bounding box center [657, 292] width 81 height 8
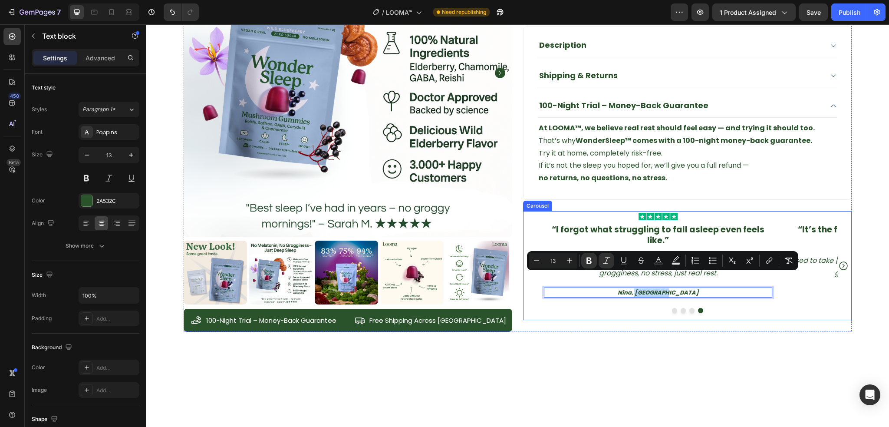
drag, startPoint x: 650, startPoint y: 277, endPoint x: 696, endPoint y: 282, distance: 46.3
click at [696, 282] on div "Image “I forgot what struggling to fall asleep even feels like.” Heading Wonder…" at bounding box center [658, 265] width 228 height 105
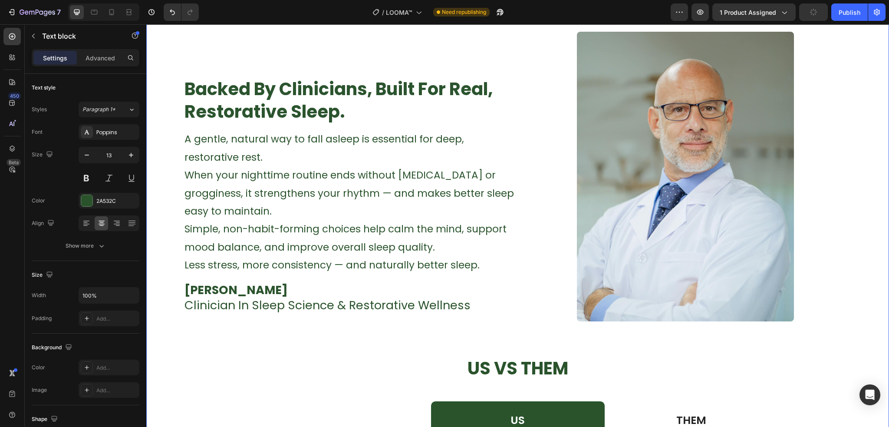
scroll to position [2456, 0]
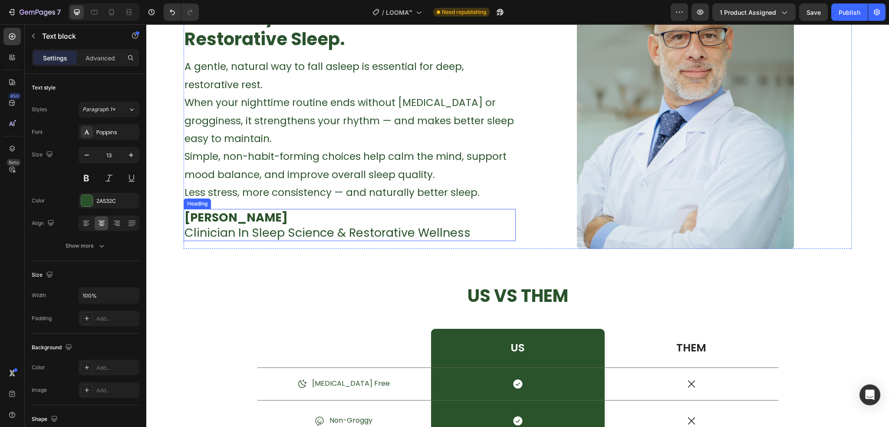
click at [248, 225] on strong "dr. erik saar" at bounding box center [235, 217] width 103 height 16
drag, startPoint x: 205, startPoint y: 296, endPoint x: 260, endPoint y: 295, distance: 54.7
click at [259, 225] on strong "dr. erik saar" at bounding box center [235, 217] width 103 height 16
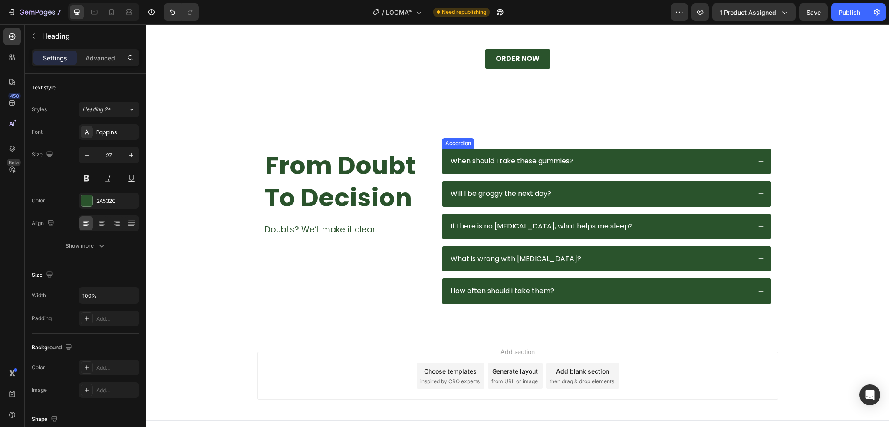
scroll to position [3124, 0]
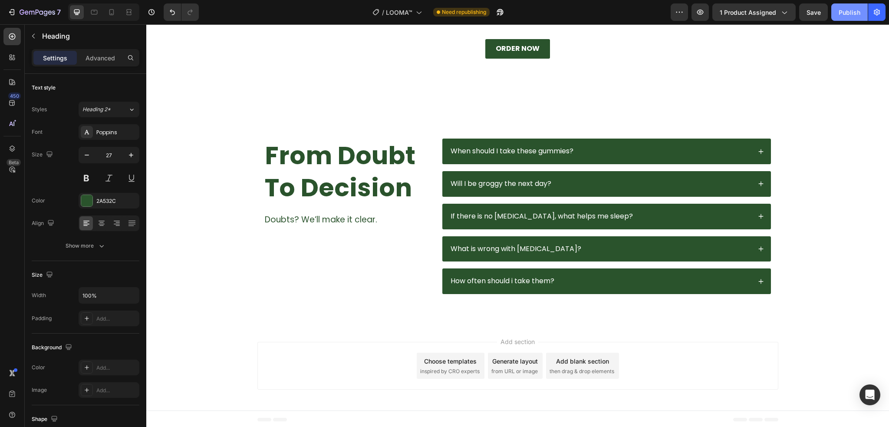
click at [850, 15] on div "Publish" at bounding box center [849, 12] width 22 height 9
click at [113, 16] on icon at bounding box center [111, 12] width 9 height 9
type input "24"
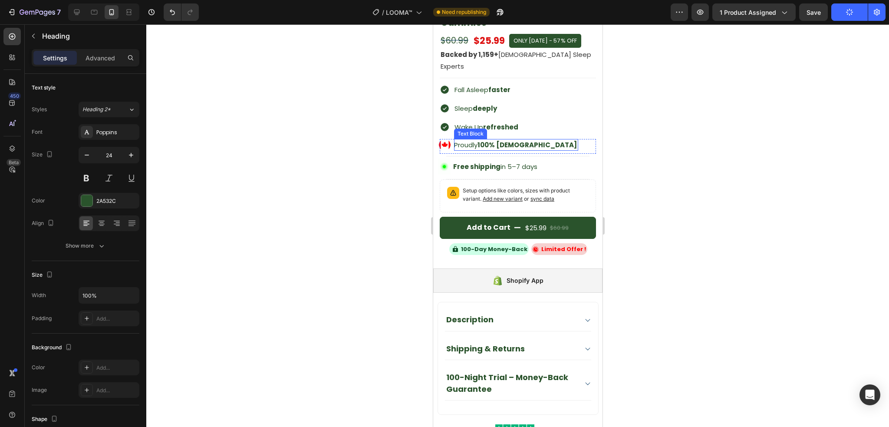
scroll to position [482, 0]
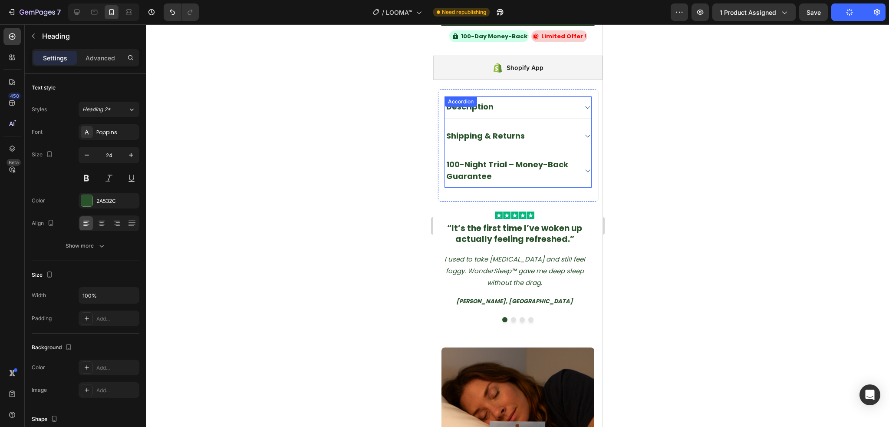
click at [561, 100] on div "Description" at bounding box center [510, 107] width 132 height 14
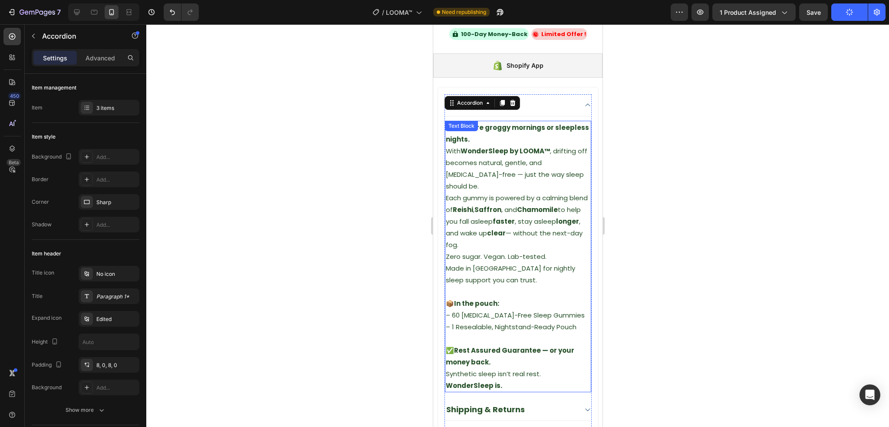
scroll to position [554, 0]
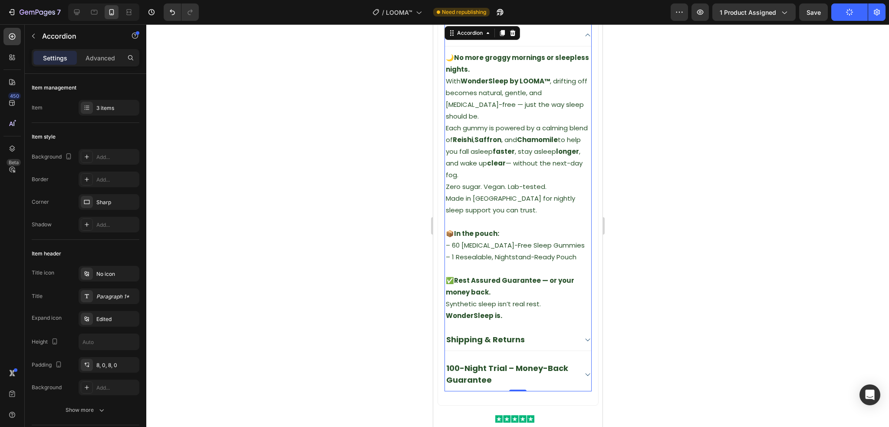
click at [532, 332] on div "Shipping & Returns" at bounding box center [510, 339] width 132 height 14
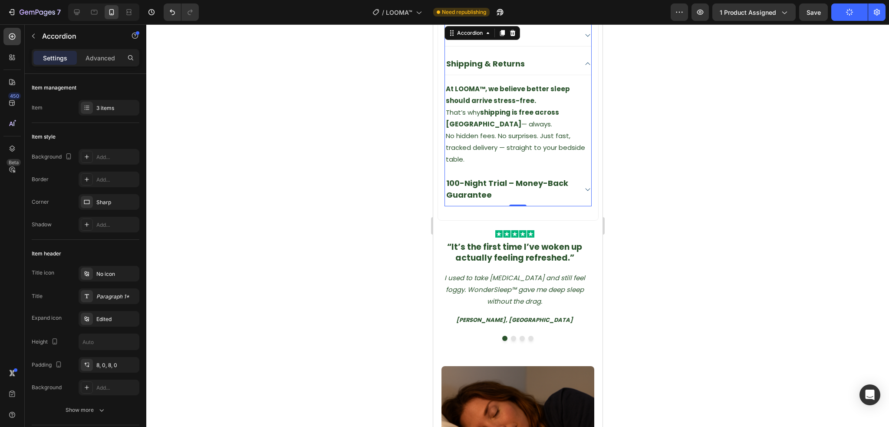
click at [571, 173] on div "100-Night Trial – Money-Back Guarantee" at bounding box center [517, 189] width 146 height 33
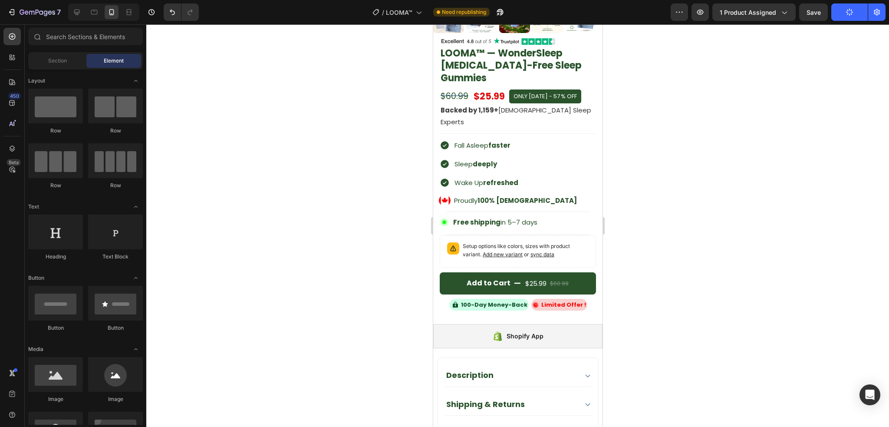
scroll to position [0, 0]
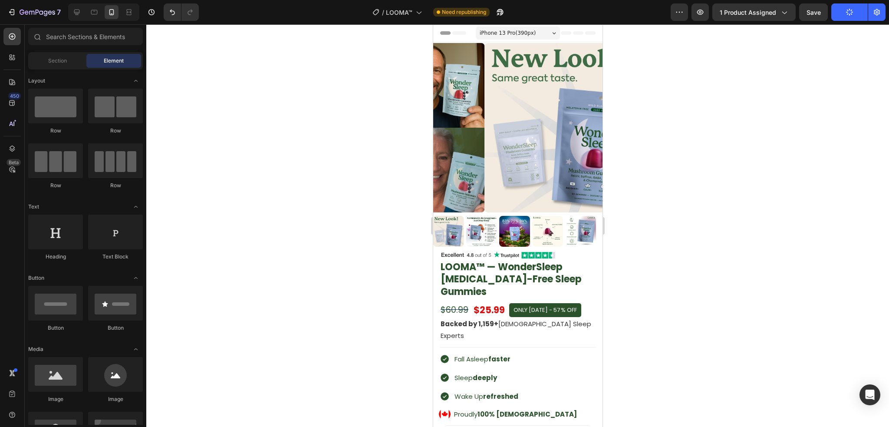
drag, startPoint x: 598, startPoint y: 143, endPoint x: 1023, endPoint y: 33, distance: 439.7
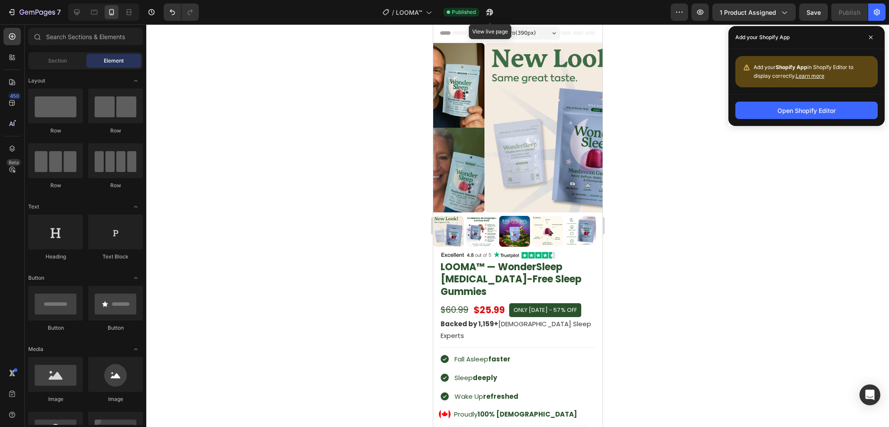
click at [484, 12] on button "button" at bounding box center [489, 11] width 17 height 17
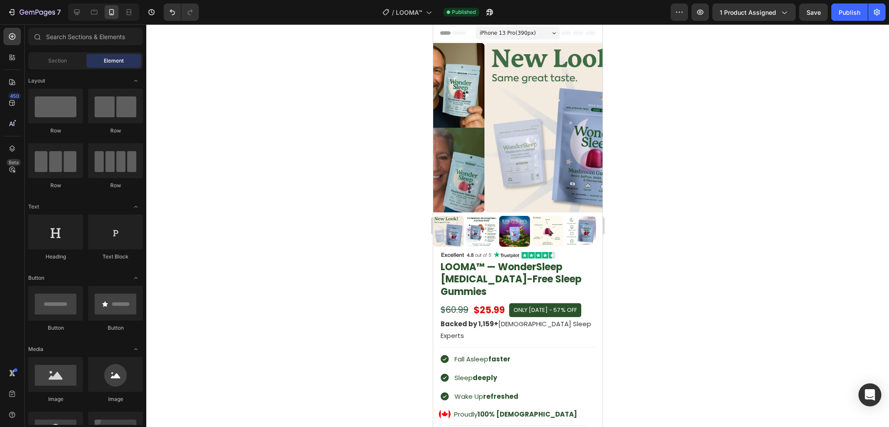
drag, startPoint x: 871, startPoint y: 395, endPoint x: 862, endPoint y: 391, distance: 10.7
click at [871, 395] on icon "Open Intercom Messenger" at bounding box center [869, 394] width 10 height 11
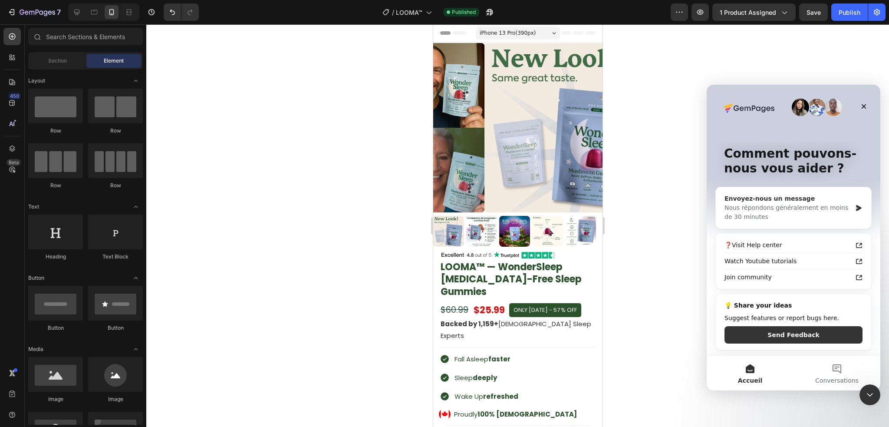
click at [799, 212] on div "Nous répondons généralement en moins de 30 minutes" at bounding box center [787, 212] width 127 height 18
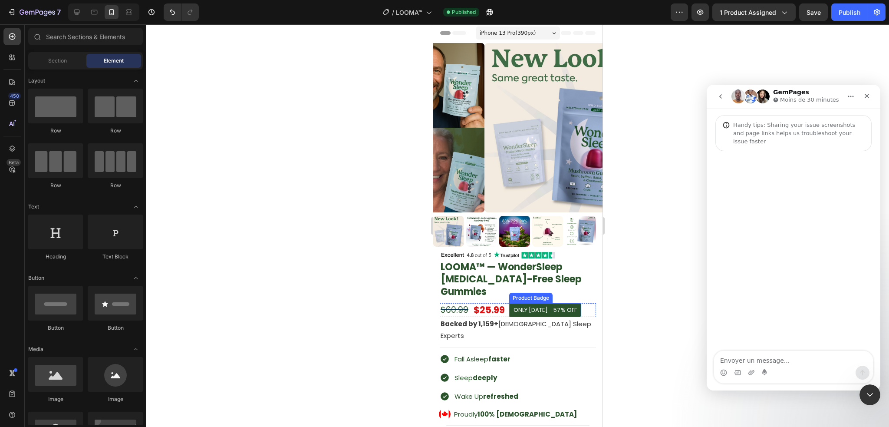
click at [549, 304] on pre "ONLY TODAY - 57 % OFF" at bounding box center [545, 309] width 72 height 13
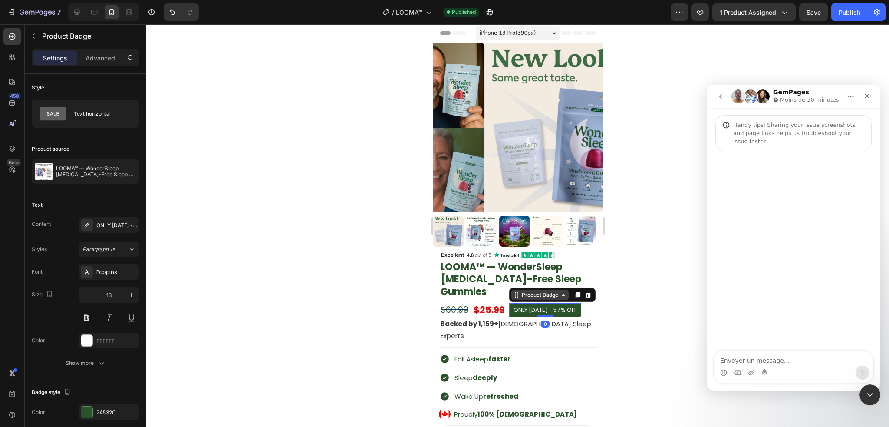
click at [550, 292] on div "Product Badge" at bounding box center [539, 294] width 57 height 10
click at [550, 303] on pre "ONLY TODAY - 57 % OFF" at bounding box center [545, 309] width 72 height 13
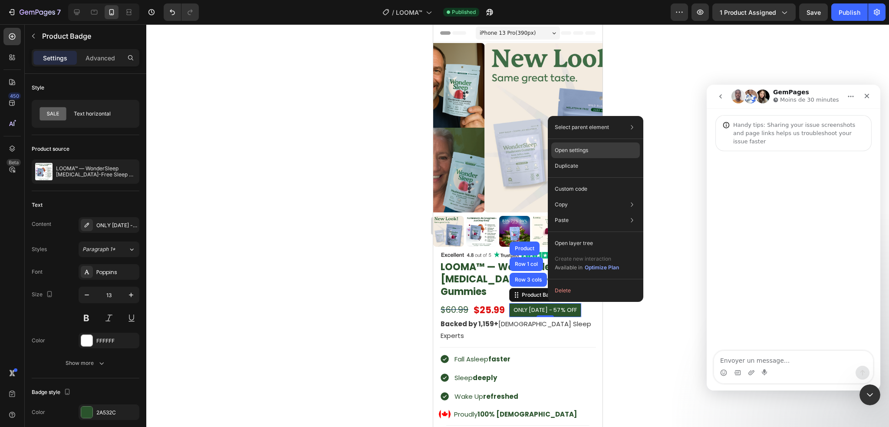
click at [571, 152] on p "Open settings" at bounding box center [571, 150] width 33 height 8
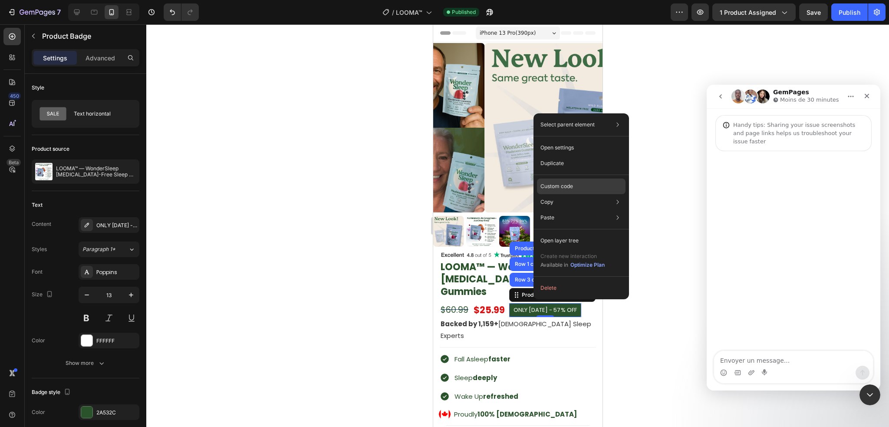
click at [562, 187] on p "Custom code" at bounding box center [556, 186] width 33 height 8
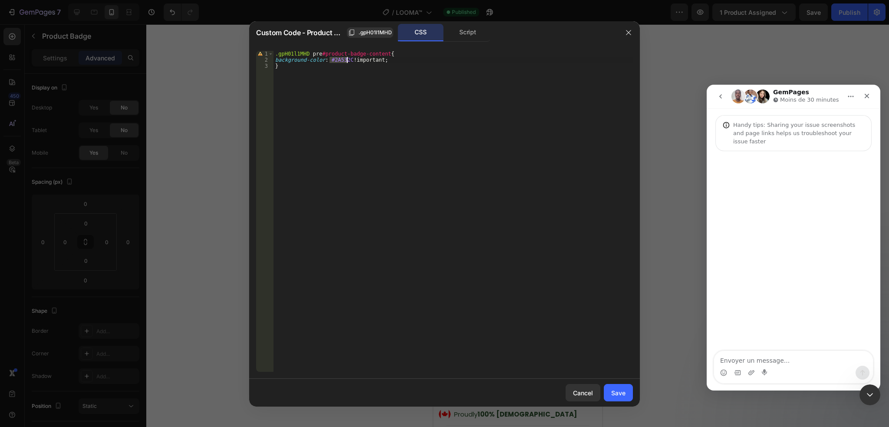
drag, startPoint x: 330, startPoint y: 59, endPoint x: 347, endPoint y: 62, distance: 17.1
click at [347, 62] on div ".gpH01l1MHD pre #product-badge-content { background-color : #2A532C !important …" at bounding box center [452, 217] width 359 height 333
paste textarea "2A532C"
type textarea "background-color: #2A532C !important;"
drag, startPoint x: 615, startPoint y: 392, endPoint x: 607, endPoint y: 389, distance: 8.8
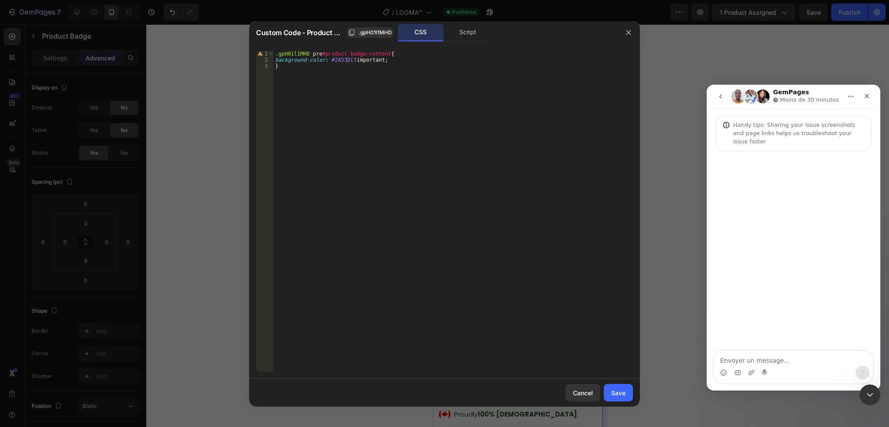
click at [614, 392] on div "Save" at bounding box center [618, 392] width 14 height 9
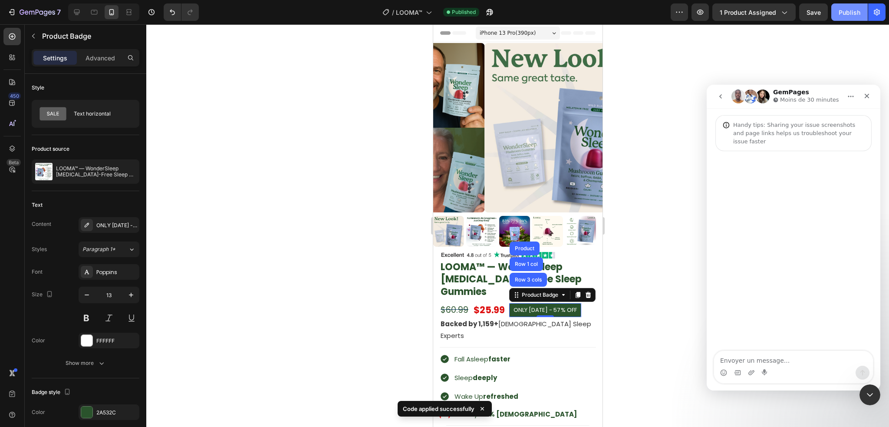
click at [864, 13] on button "Publish" at bounding box center [849, 11] width 36 height 17
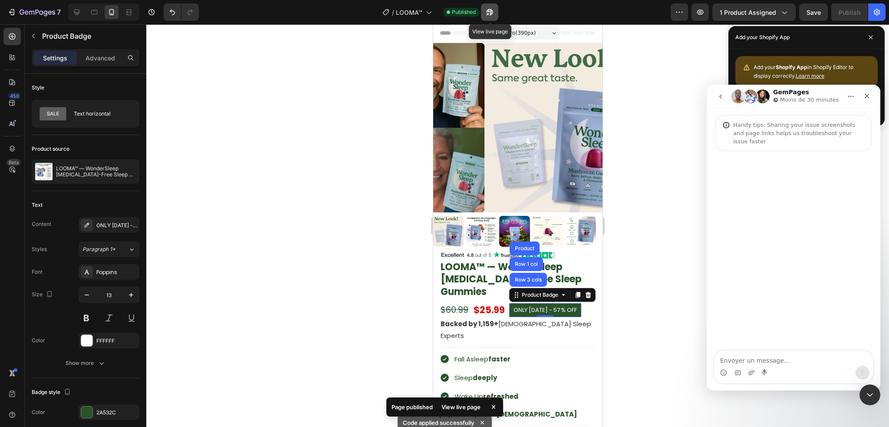
click at [493, 10] on icon "button" at bounding box center [489, 12] width 9 height 9
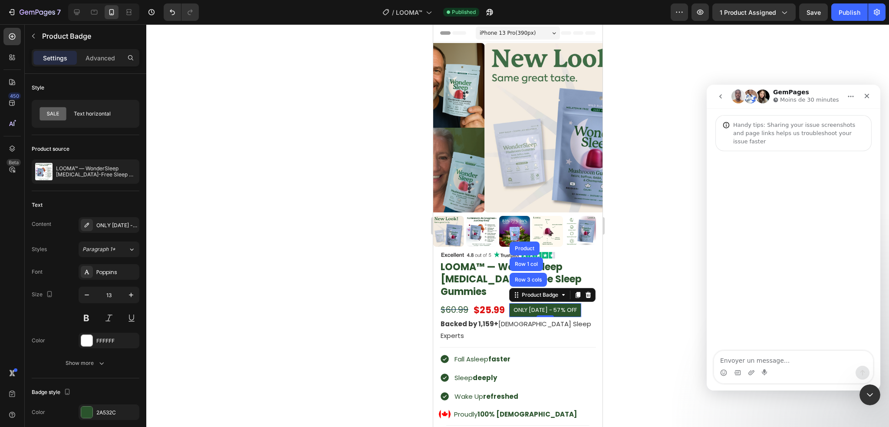
click at [777, 366] on div "Intercom Messenger" at bounding box center [793, 372] width 159 height 14
click at [774, 364] on textarea "Envoyer un message..." at bounding box center [793, 358] width 159 height 15
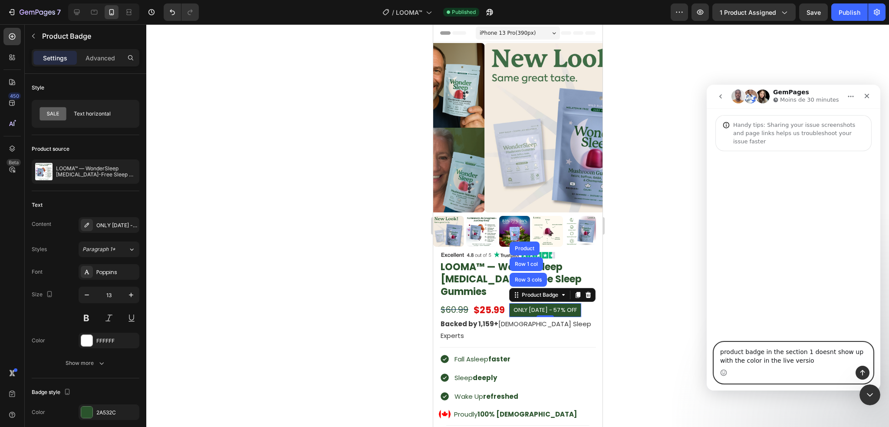
type textarea "product badge in the section 1 doesnt show up with the color in the live version"
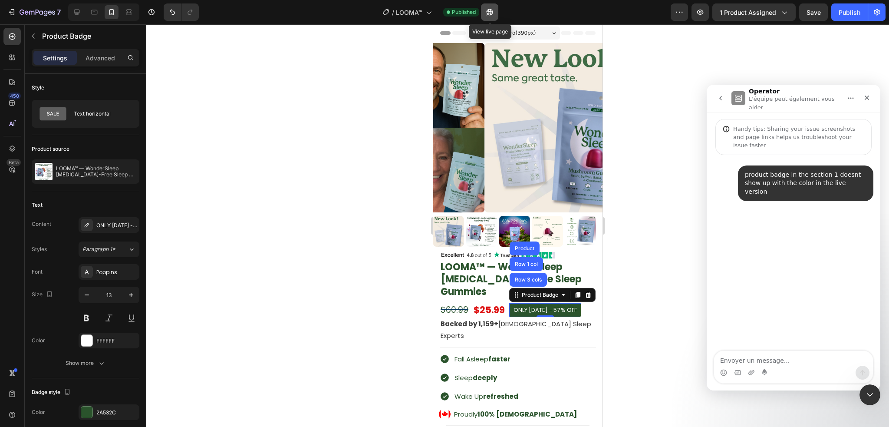
click at [494, 20] on button "button" at bounding box center [489, 11] width 17 height 17
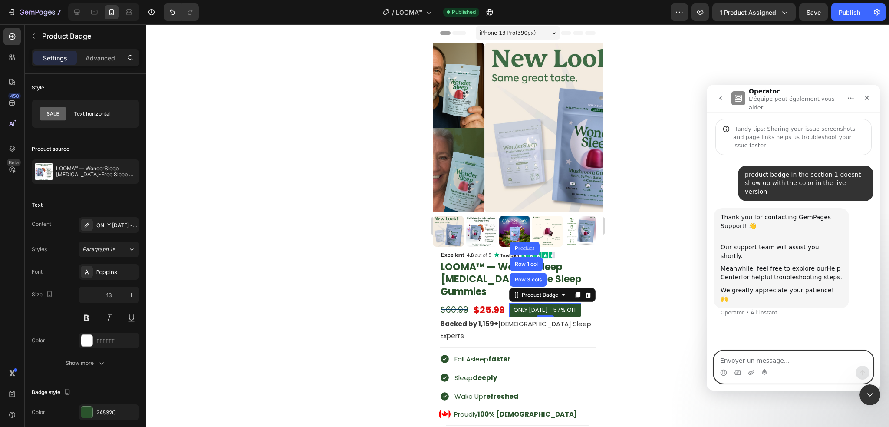
click at [762, 365] on textarea "Envoyer un message..." at bounding box center [793, 358] width 159 height 15
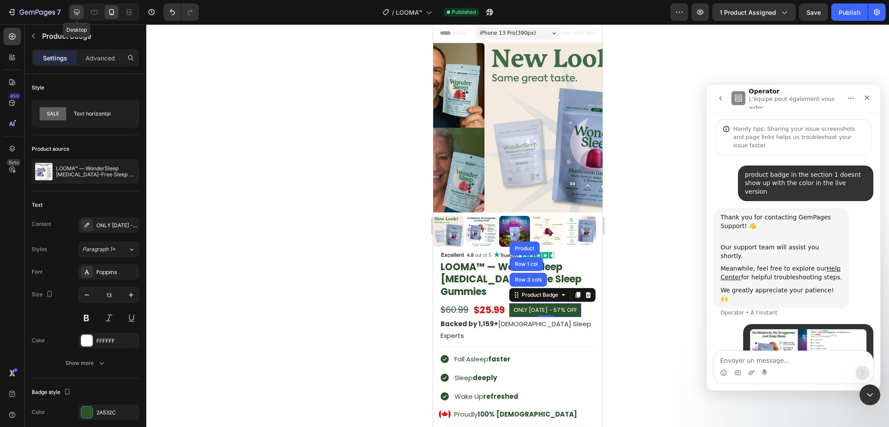
click at [80, 15] on icon at bounding box center [76, 12] width 9 height 9
type input "15"
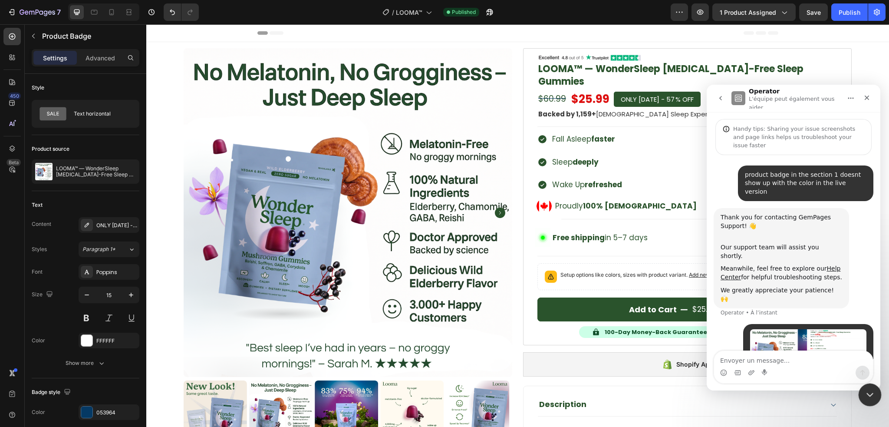
click at [868, 394] on icon "Fermer le Messenger Intercom" at bounding box center [868, 392] width 6 height 3
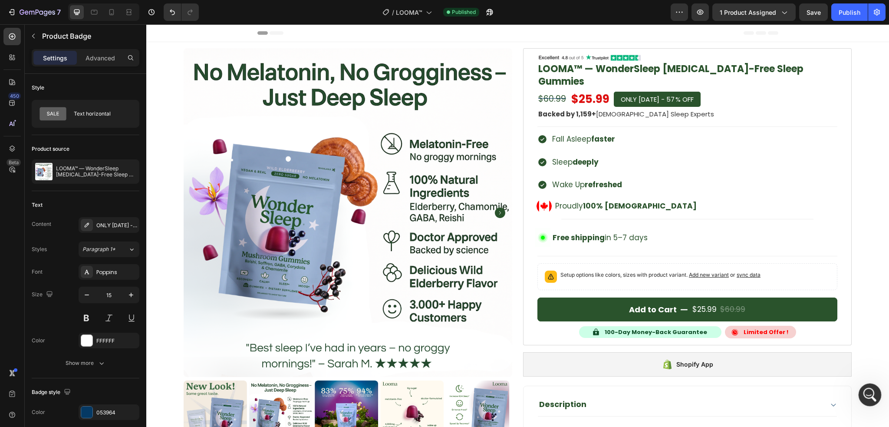
click at [868, 394] on icon "Ouvrir le Messenger Intercom" at bounding box center [868, 393] width 6 height 7
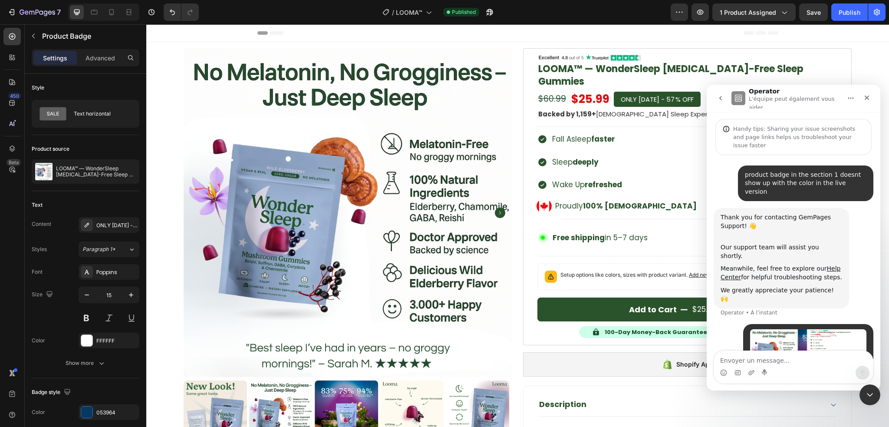
click at [721, 97] on icon "go back" at bounding box center [720, 98] width 3 height 4
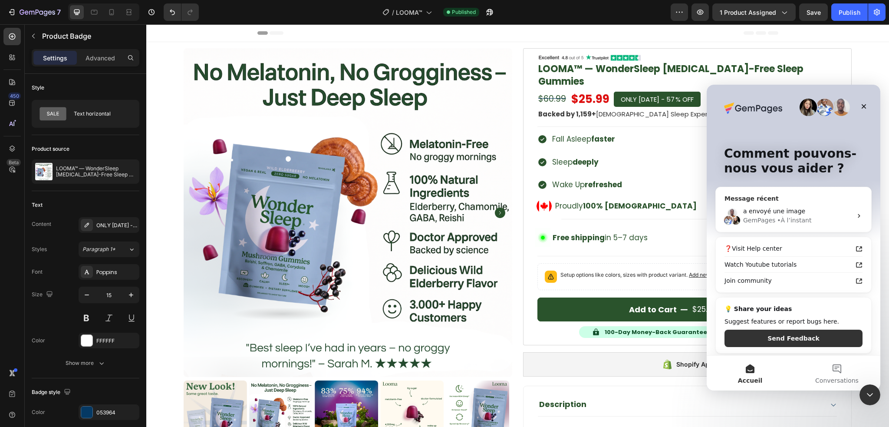
click at [782, 216] on div "• À l’instant" at bounding box center [794, 220] width 34 height 9
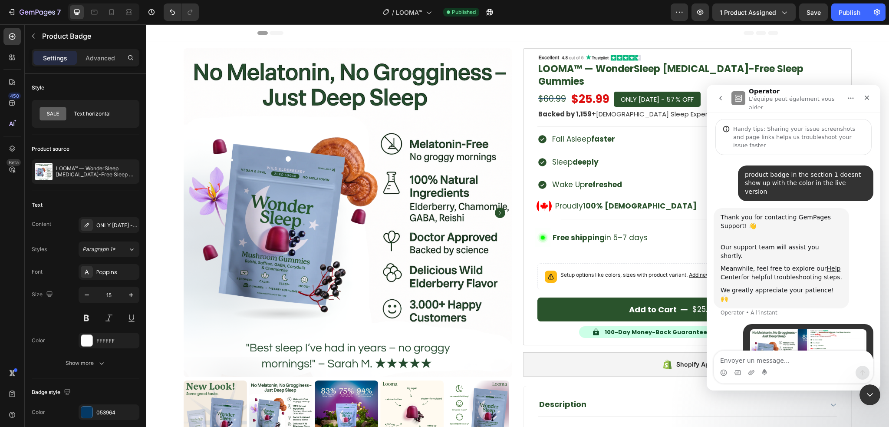
click at [851, 98] on icon "Accueil" at bounding box center [850, 98] width 7 height 7
click at [805, 125] on div "Agrandir la fenêtre" at bounding box center [816, 118] width 108 height 18
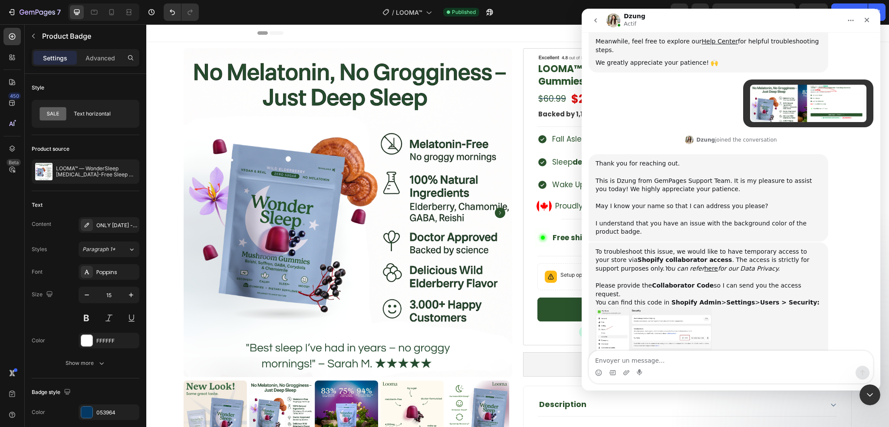
scroll to position [118, 0]
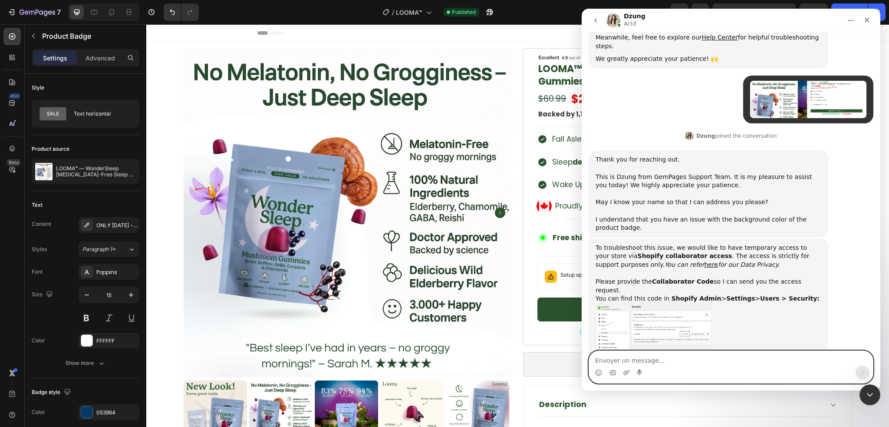
click at [666, 352] on textarea "Envoyer un message..." at bounding box center [731, 358] width 284 height 15
paste textarea "6519"
type textarea "6519"
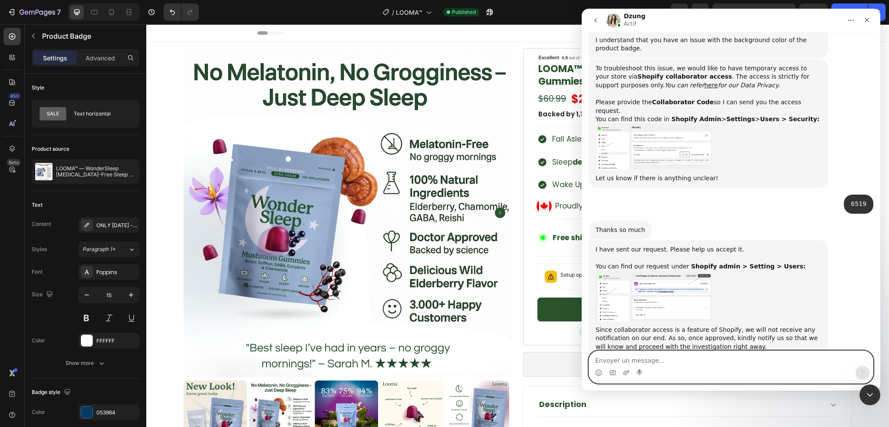
scroll to position [303, 0]
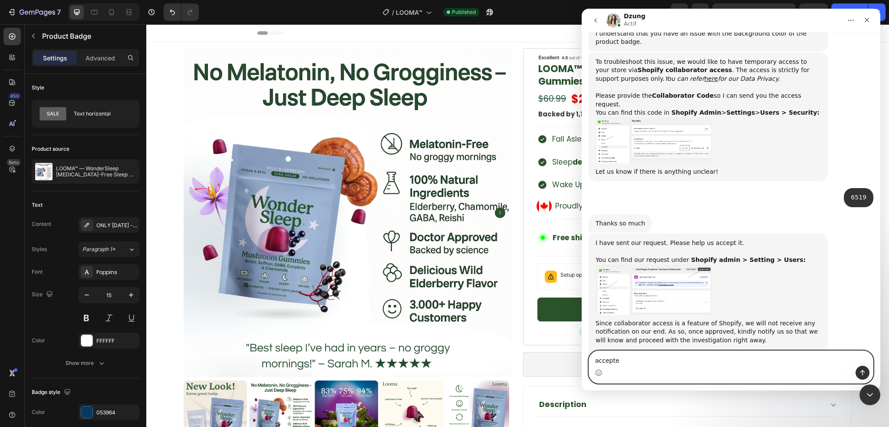
type textarea "accepted"
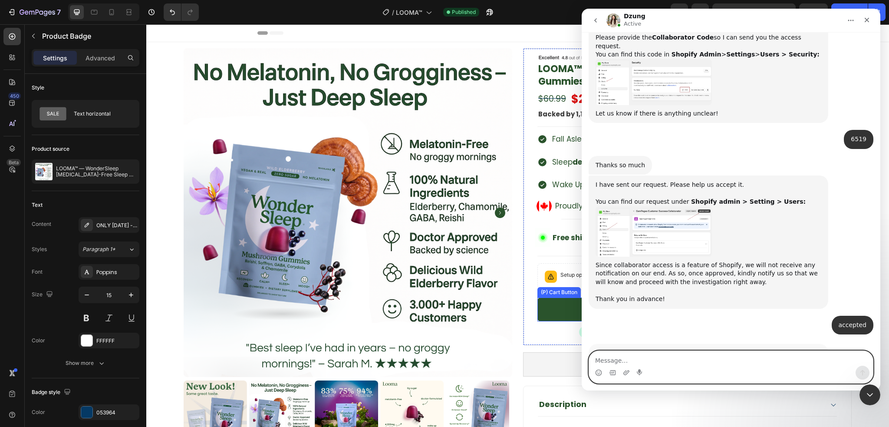
scroll to position [389, 0]
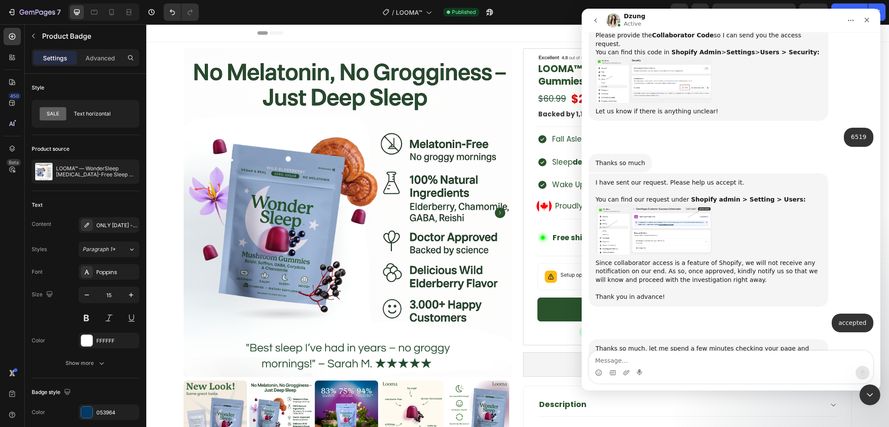
click at [604, 372] on div "Intercom Messenger" at bounding box center [731, 372] width 284 height 14
click at [600, 373] on icon "Sélectionneur d’emoji" at bounding box center [598, 372] width 7 height 7
click at [594, 374] on div "Intercom Messenger" at bounding box center [731, 372] width 284 height 14
click at [599, 375] on circle "Sélectionneur d’emoji" at bounding box center [598, 372] width 6 height 6
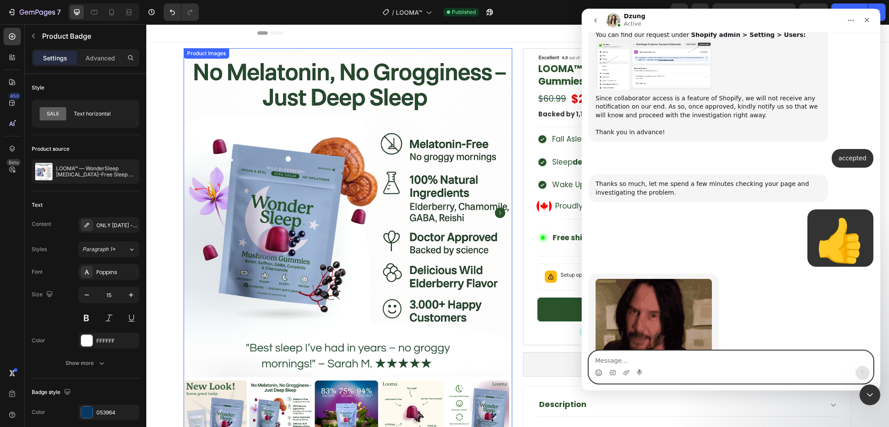
scroll to position [587, 0]
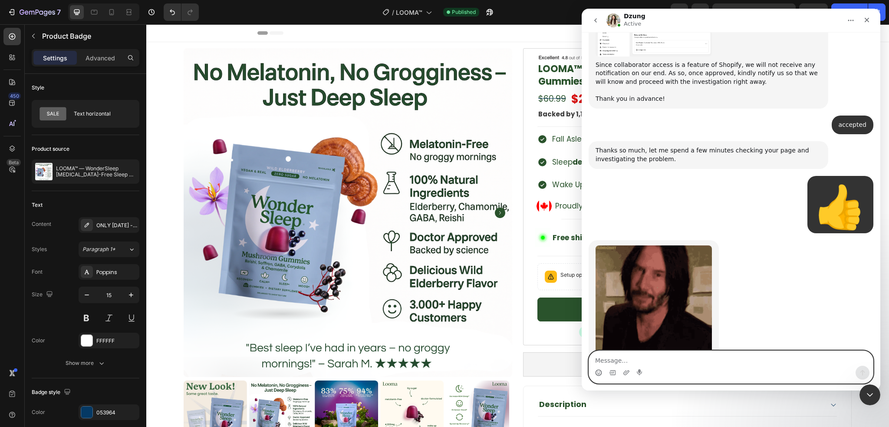
click at [713, 354] on textarea "Message…" at bounding box center [731, 358] width 284 height 15
type textarea "news ?"
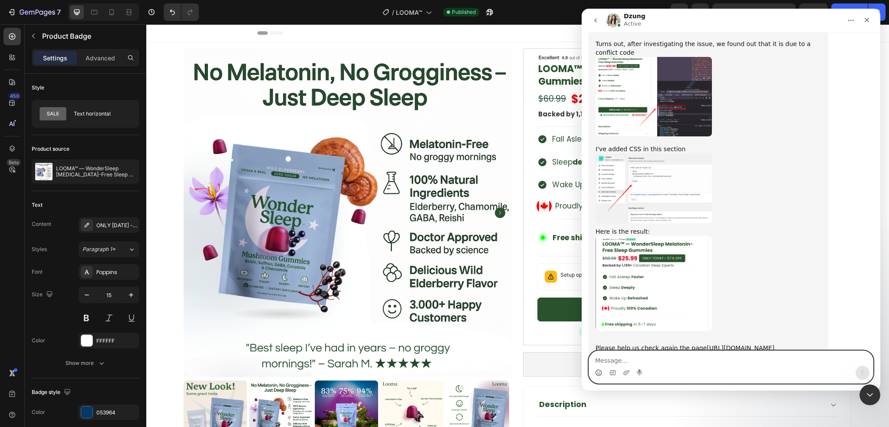
scroll to position [1002, 0]
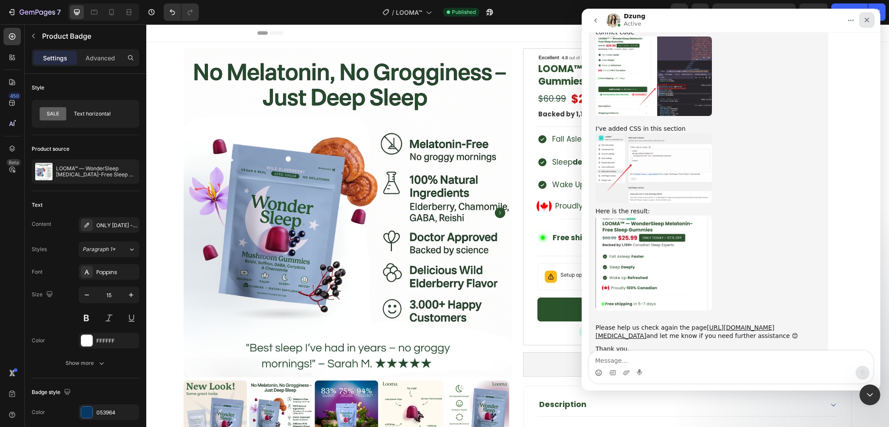
click at [869, 17] on icon "Fermer" at bounding box center [866, 19] width 7 height 7
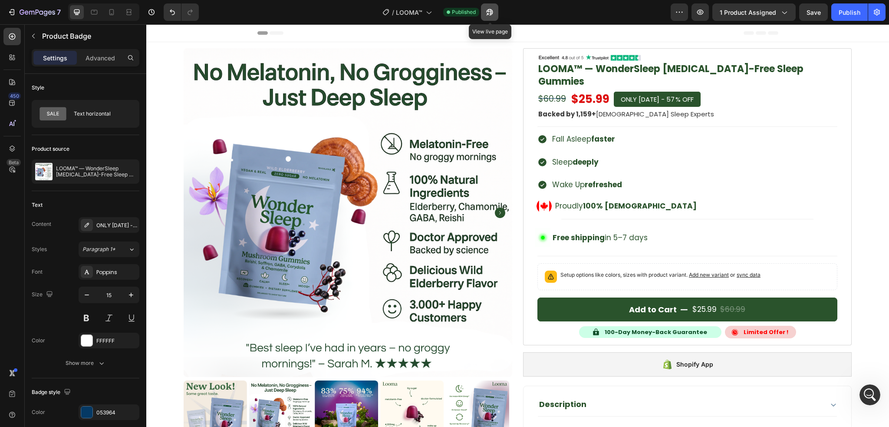
click at [489, 14] on icon "button" at bounding box center [487, 14] width 2 height 2
click at [863, 391] on icon "Ouvrir le Messenger Intercom" at bounding box center [868, 393] width 14 height 14
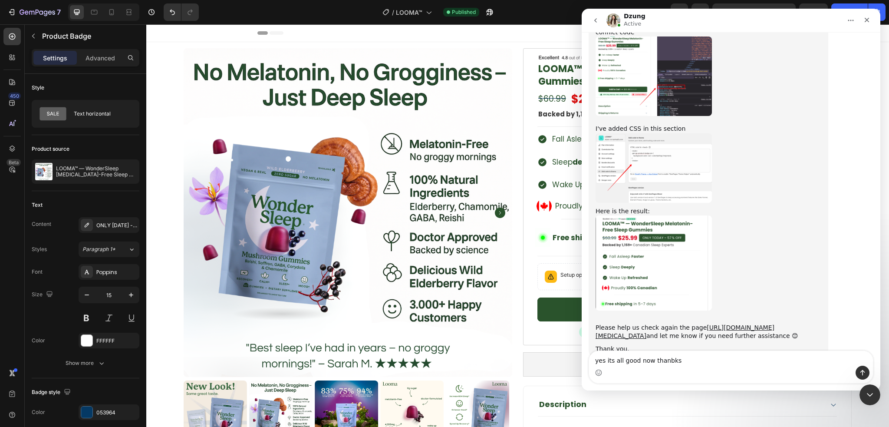
type textarea "yes its all good now thanbks"
